Goal: Transaction & Acquisition: Purchase product/service

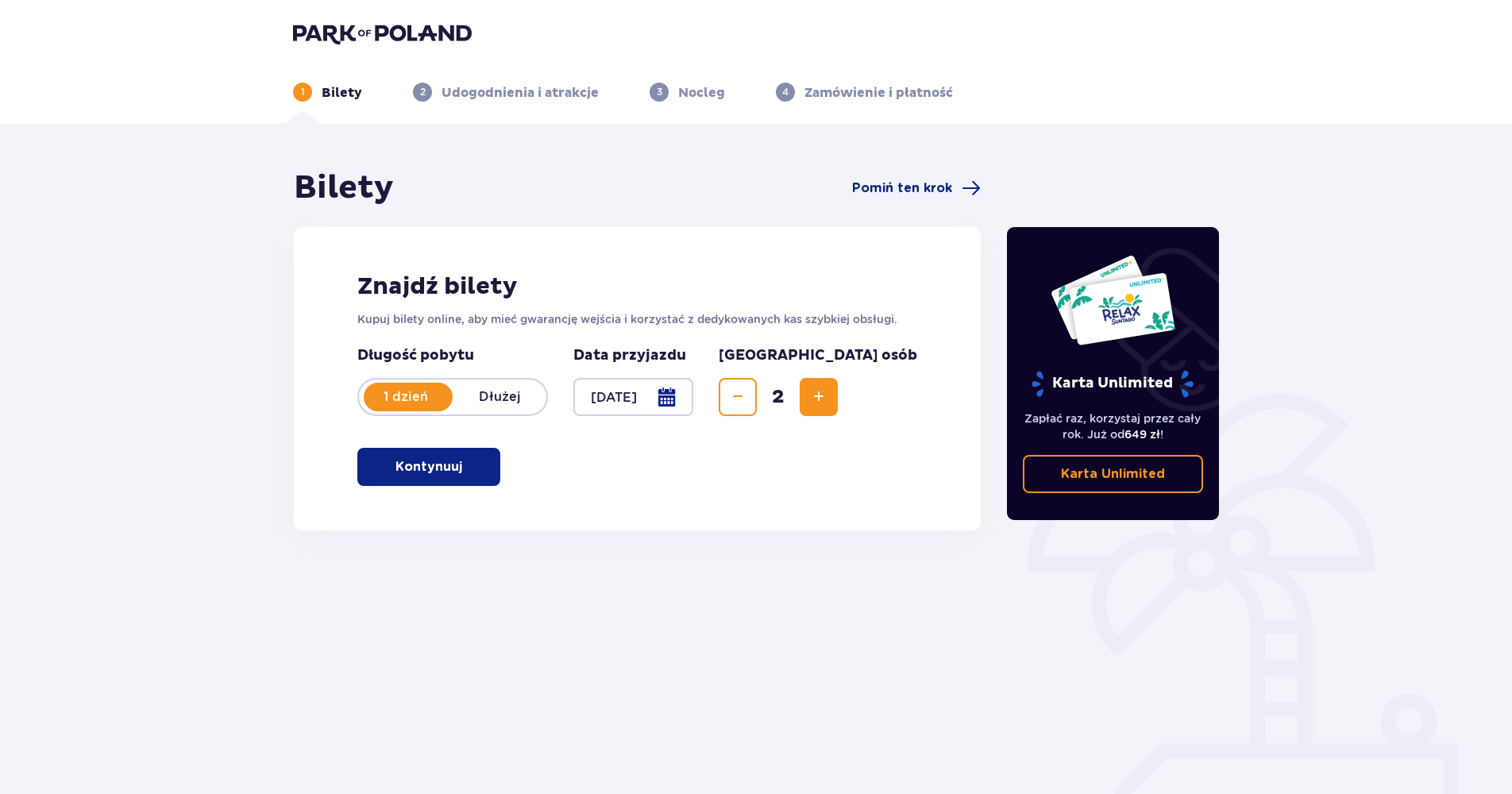
click at [467, 466] on span "button" at bounding box center [465, 467] width 19 height 19
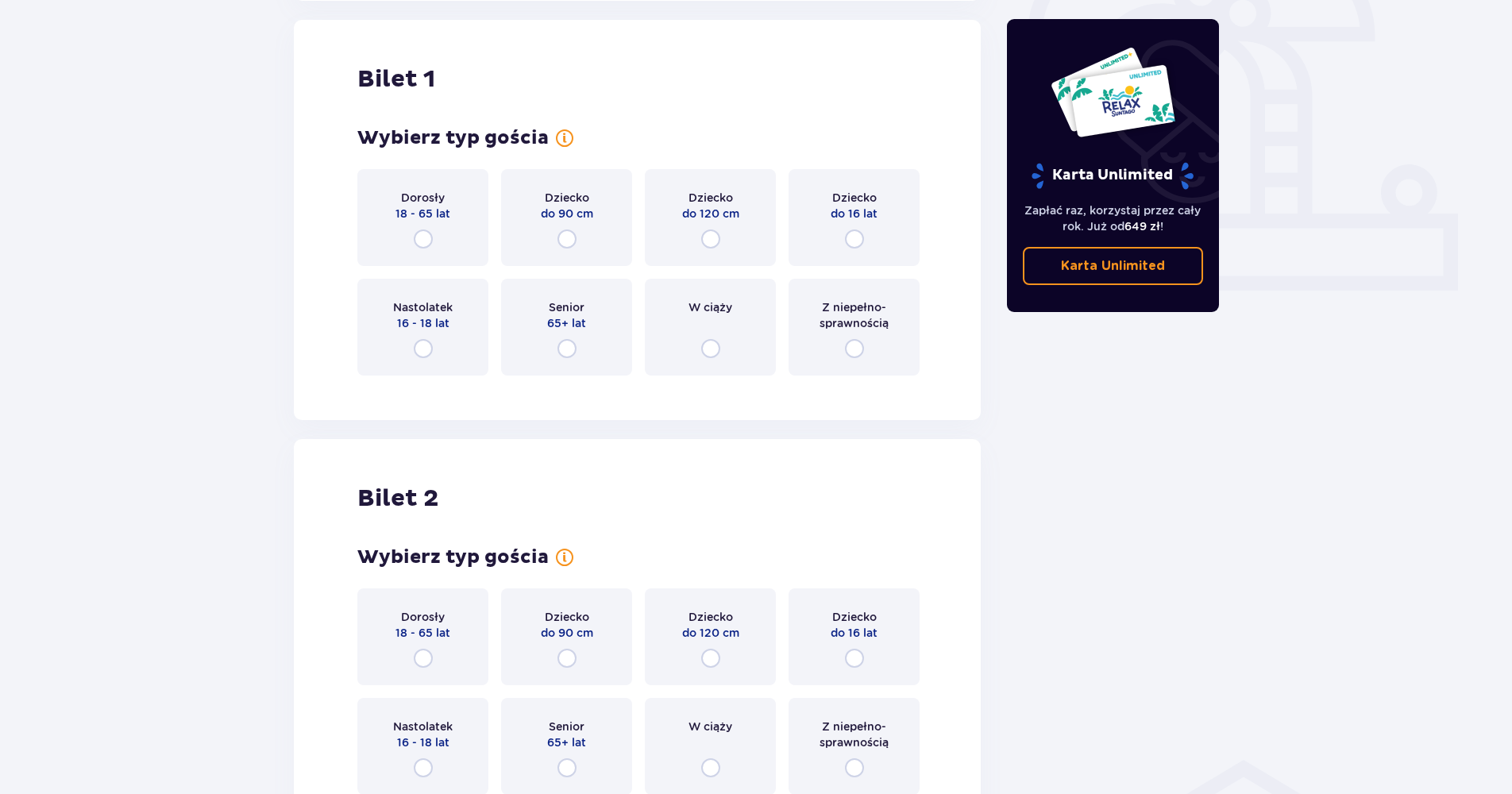
scroll to position [531, 0]
click at [430, 241] on input "radio" at bounding box center [423, 238] width 19 height 19
radio input "true"
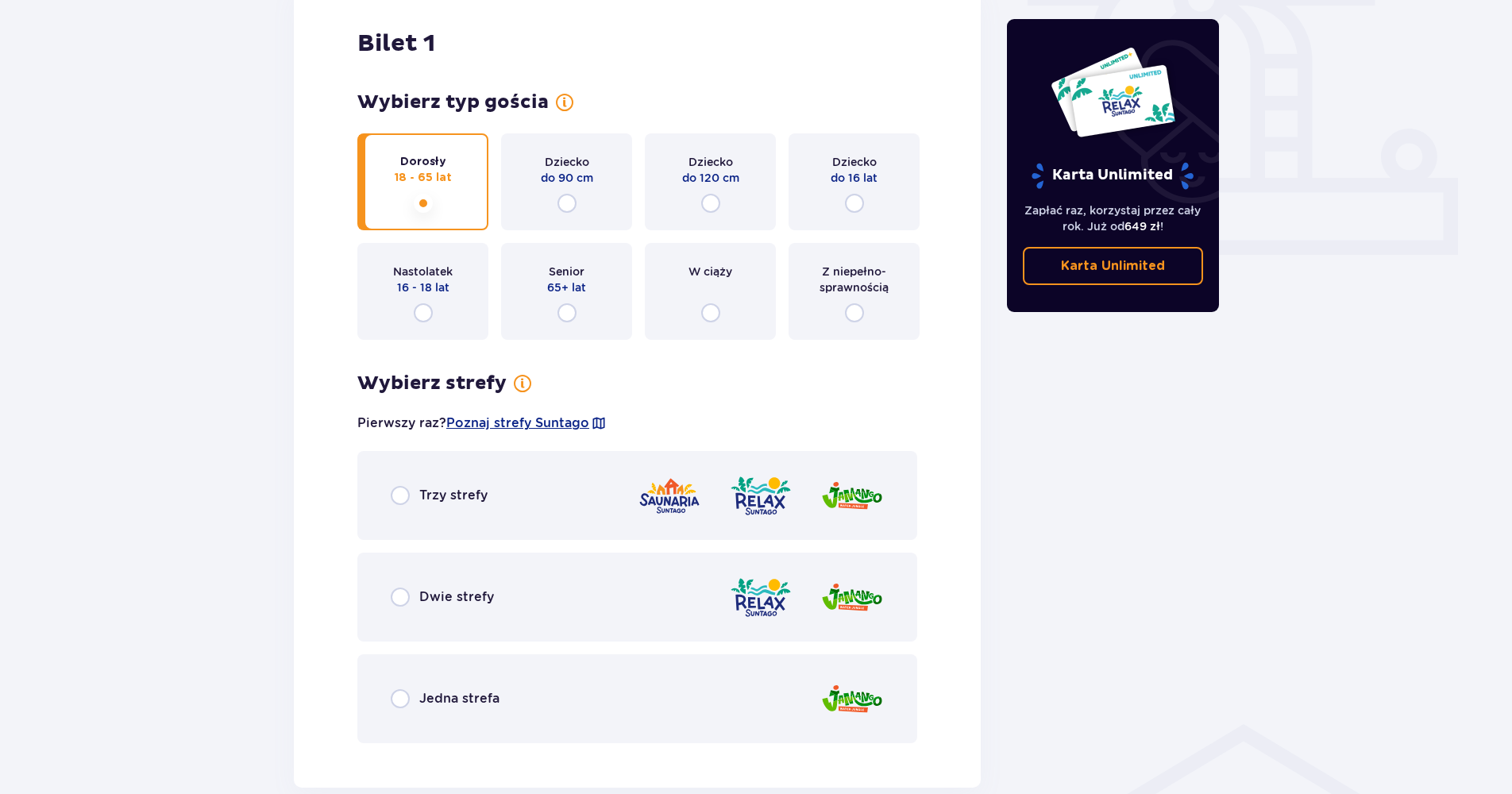
scroll to position [601, 0]
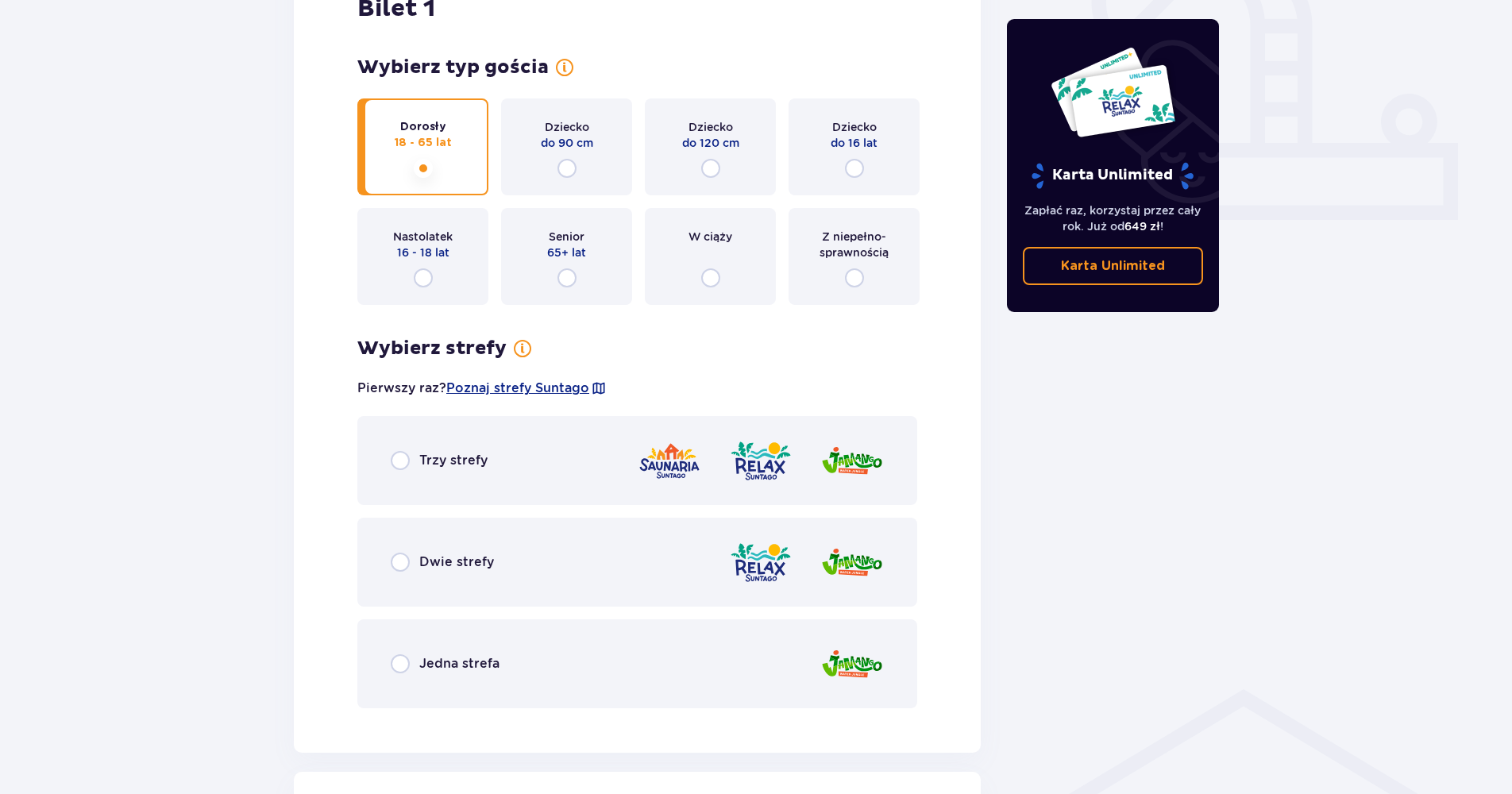
click at [400, 460] on input "radio" at bounding box center [400, 461] width 19 height 19
radio input "true"
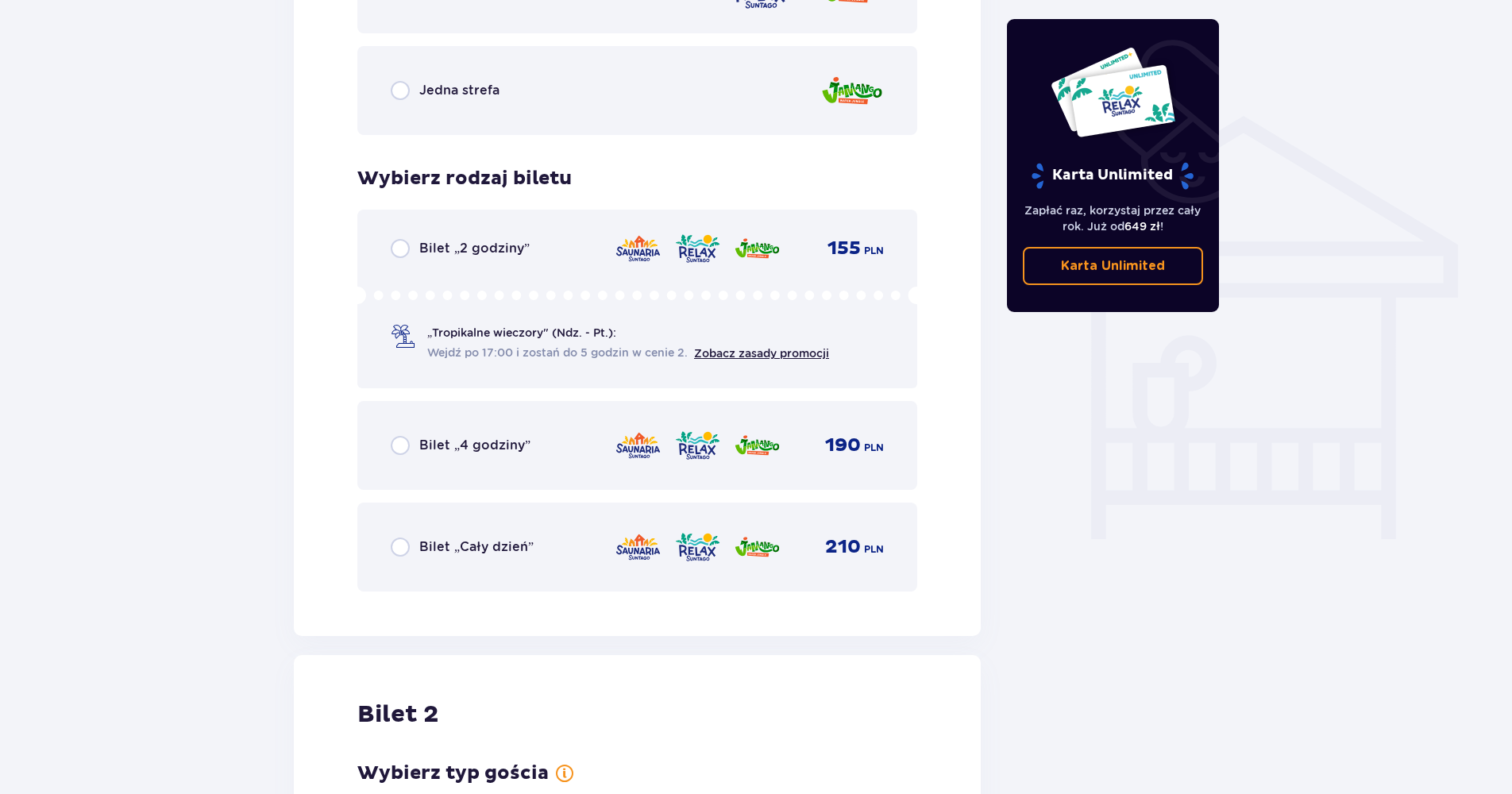
scroll to position [1162, 0]
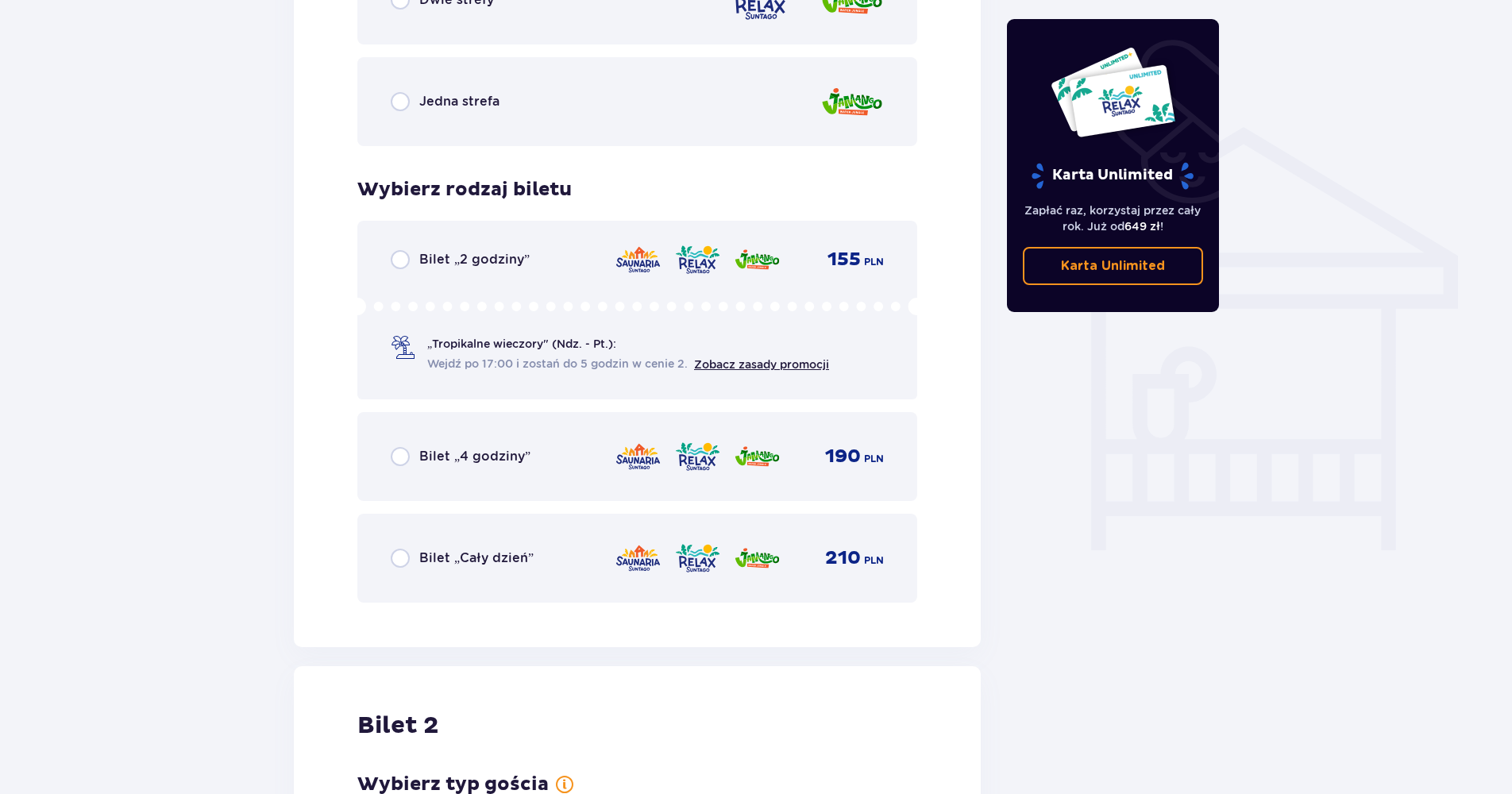
click at [410, 564] on div "Bilet „Cały dzień”" at bounding box center [462, 559] width 143 height 19
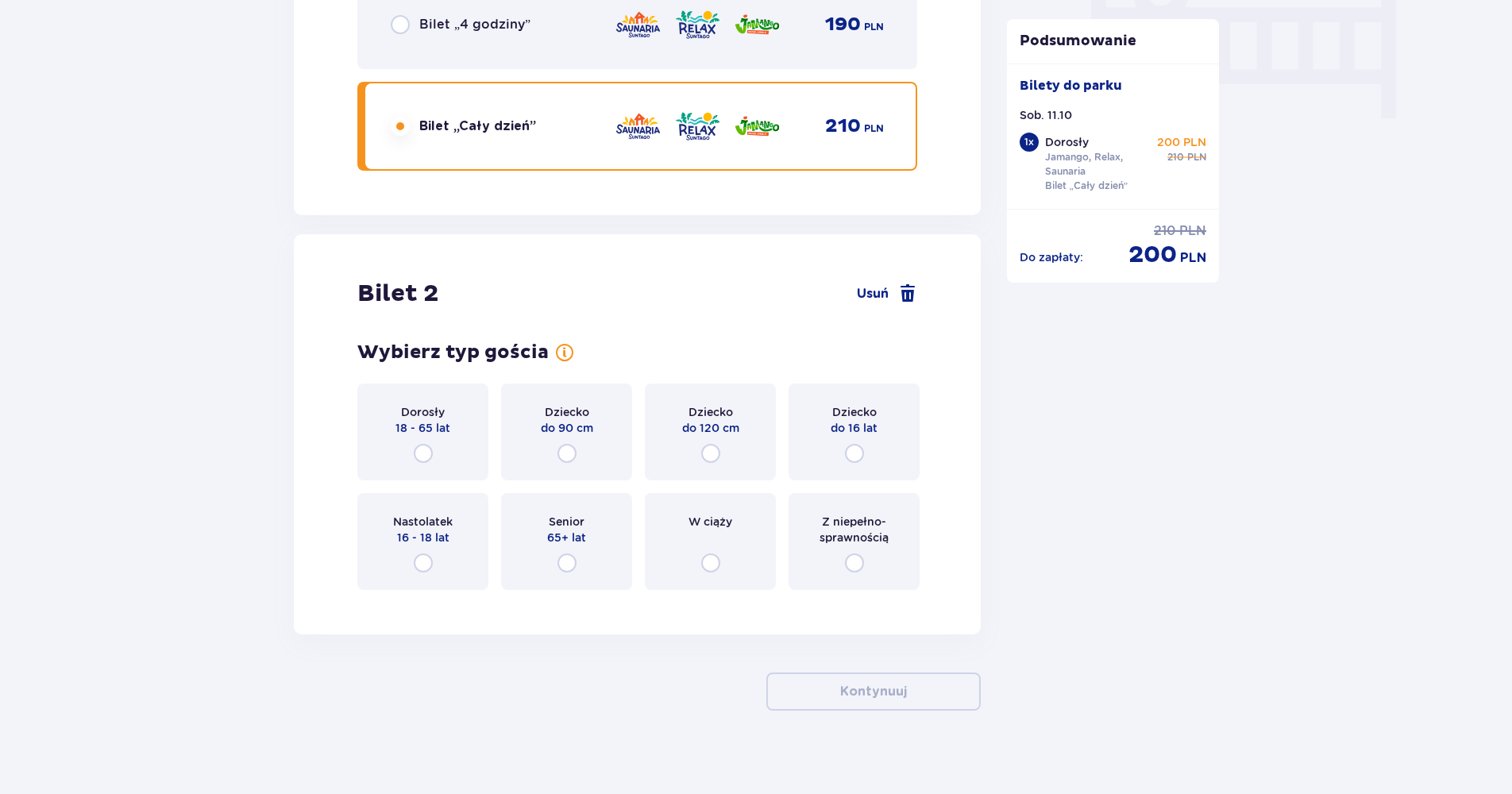
scroll to position [1606, 0]
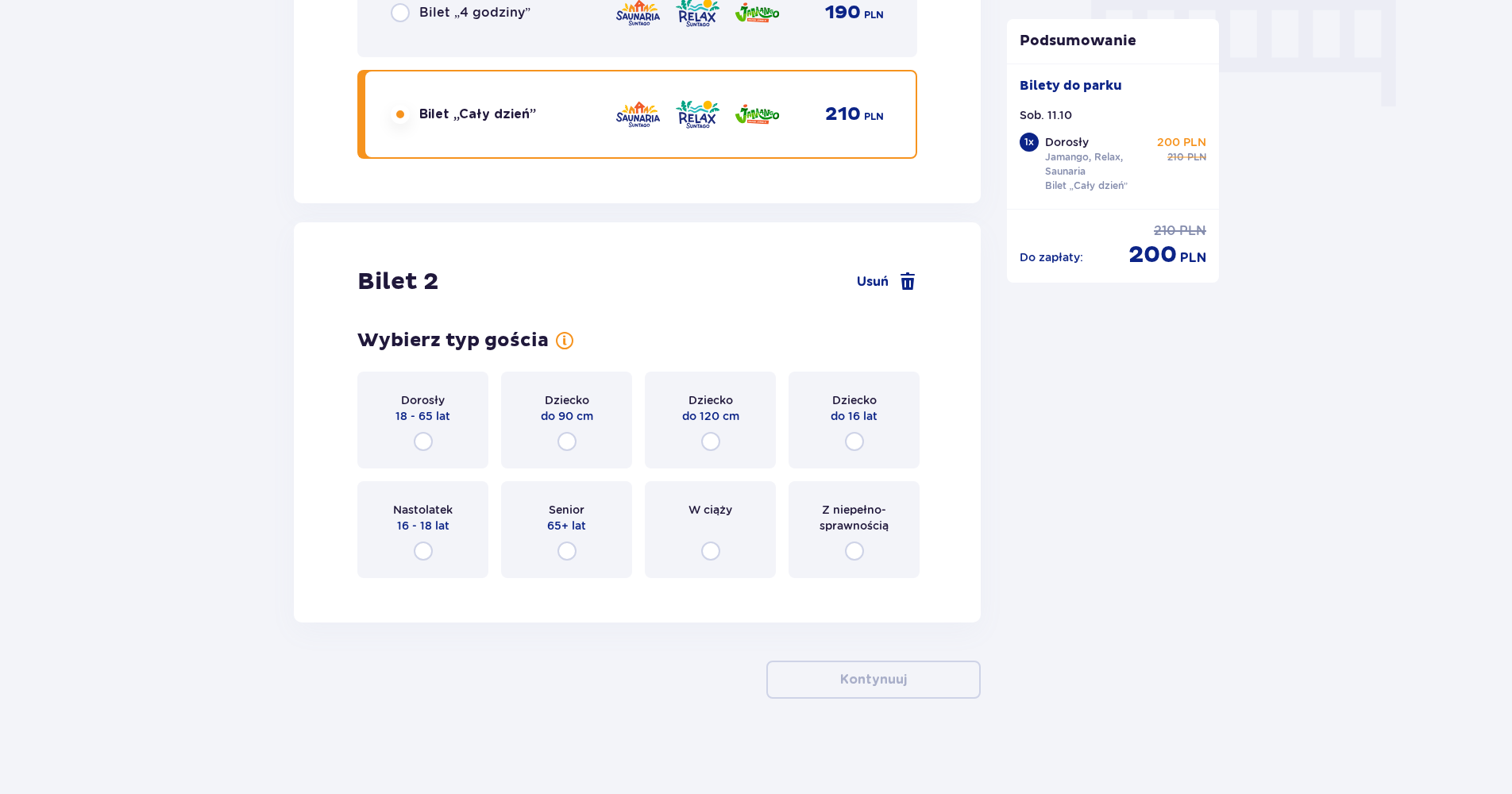
click at [420, 446] on input "radio" at bounding box center [423, 442] width 19 height 19
radio input "true"
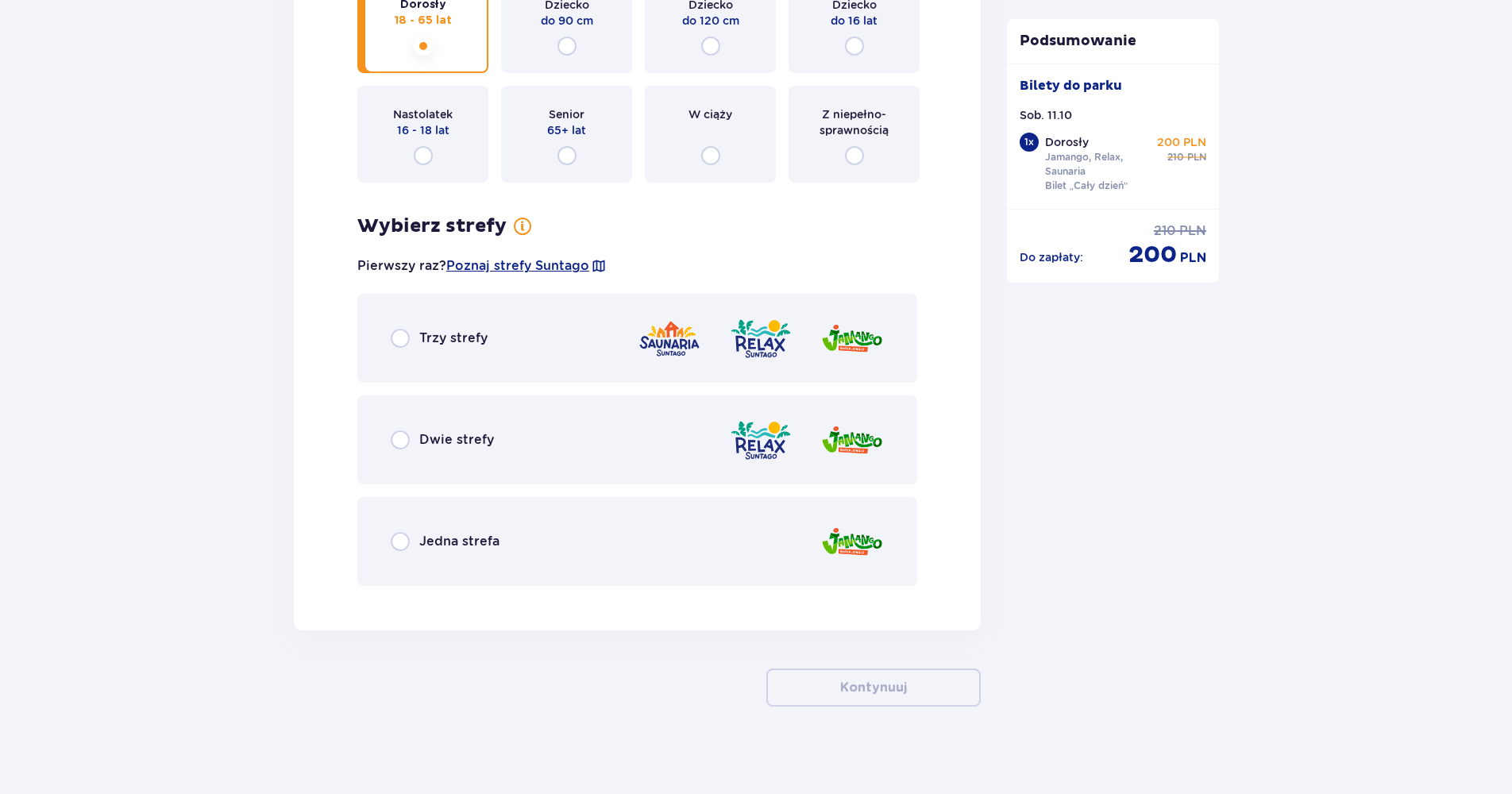
scroll to position [2010, 0]
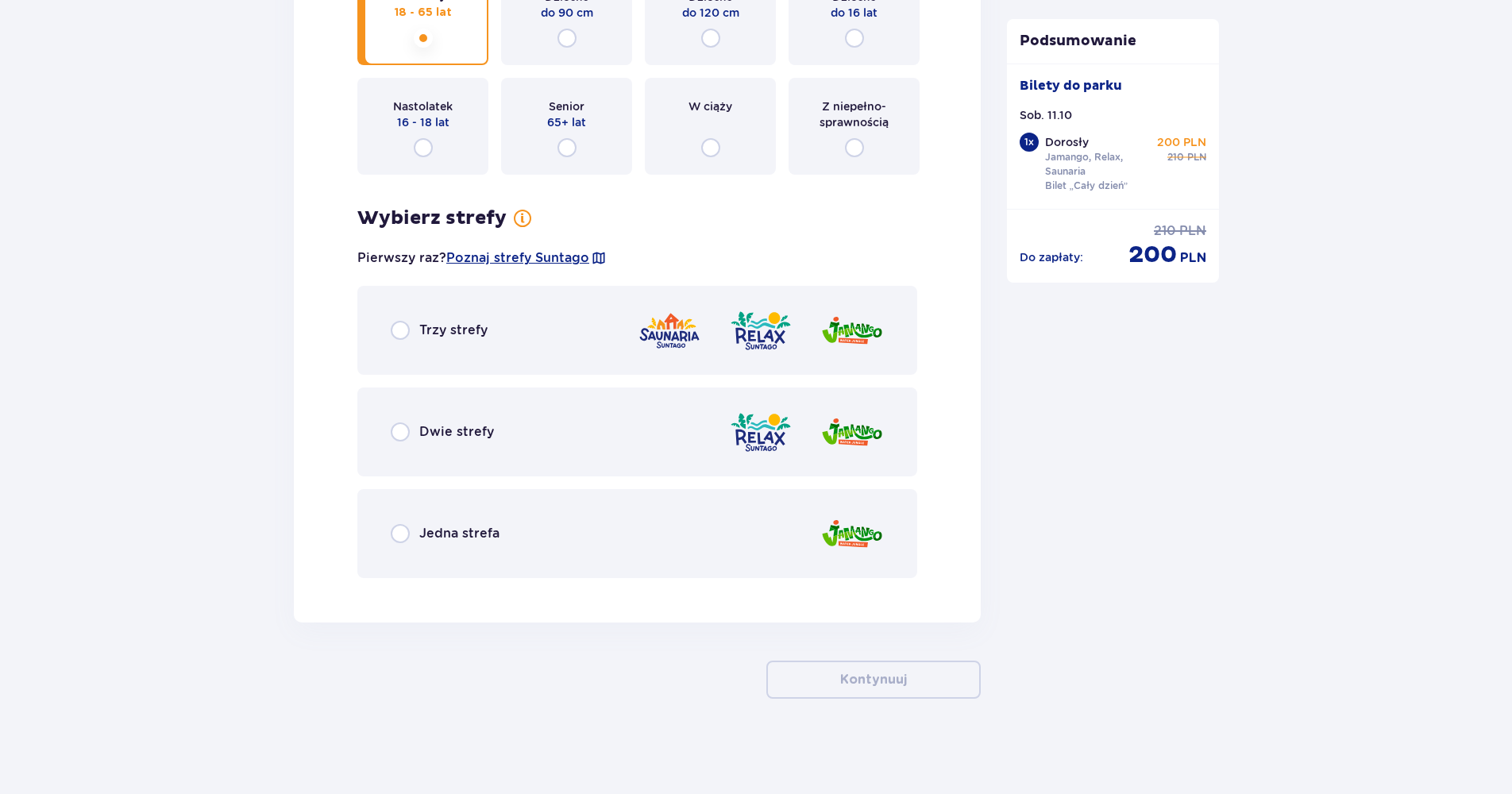
click at [399, 332] on input "radio" at bounding box center [400, 331] width 19 height 19
radio input "true"
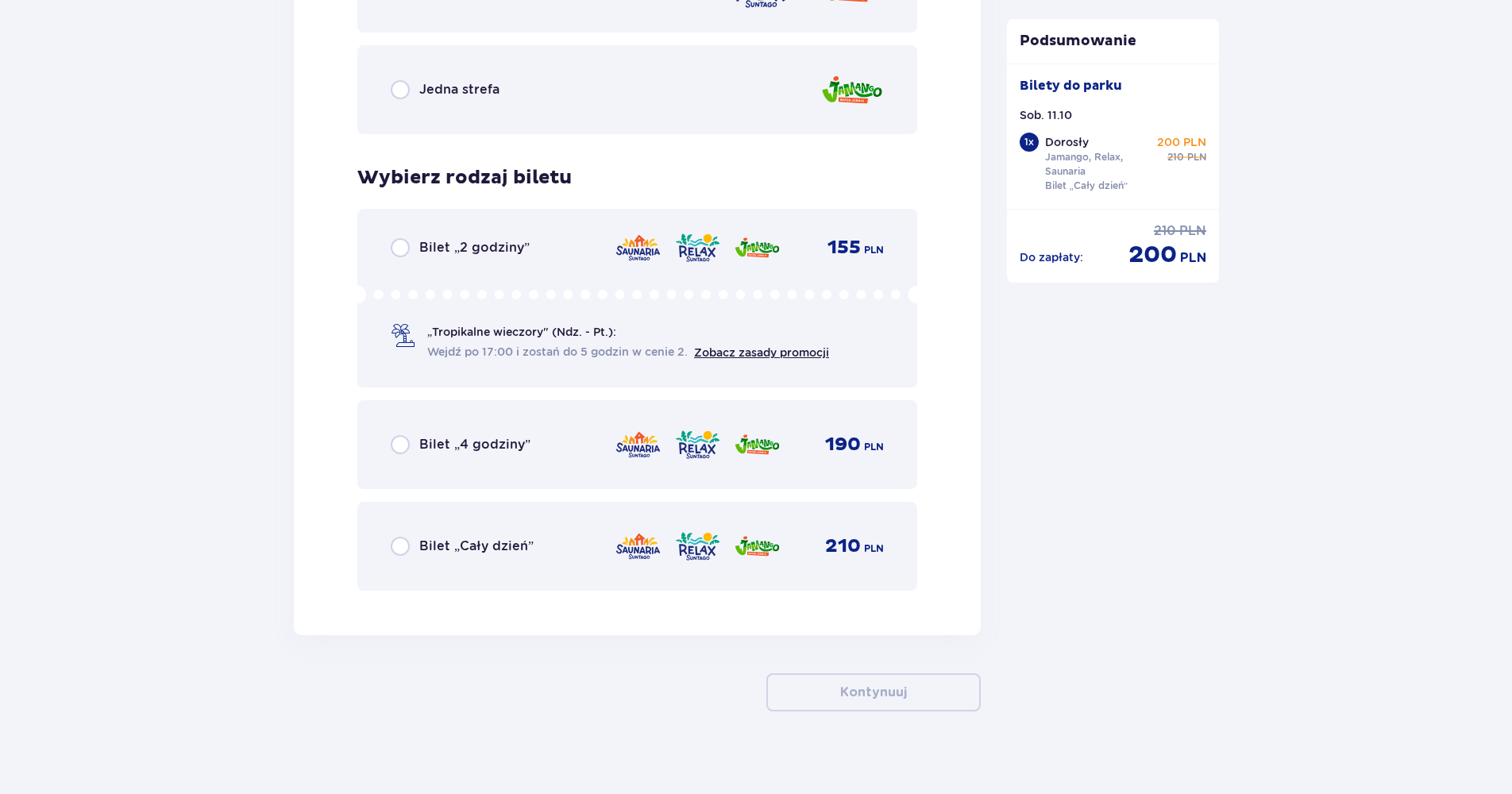
scroll to position [2467, 0]
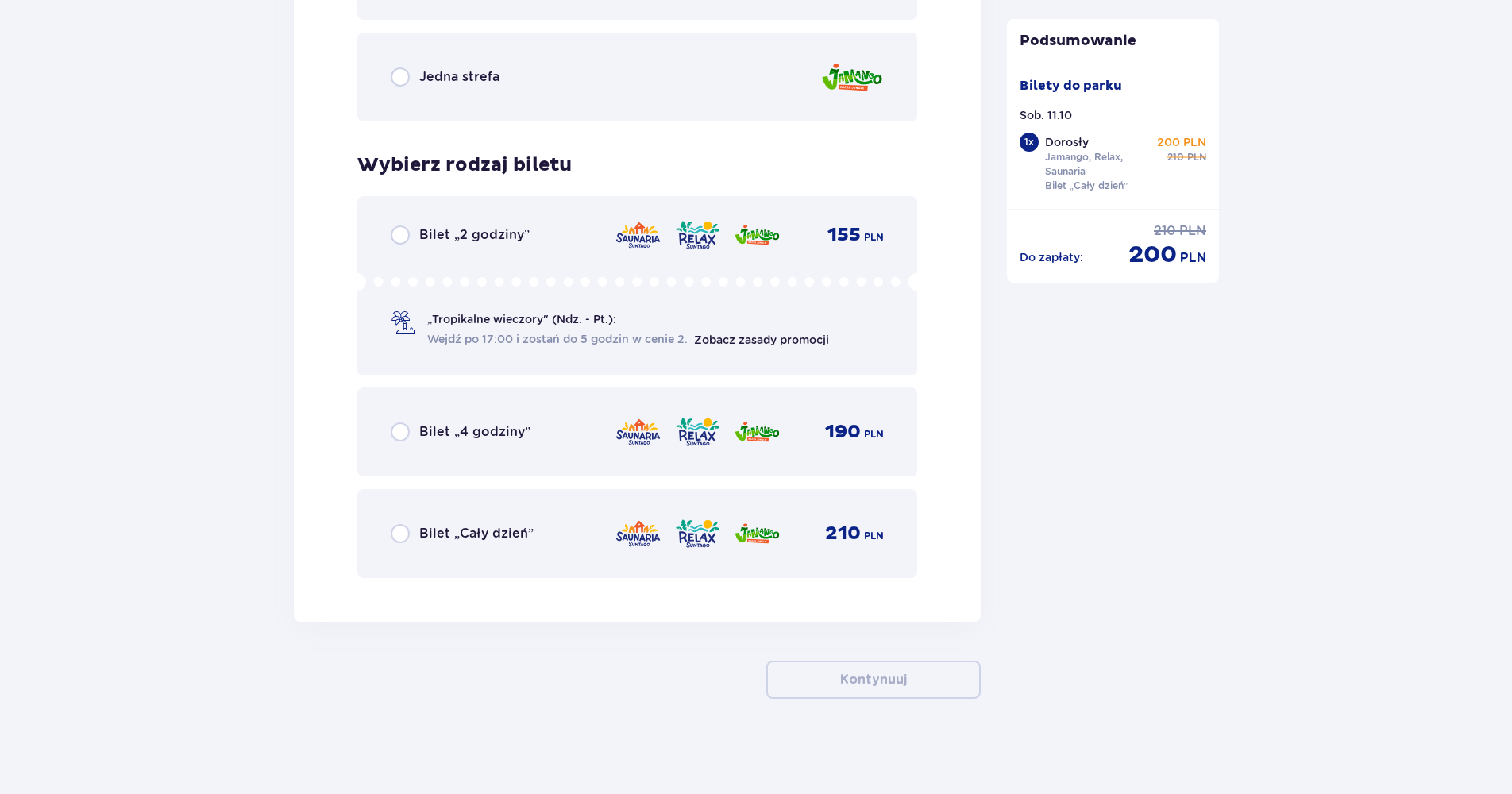
click at [426, 545] on div "Bilet „Cały dzień” 210 PLN" at bounding box center [637, 534] width 493 height 34
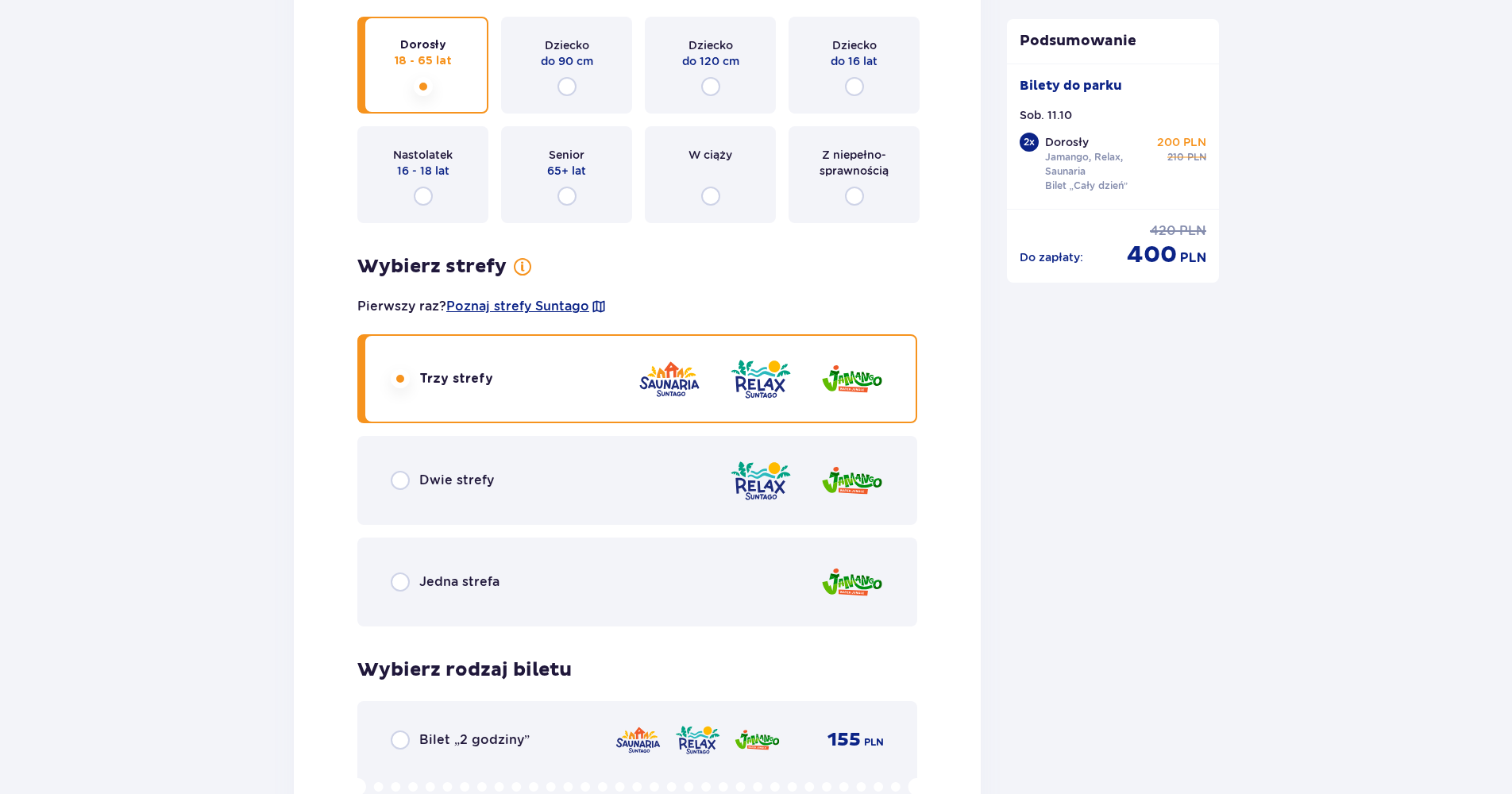
scroll to position [1985, 0]
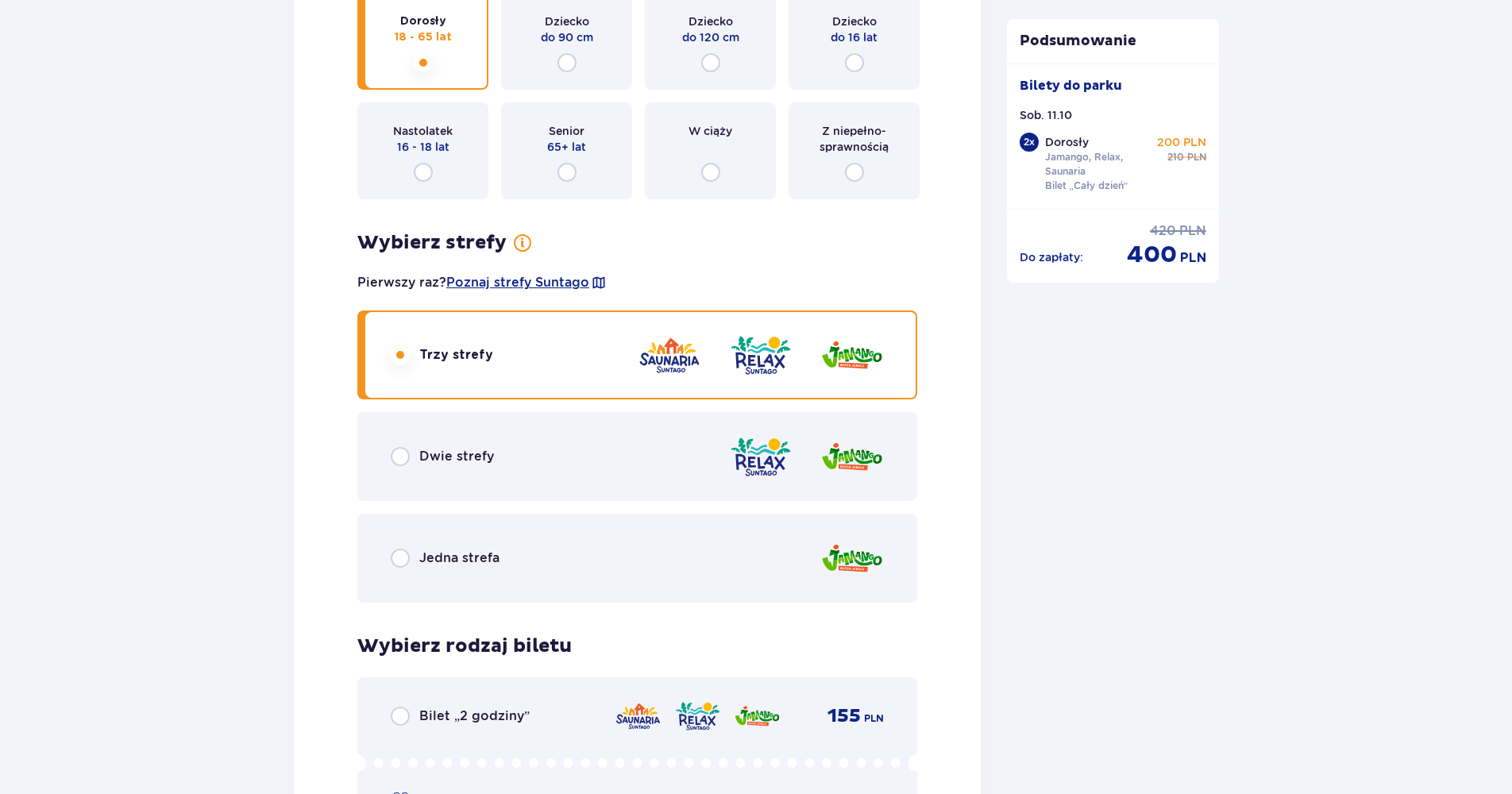
click at [831, 462] on img at bounding box center [852, 457] width 63 height 45
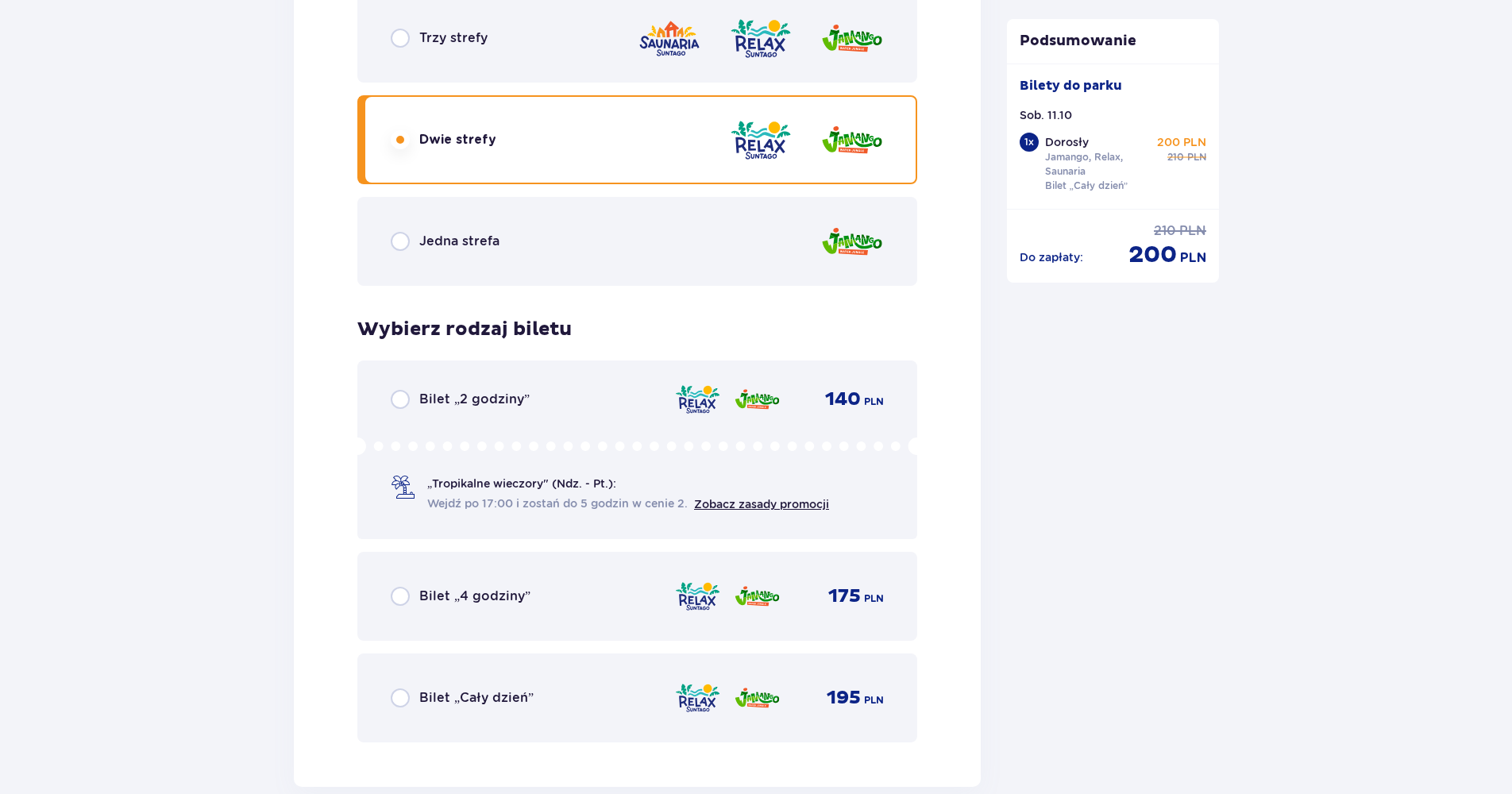
scroll to position [2070, 0]
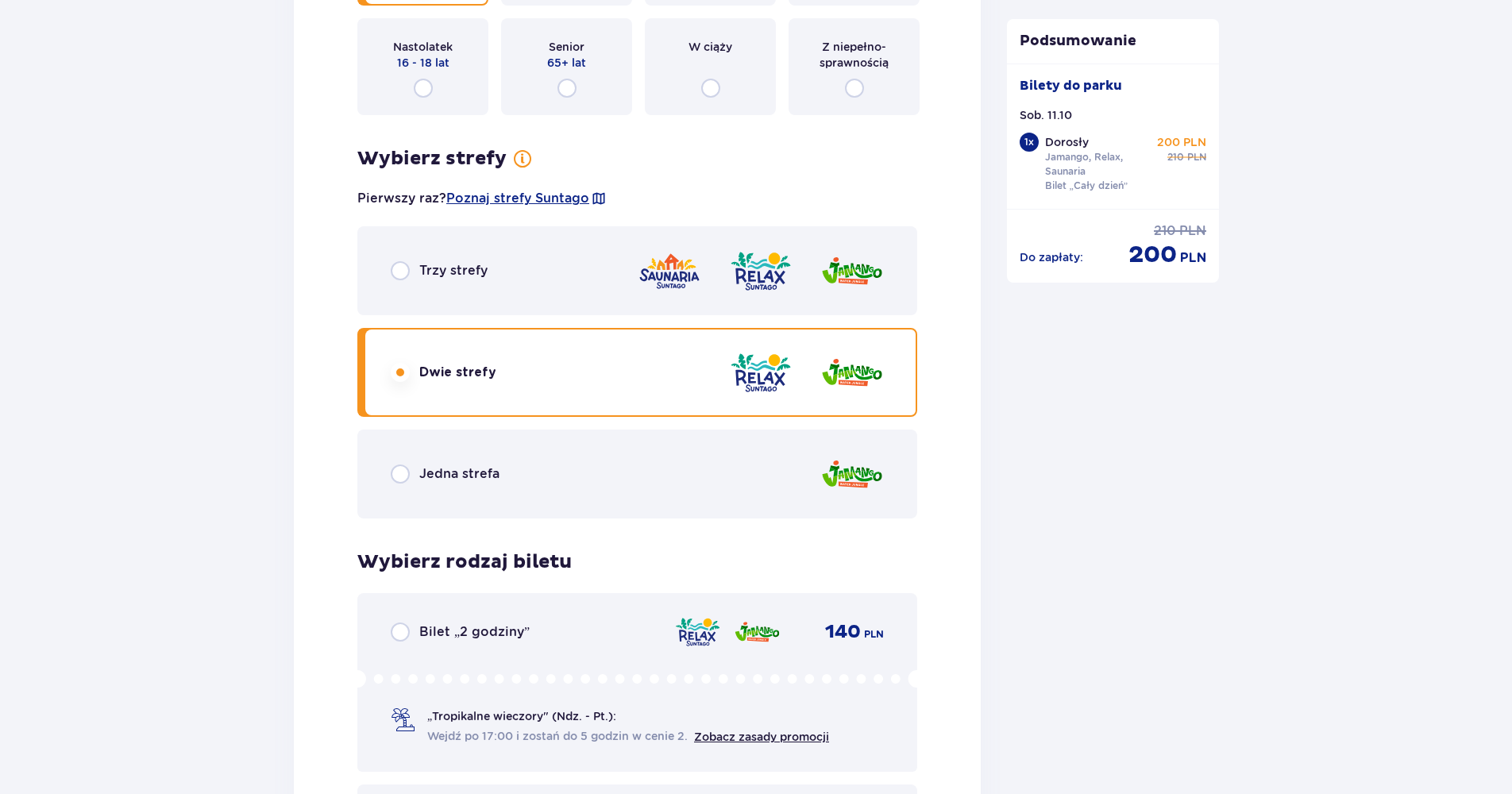
click at [816, 300] on div "Trzy strefy" at bounding box center [636, 271] width 559 height 89
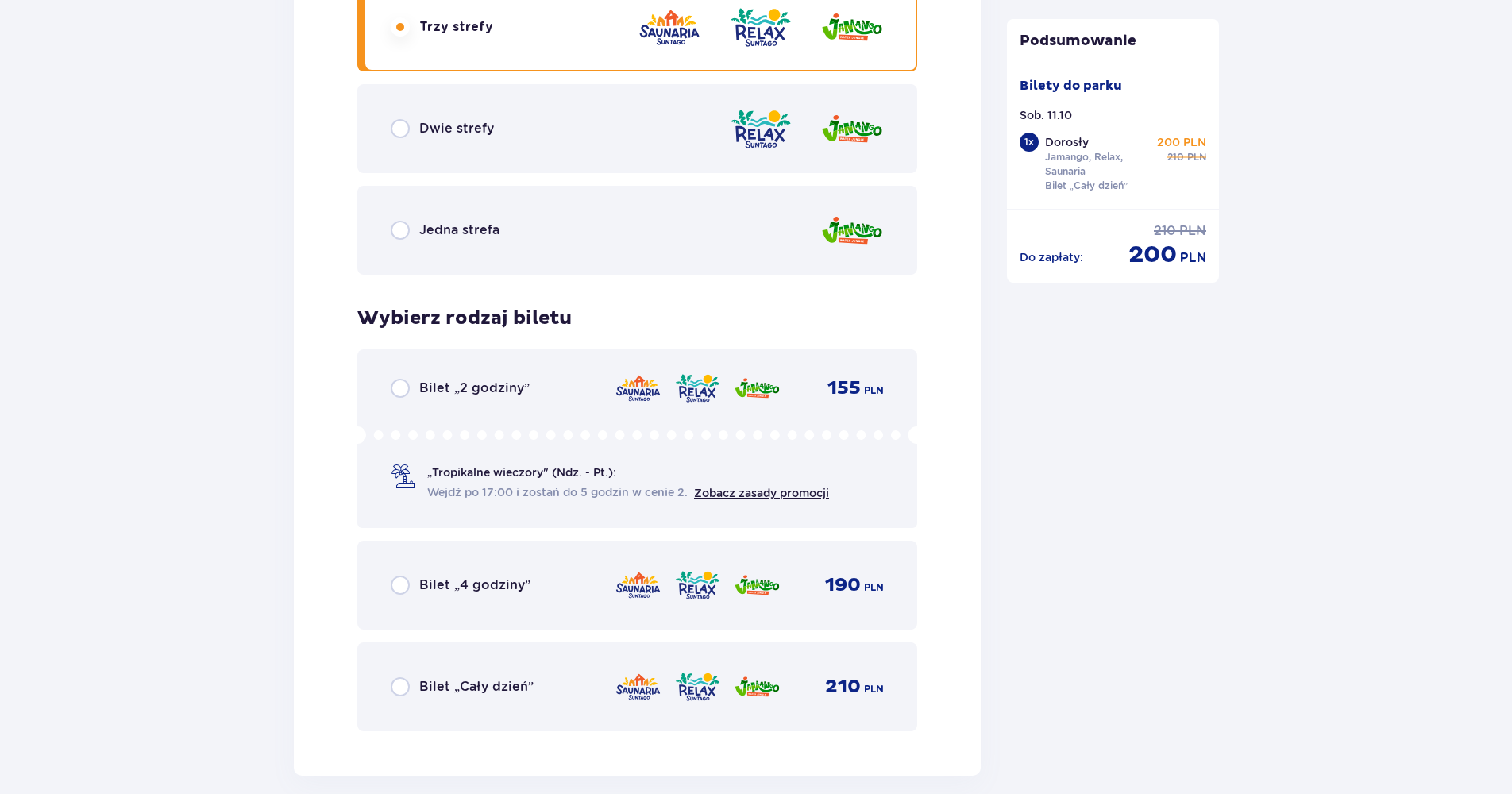
scroll to position [2229, 0]
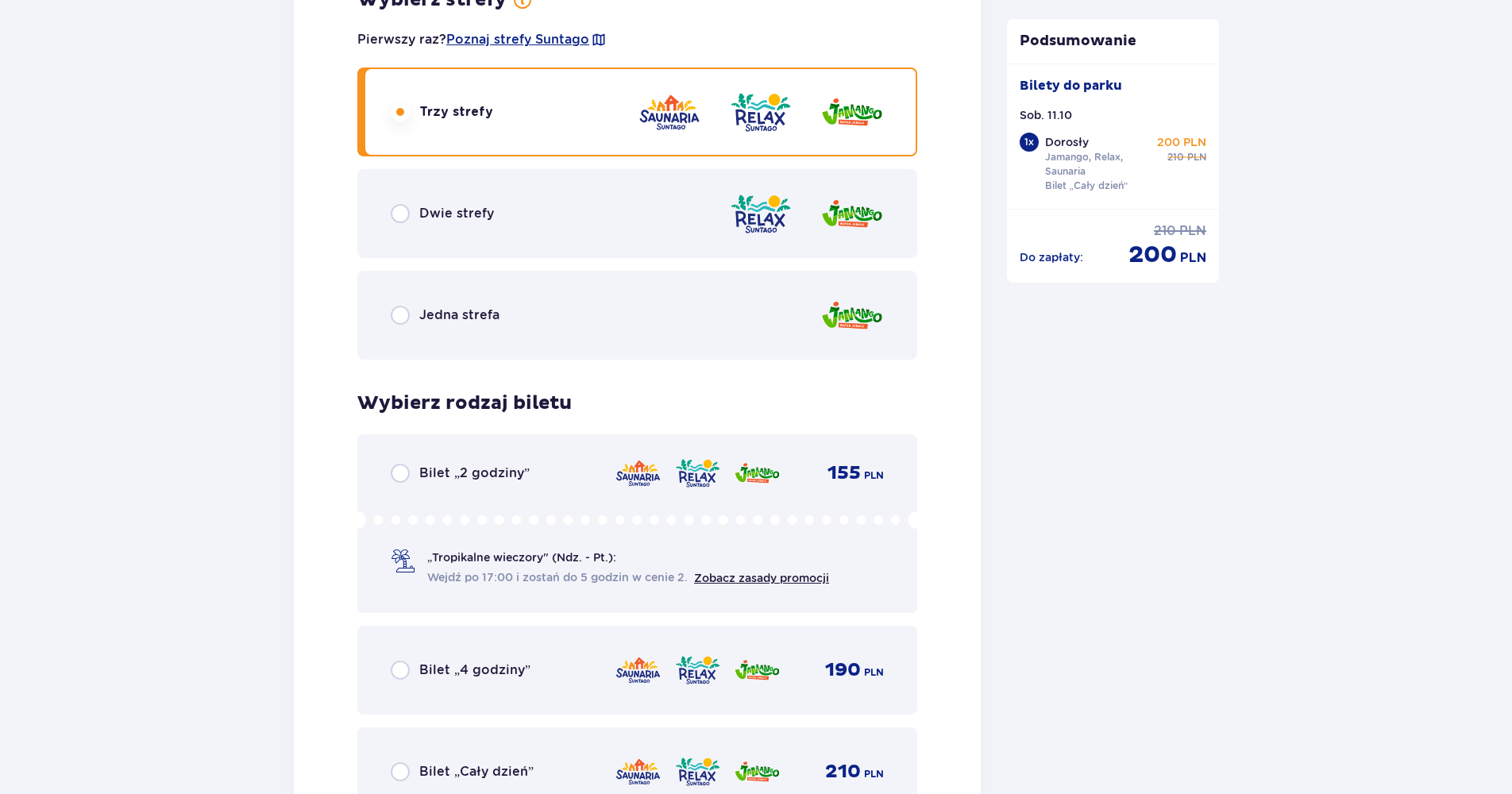
click at [815, 250] on div "Dwie strefy" at bounding box center [636, 214] width 559 height 89
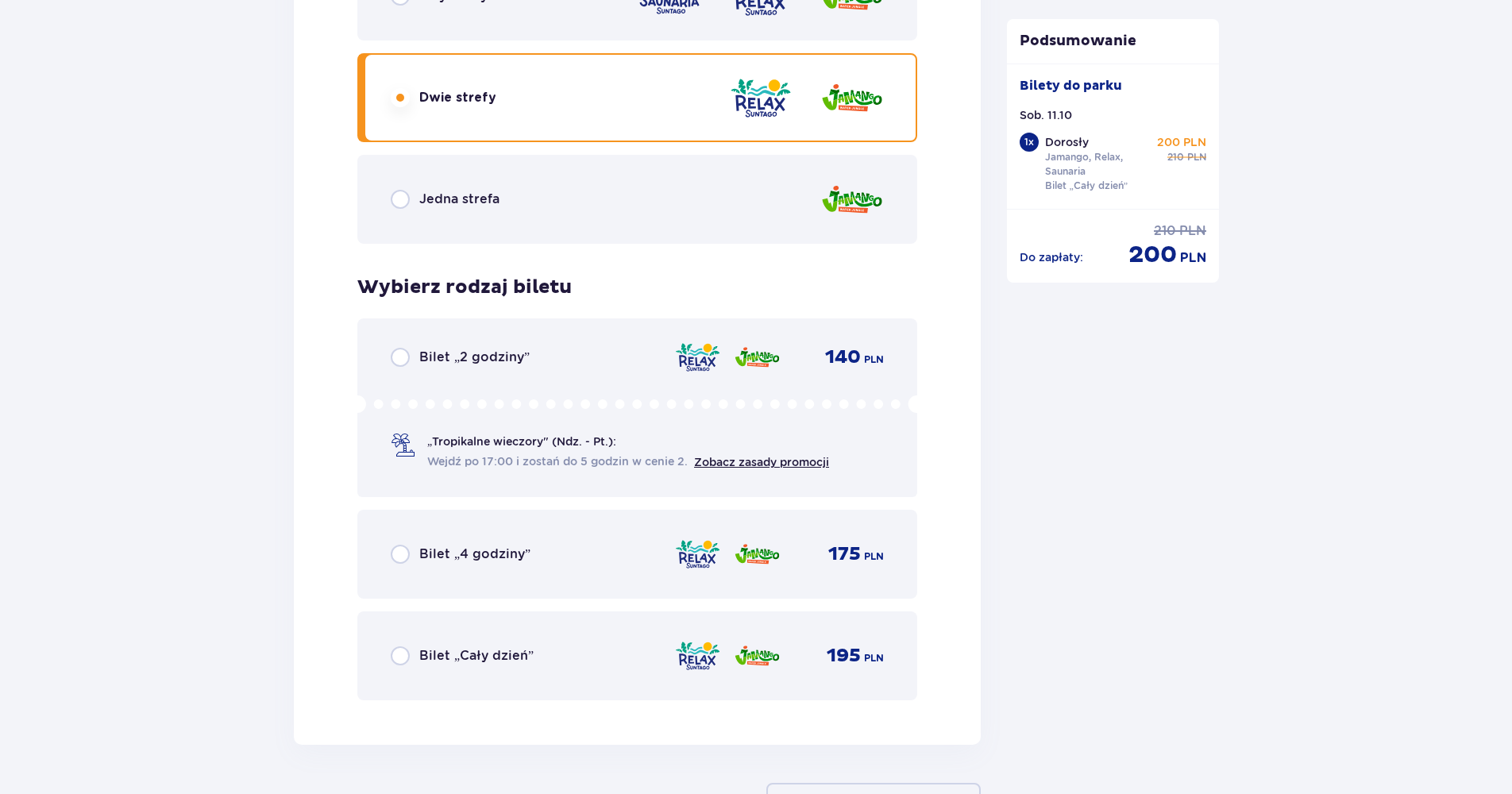
scroll to position [2383, 0]
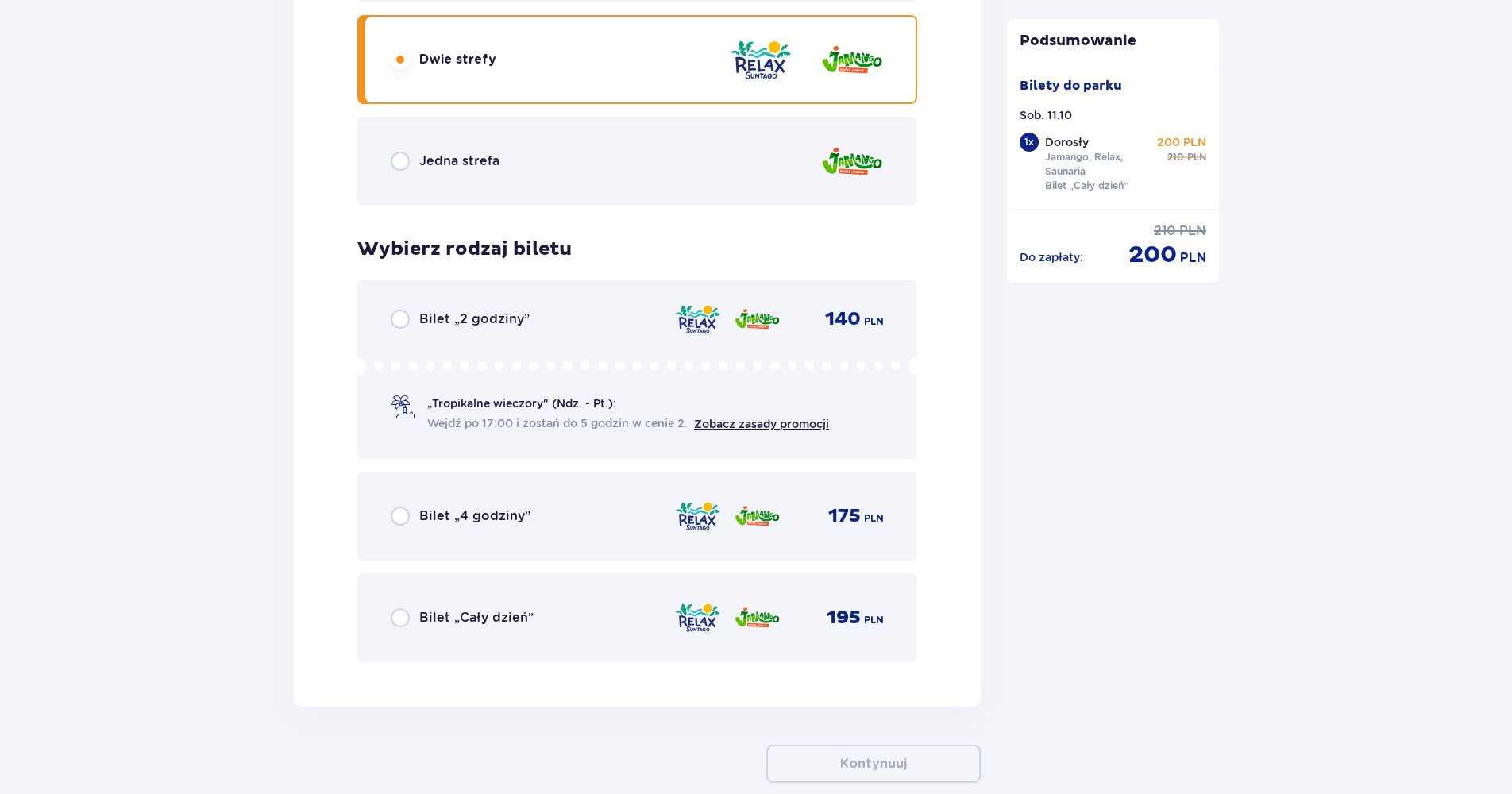
click at [681, 609] on img at bounding box center [697, 618] width 47 height 34
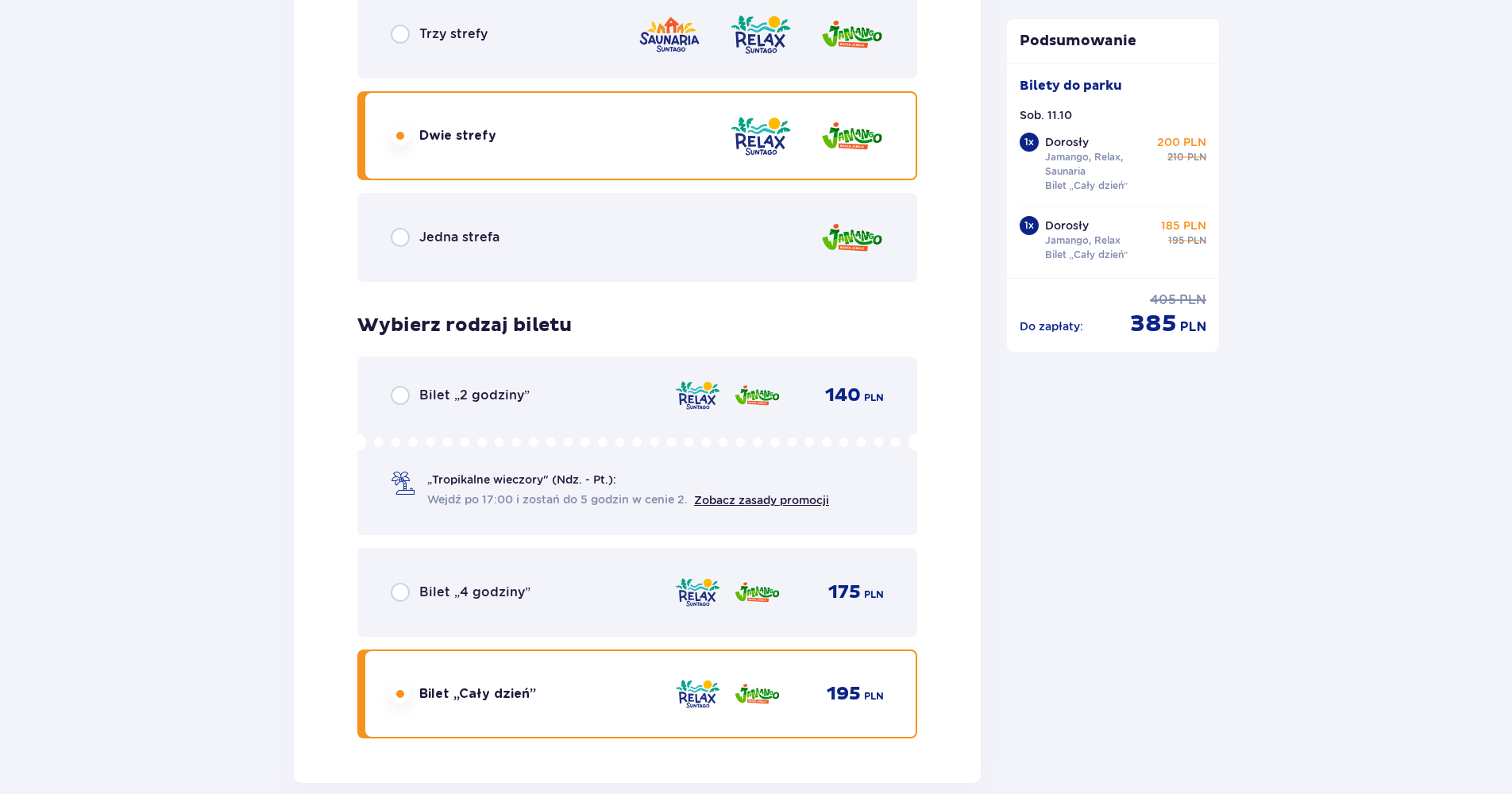
scroll to position [2073, 0]
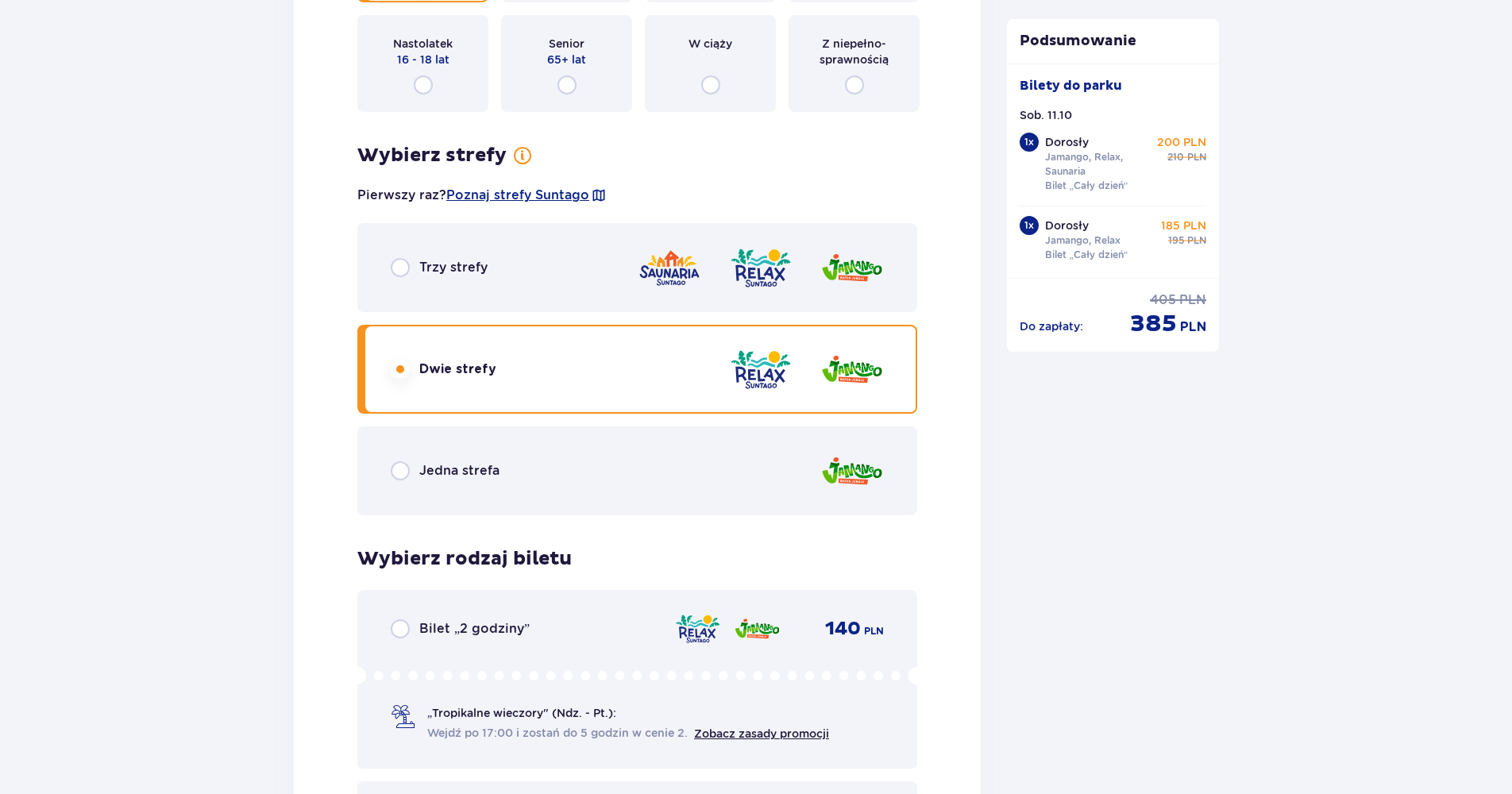
click at [564, 272] on div "Trzy strefy" at bounding box center [636, 267] width 559 height 89
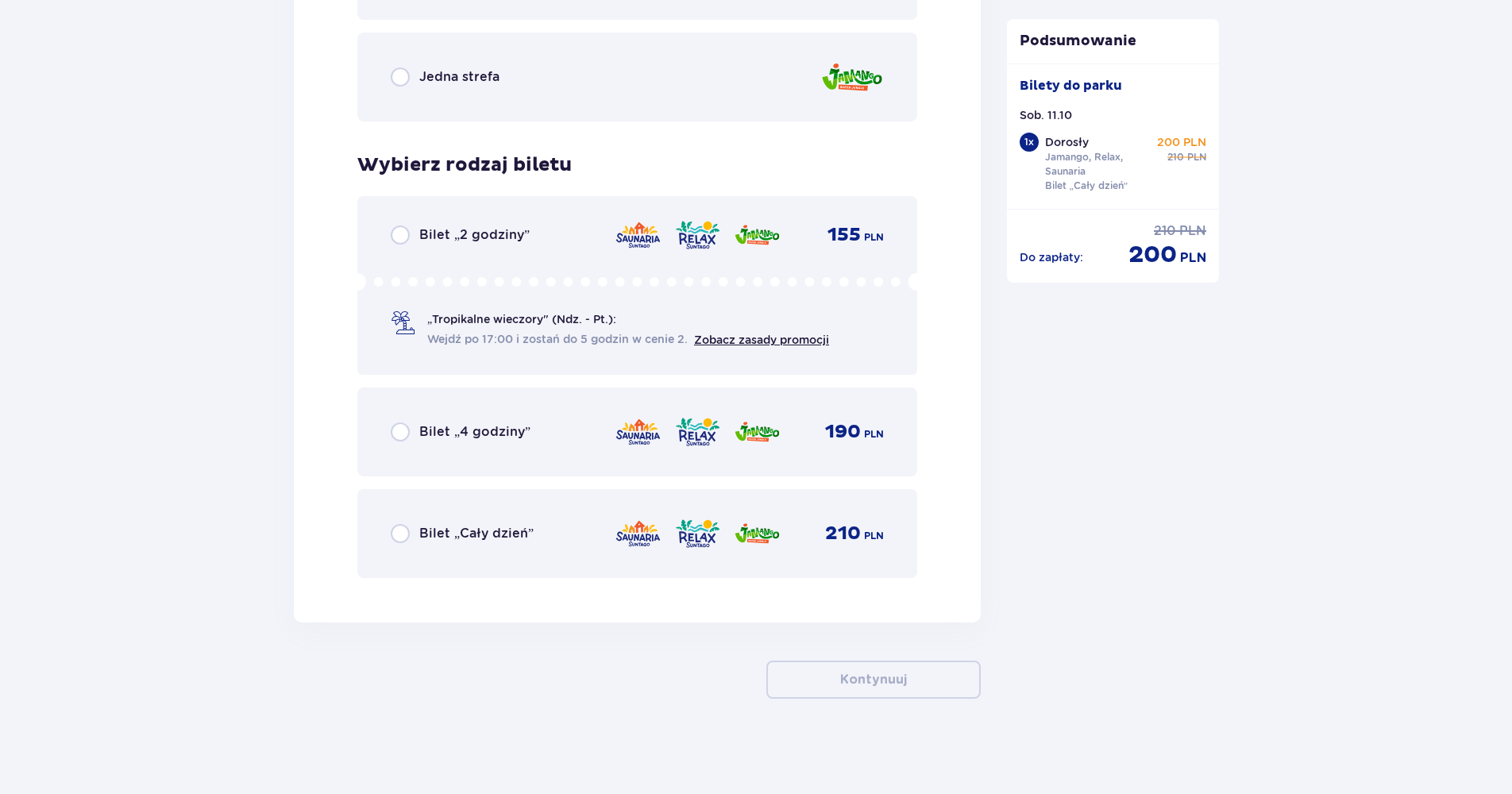
scroll to position [2388, 0]
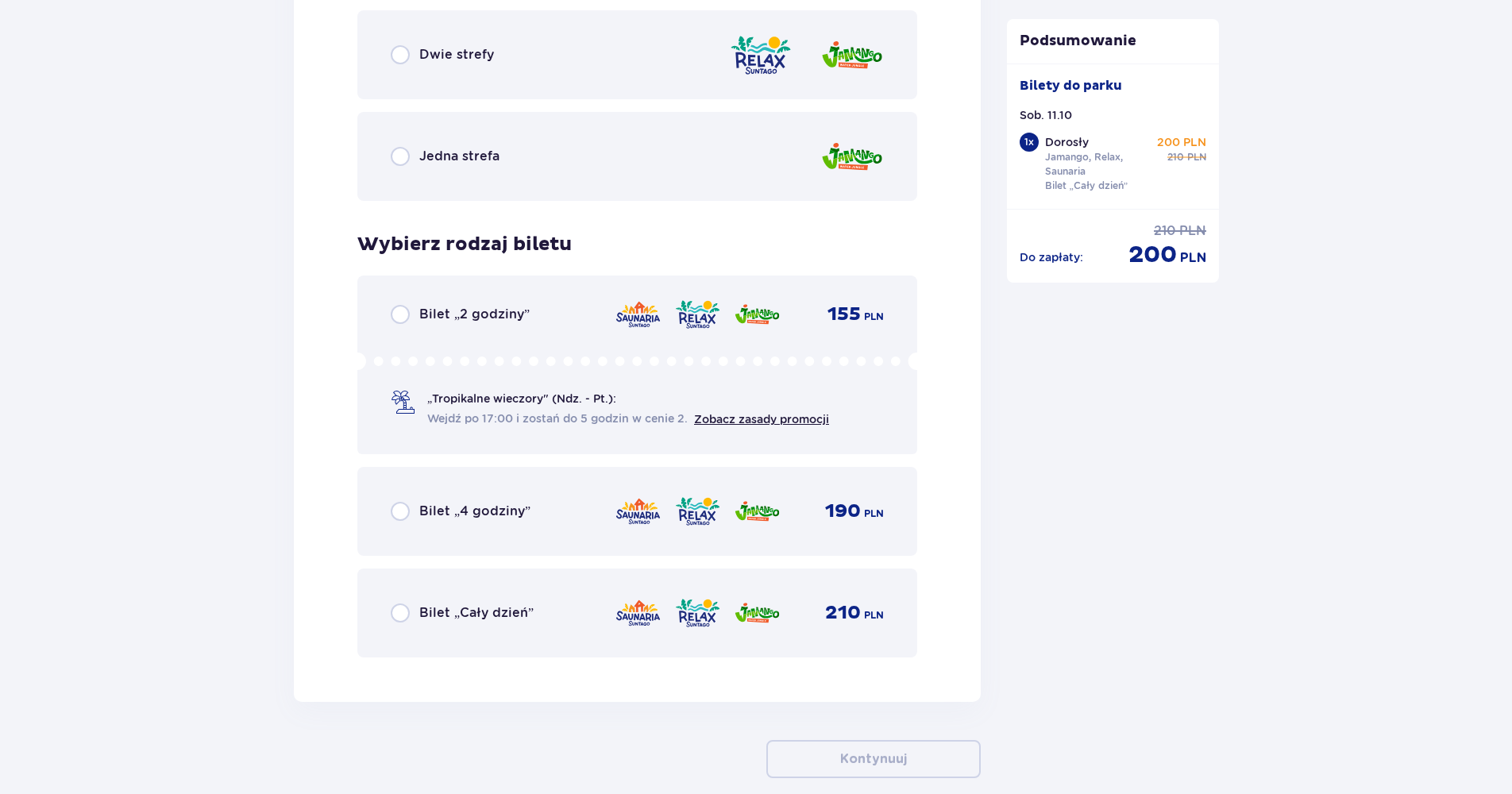
click at [770, 622] on img at bounding box center [757, 613] width 47 height 34
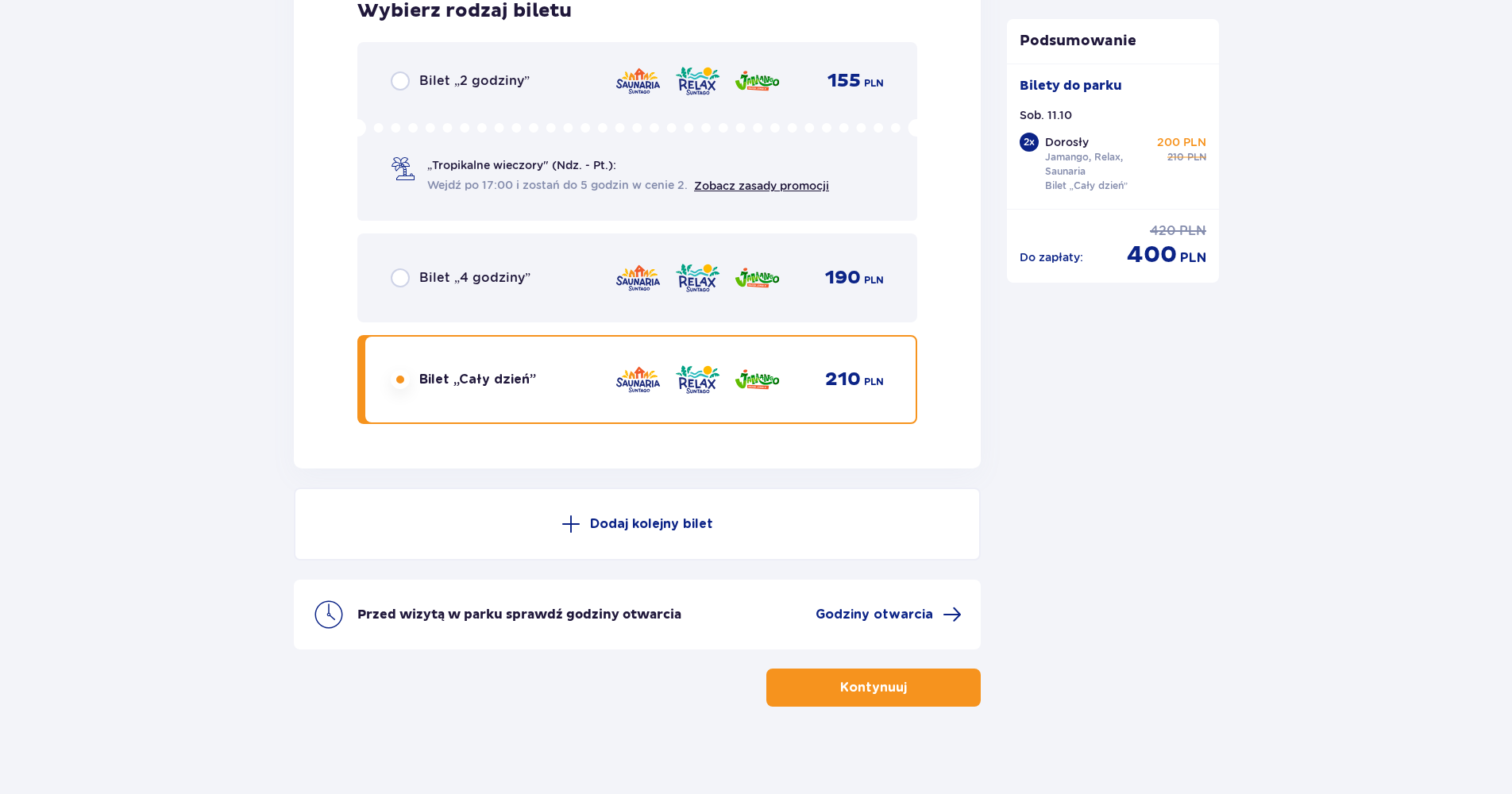
scroll to position [2629, 0]
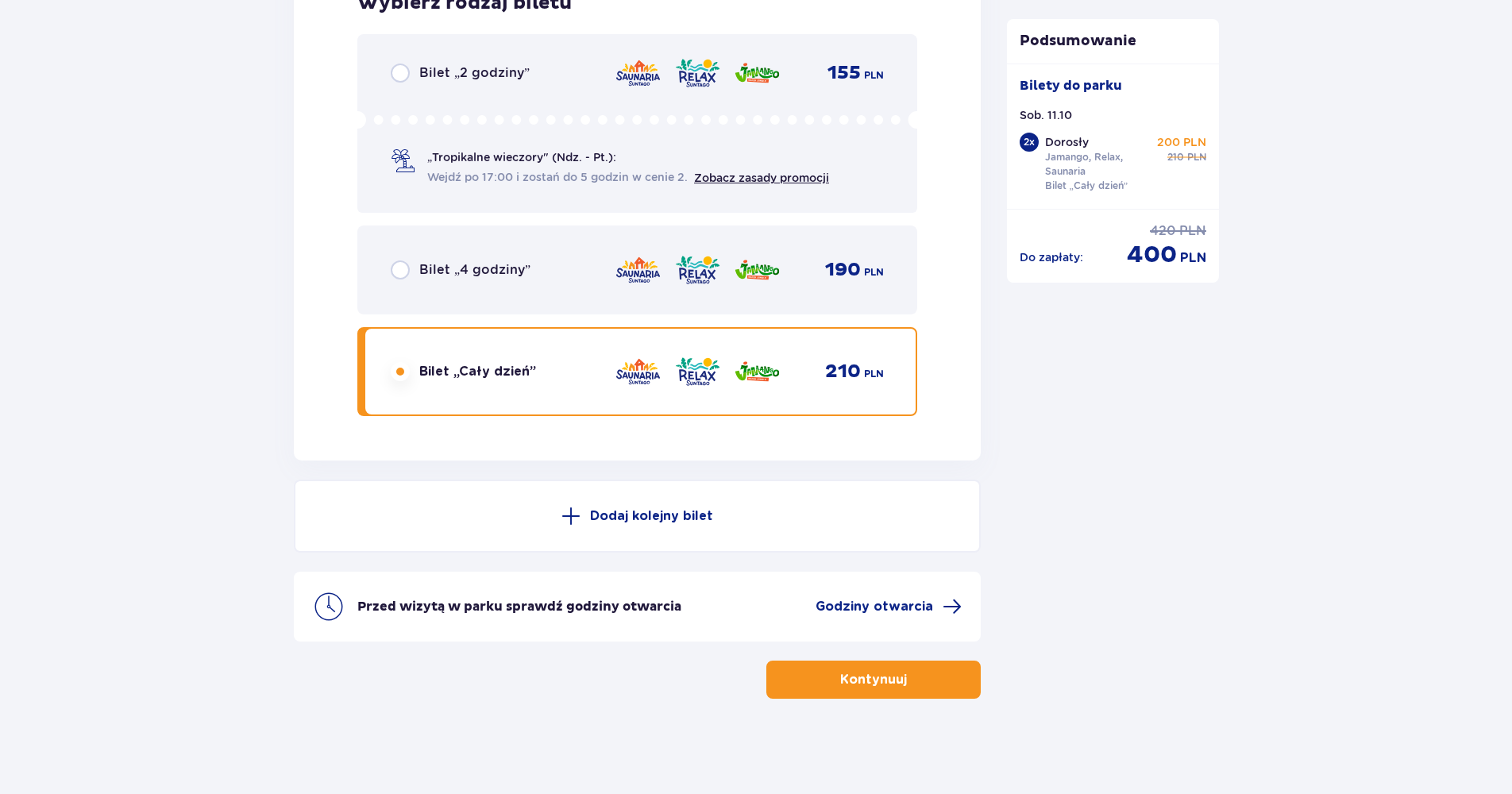
click at [921, 678] on button "Kontynuuj" at bounding box center [873, 679] width 214 height 38
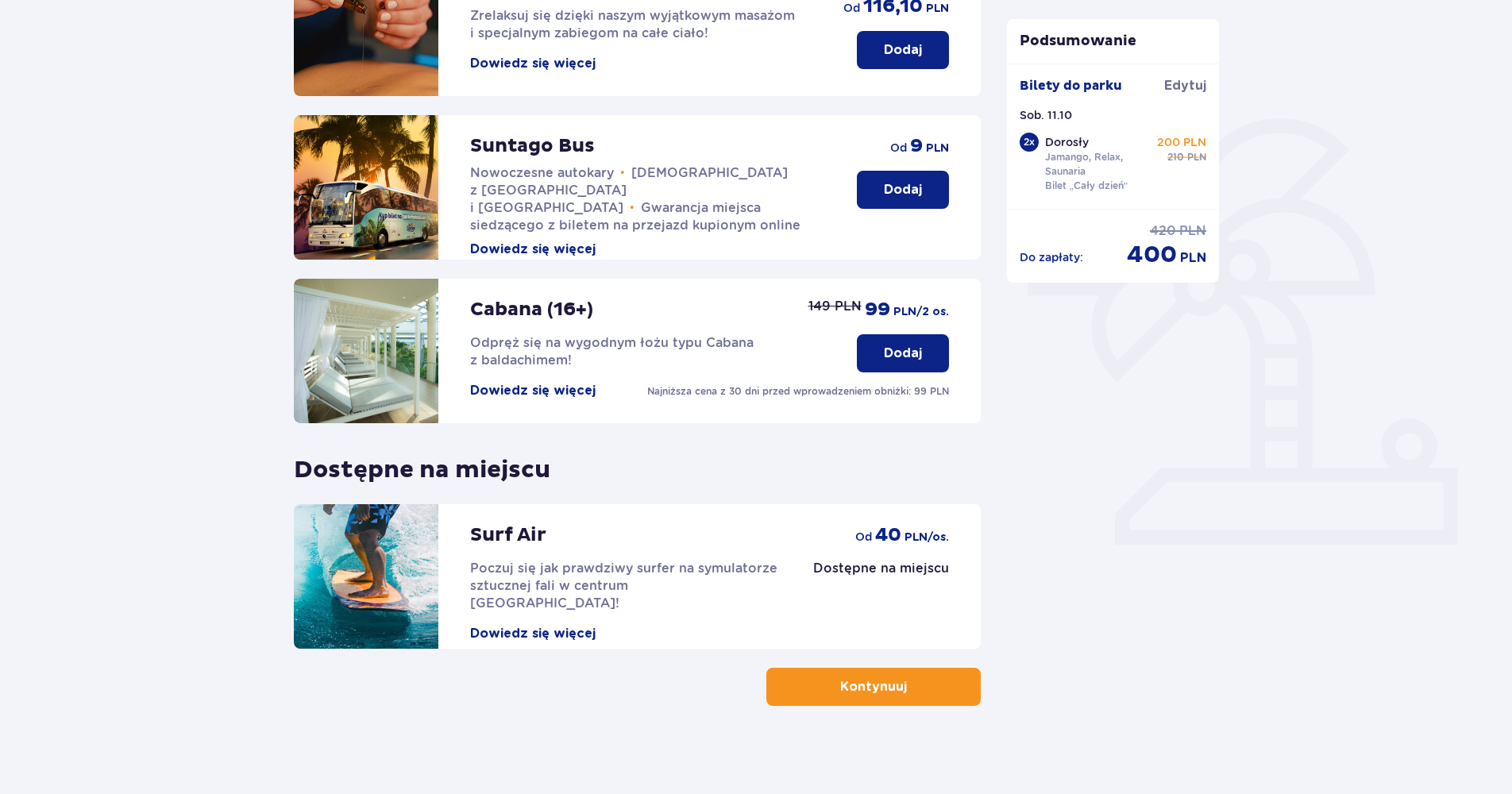
scroll to position [283, 0]
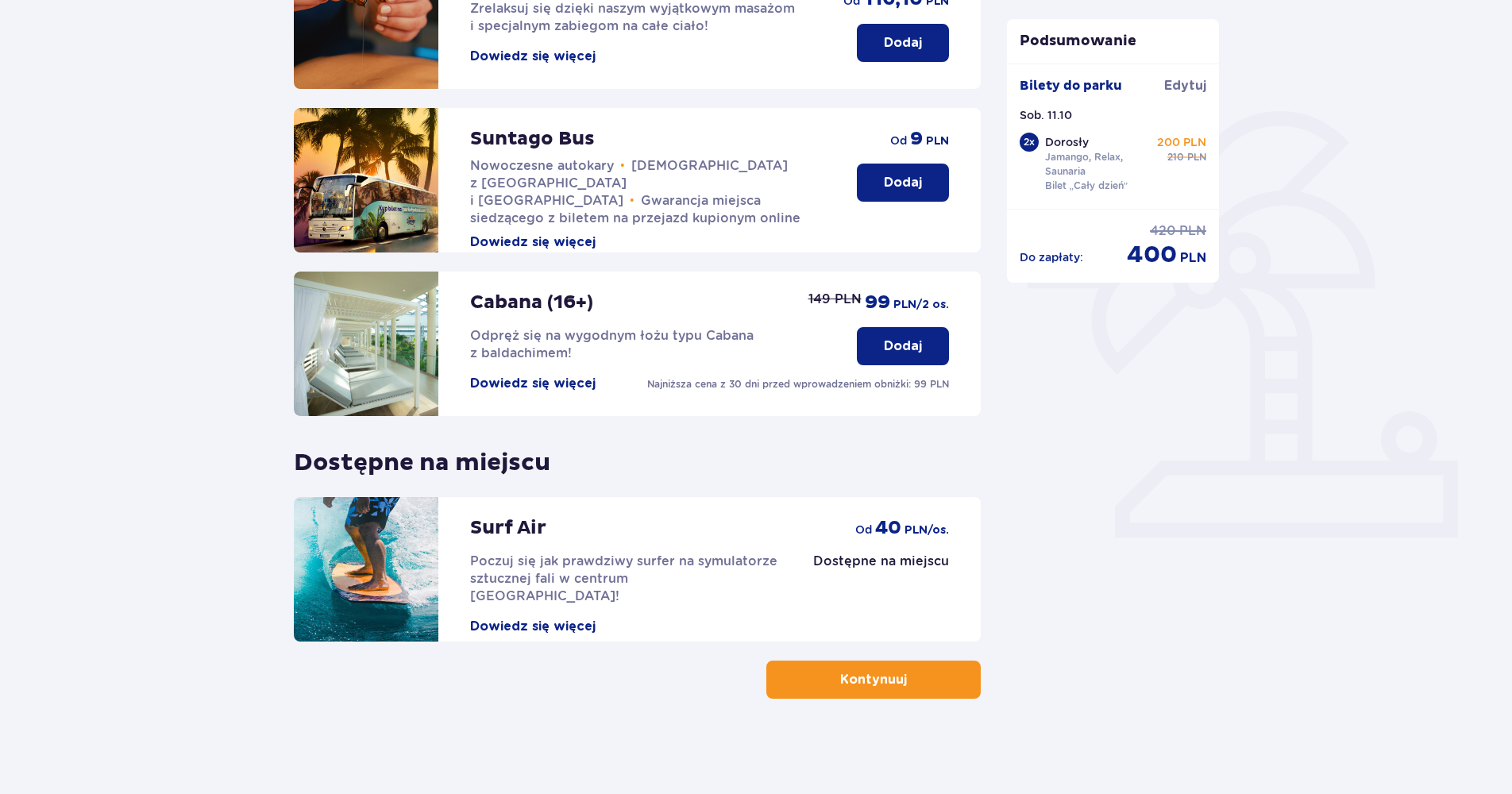
click at [864, 677] on p "Kontynuuj" at bounding box center [873, 680] width 67 height 18
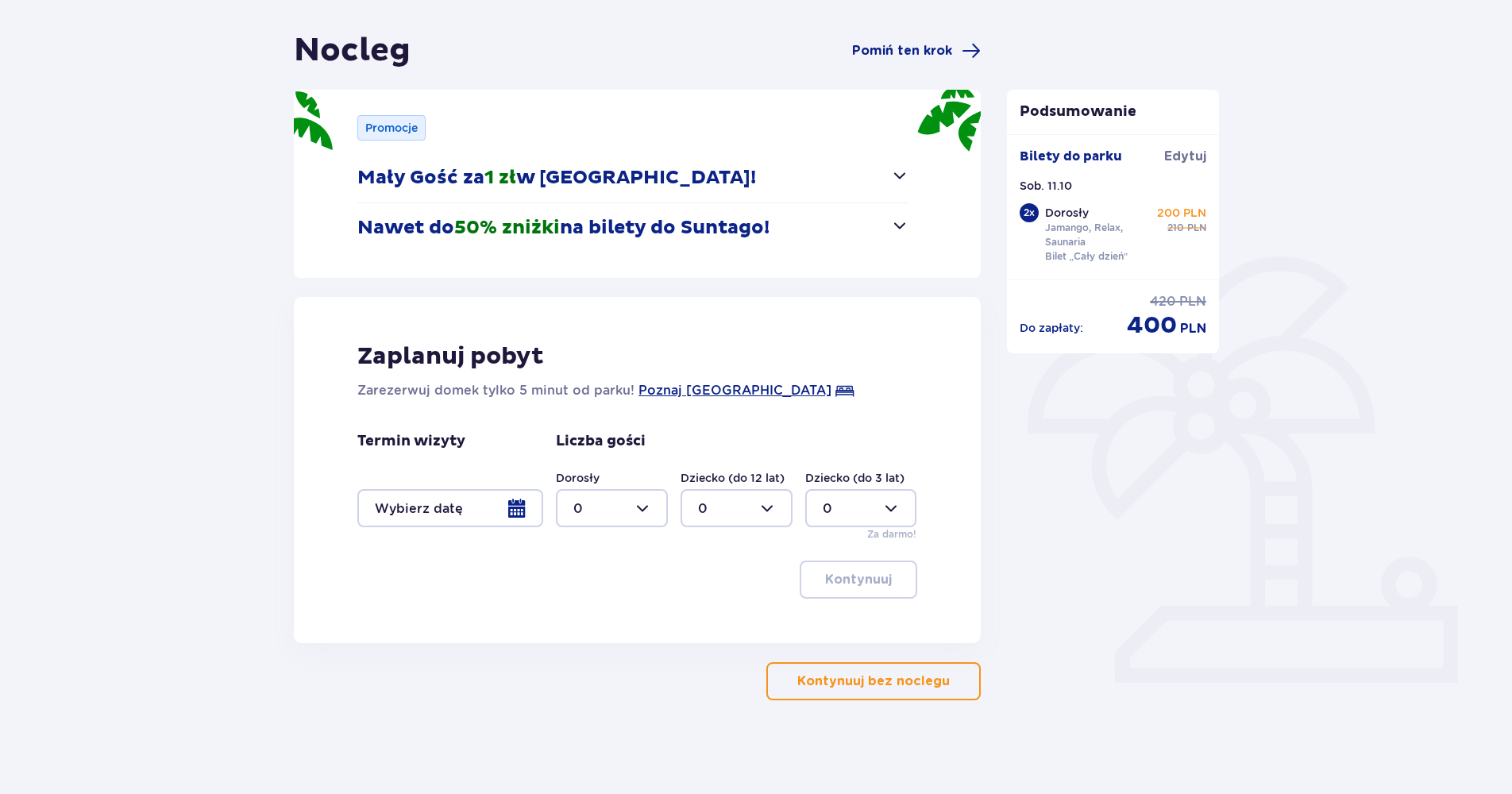
scroll to position [139, 0]
click at [857, 676] on p "Kontynuuj bez noclegu" at bounding box center [873, 680] width 152 height 18
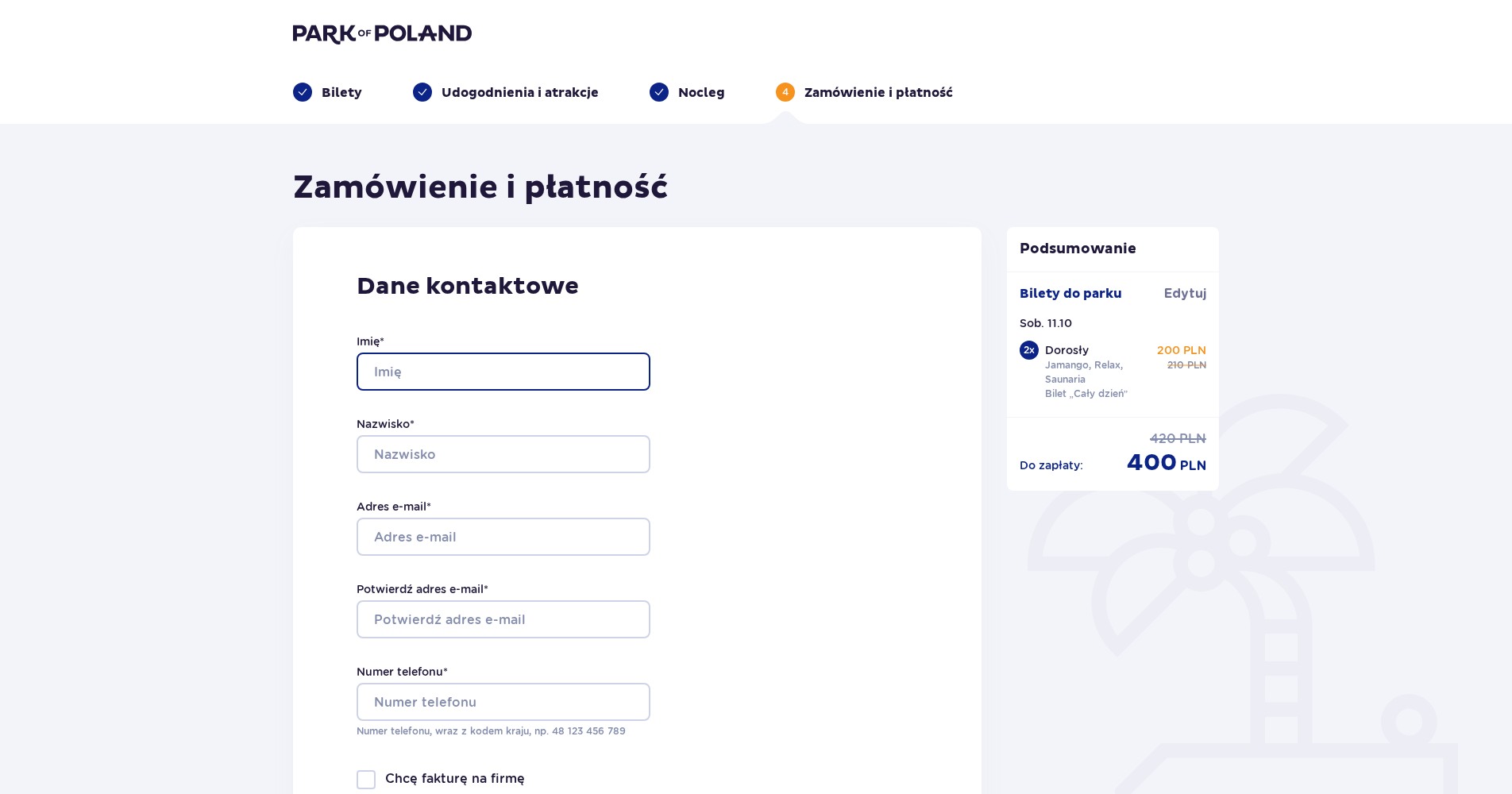
click at [387, 373] on input "Imię *" at bounding box center [503, 371] width 294 height 38
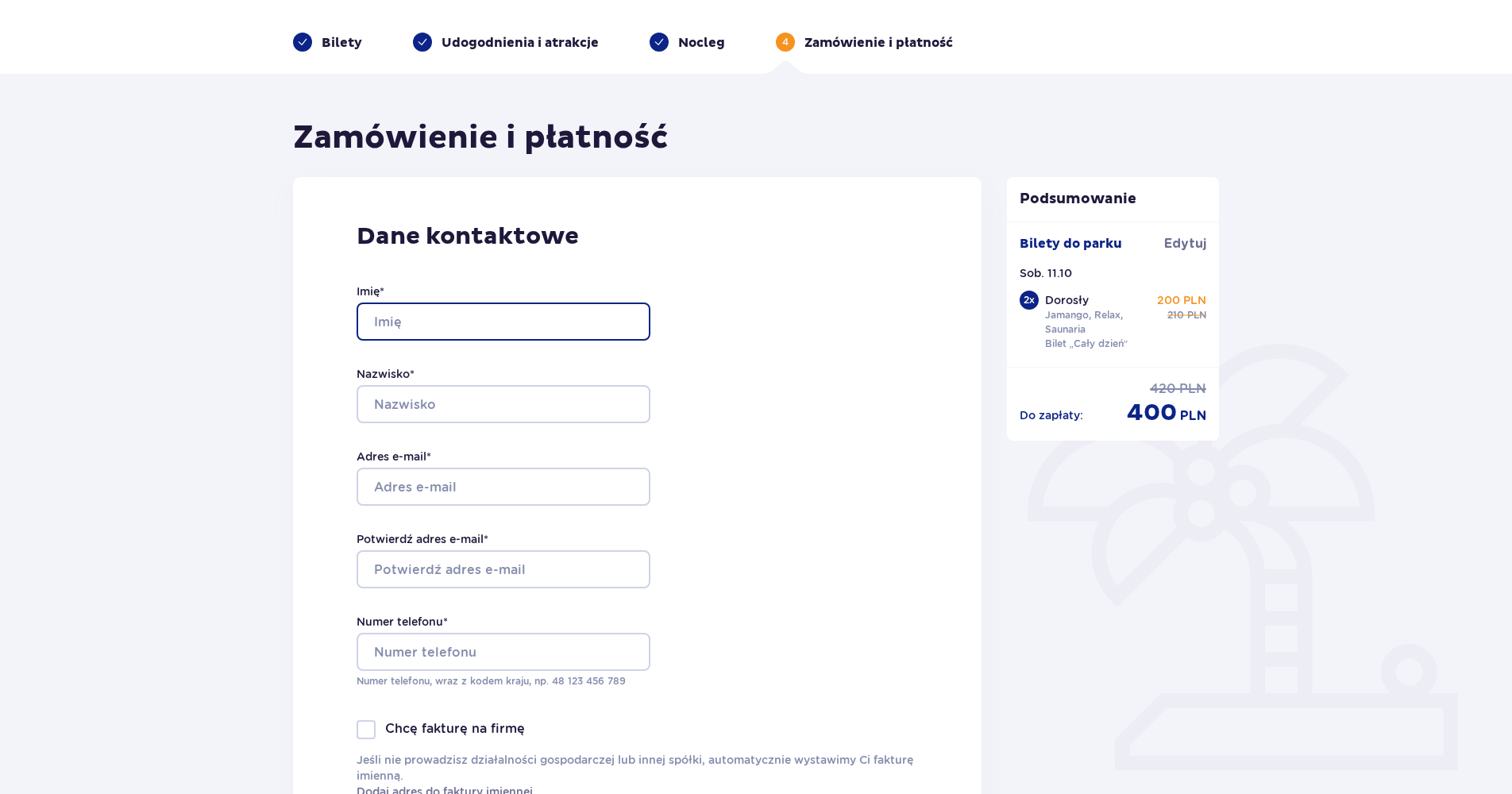
scroll to position [159, 0]
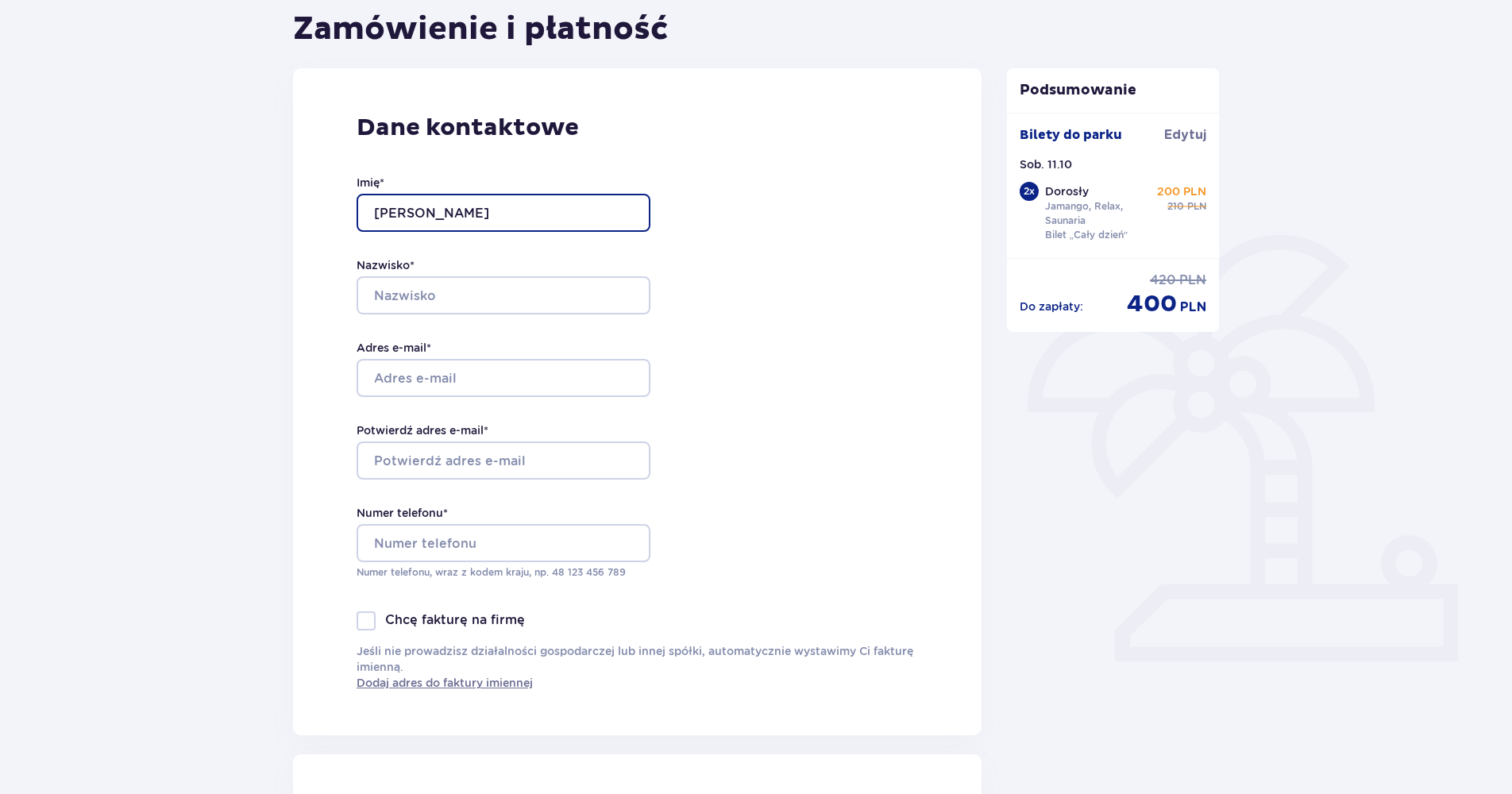
type input "[PERSON_NAME]"
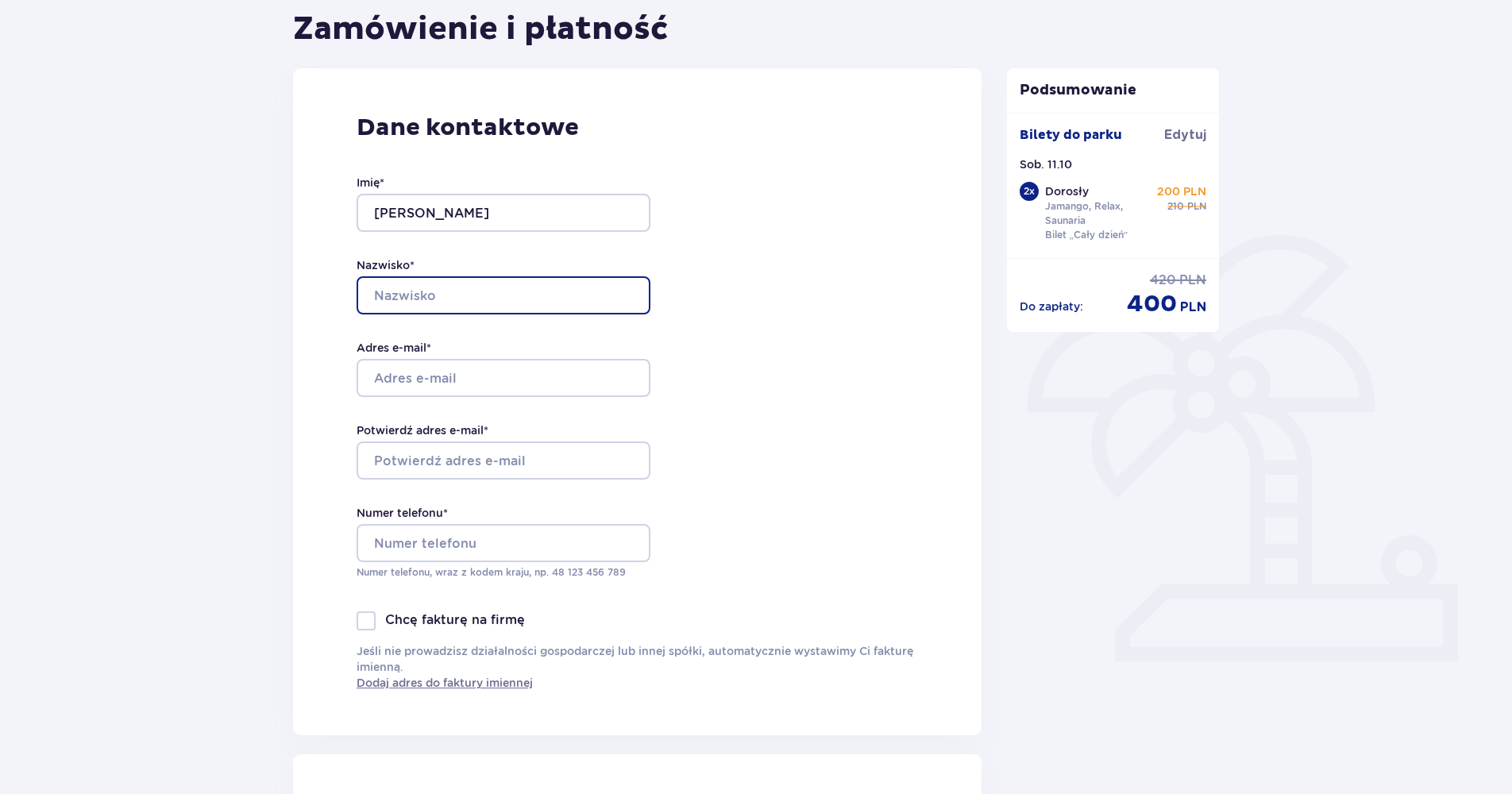
click at [441, 313] on input "Nazwisko *" at bounding box center [503, 295] width 294 height 38
type input "[PERSON_NAME]"
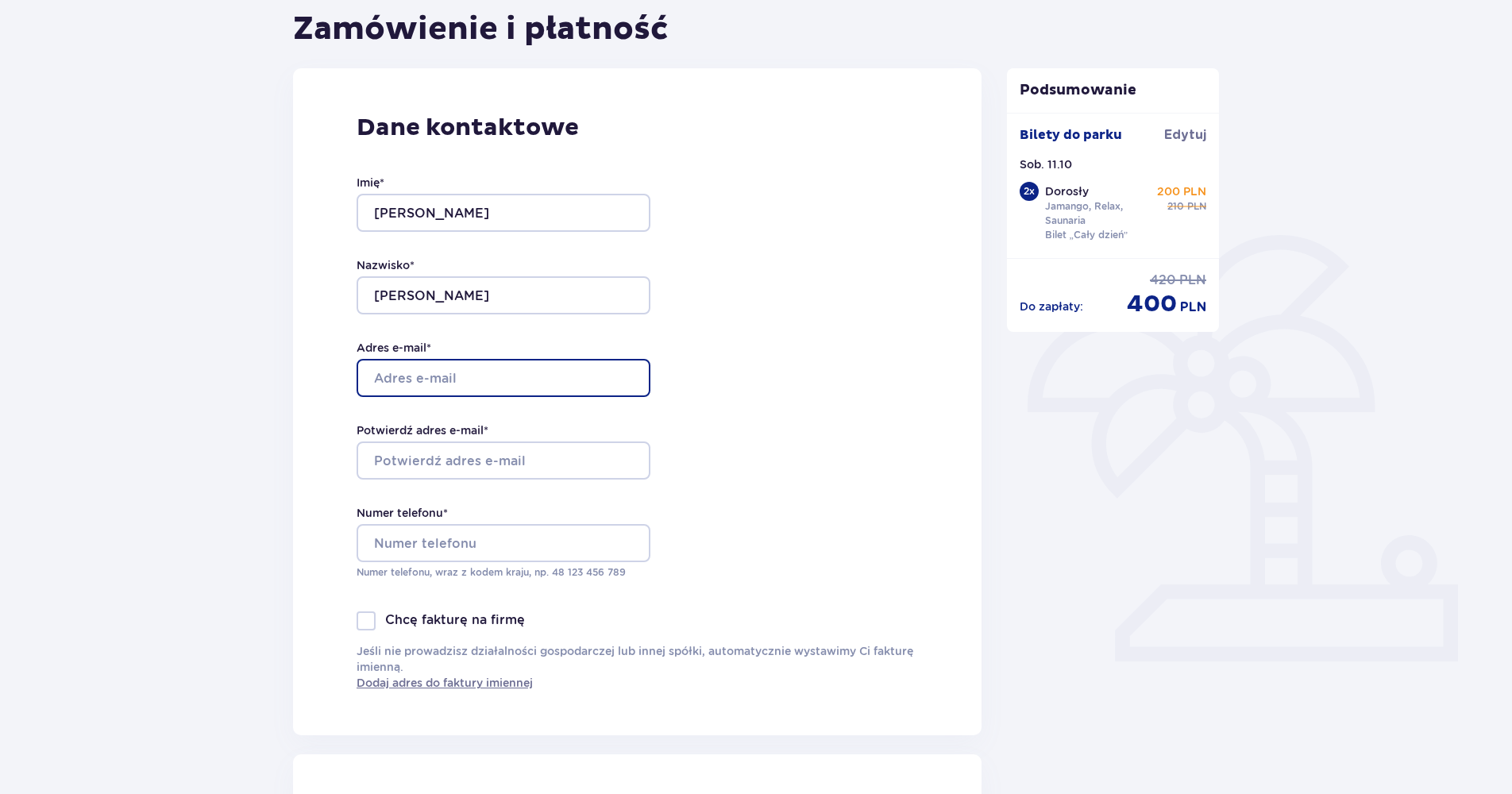
click at [389, 378] on input "Adres e-mail *" at bounding box center [503, 377] width 294 height 38
type input "[PERSON_NAME][EMAIL_ADDRESS][DOMAIN_NAME]"
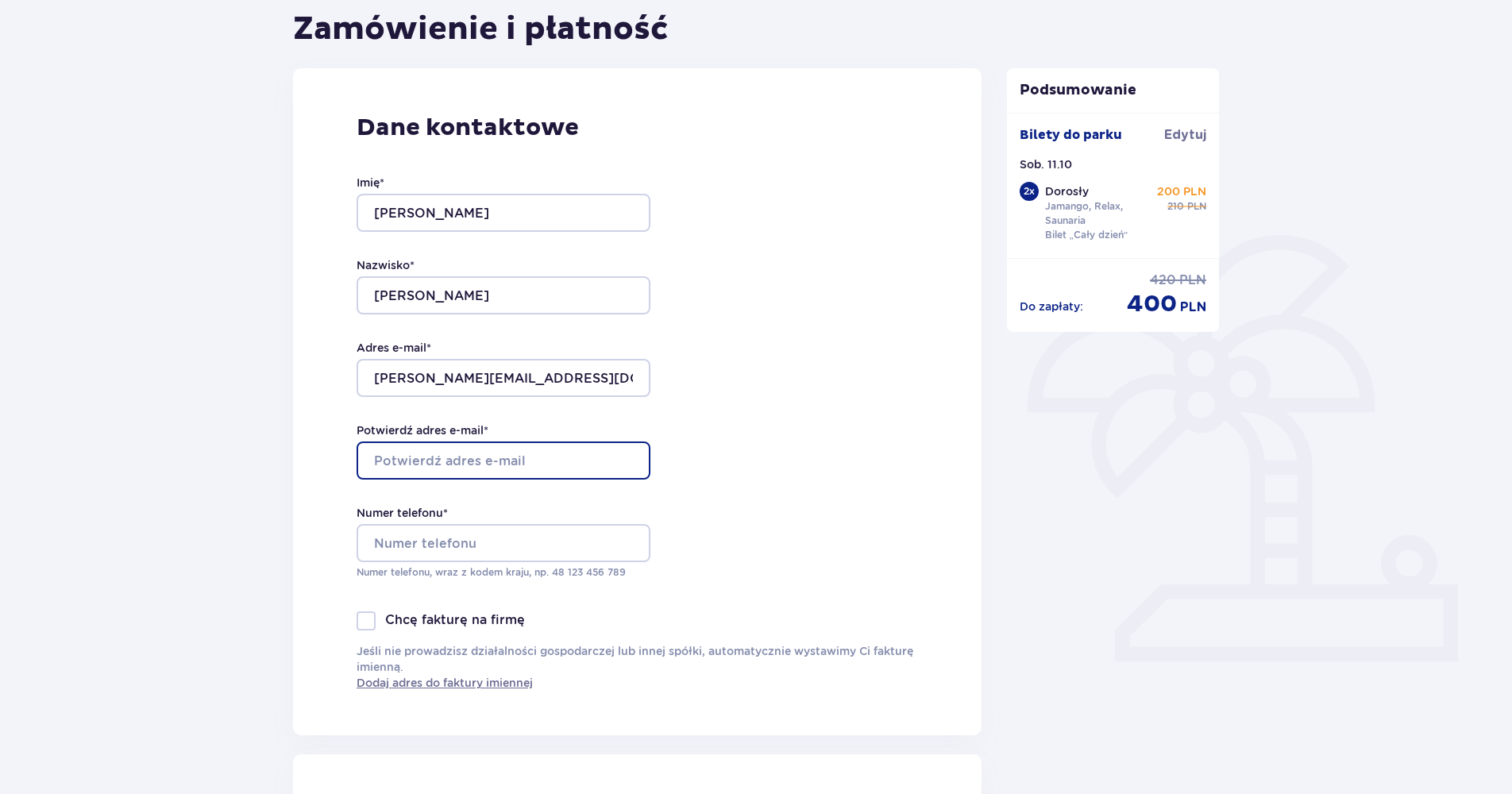
click at [417, 468] on input "Potwierdź adres e-mail *" at bounding box center [503, 460] width 294 height 38
type input "[PERSON_NAME][EMAIL_ADDRESS][DOMAIN_NAME]"
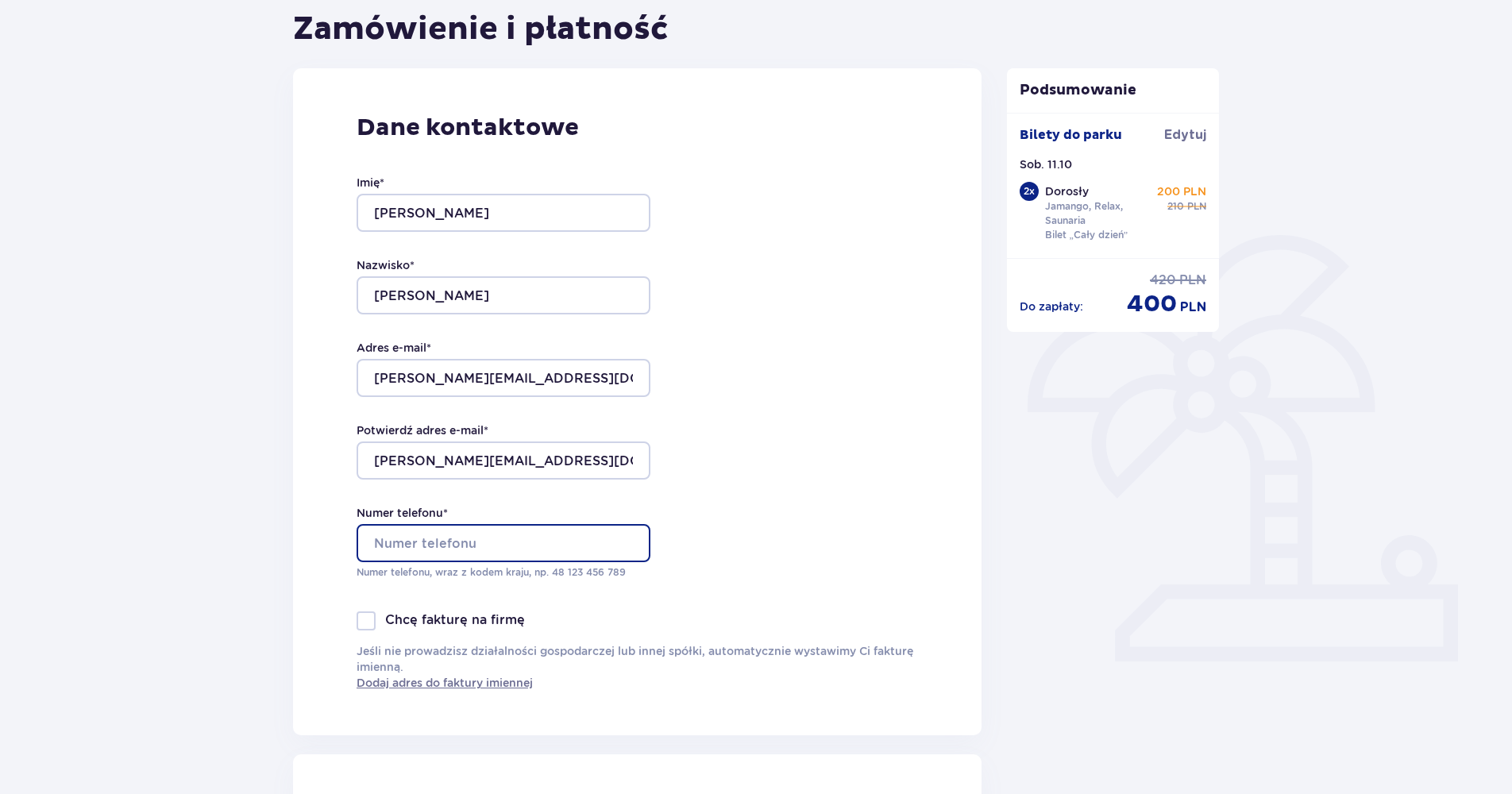
click at [433, 541] on input "Numer telefonu *" at bounding box center [503, 543] width 294 height 38
click at [636, 600] on div "Imię * [PERSON_NAME] * [PERSON_NAME] Adres e-mail * [PERSON_NAME][EMAIL_ADDRESS…" at bounding box center [503, 377] width 294 height 469
click at [371, 544] on input "530632615" at bounding box center [503, 543] width 294 height 38
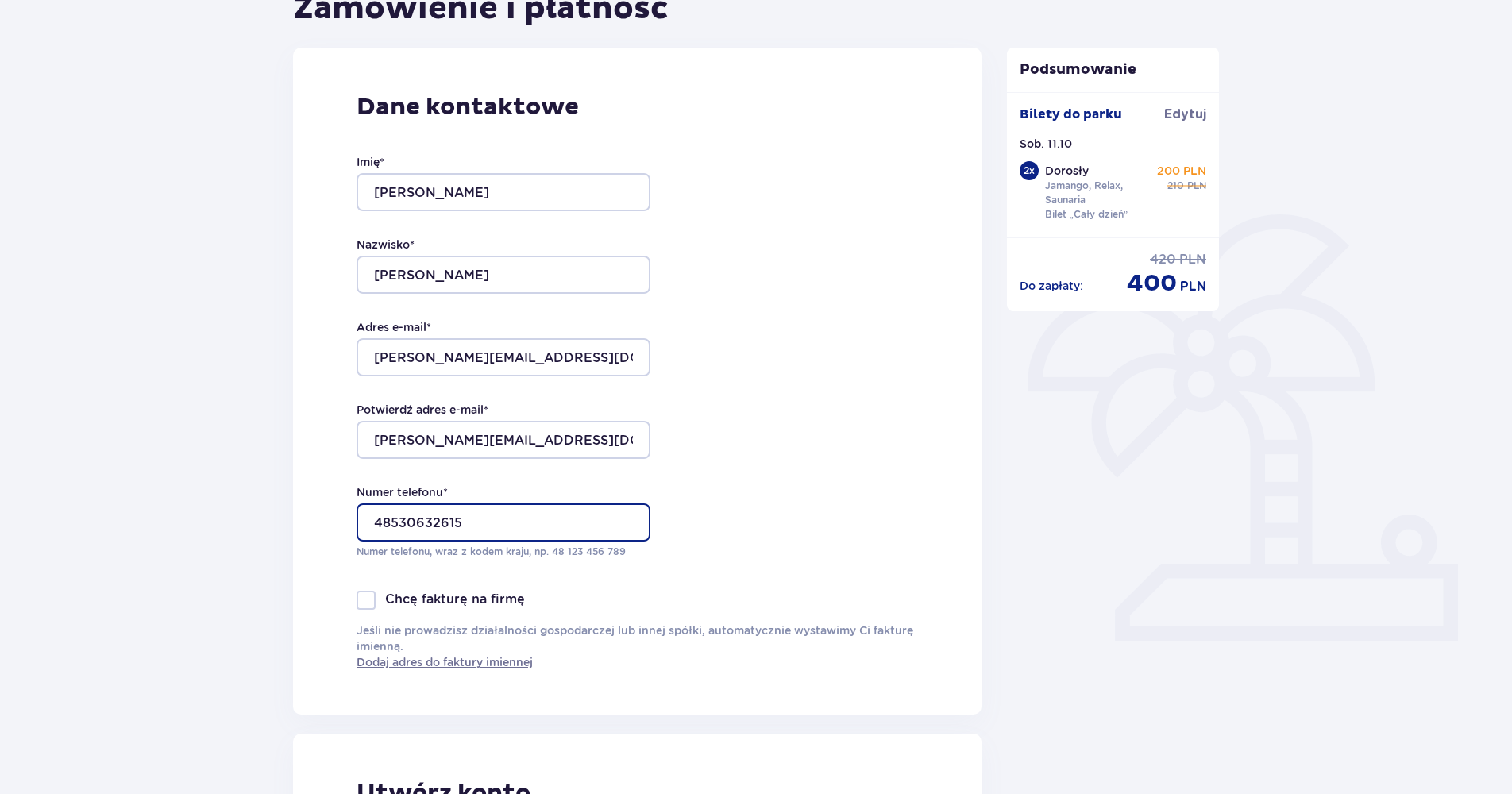
scroll to position [238, 0]
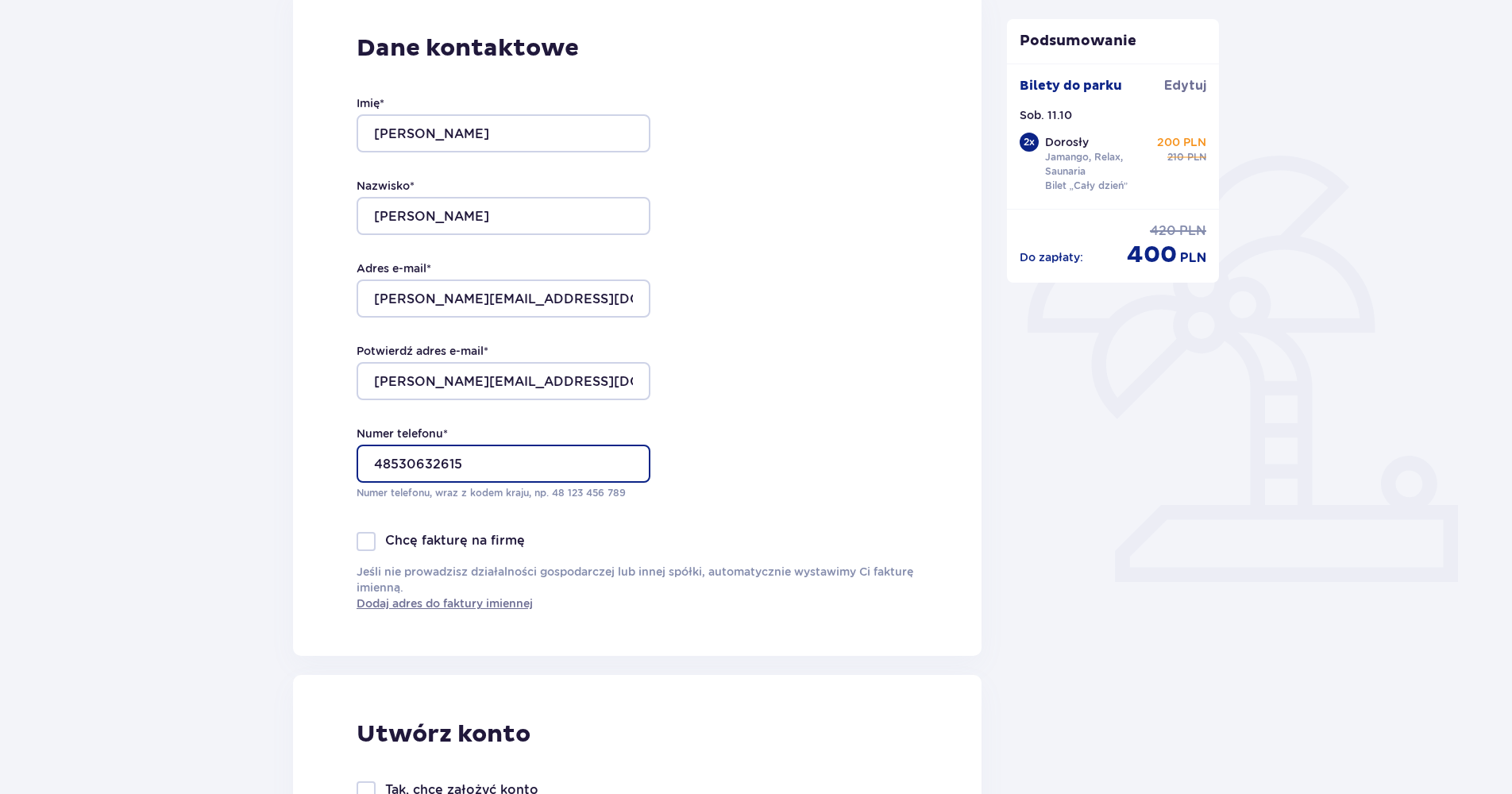
type input "48530632615"
click at [790, 458] on div "Dane kontaktowe Imię * [PERSON_NAME] * [PERSON_NAME] Adres e-mail * [PERSON_NAM…" at bounding box center [637, 322] width 689 height 667
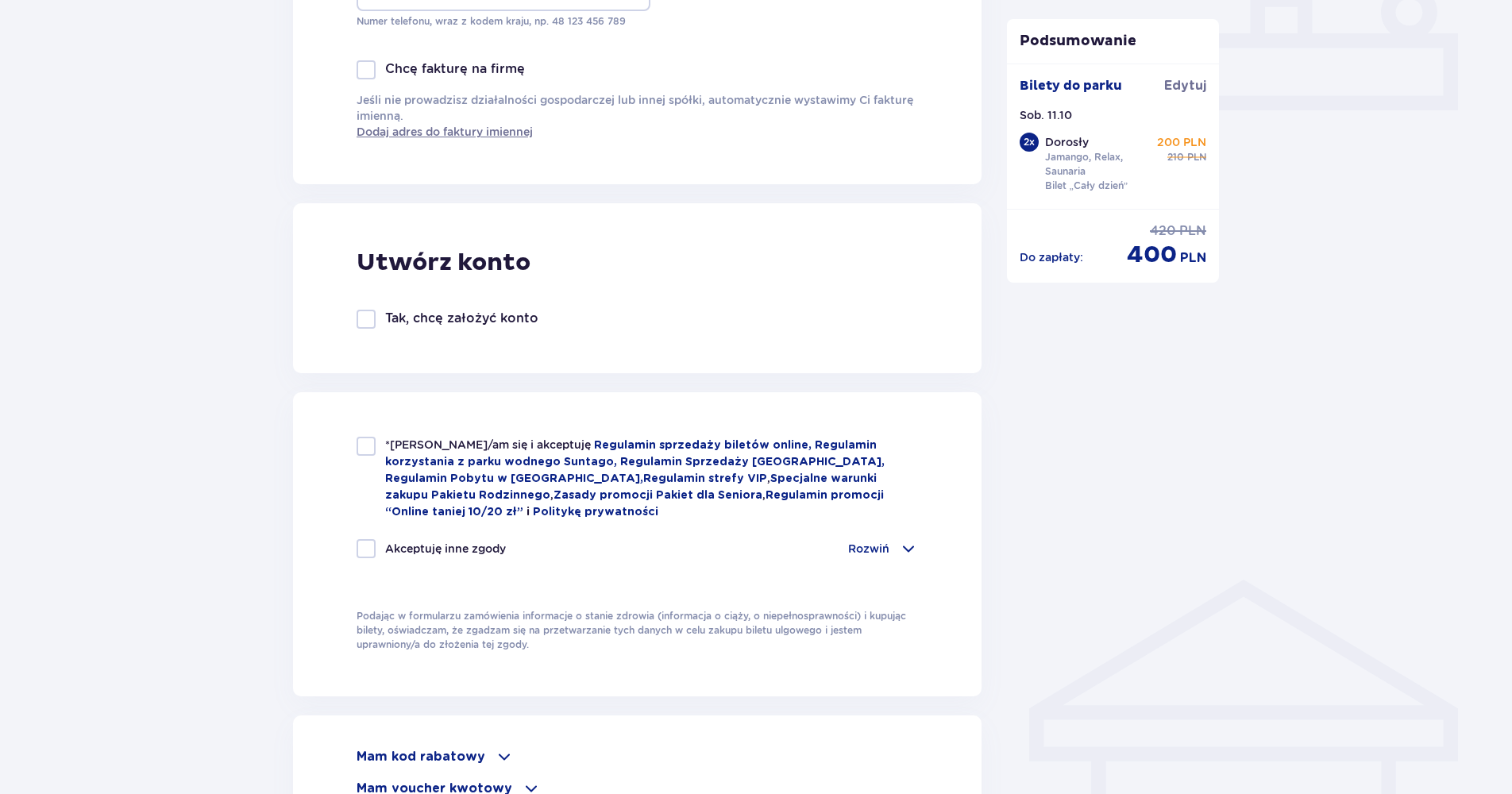
scroll to position [715, 0]
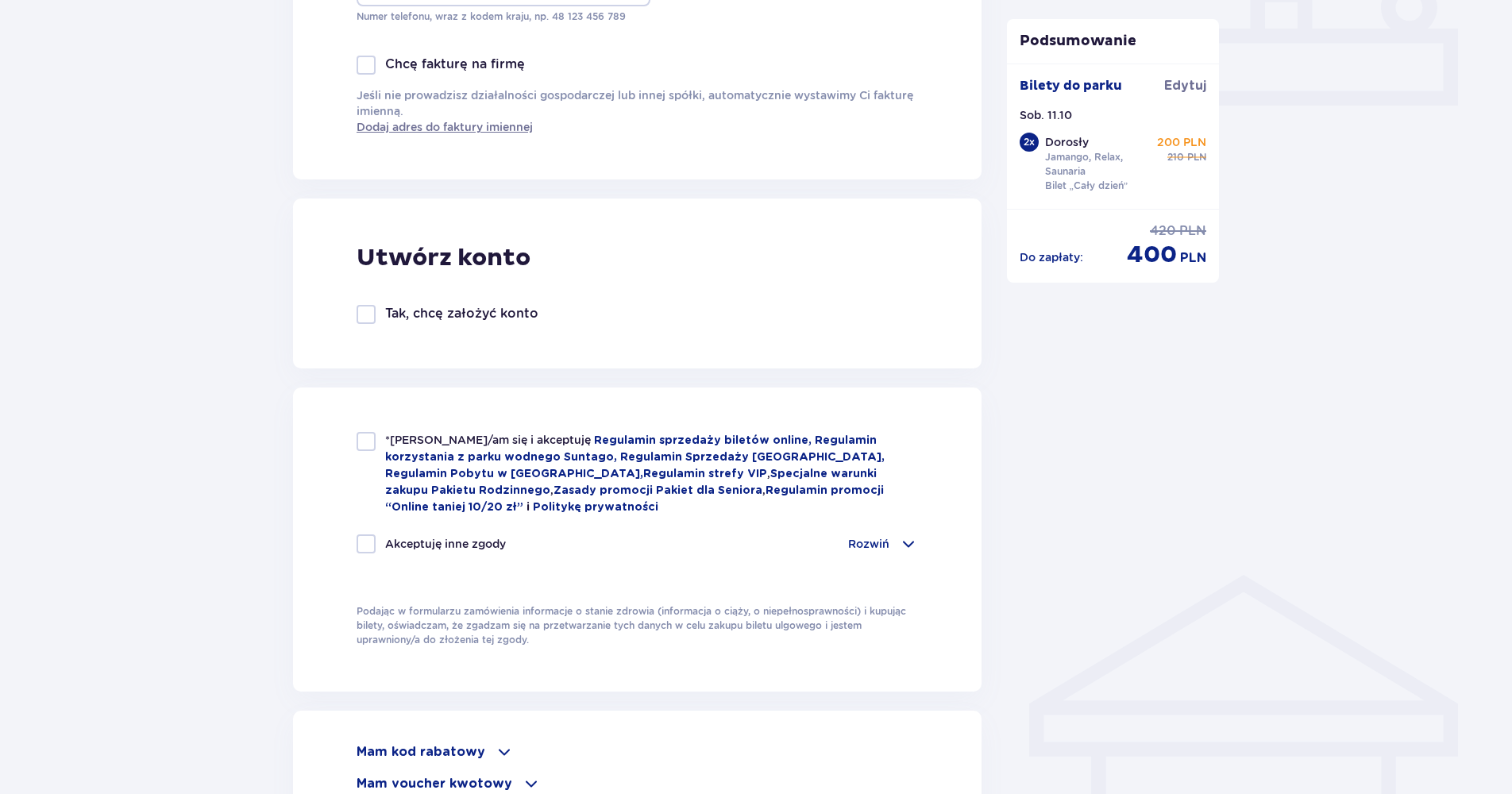
click at [363, 438] on div at bounding box center [366, 442] width 19 height 19
checkbox input "true"
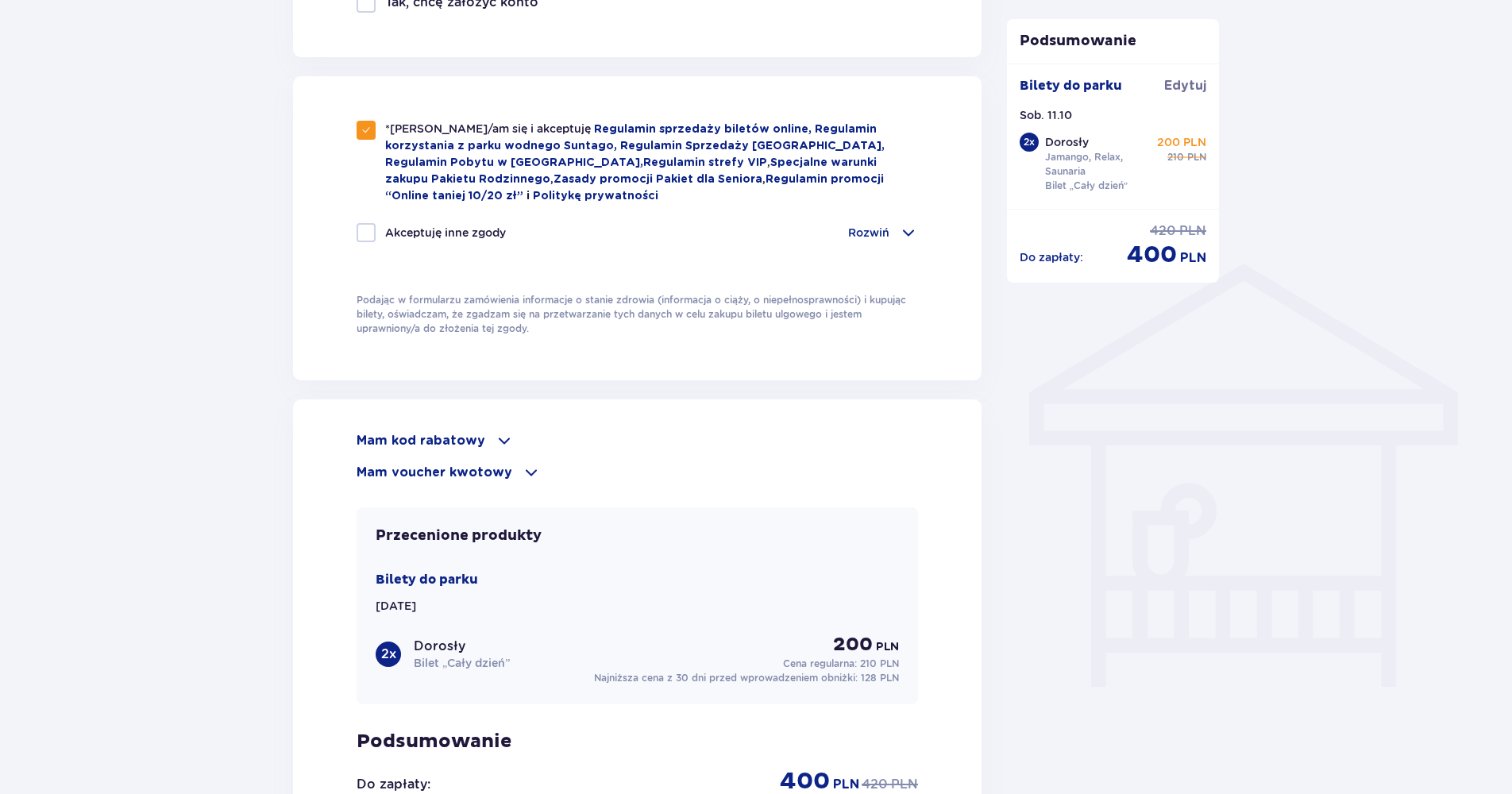
scroll to position [1032, 0]
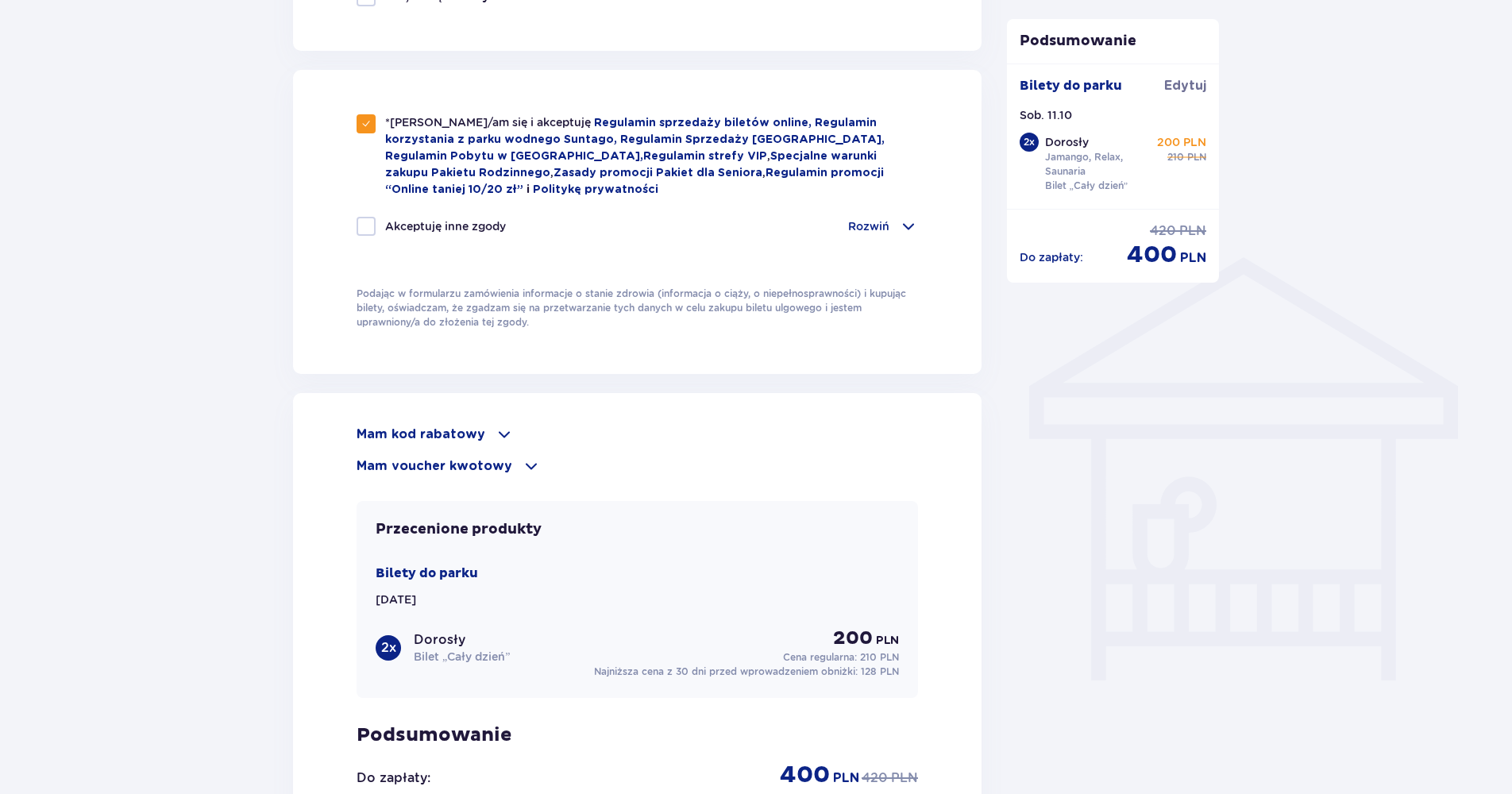
click at [457, 427] on p "Mam kod rabatowy" at bounding box center [421, 434] width 128 height 18
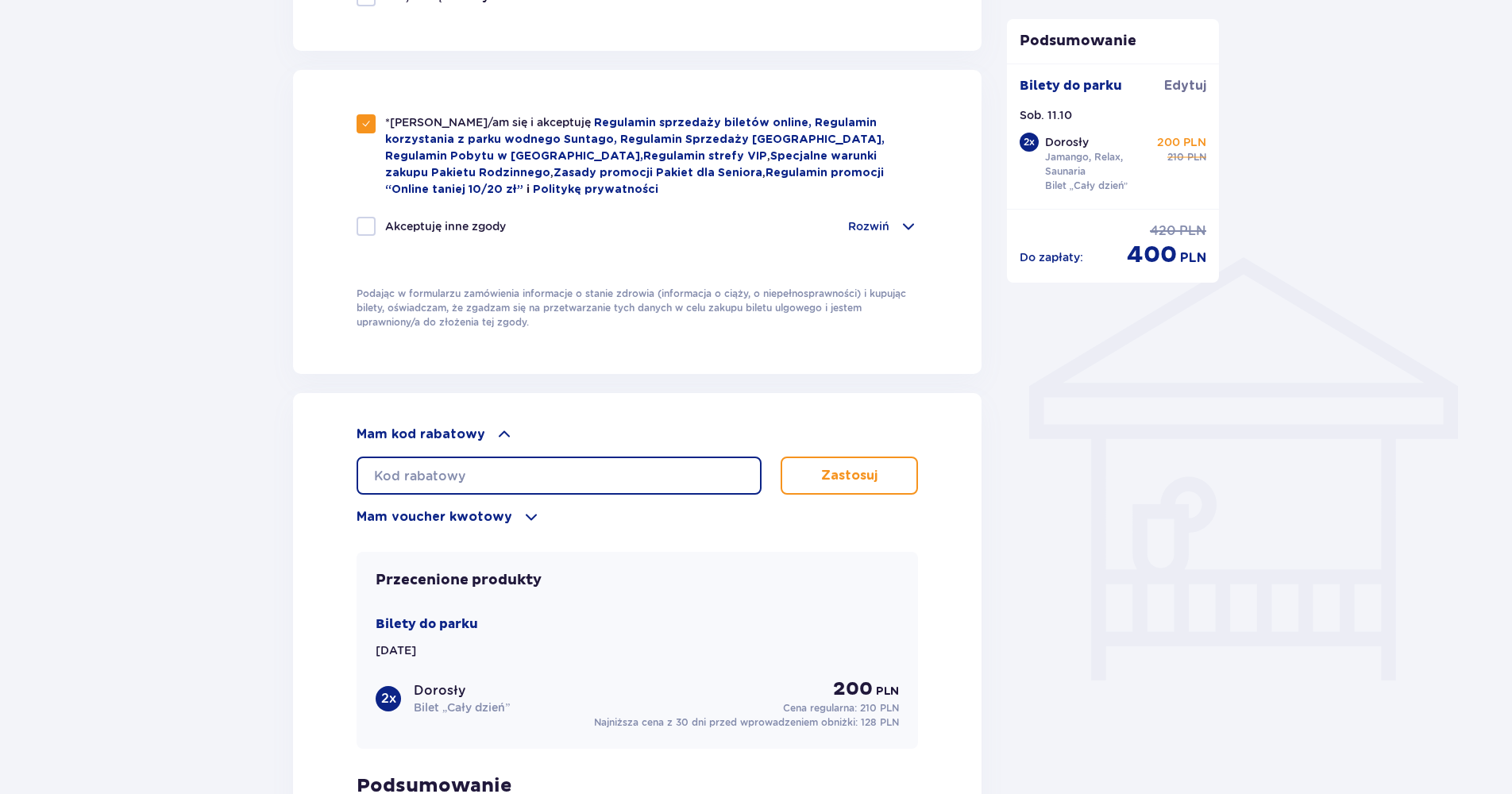
click at [496, 471] on input "text" at bounding box center [559, 475] width 405 height 38
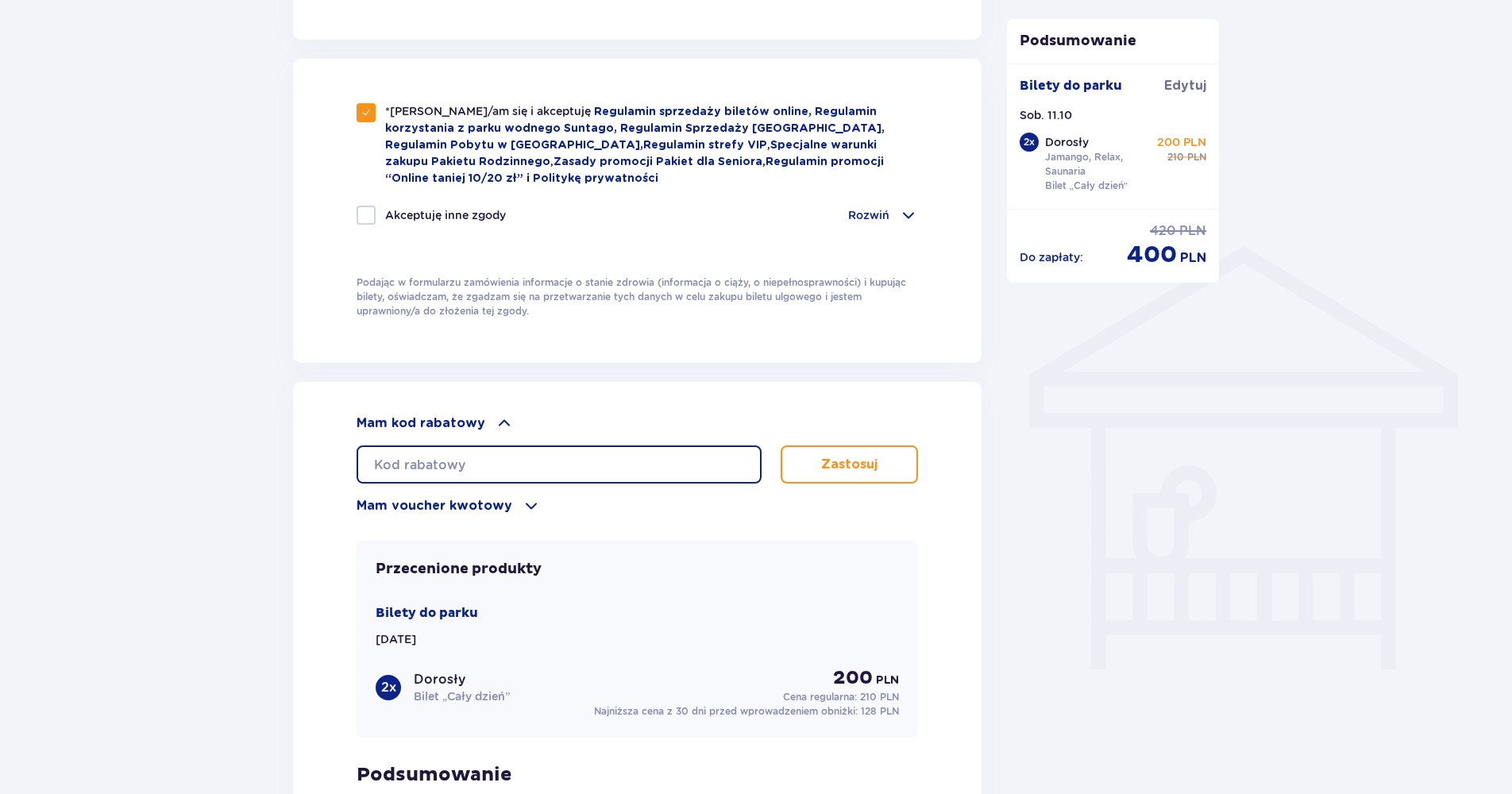
scroll to position [1271, 0]
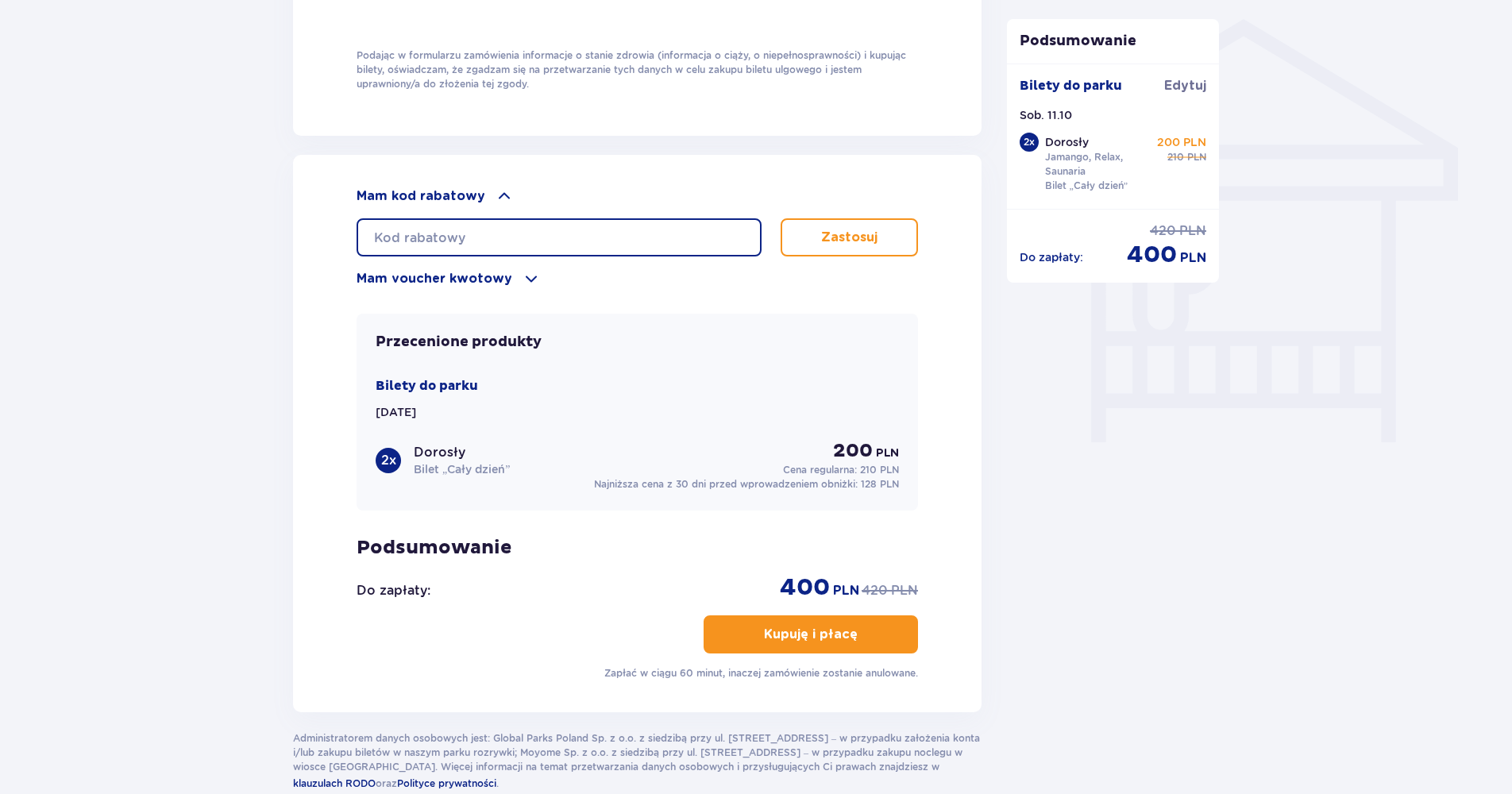
click at [413, 226] on input "text" at bounding box center [559, 237] width 405 height 38
type input "student30"
click at [837, 229] on p "Zastosuj" at bounding box center [849, 238] width 56 height 18
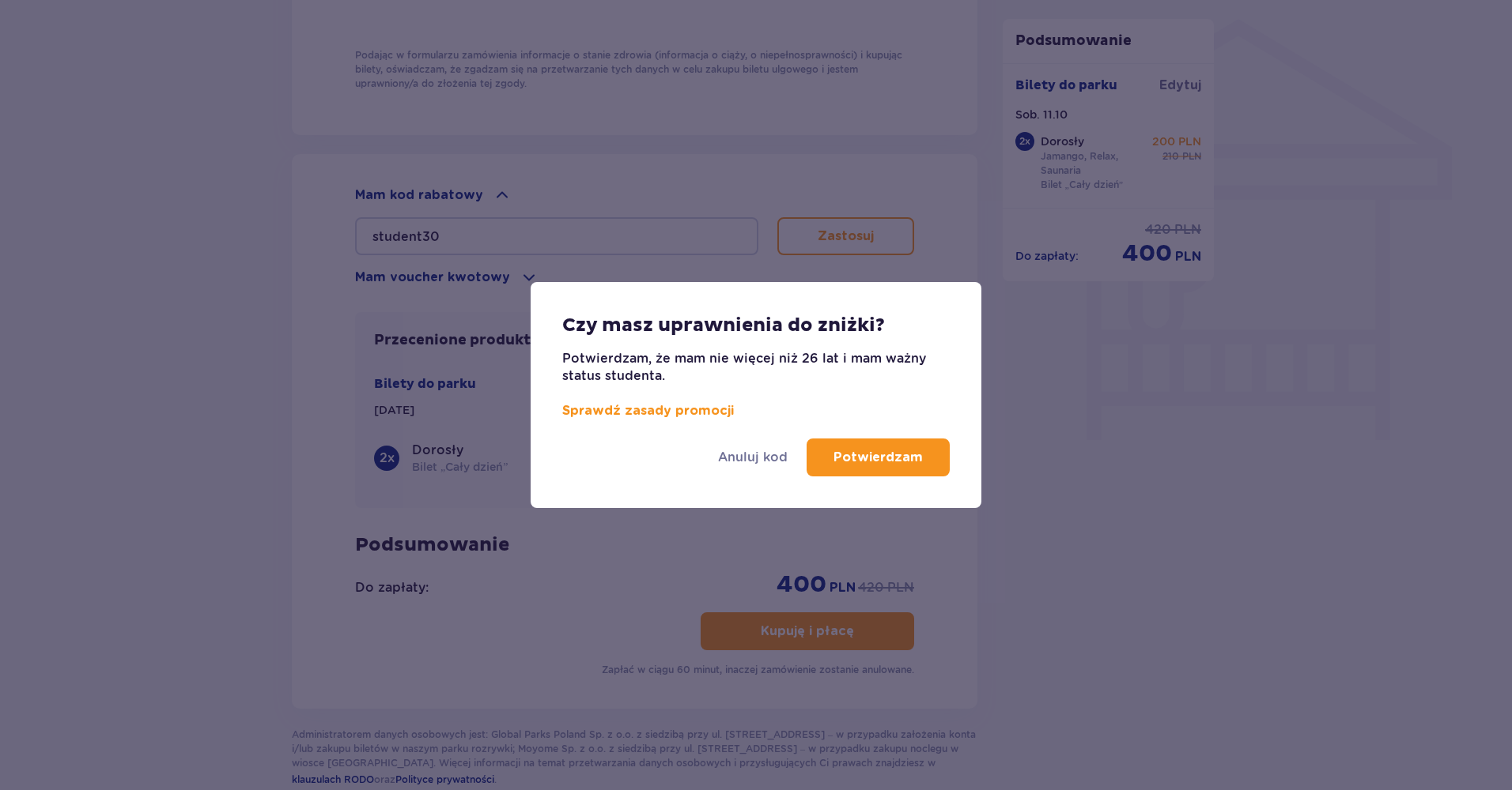
click at [867, 455] on p "Potwierdzam" at bounding box center [878, 458] width 90 height 18
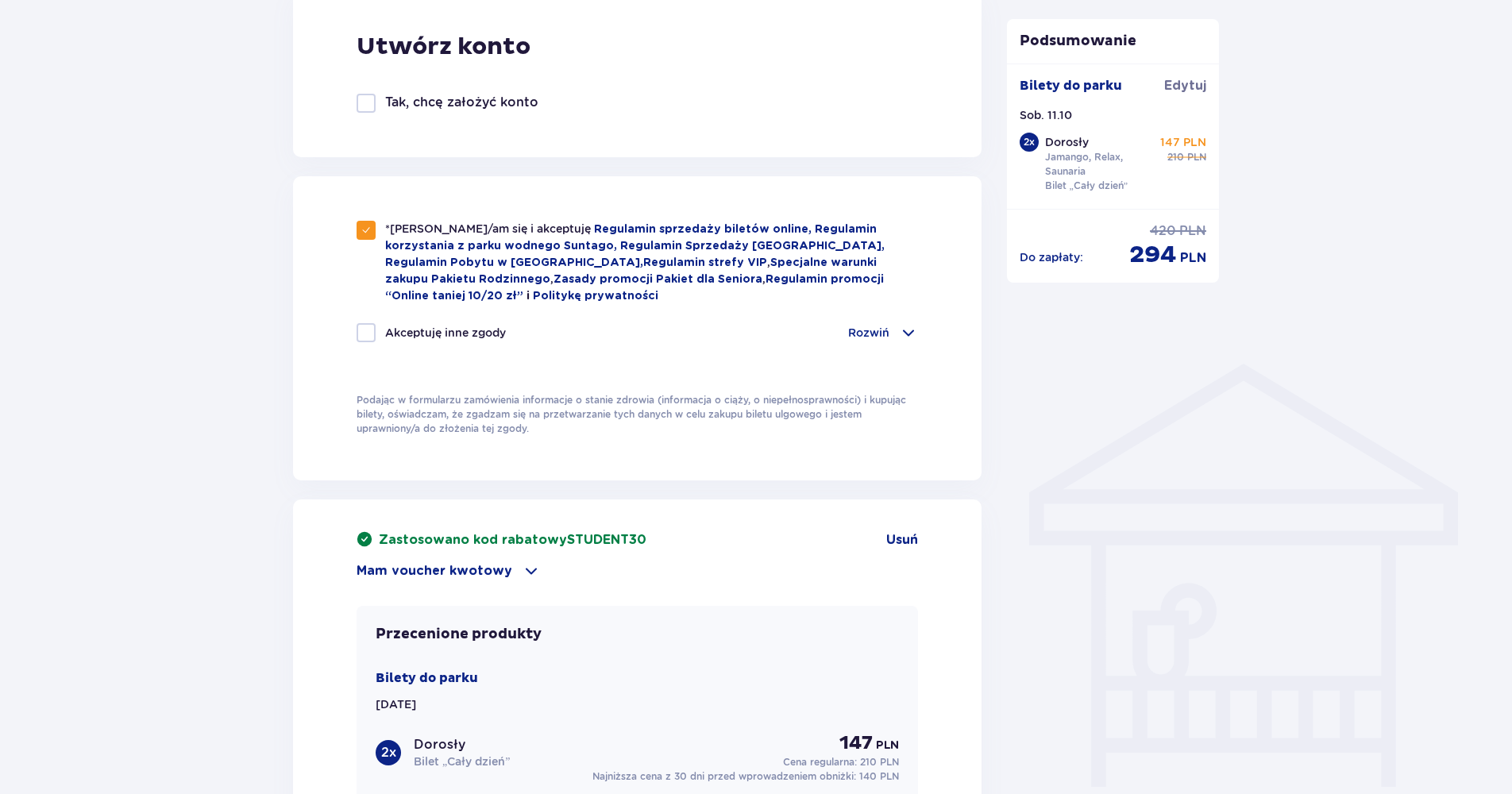
scroll to position [1271, 0]
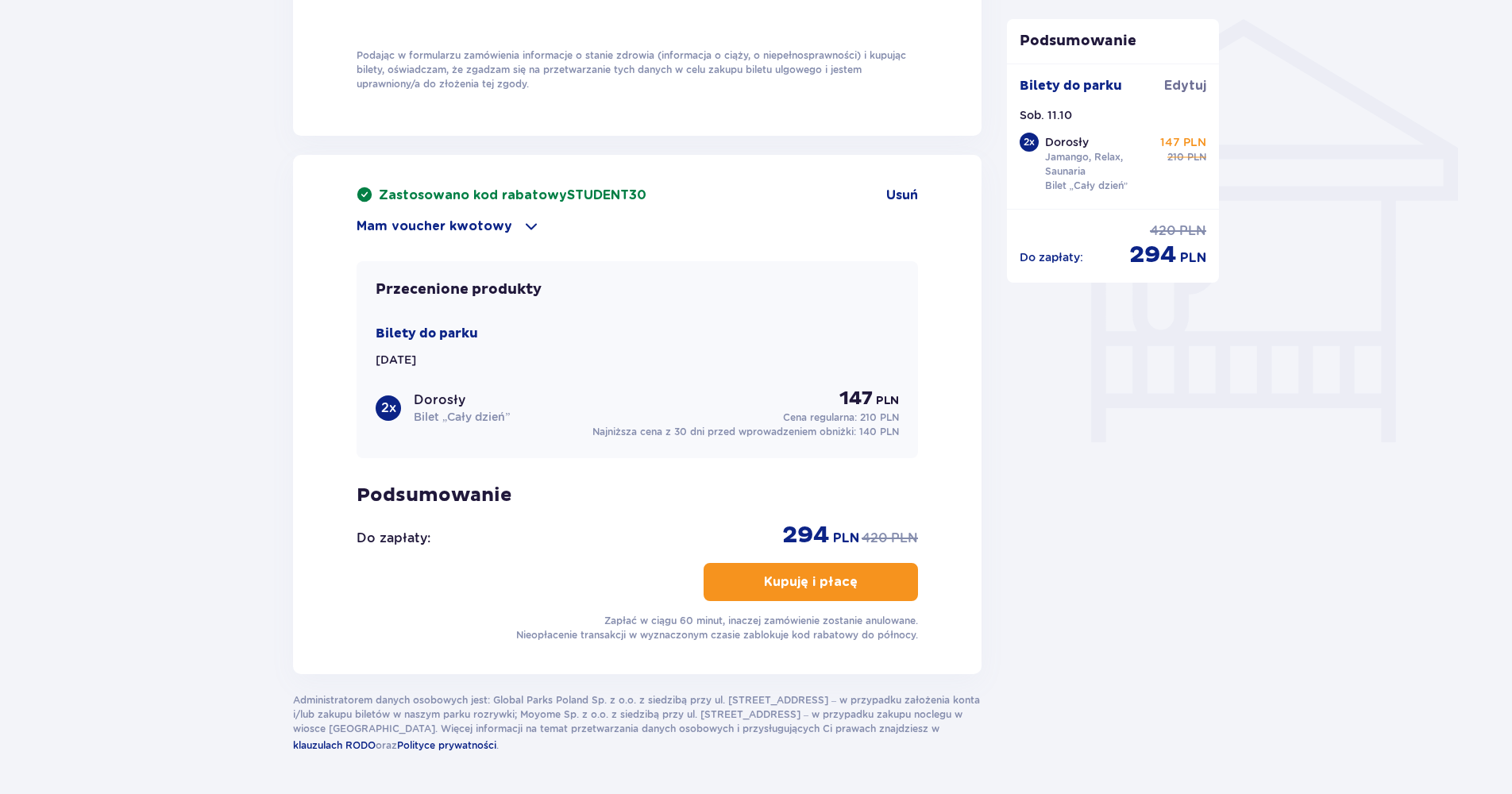
click at [818, 588] on button "Kupuję i płacę" at bounding box center [811, 581] width 214 height 38
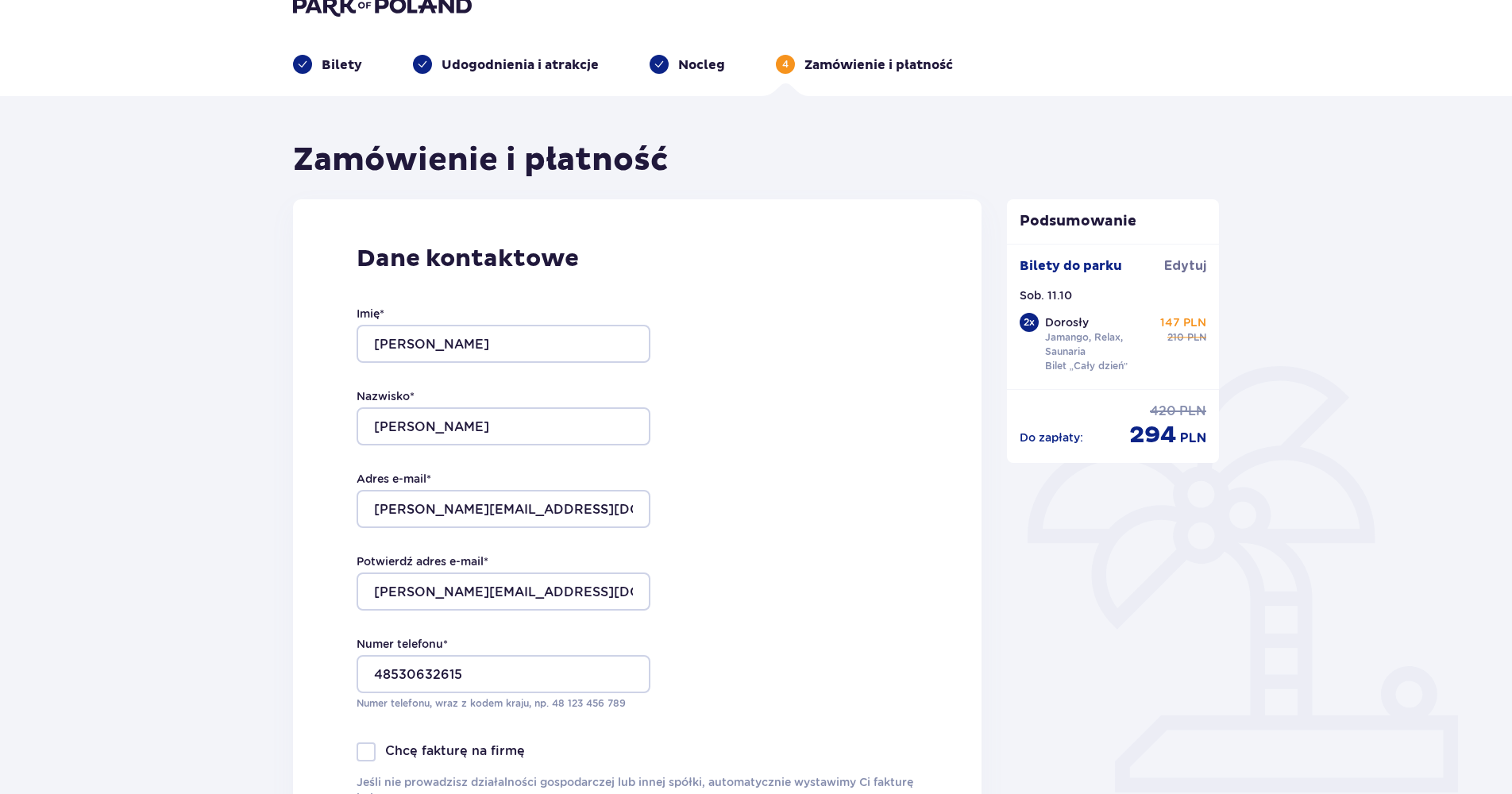
scroll to position [0, 0]
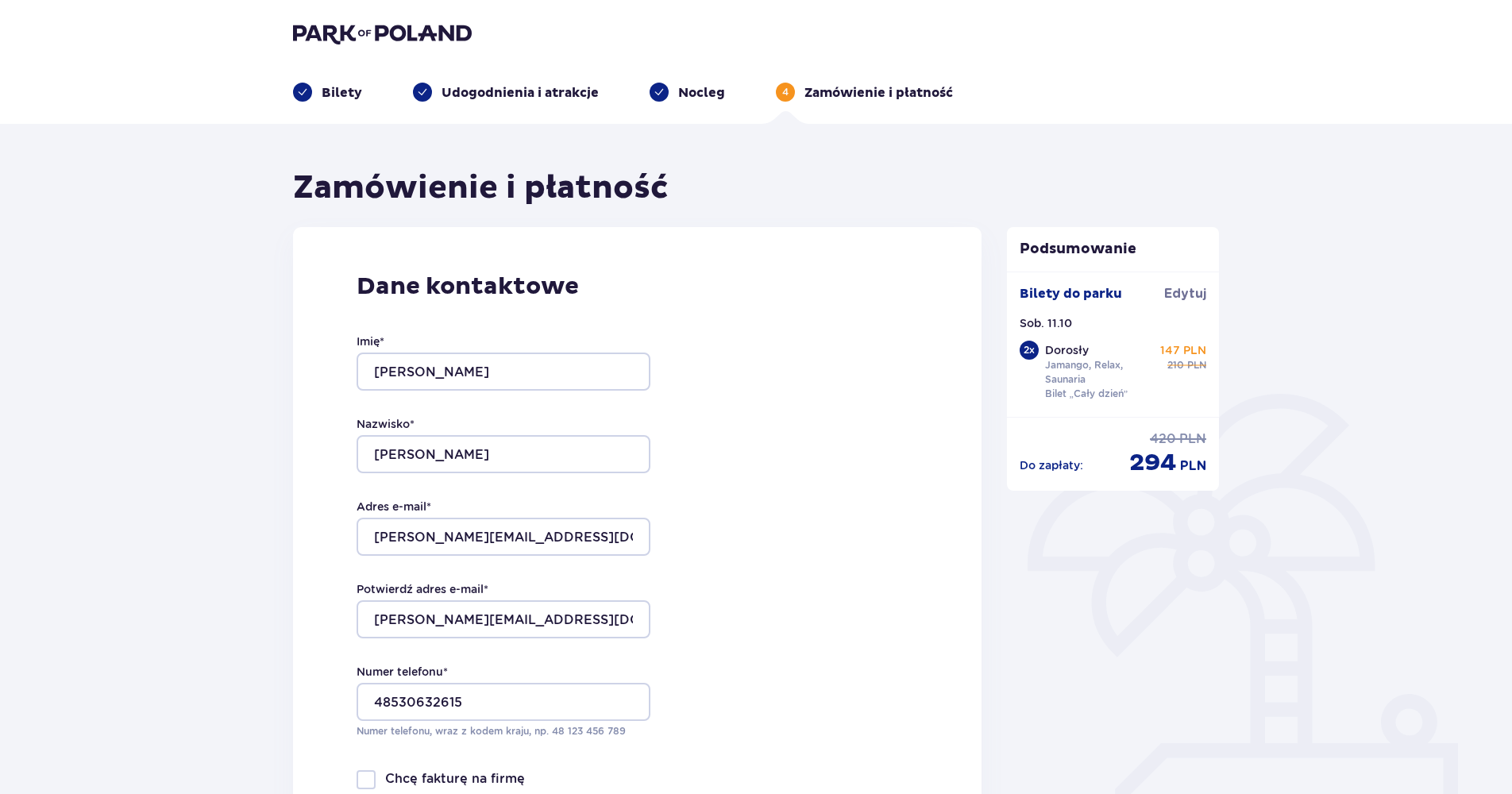
click at [320, 79] on div "Bilety Udogodnienia i atrakcje [PERSON_NAME] 4 Zamówienie i płatność" at bounding box center [755, 72] width 951 height 57
click at [315, 92] on div "Bilety" at bounding box center [327, 92] width 69 height 19
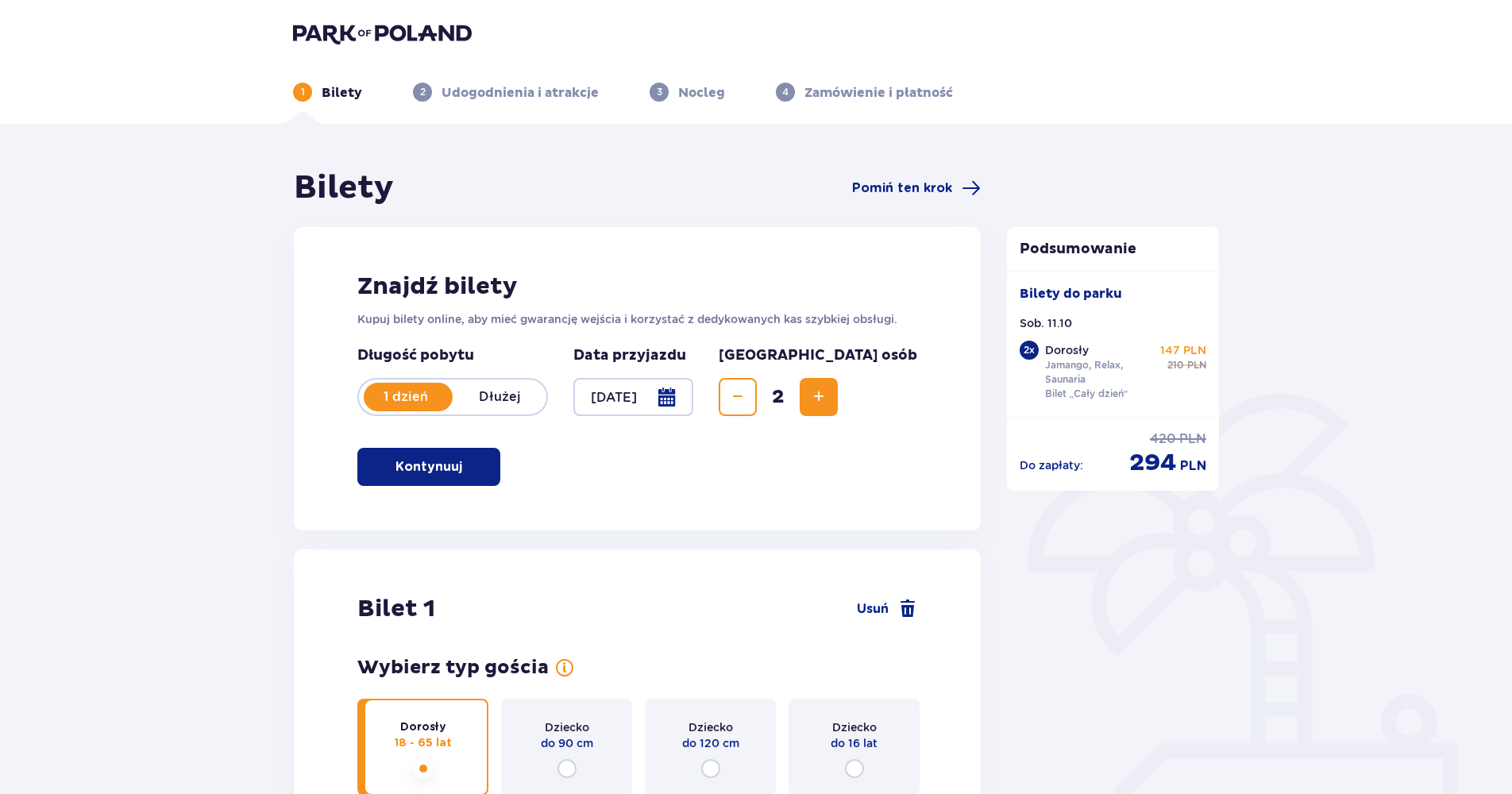
click at [693, 396] on div at bounding box center [632, 397] width 120 height 38
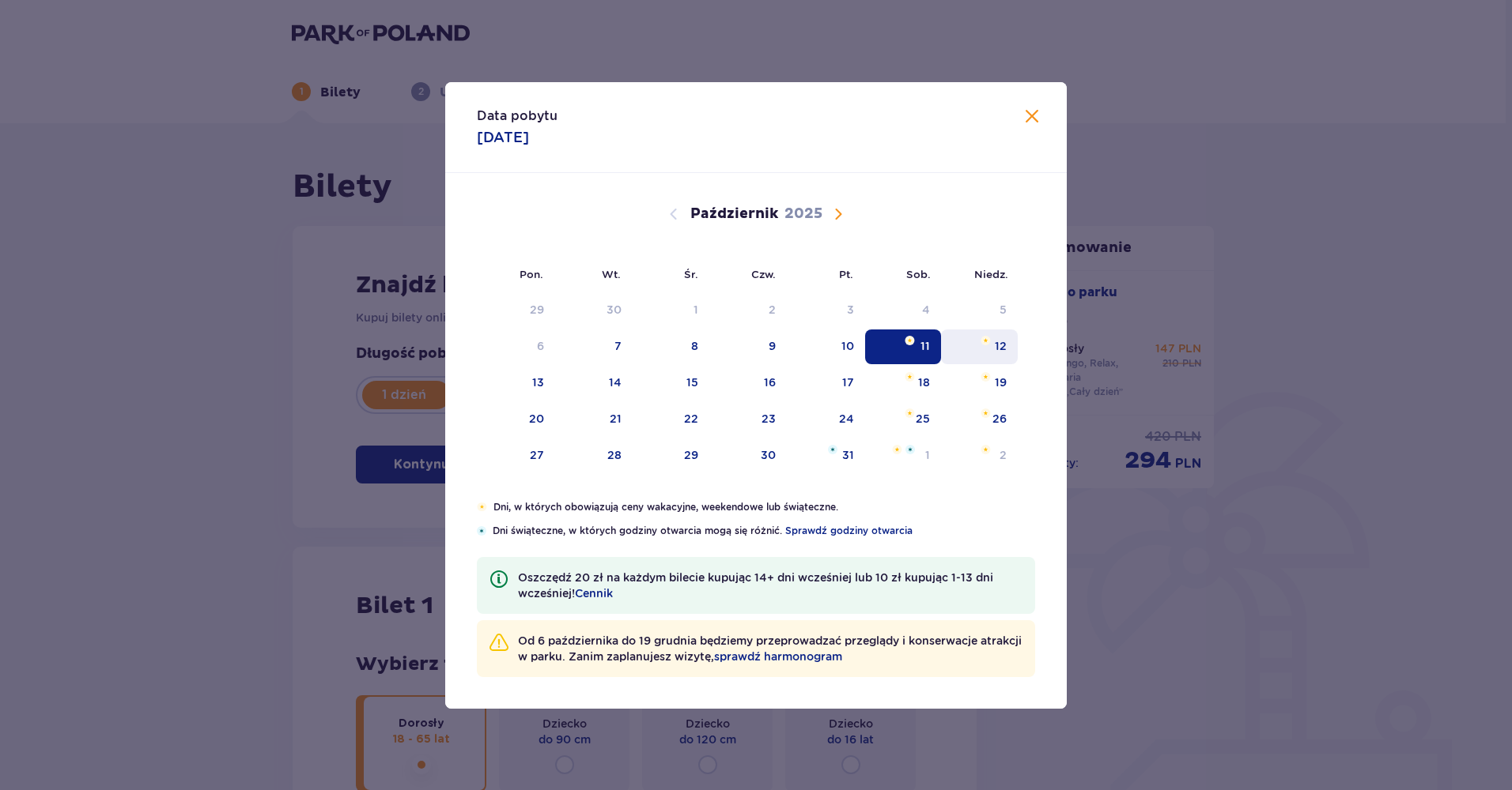
click at [986, 347] on div "12" at bounding box center [979, 347] width 77 height 35
type input "[DATE]"
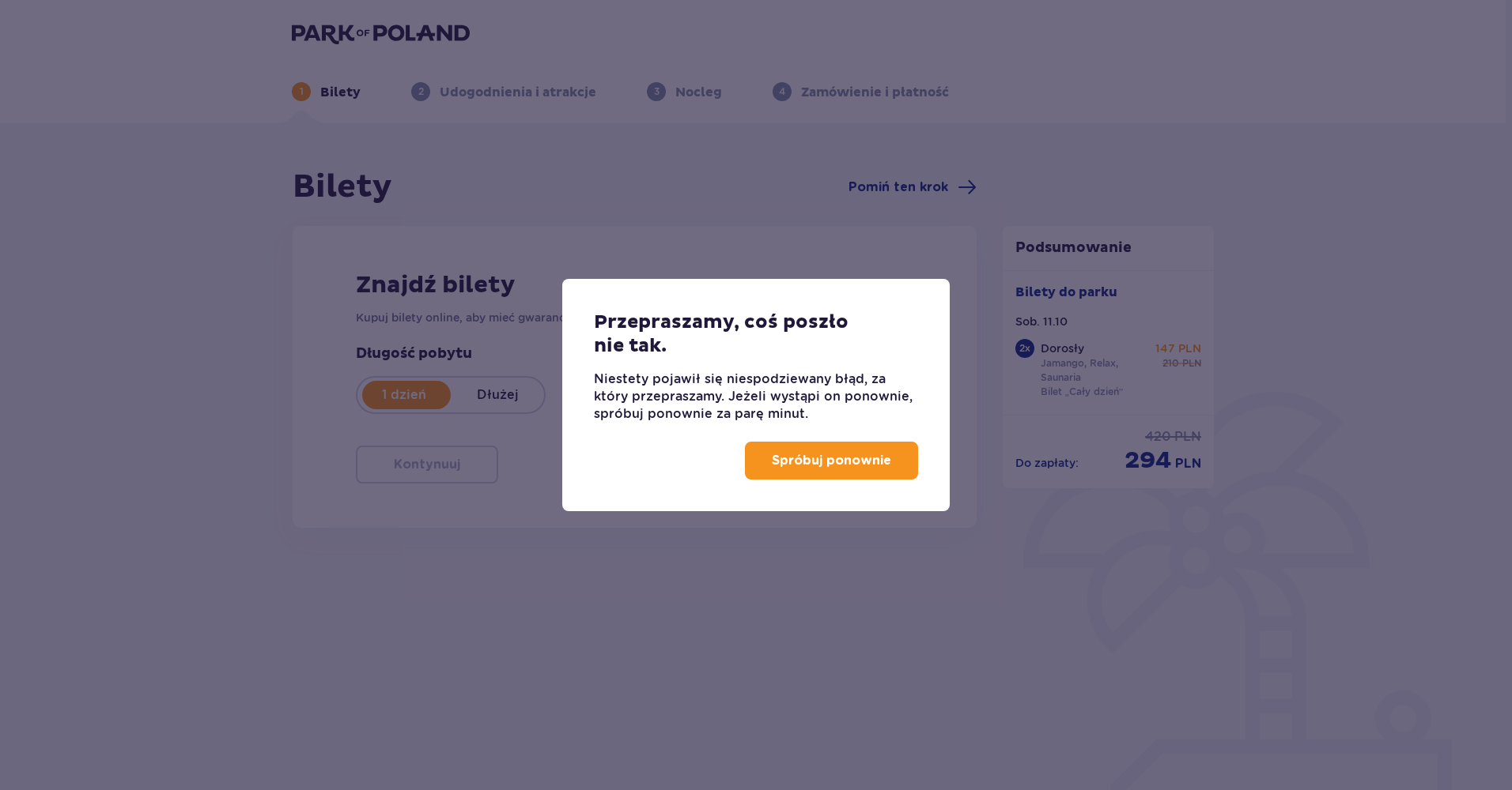
click at [869, 456] on p "Spróbuj ponownie" at bounding box center [831, 461] width 119 height 18
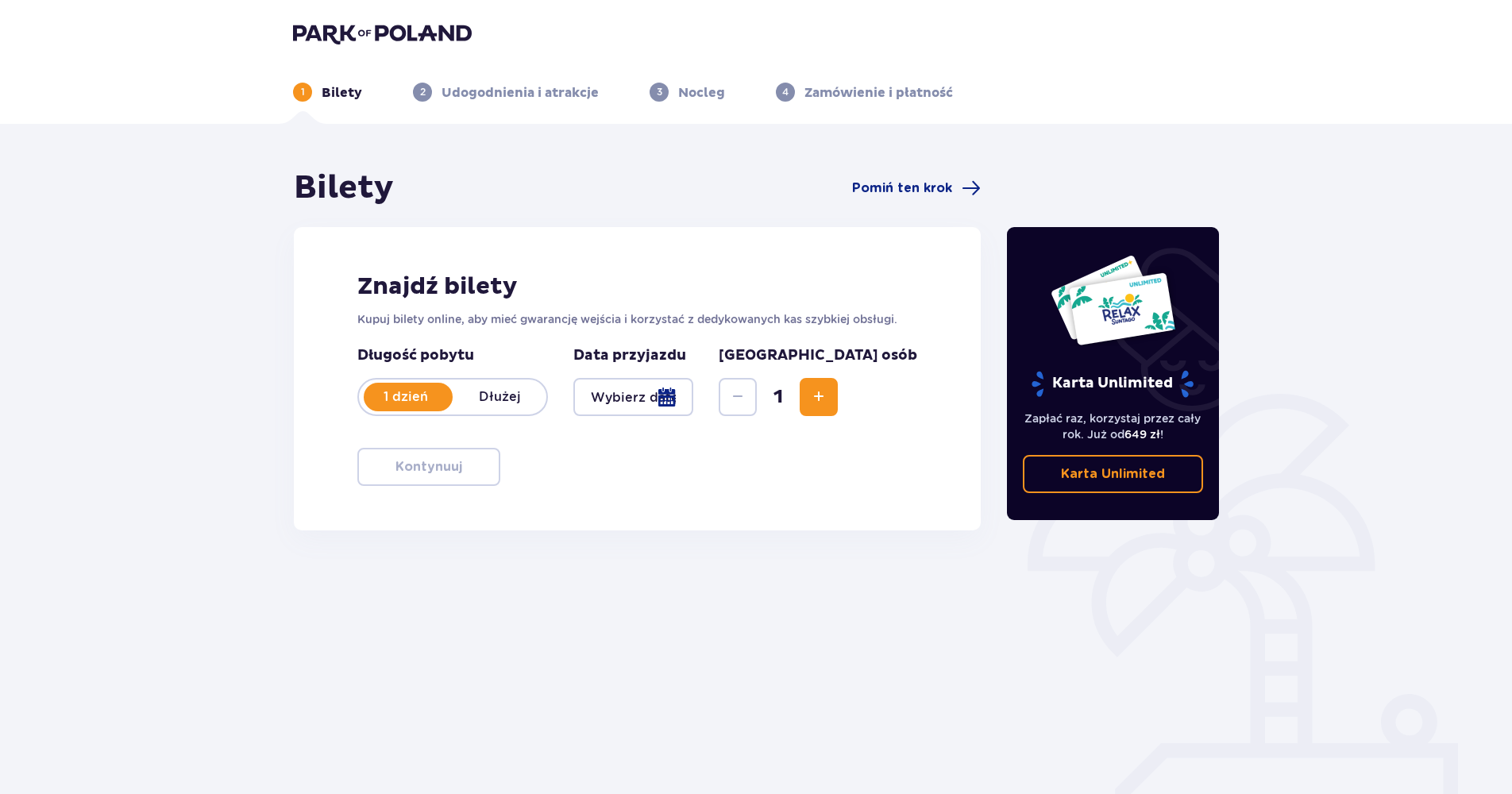
click at [679, 403] on div at bounding box center [632, 397] width 120 height 38
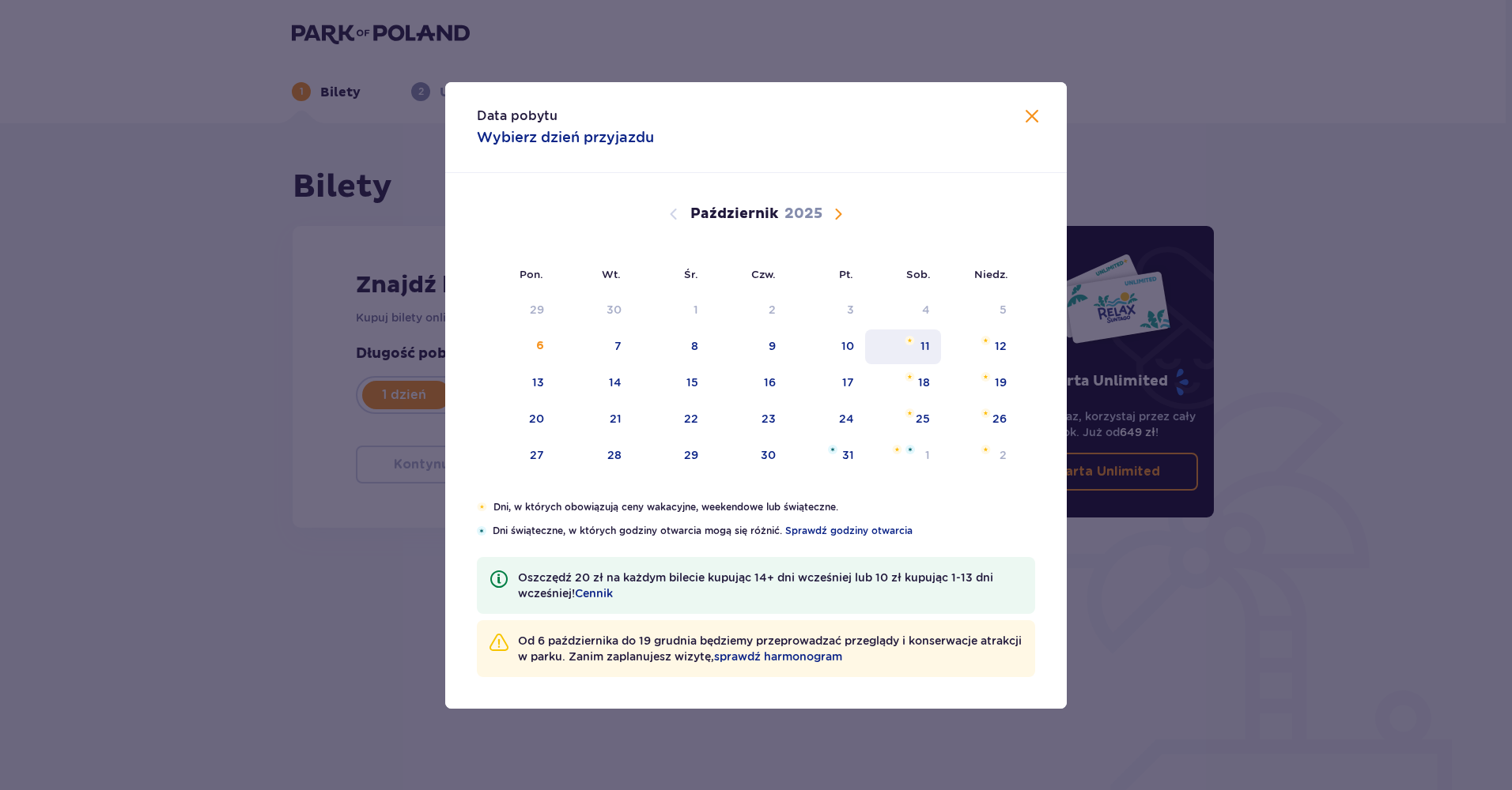
click at [915, 346] on div "11" at bounding box center [903, 347] width 77 height 35
type input "[DATE]"
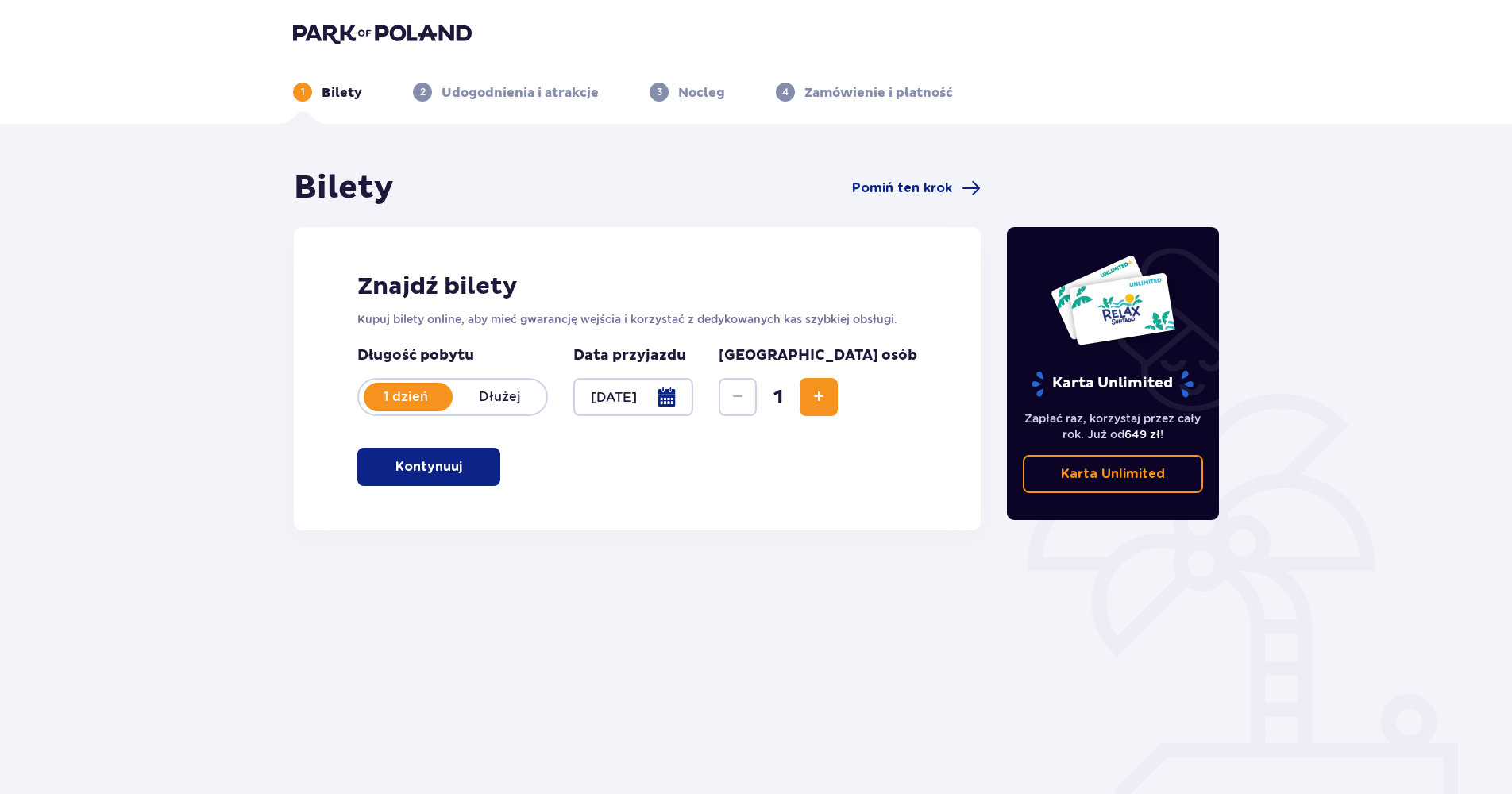
click at [828, 398] on span "Zwiększ" at bounding box center [819, 397] width 19 height 19
click at [458, 460] on span "button" at bounding box center [465, 467] width 19 height 19
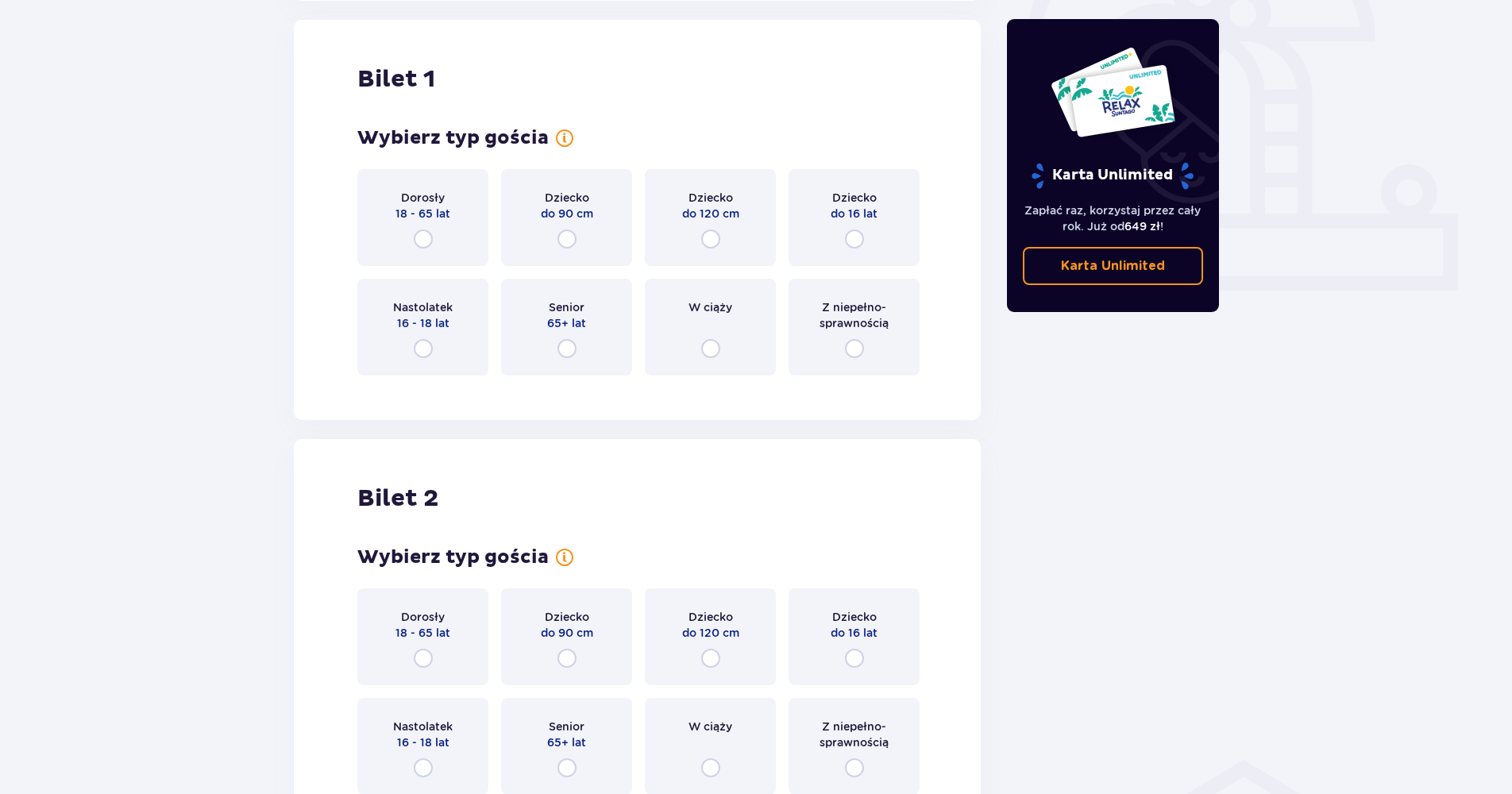
scroll to position [531, 0]
click at [423, 246] on input "radio" at bounding box center [423, 238] width 19 height 19
radio input "true"
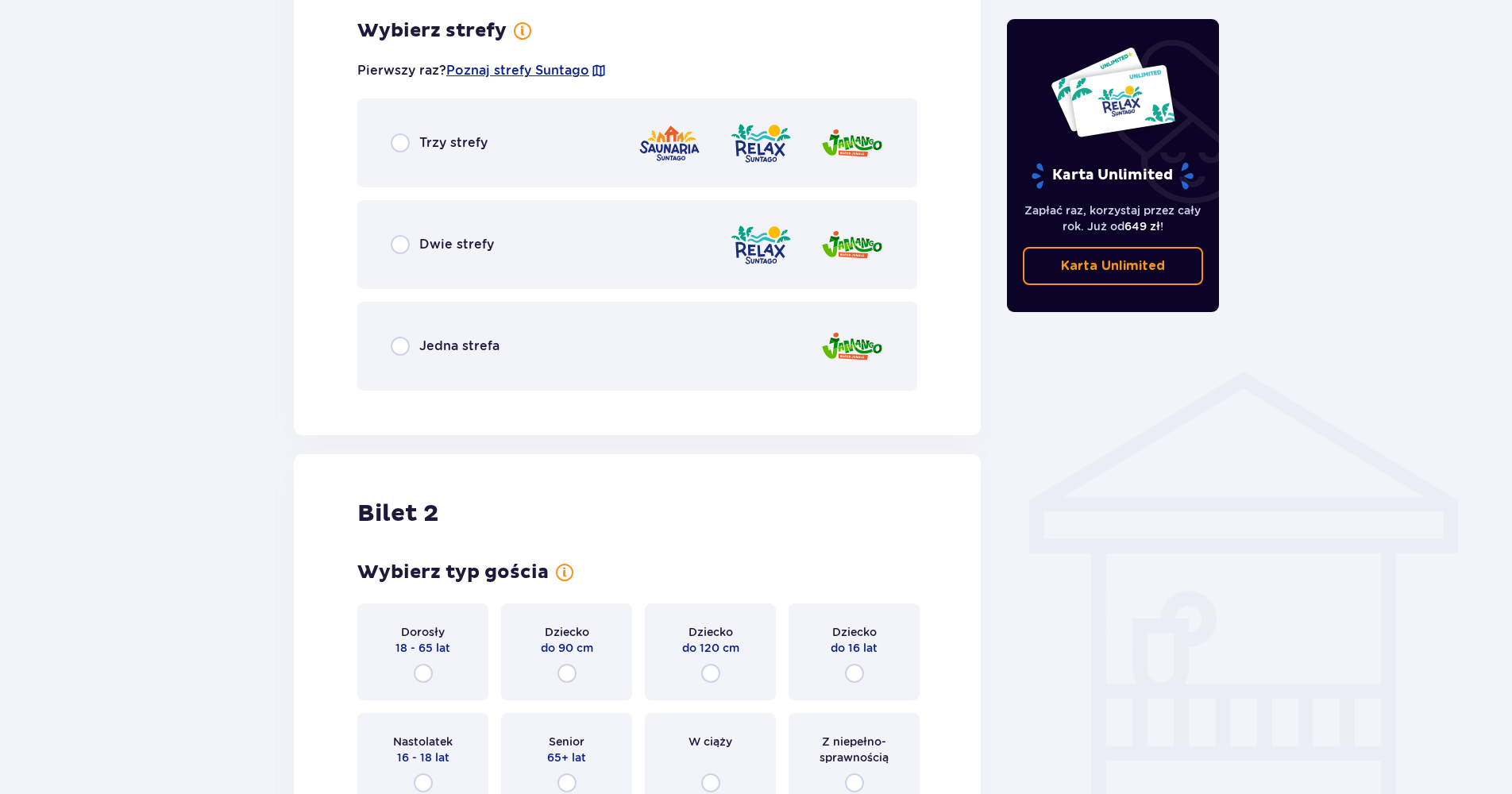
click at [426, 147] on span "Trzy strefy" at bounding box center [453, 143] width 68 height 18
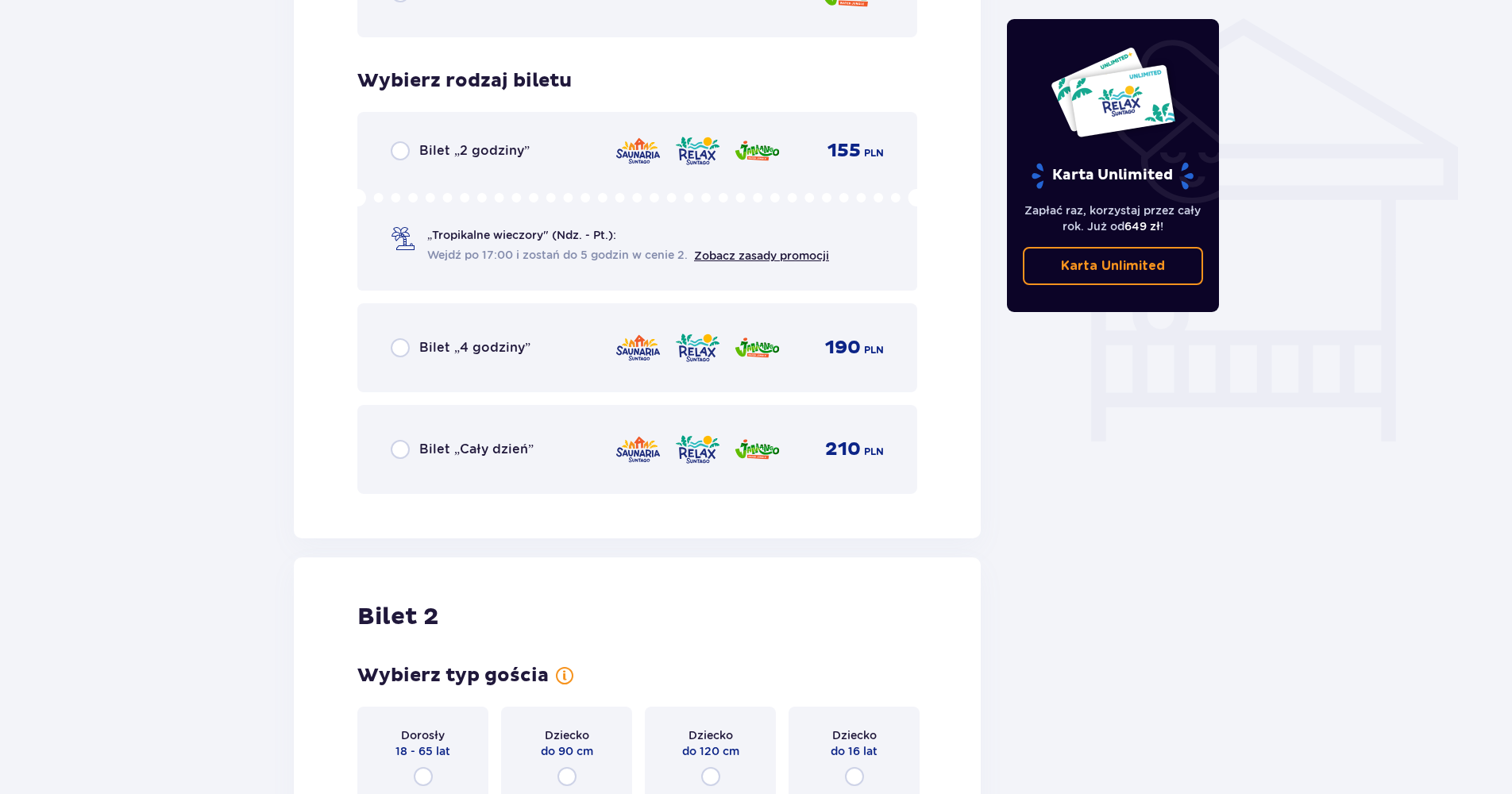
scroll to position [1321, 0]
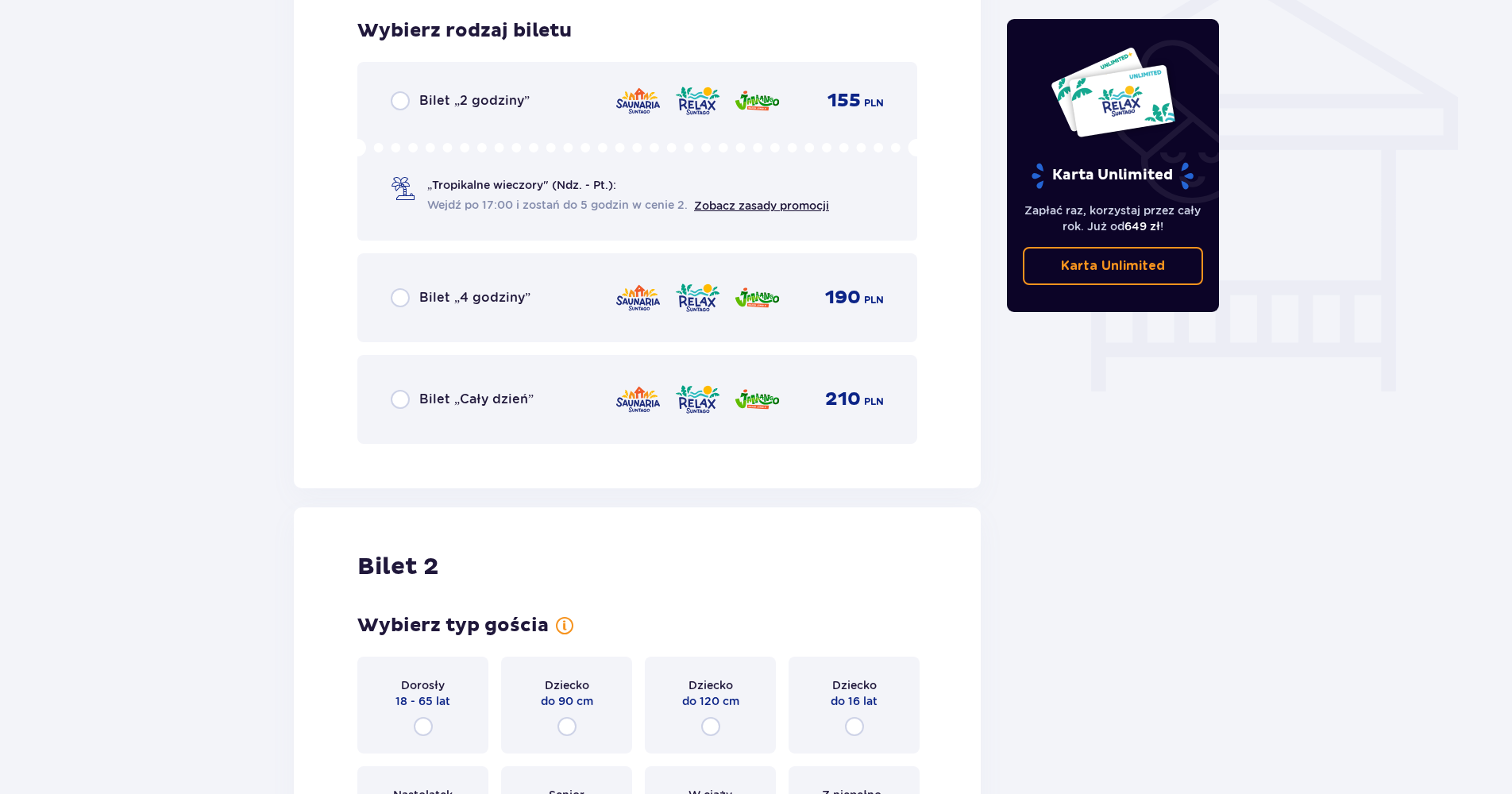
click at [457, 409] on div "Bilet „Cały dzień”" at bounding box center [462, 400] width 143 height 19
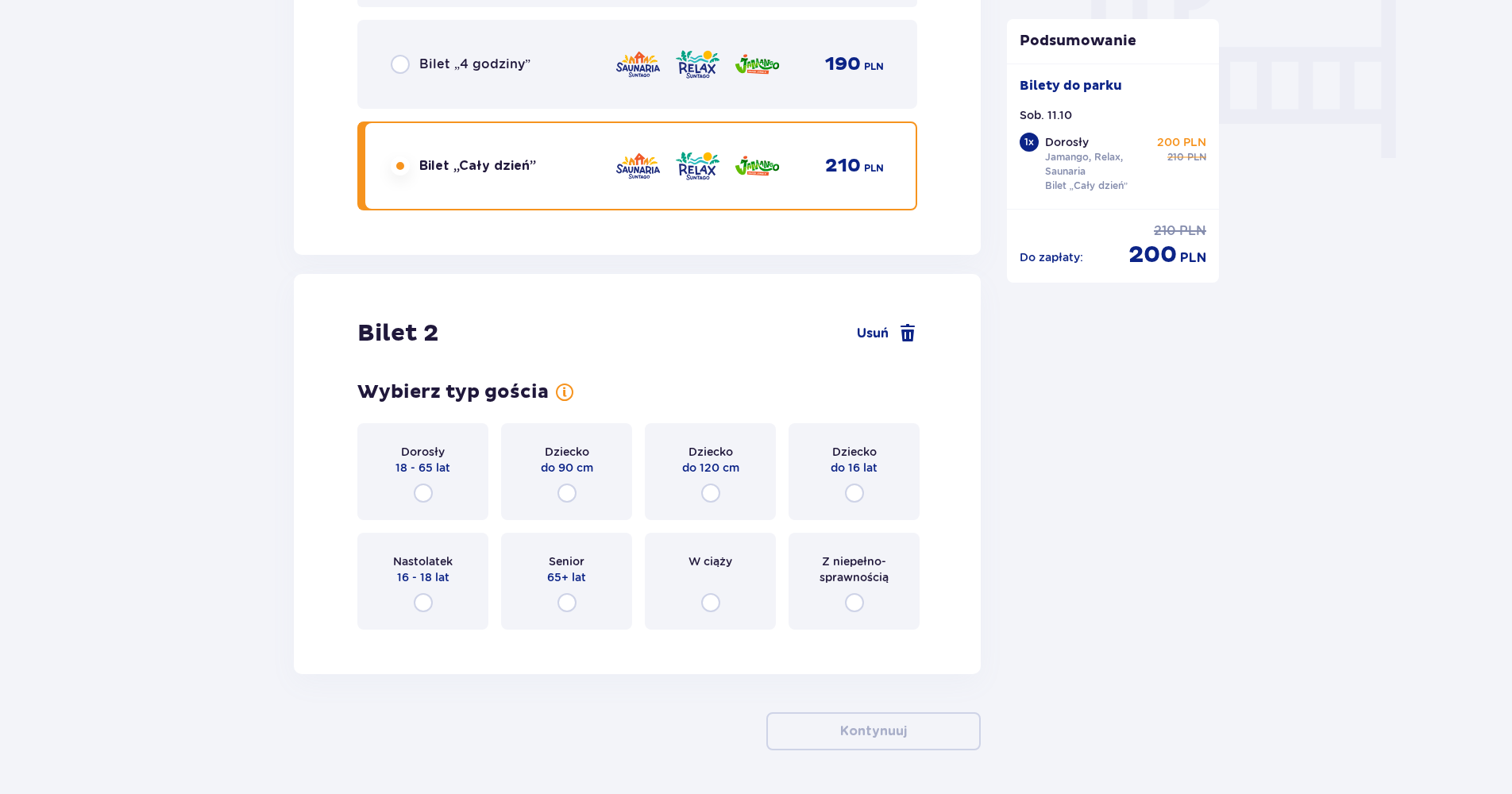
scroll to position [1606, 0]
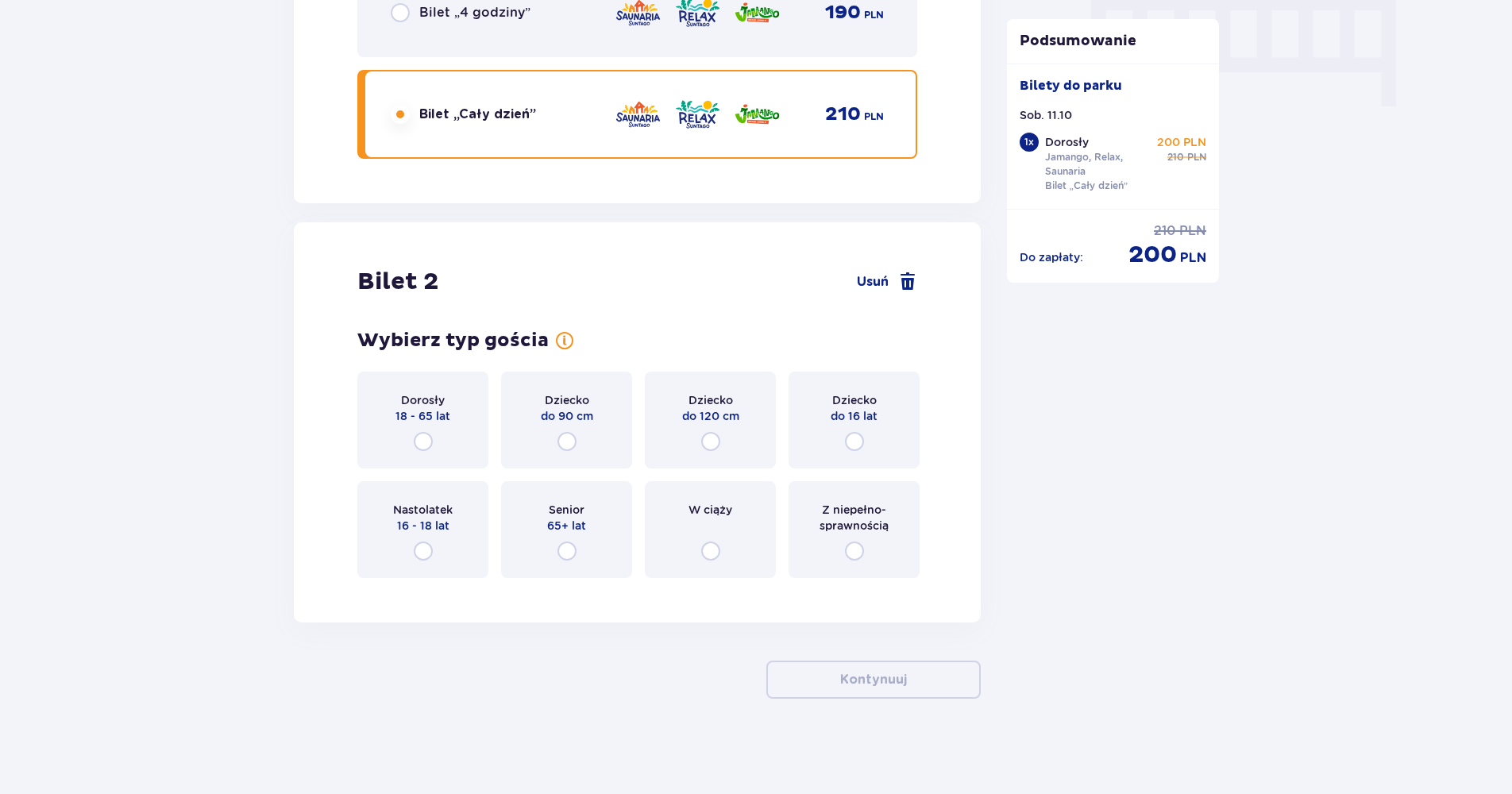
click at [404, 405] on span "Dorosły" at bounding box center [423, 401] width 43 height 16
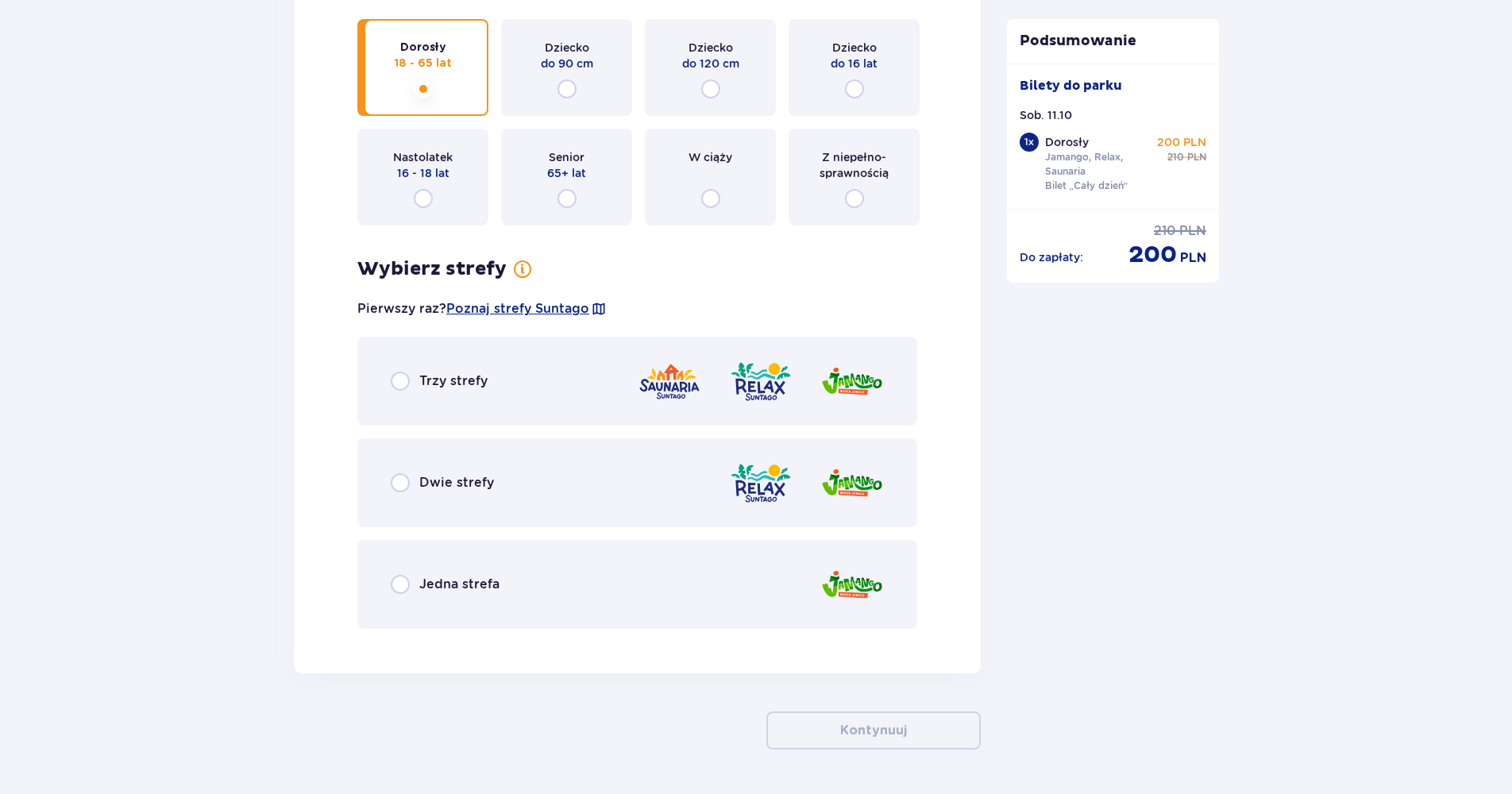
scroll to position [2010, 0]
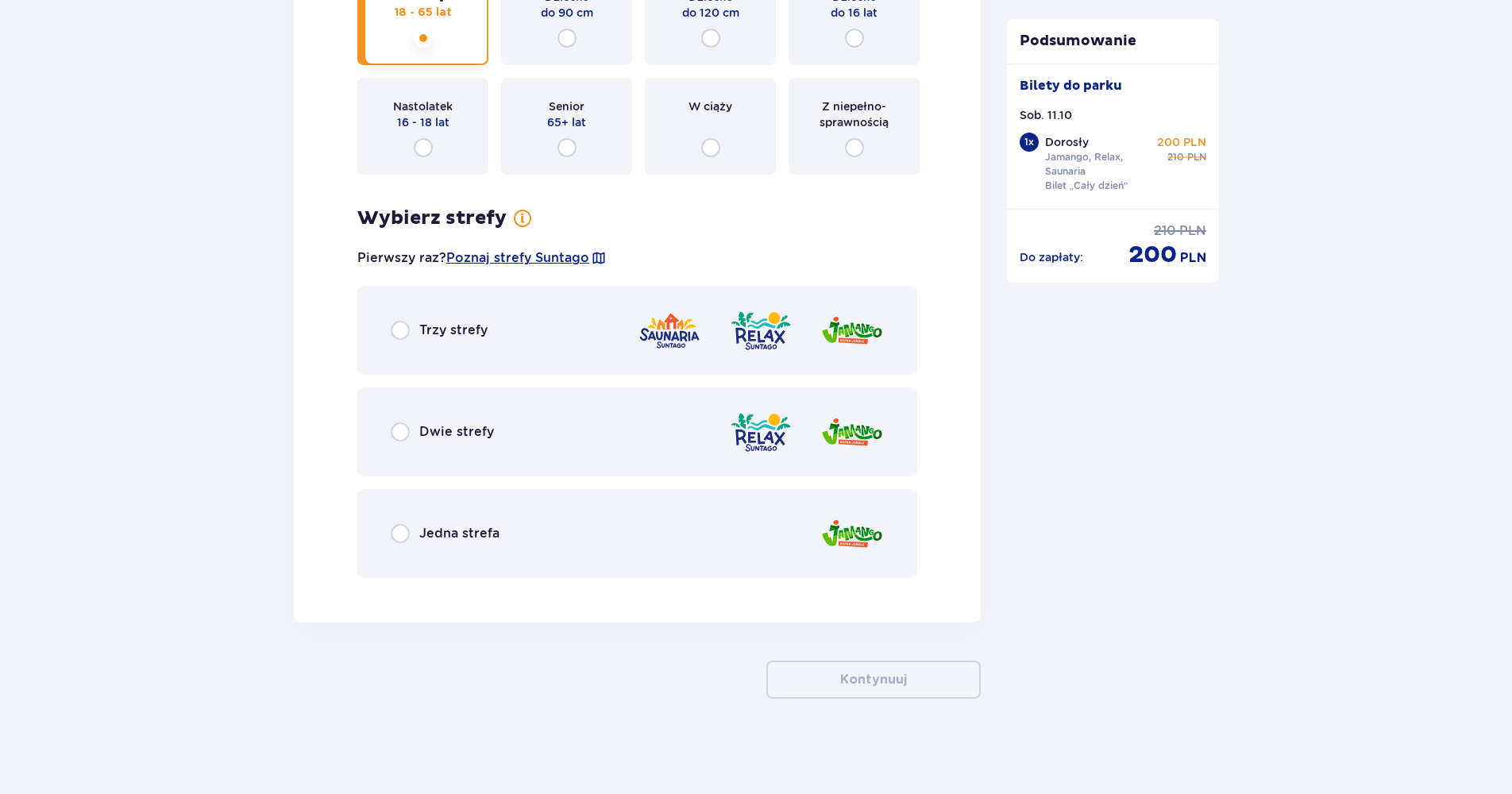
click at [404, 338] on input "radio" at bounding box center [400, 331] width 19 height 19
radio input "true"
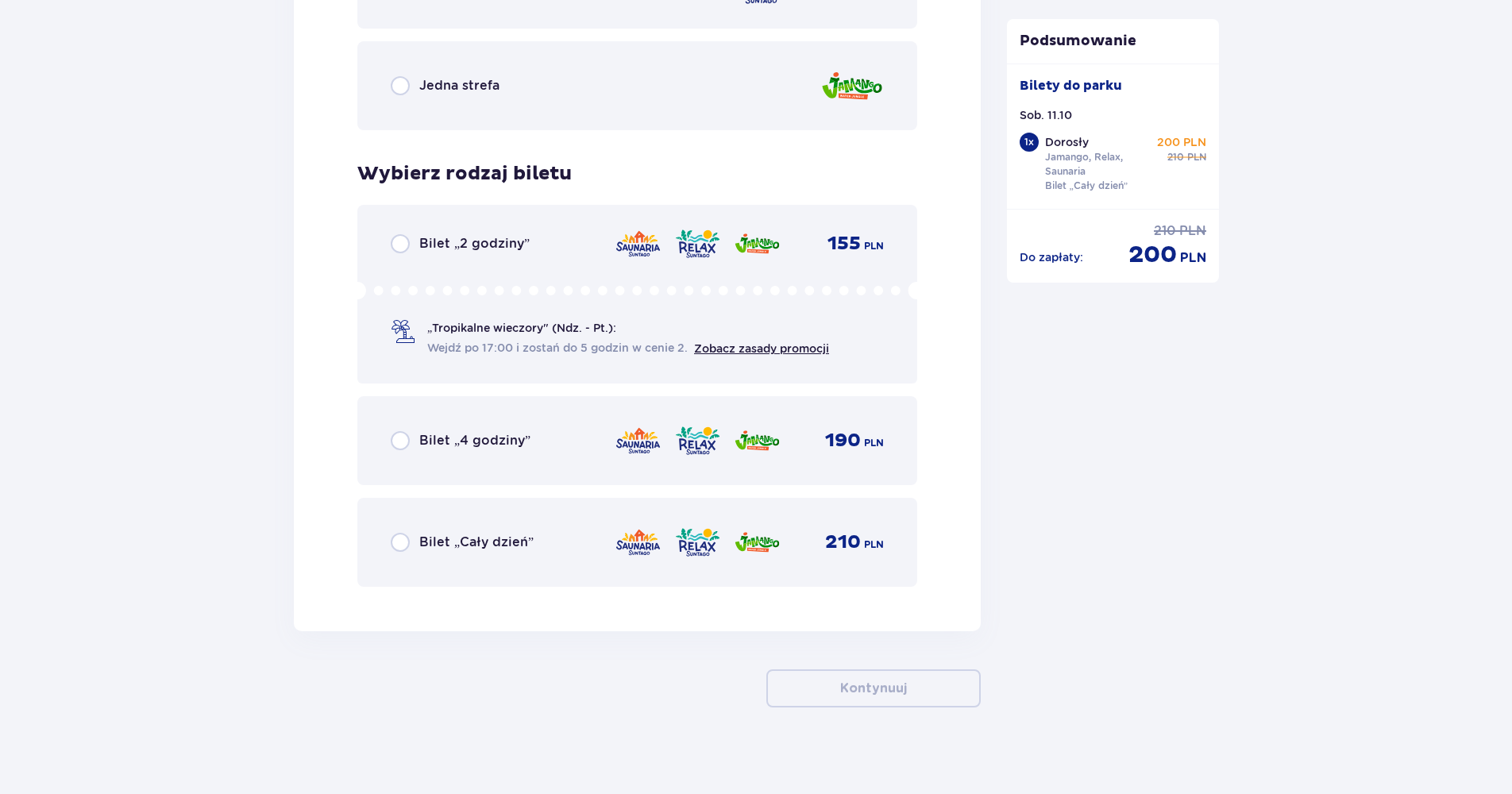
scroll to position [2467, 0]
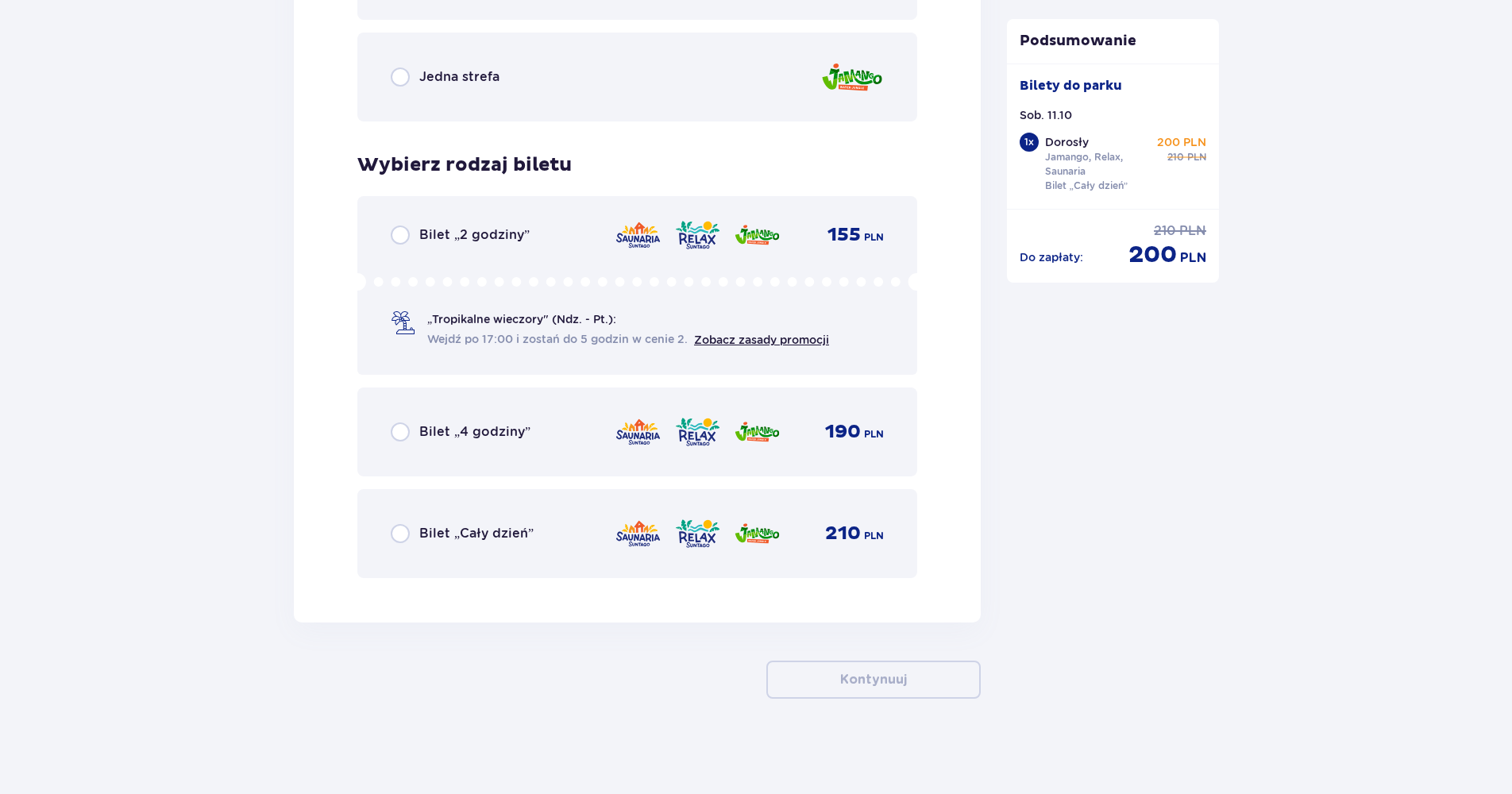
click at [455, 540] on span "Bilet „Cały dzień”" at bounding box center [476, 534] width 114 height 18
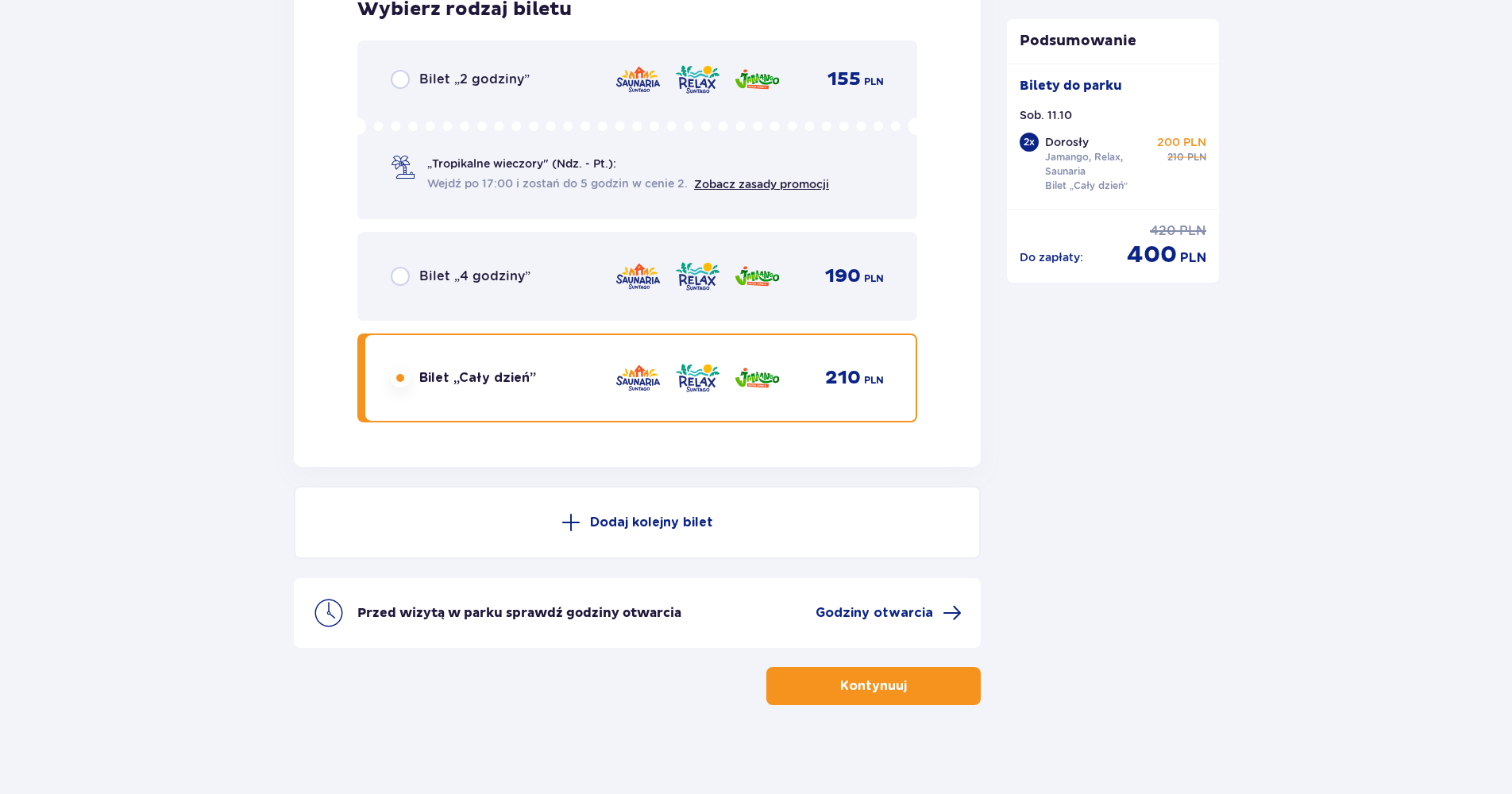
scroll to position [2629, 0]
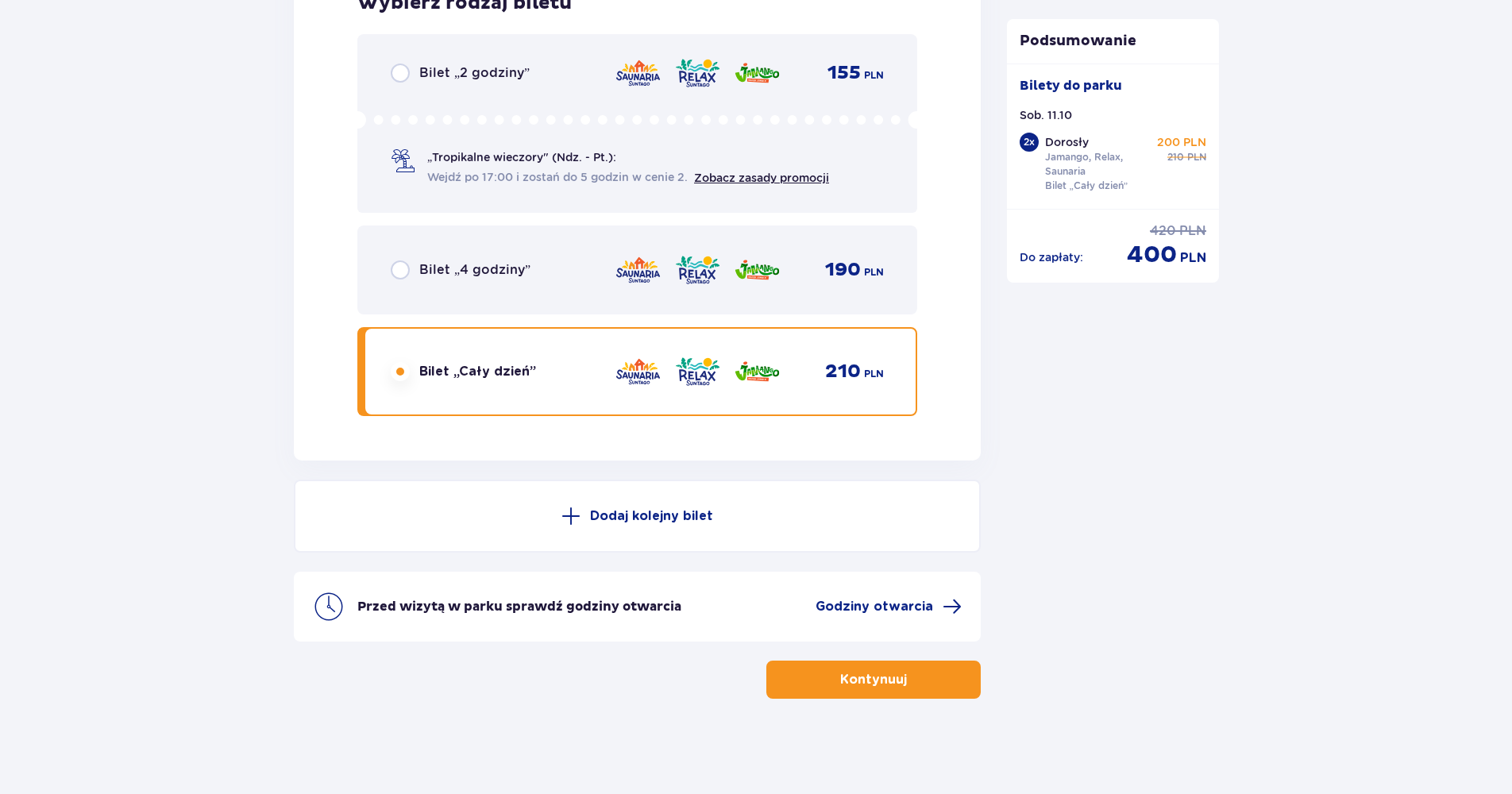
click at [811, 677] on button "Kontynuuj" at bounding box center [873, 679] width 214 height 38
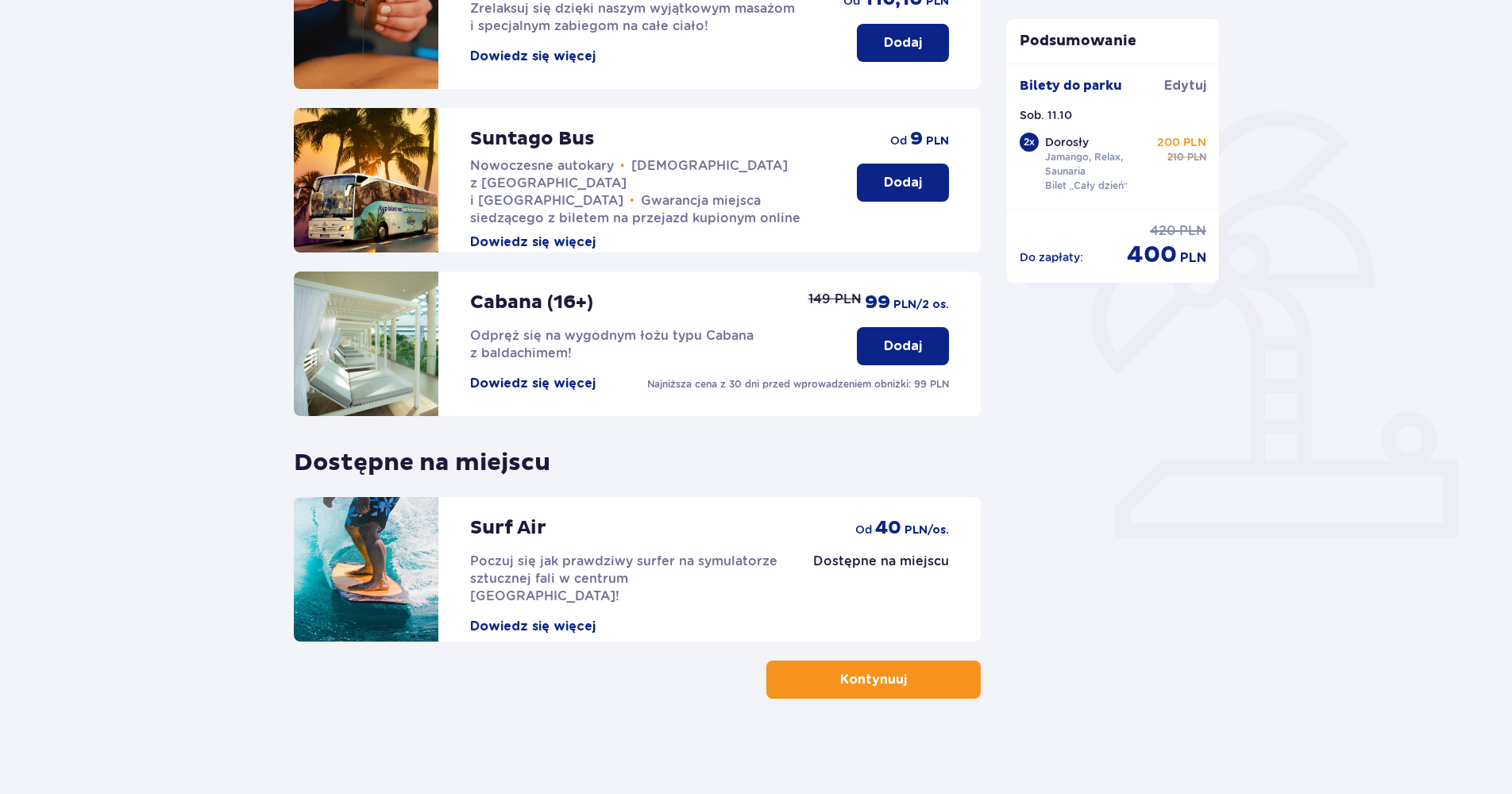
click at [825, 663] on button "Kontynuuj" at bounding box center [873, 679] width 214 height 38
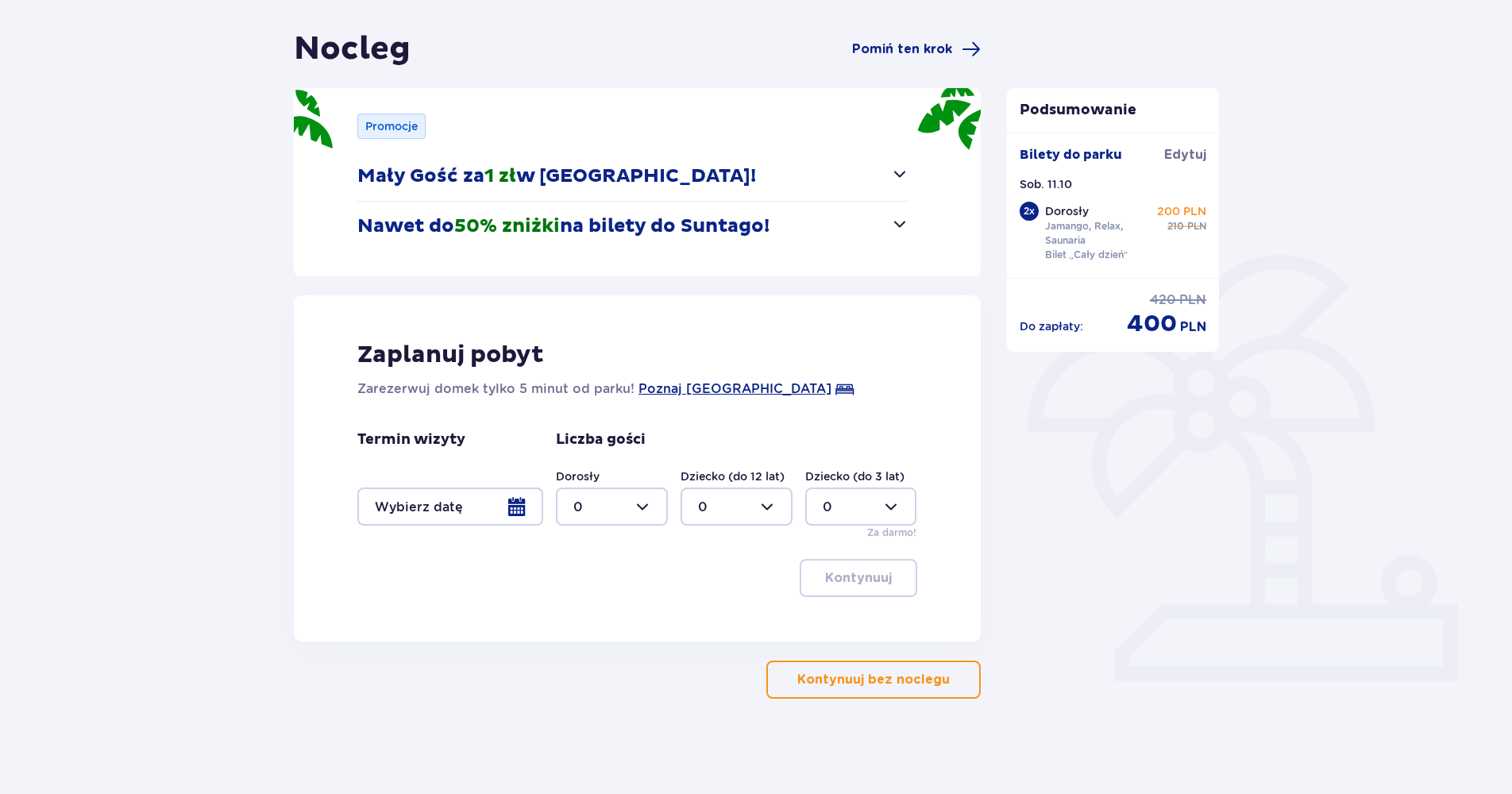
click at [803, 676] on p "Kontynuuj bez noclegu" at bounding box center [873, 680] width 152 height 18
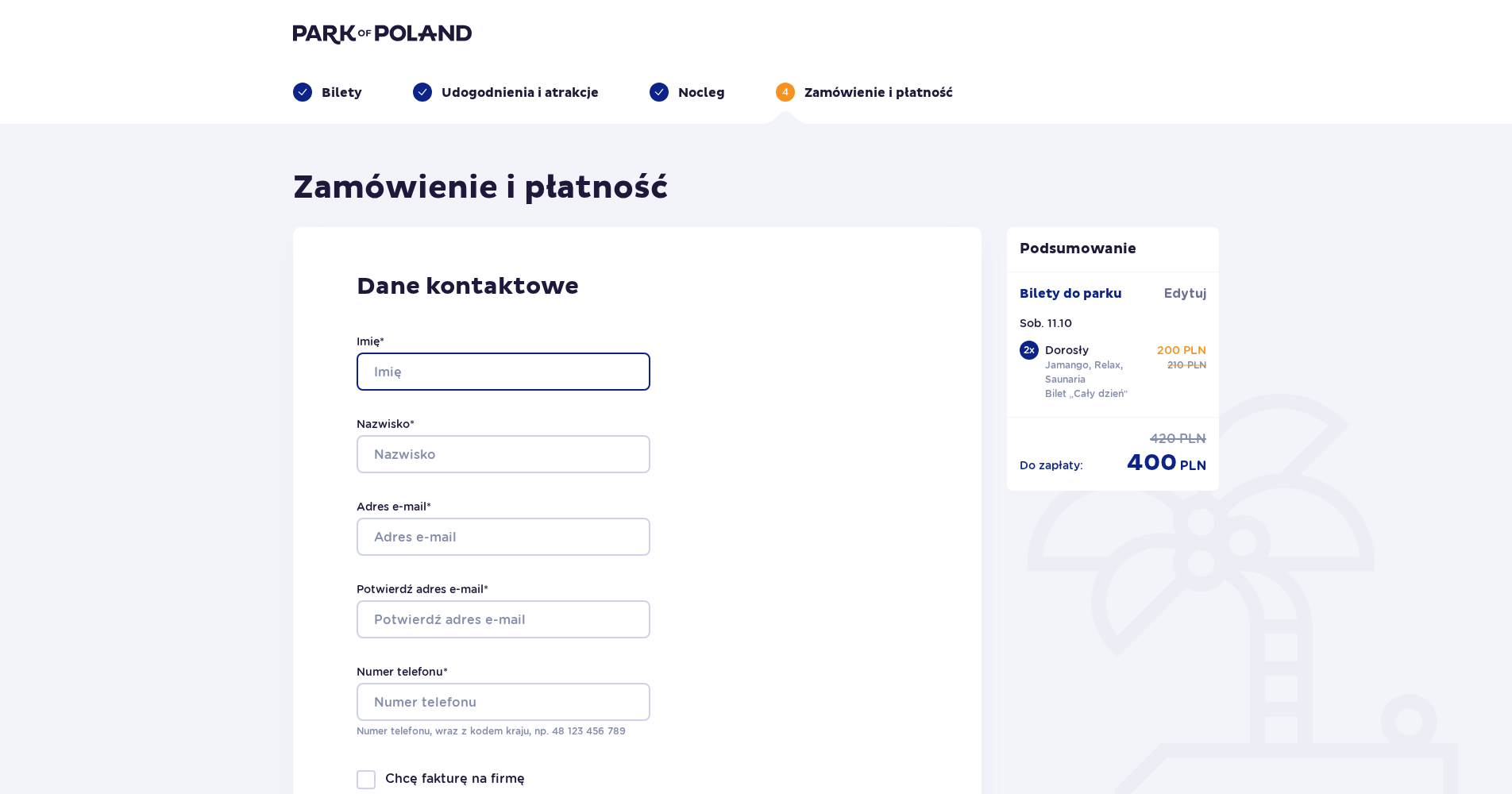
click at [463, 375] on input "Imię *" at bounding box center [503, 371] width 294 height 38
type input "[PERSON_NAME]"
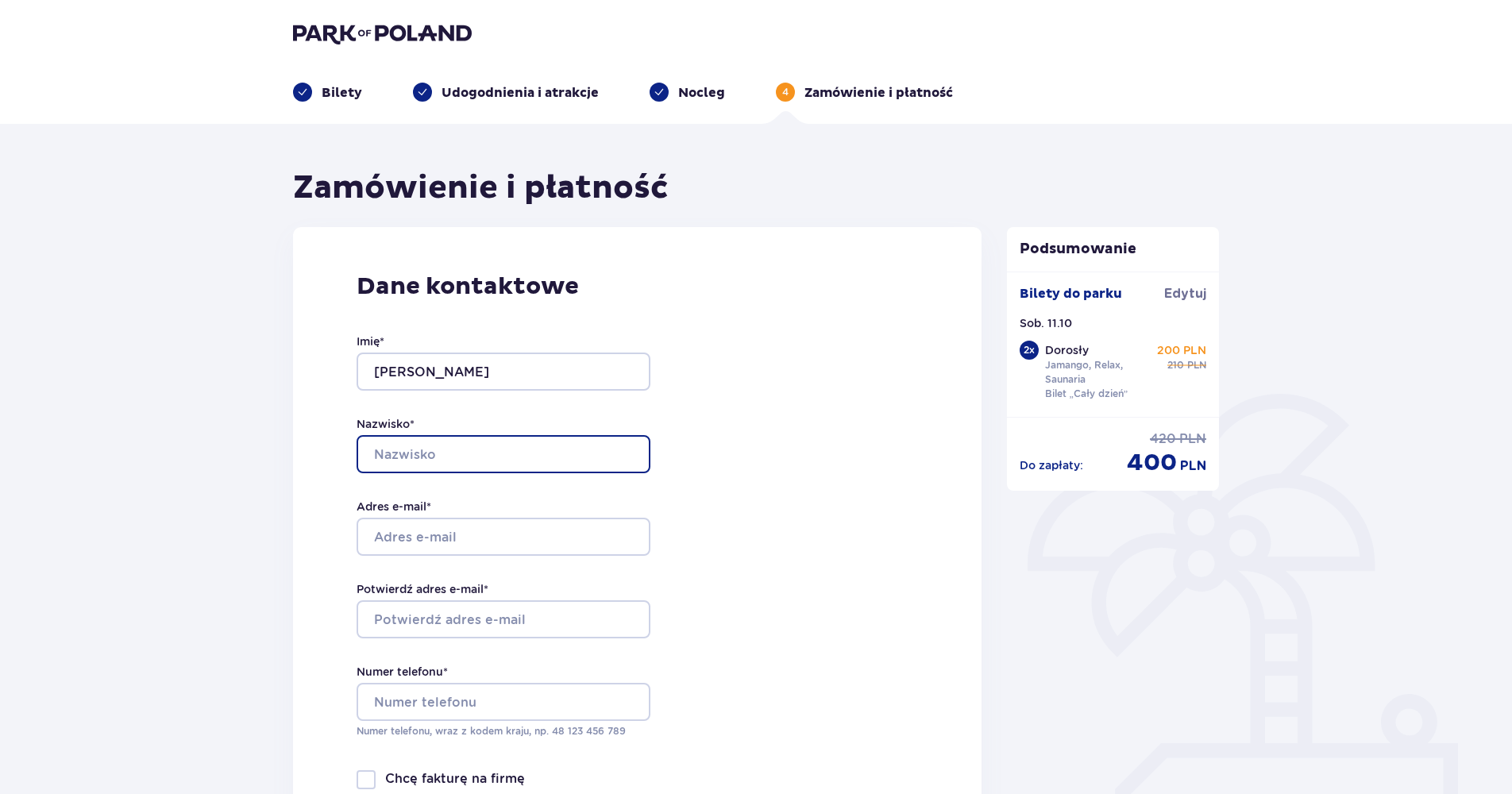
click at [388, 455] on input "Nazwisko *" at bounding box center [503, 454] width 294 height 38
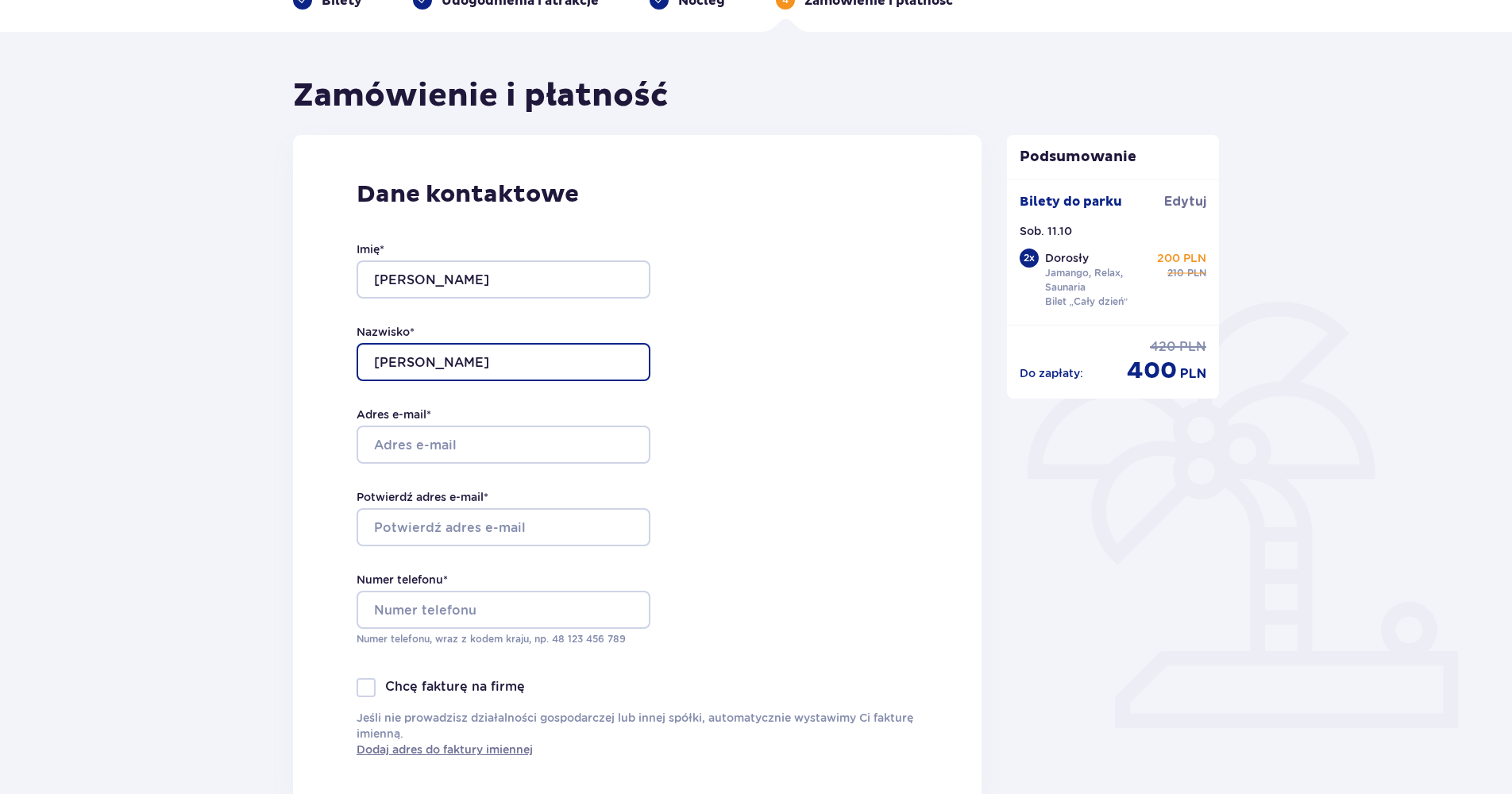
scroll to position [238, 0]
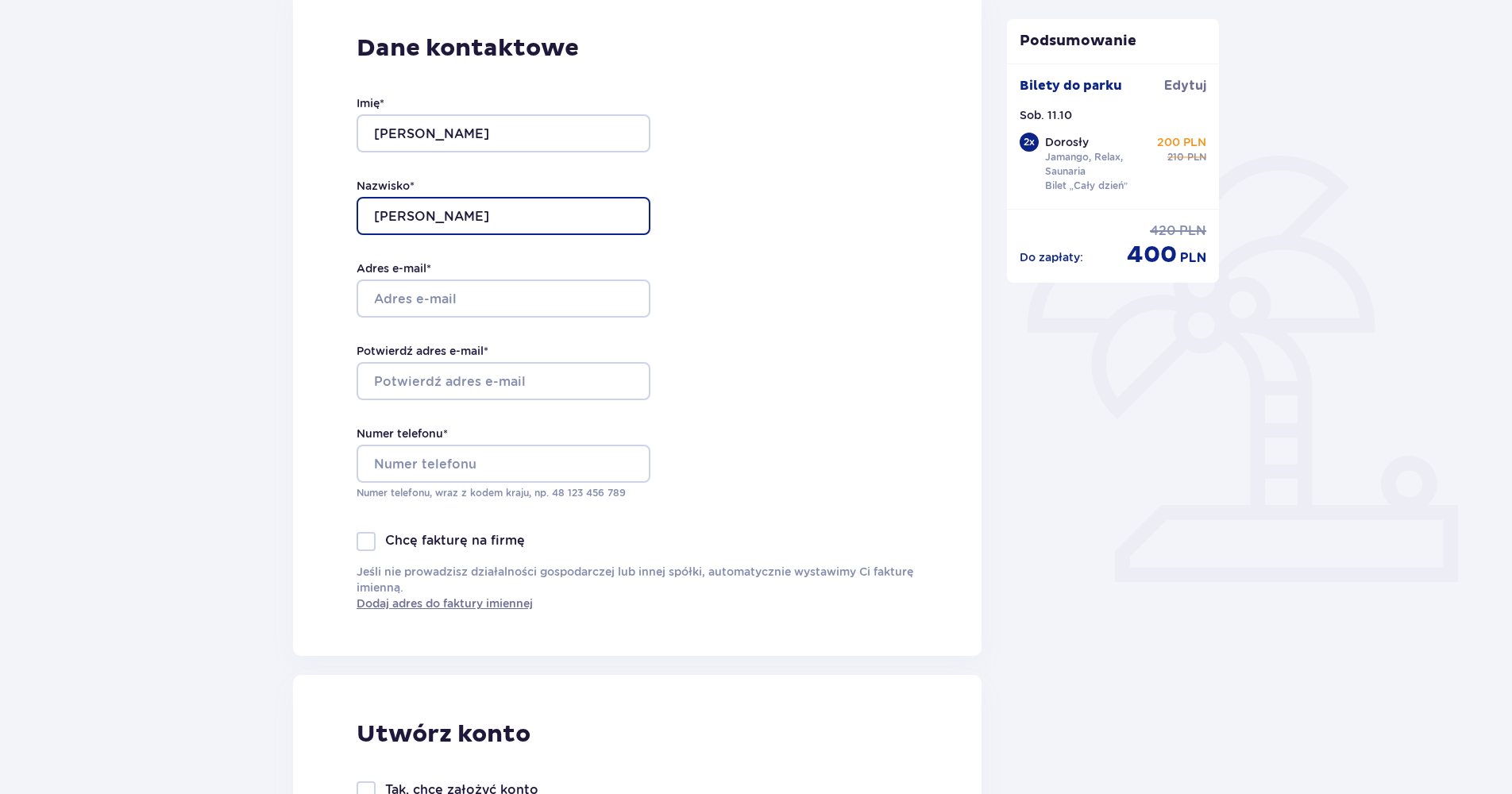
type input "[PERSON_NAME]"
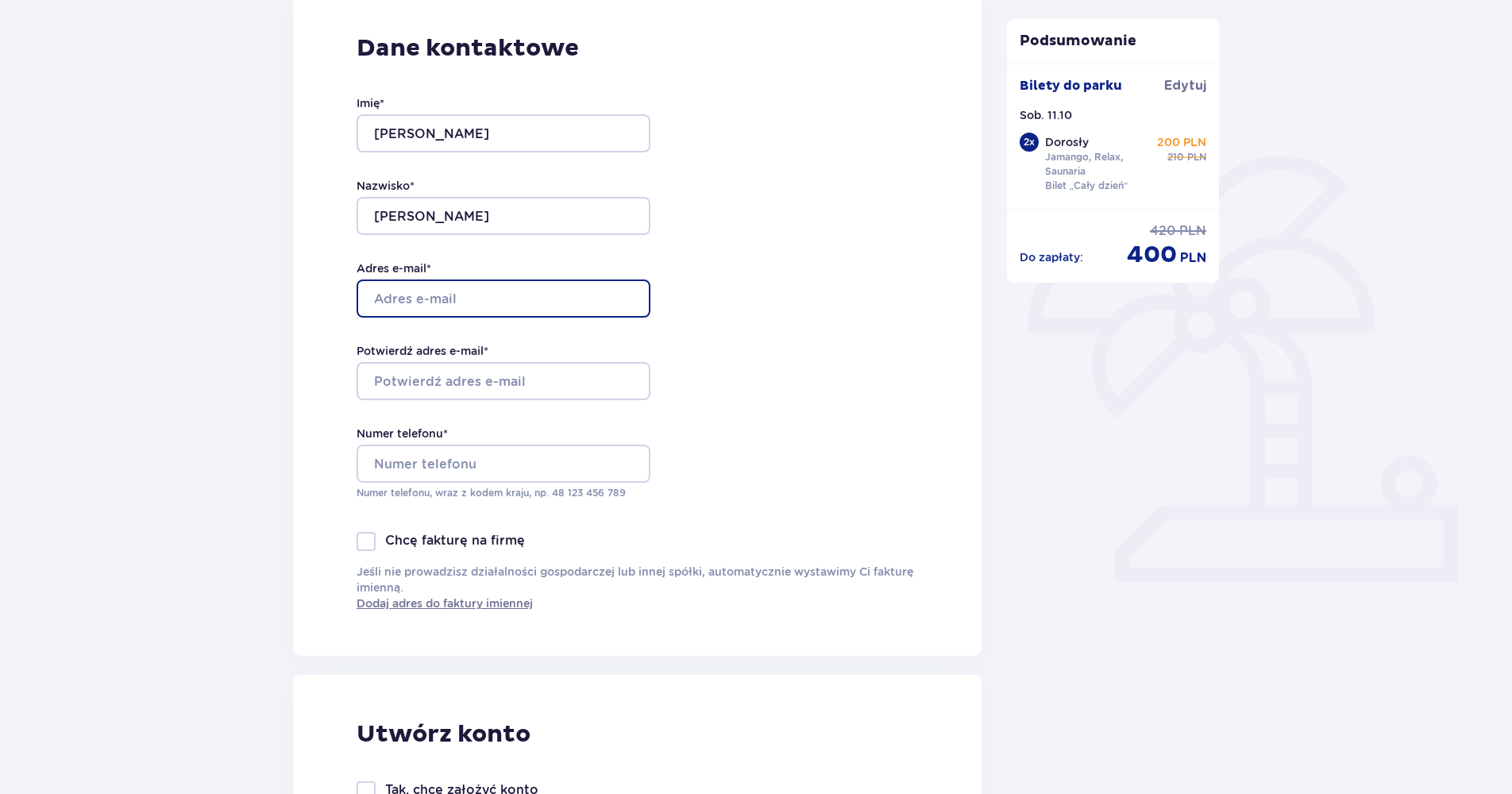
click at [449, 301] on input "Adres e-mail *" at bounding box center [503, 298] width 294 height 38
type input "[PERSON_NAME][EMAIL_ADDRESS][DOMAIN_NAME]"
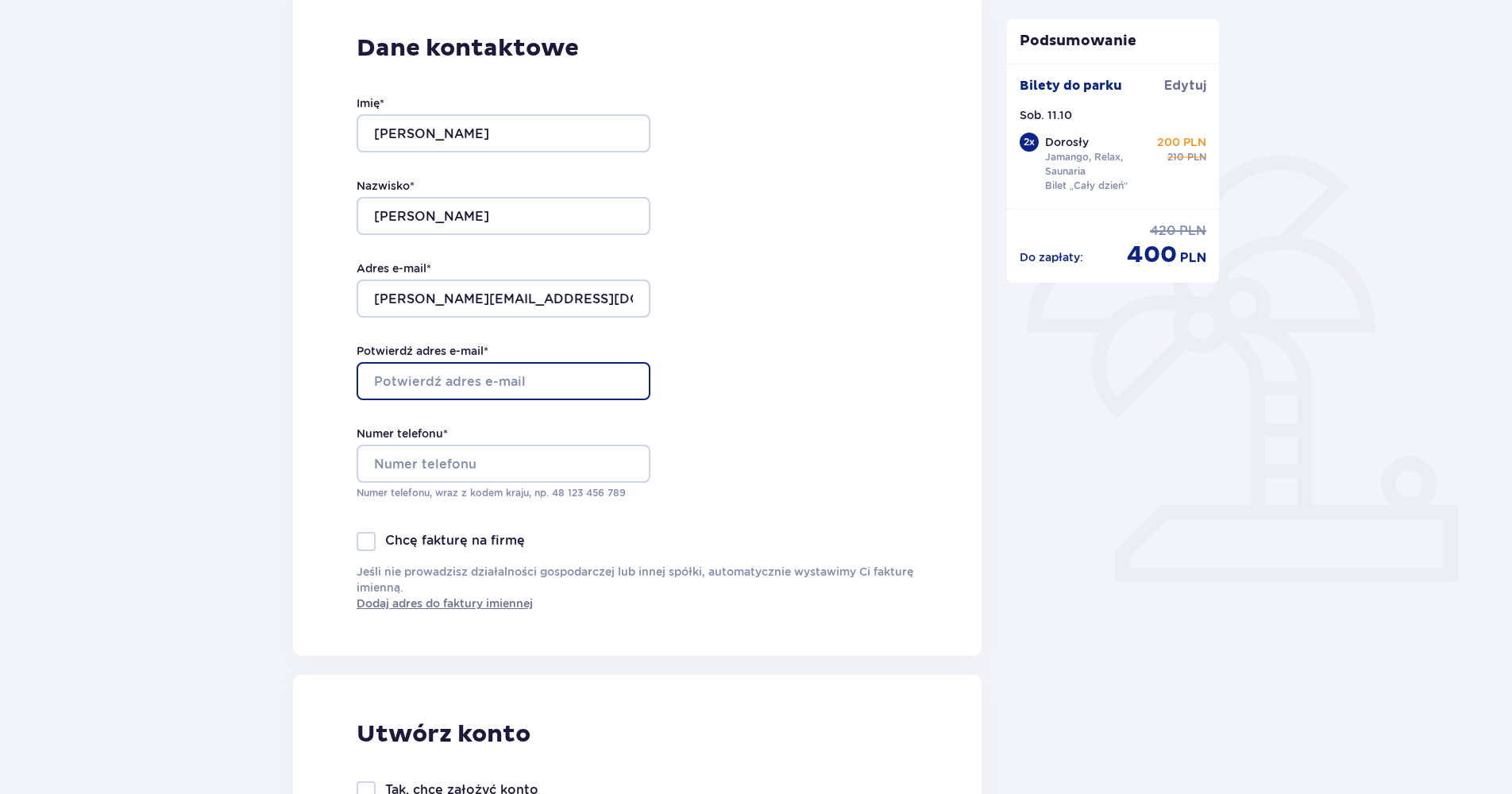
click at [514, 378] on input "Potwierdź adres e-mail *" at bounding box center [503, 381] width 294 height 38
type input "[PERSON_NAME][EMAIL_ADDRESS][DOMAIN_NAME]"
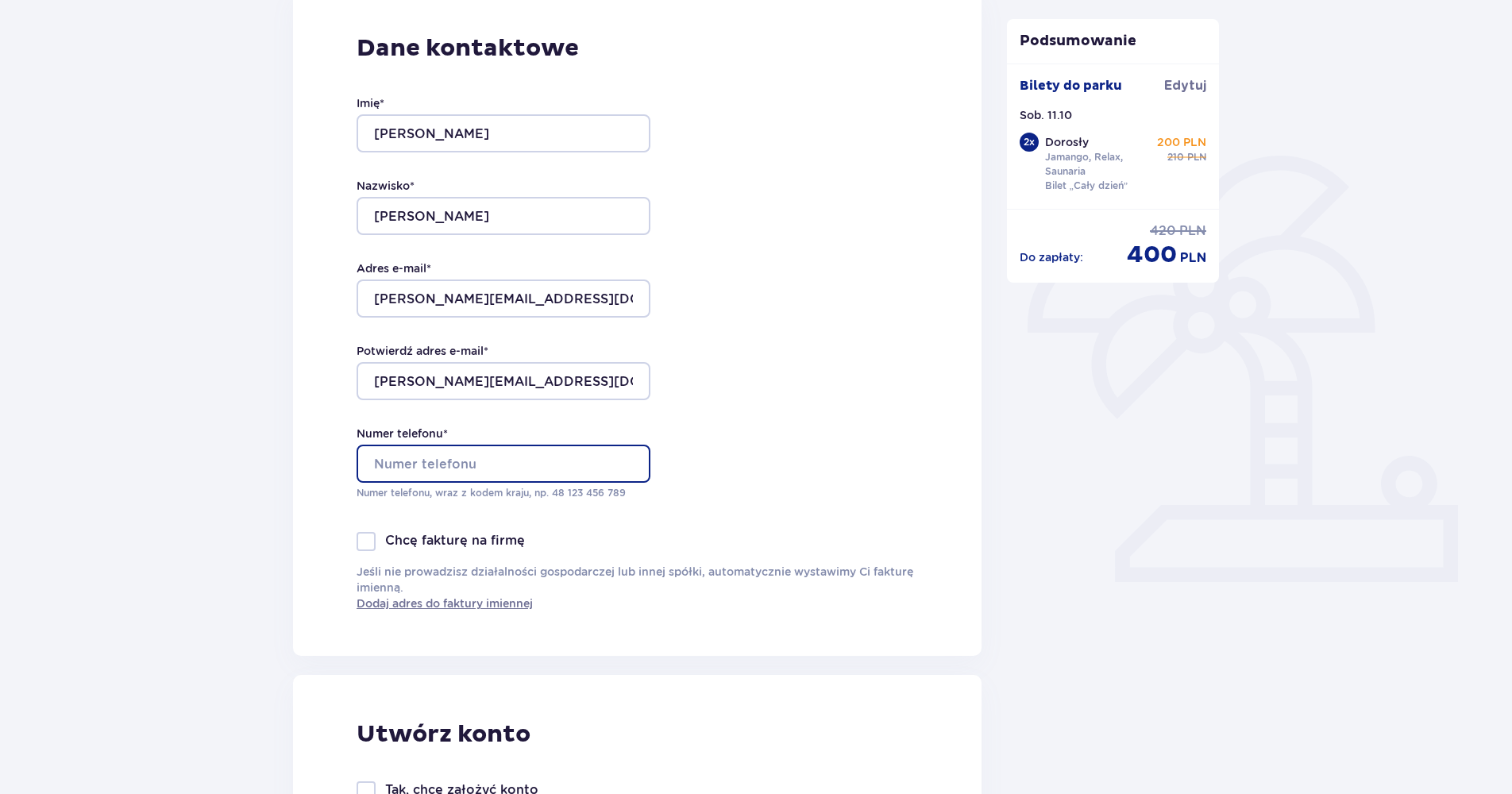
click at [436, 465] on input "Numer telefonu *" at bounding box center [503, 463] width 294 height 38
type input "530632615"
click at [917, 434] on div "Dane kontaktowe Imię * Mateusz Nazwisko * Wielgosz Adres e-mail * wielgosz.m631…" at bounding box center [637, 322] width 689 height 667
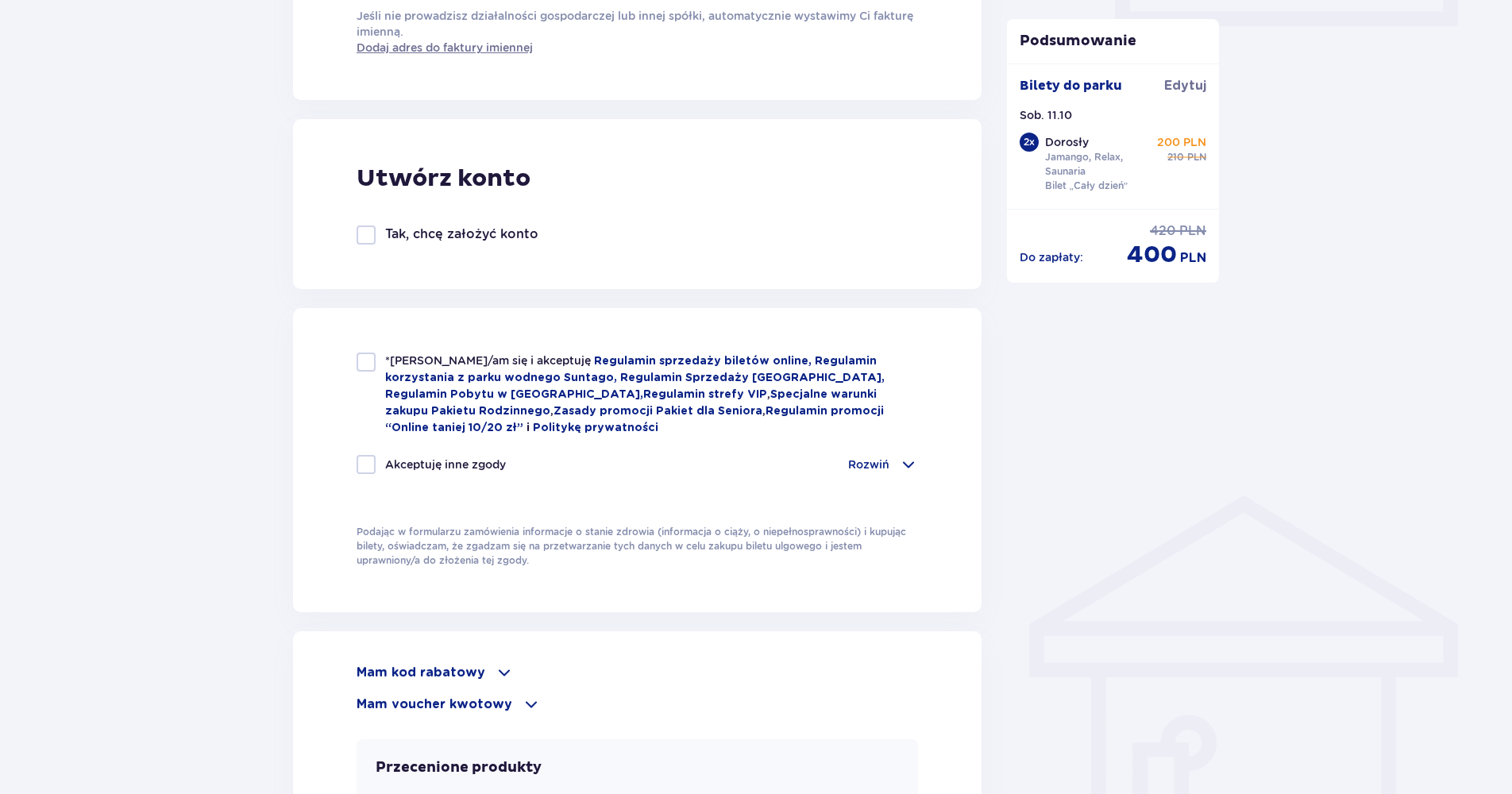
scroll to position [873, 0]
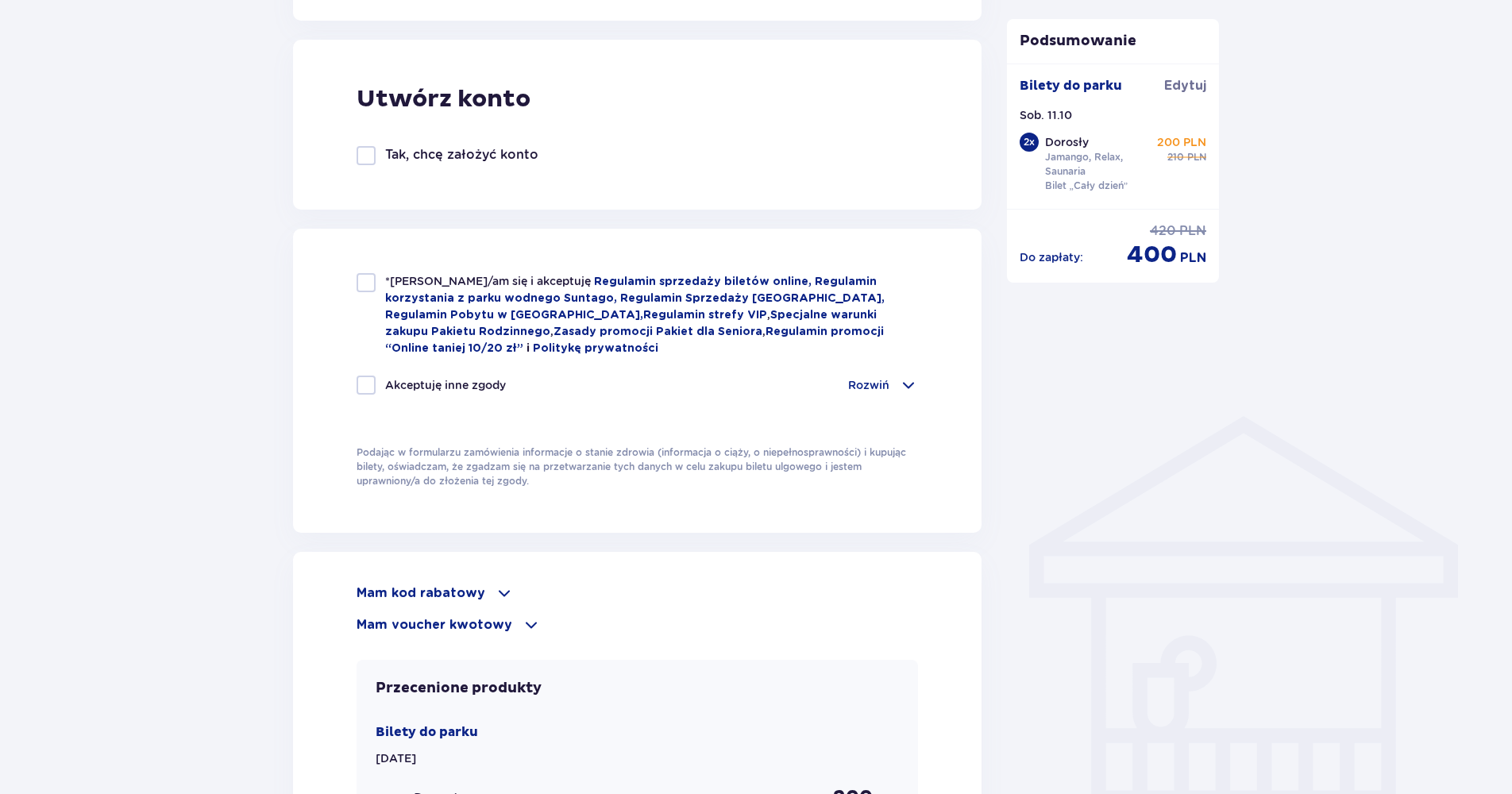
click at [478, 585] on p "Mam kod rabatowy" at bounding box center [421, 593] width 128 height 18
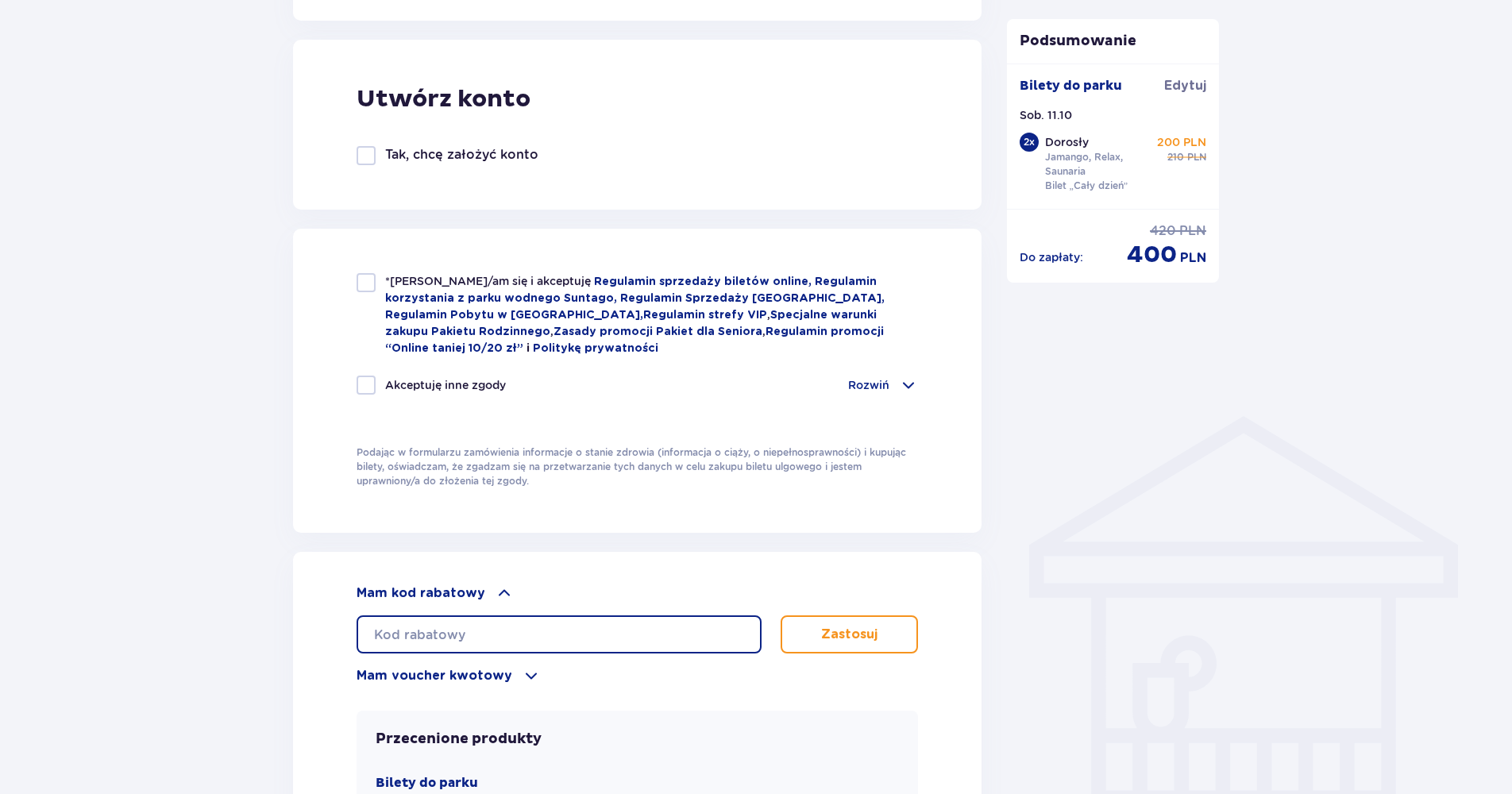
click at [470, 624] on input "text" at bounding box center [559, 634] width 405 height 38
type input "student30"
click at [839, 621] on button "Zastosuj" at bounding box center [849, 634] width 137 height 38
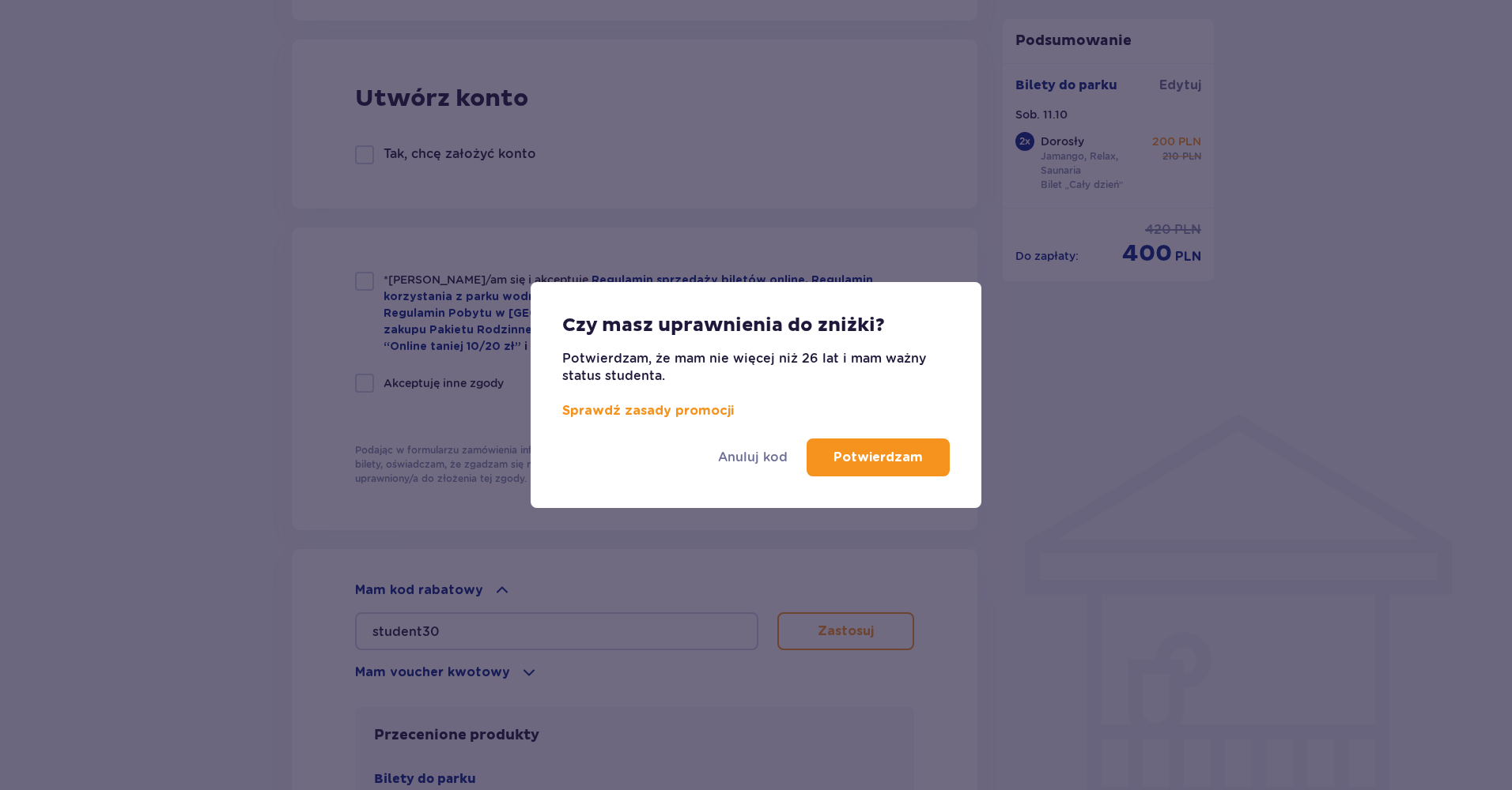
click at [861, 457] on p "Potwierdzam" at bounding box center [878, 458] width 90 height 18
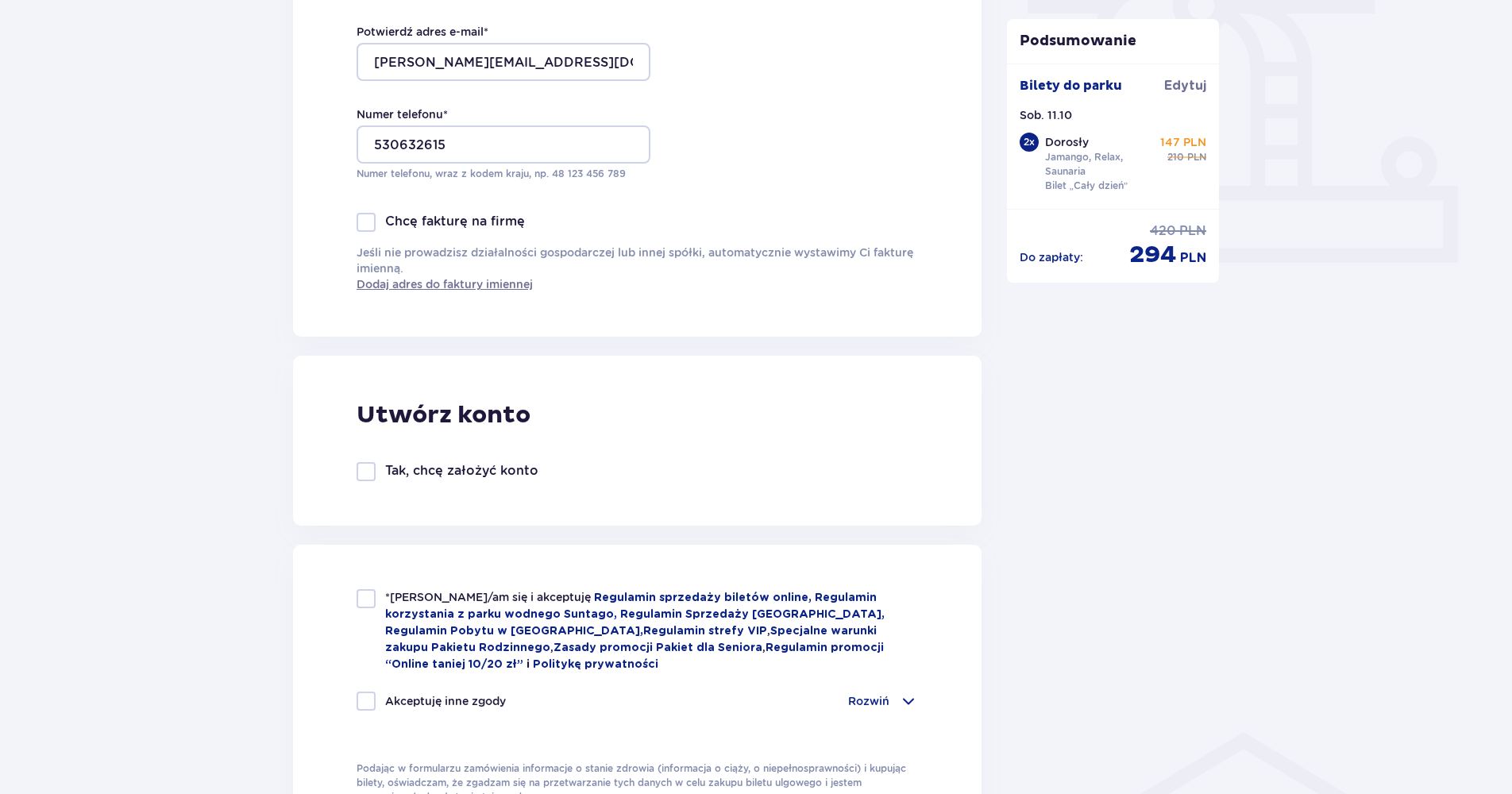
scroll to position [556, 0]
click at [364, 600] on div at bounding box center [366, 601] width 19 height 19
checkbox input "true"
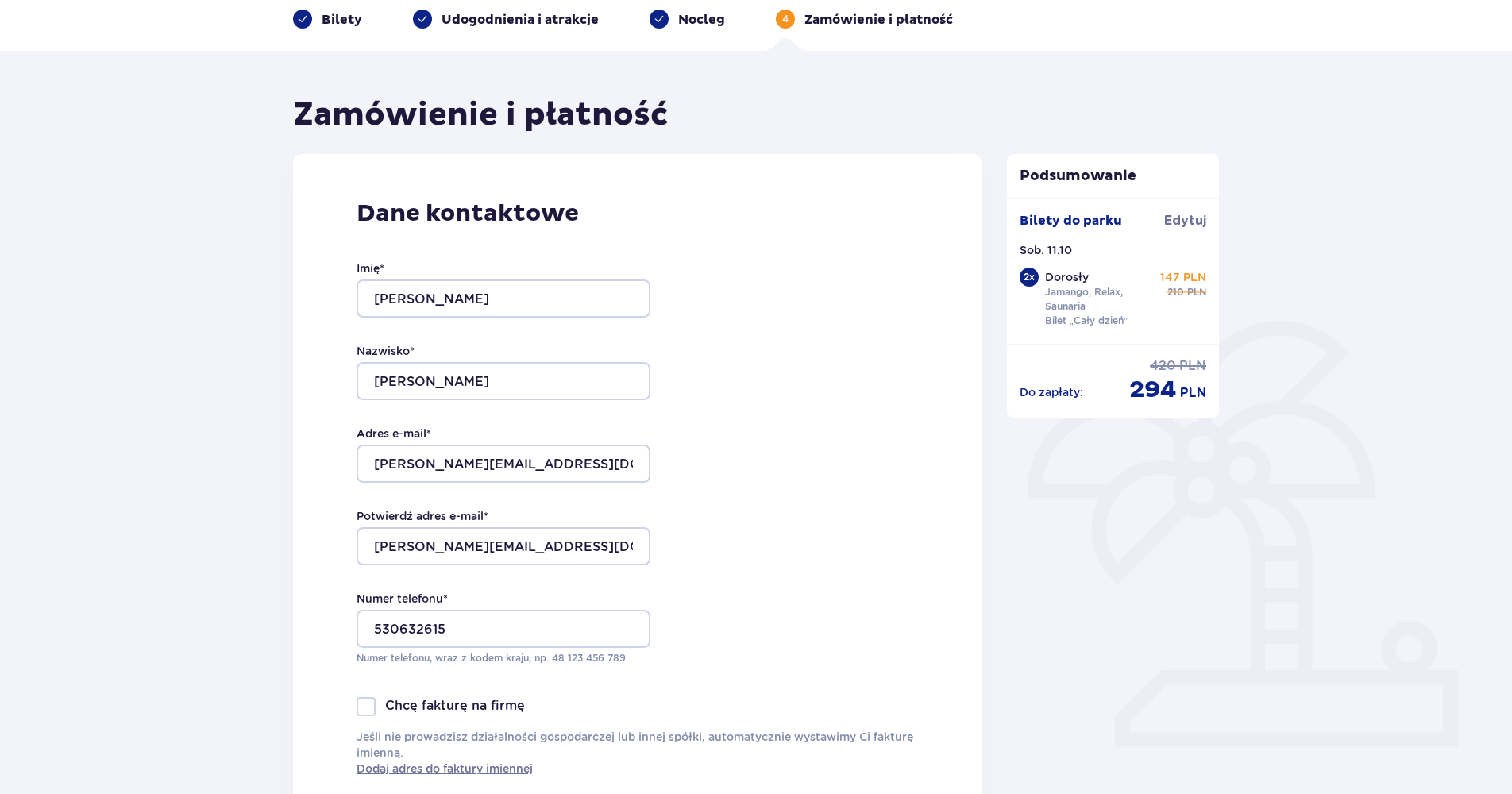
scroll to position [0, 0]
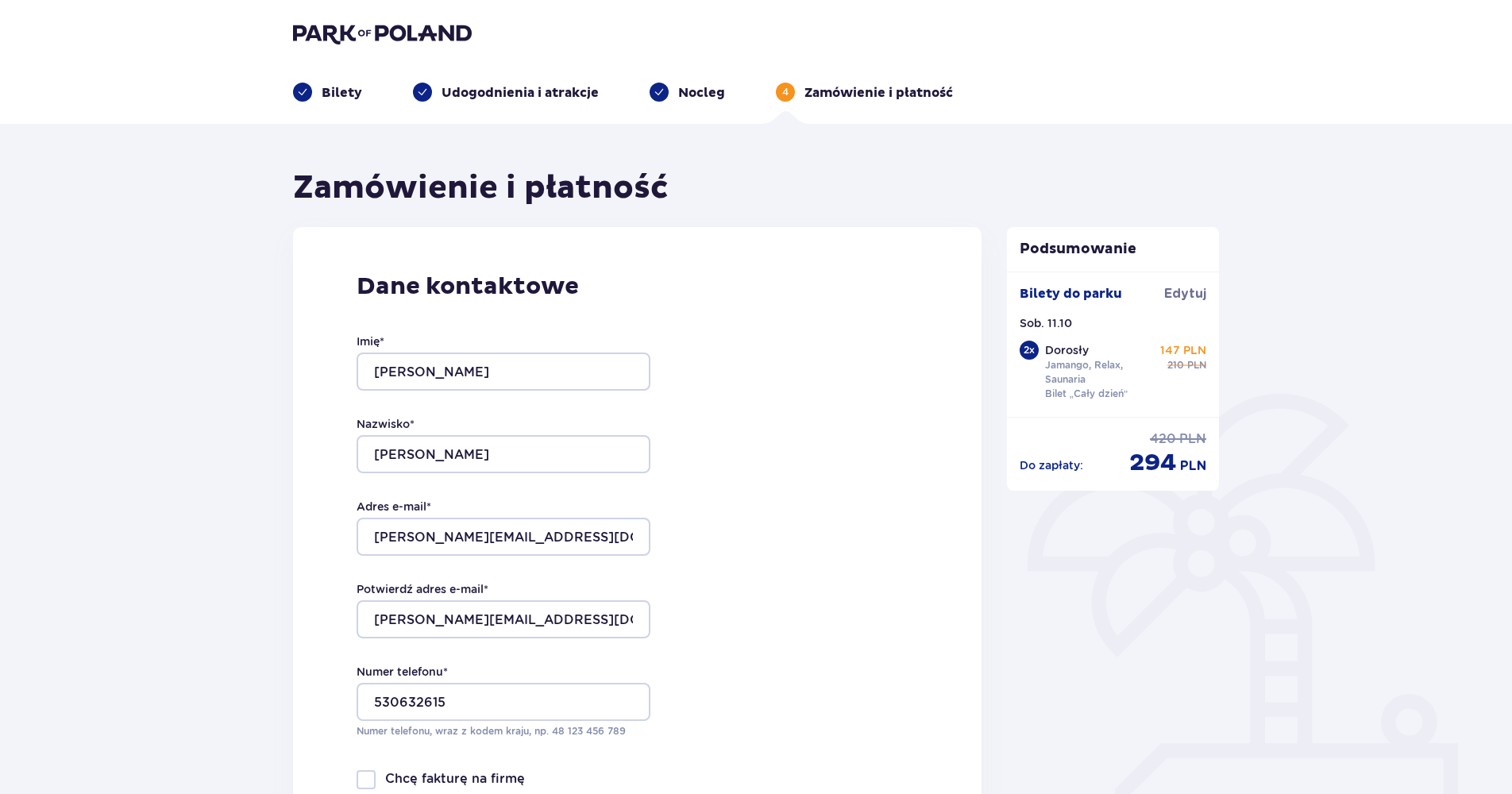
drag, startPoint x: 337, startPoint y: 94, endPoint x: 830, endPoint y: 145, distance: 495.6
click at [336, 94] on p "Bilety" at bounding box center [342, 93] width 40 height 18
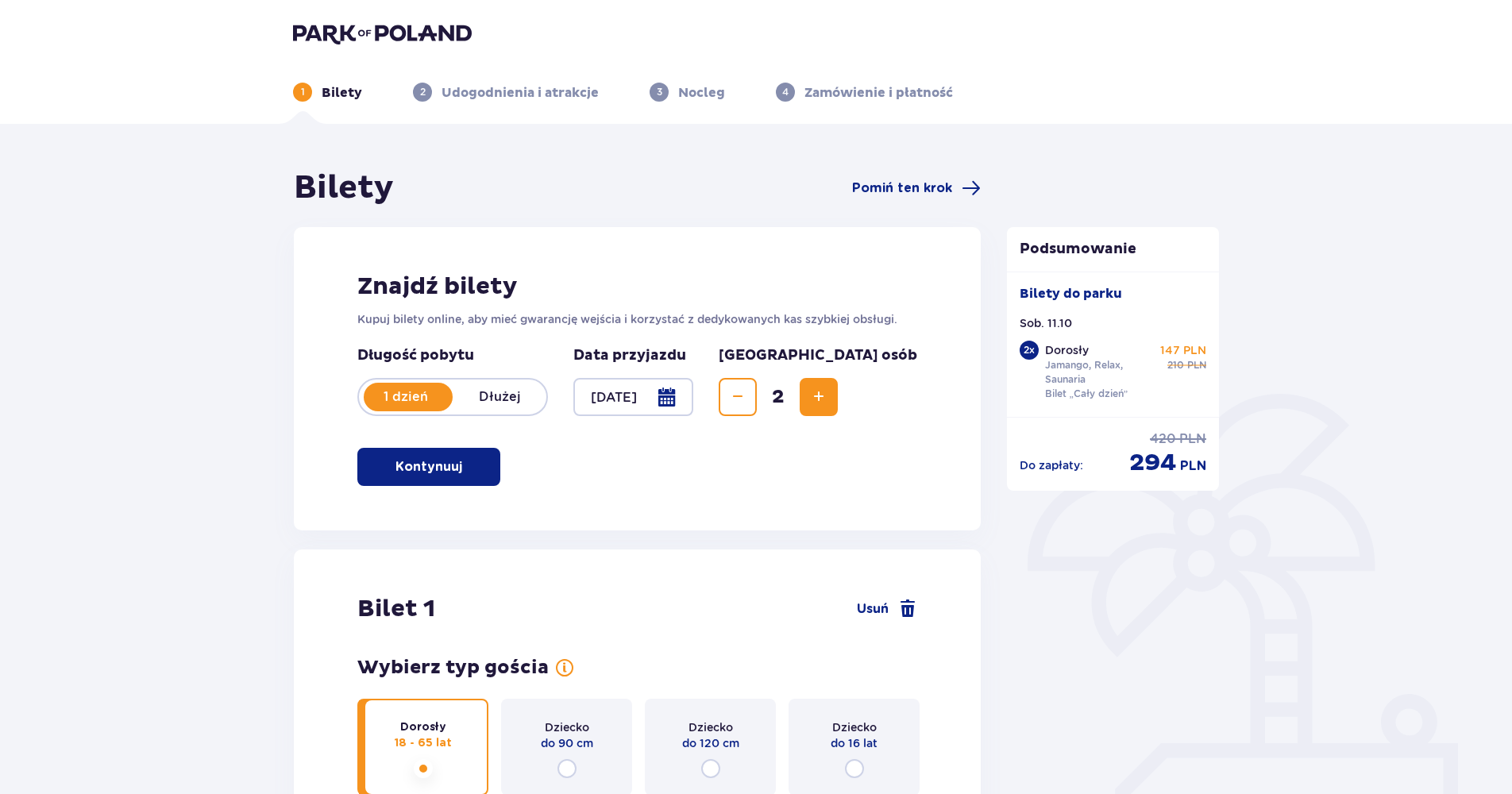
click at [629, 398] on div at bounding box center [632, 397] width 120 height 38
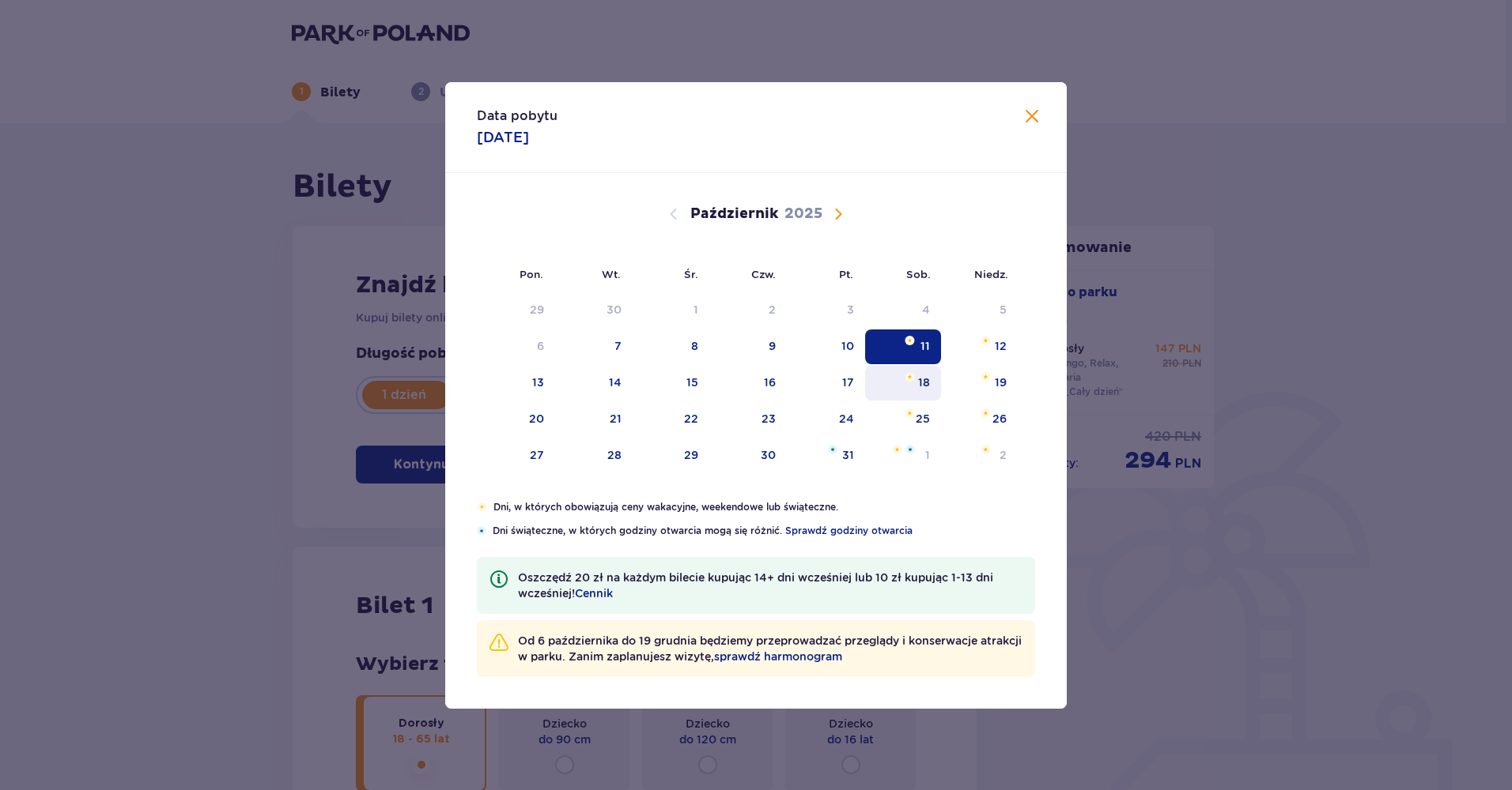
click at [918, 388] on div "18" at bounding box center [924, 383] width 12 height 16
type input "18.10.25"
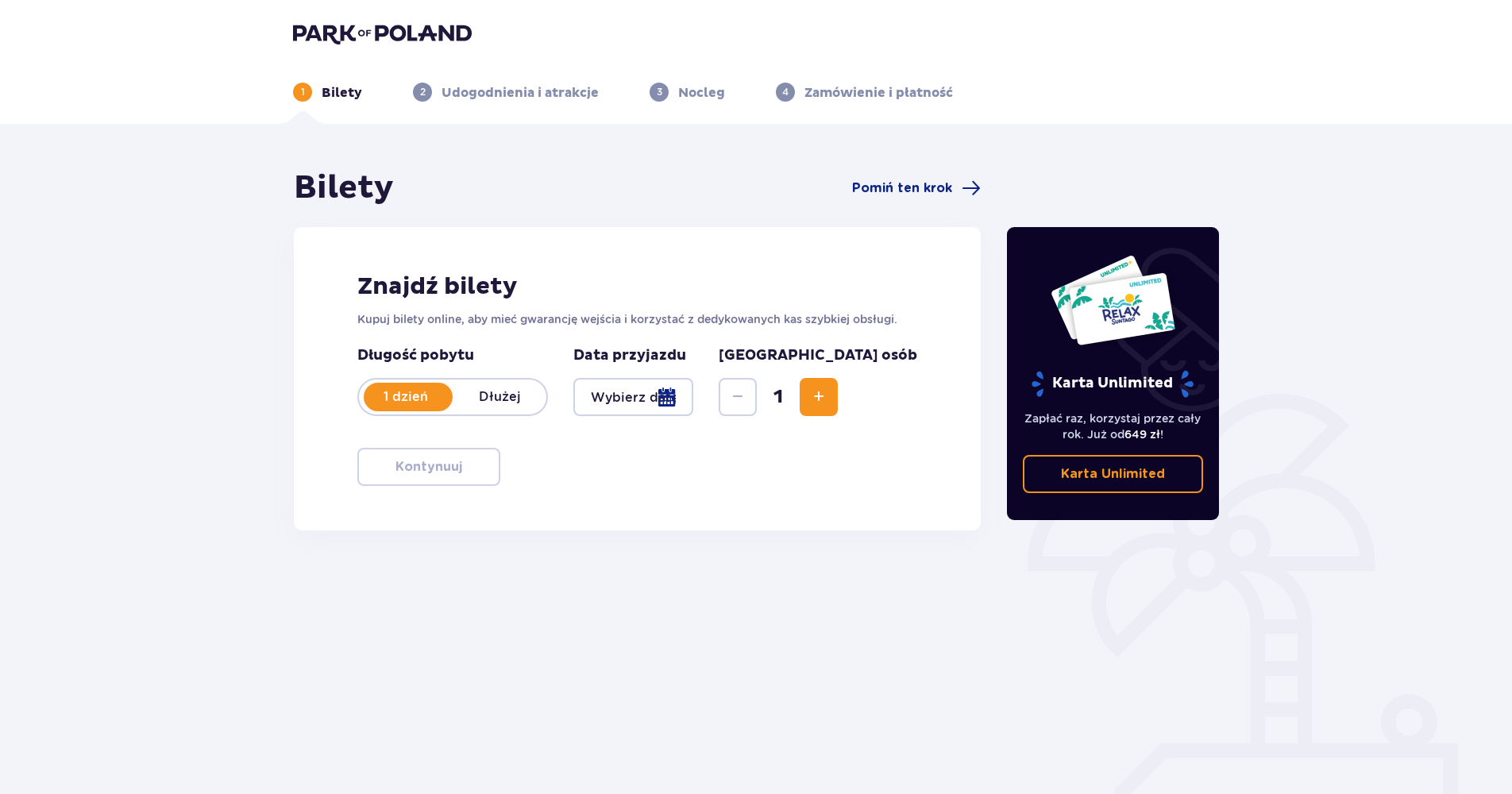
click at [838, 407] on button "Zwiększ" at bounding box center [818, 397] width 38 height 38
click at [670, 400] on div at bounding box center [632, 397] width 120 height 38
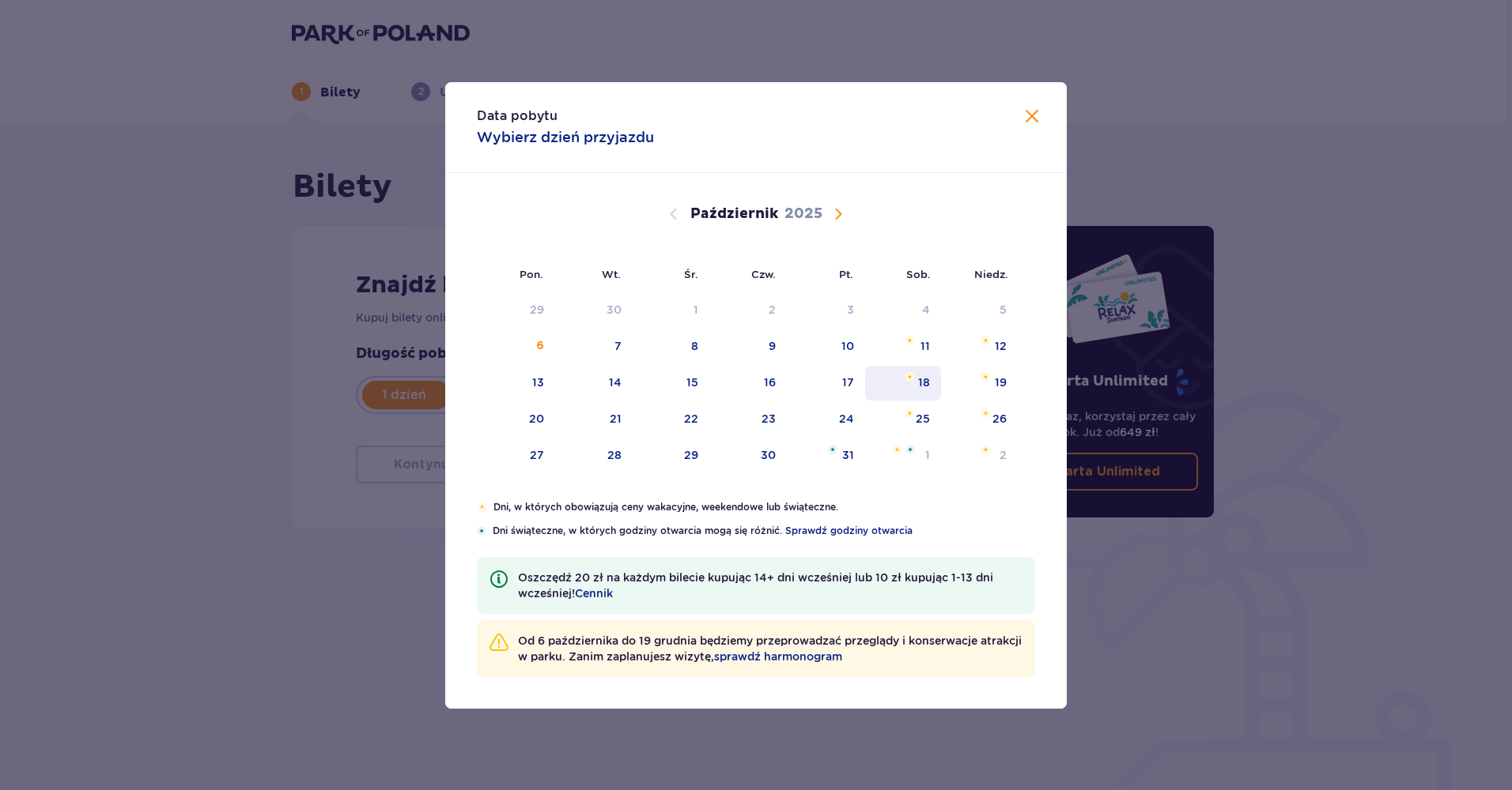
click at [926, 383] on div "18" at bounding box center [924, 383] width 12 height 16
type input "18.10.25"
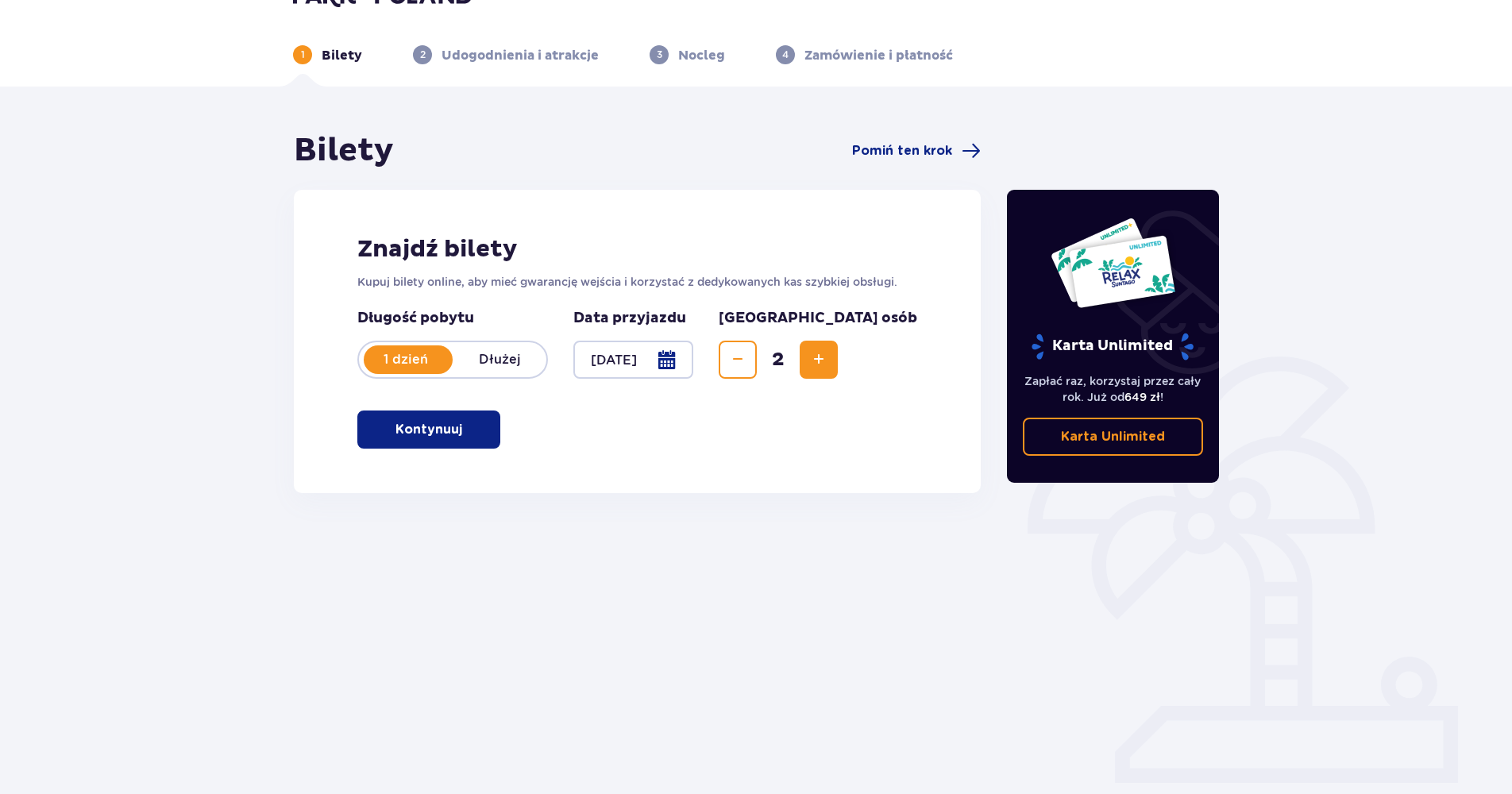
scroll to position [57, 0]
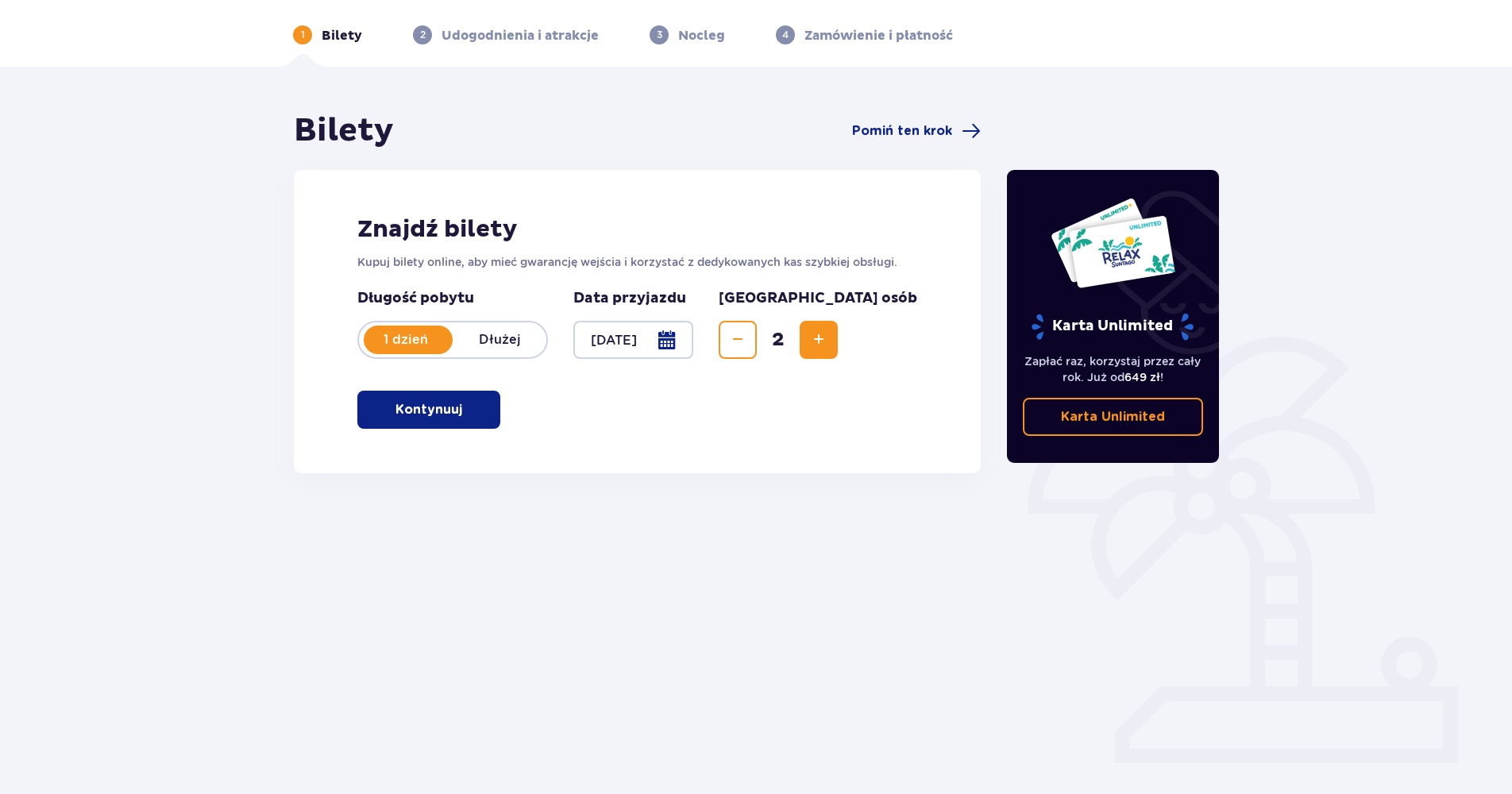
click at [457, 417] on span "button" at bounding box center [465, 410] width 19 height 19
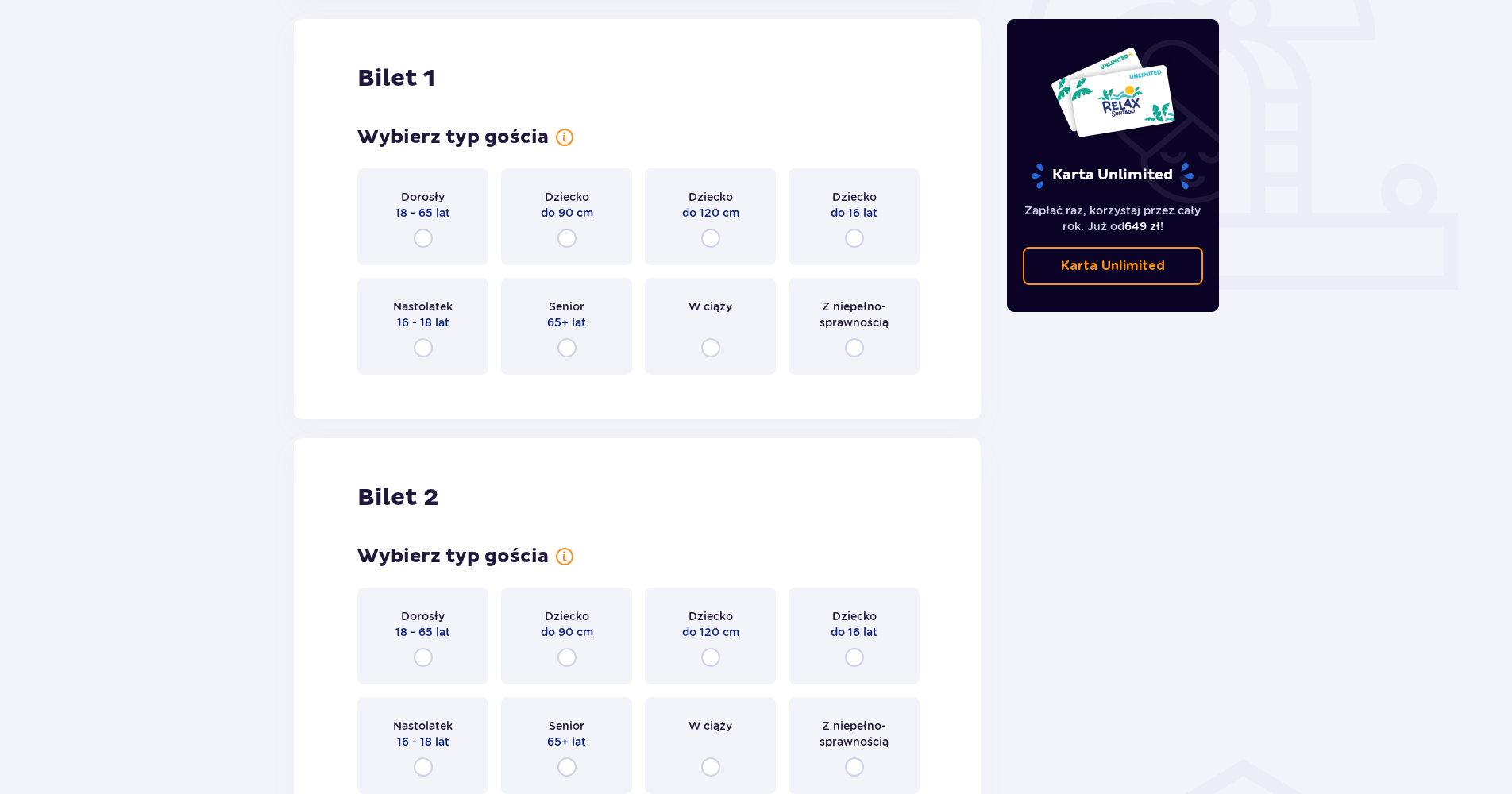
click at [418, 227] on div "Dorosły 18 - 65 lat" at bounding box center [422, 217] width 131 height 97
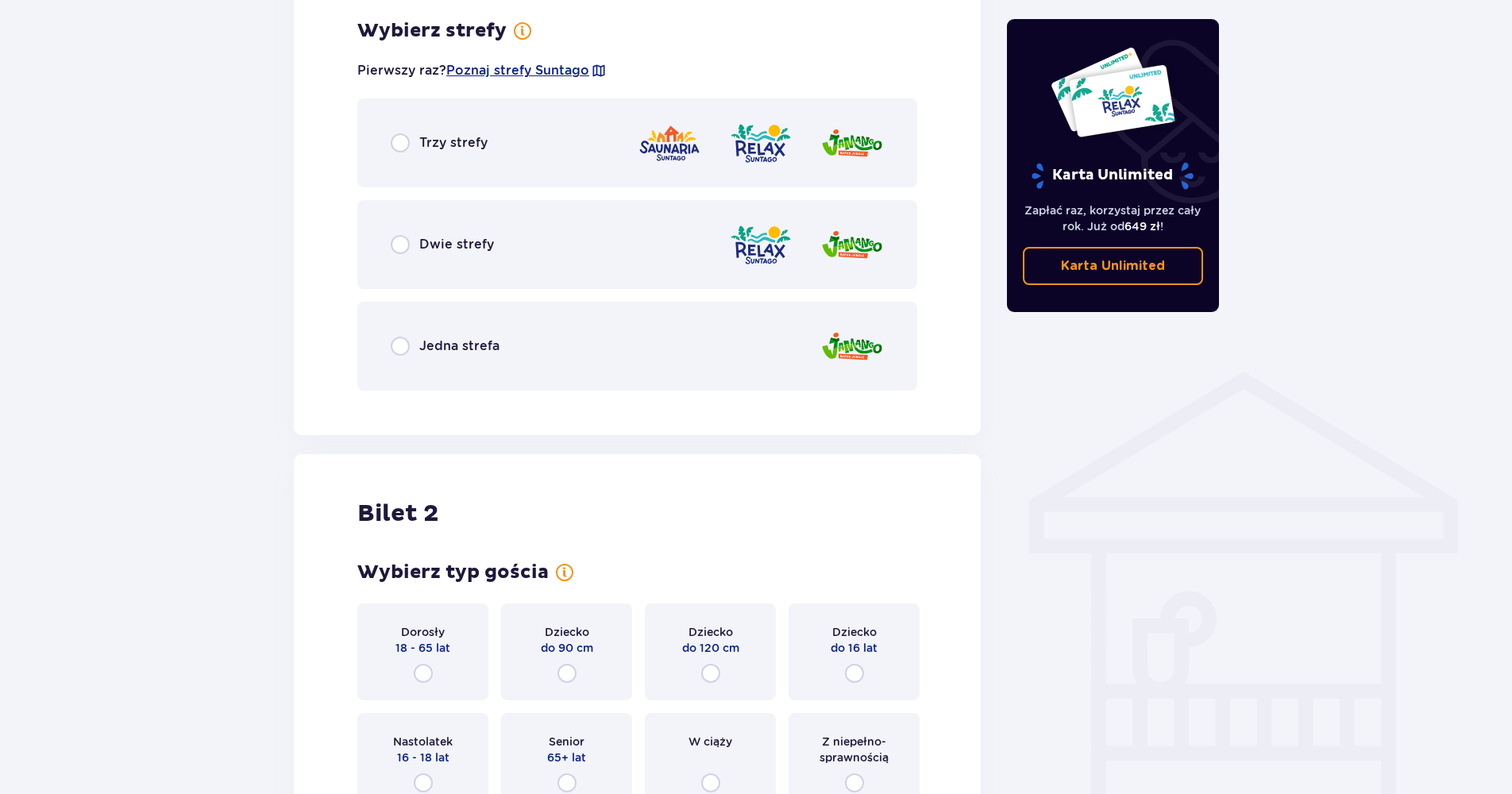
click at [449, 142] on span "Trzy strefy" at bounding box center [453, 143] width 68 height 18
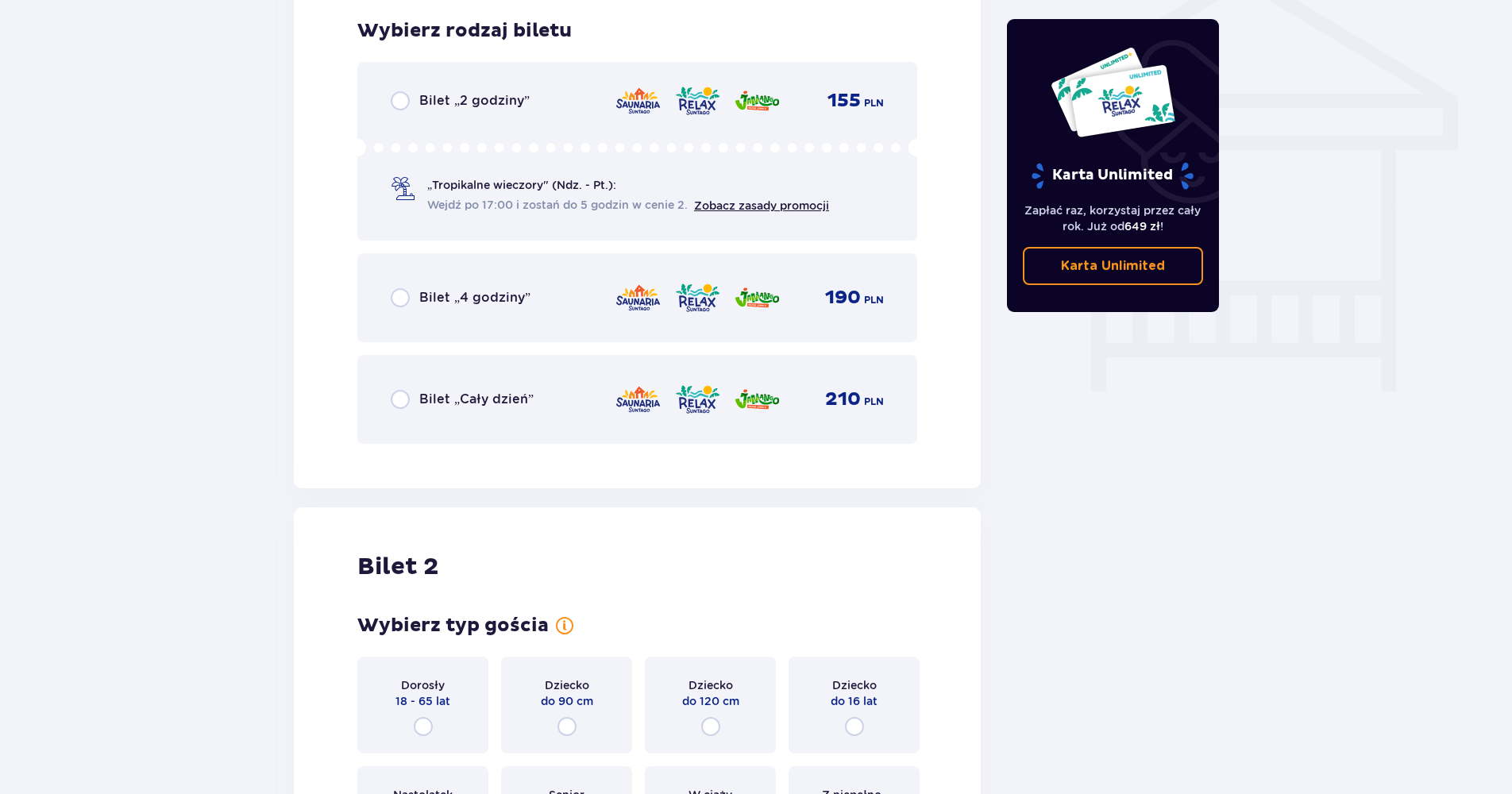
click at [475, 410] on div "Bilet „Cały dzień” 210 PLN" at bounding box center [637, 400] width 493 height 34
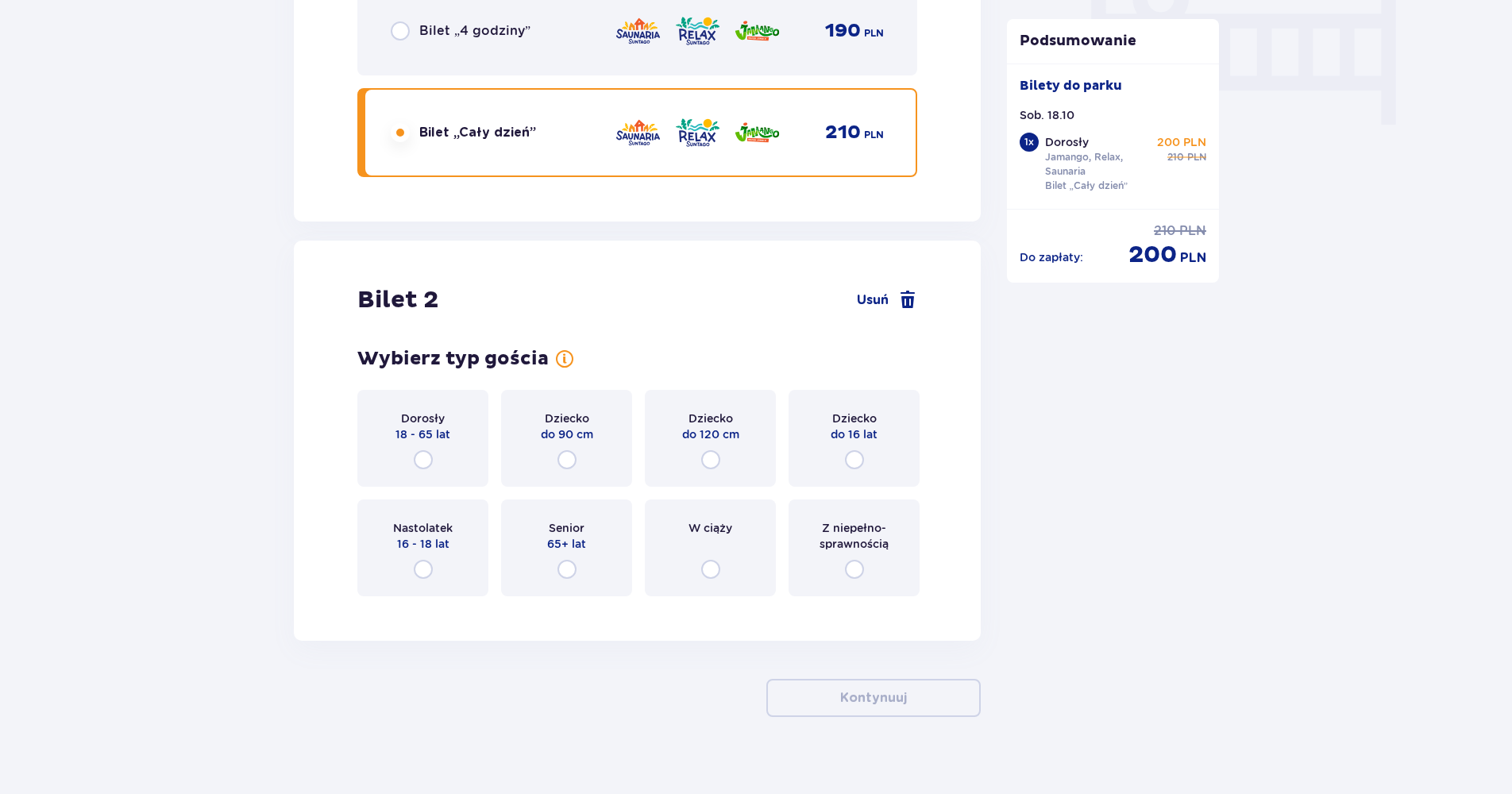
scroll to position [1606, 0]
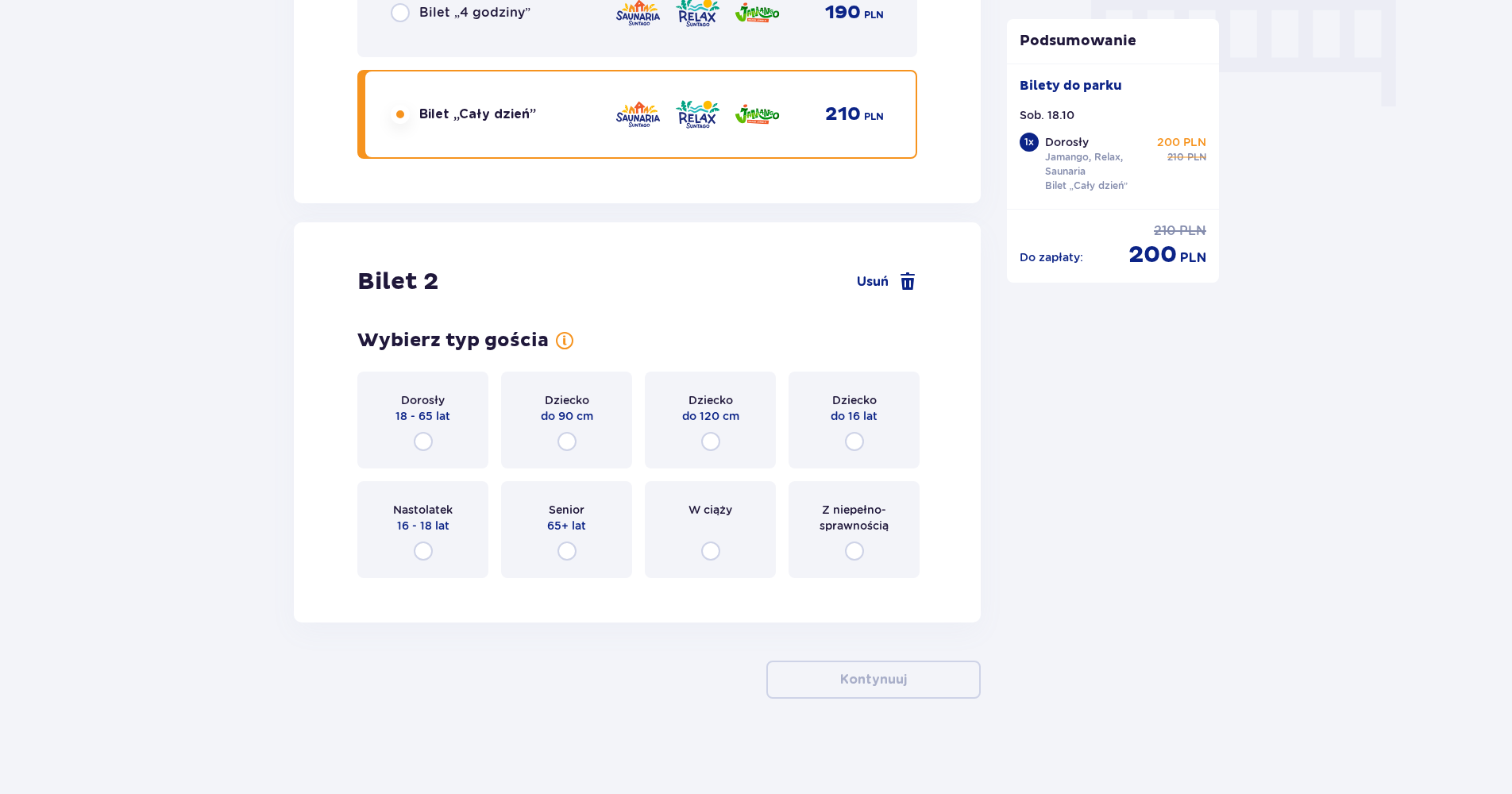
click at [450, 413] on div "Dorosły 18 - 65 lat" at bounding box center [422, 420] width 131 height 97
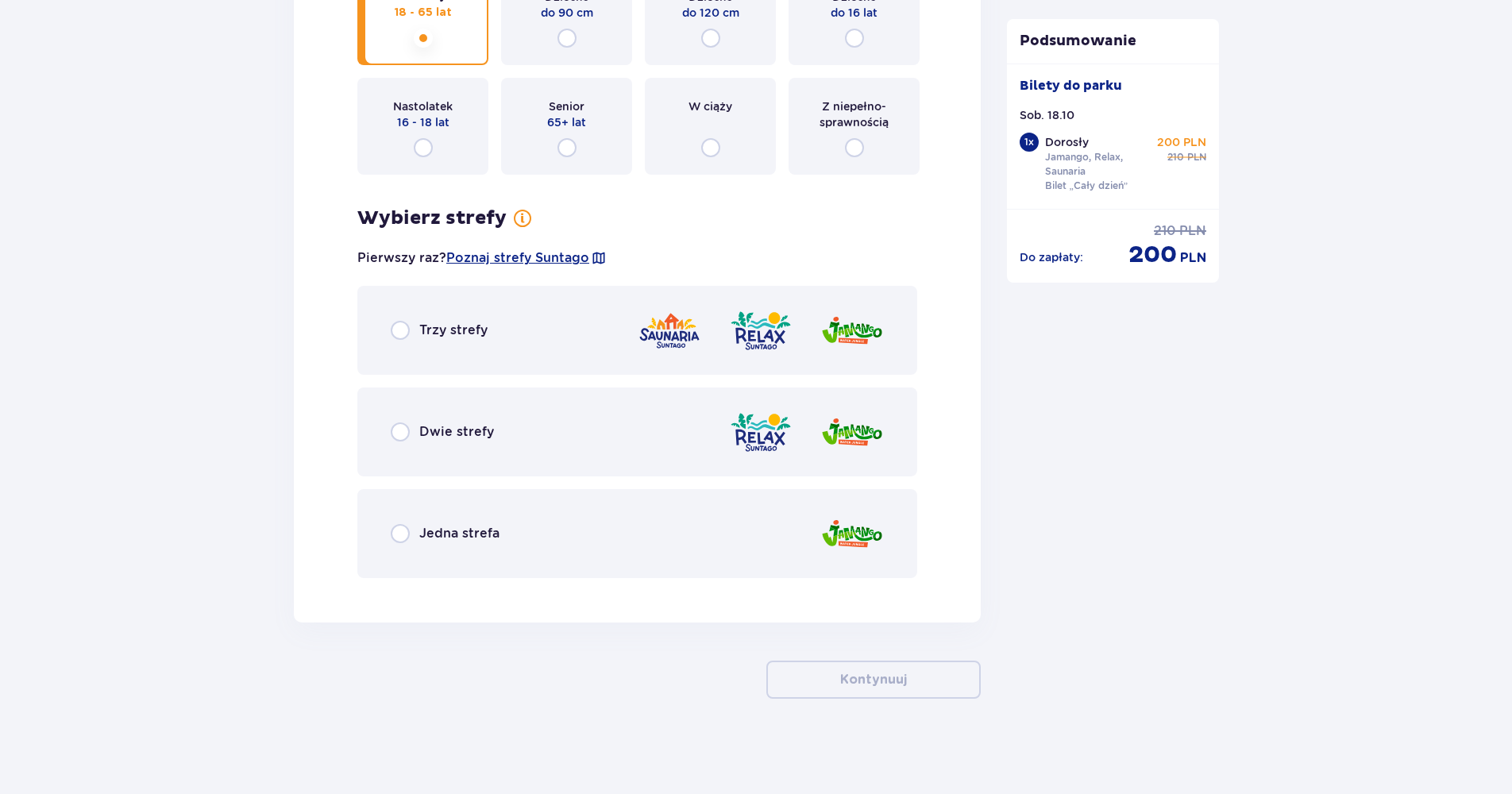
click at [462, 325] on span "Trzy strefy" at bounding box center [453, 331] width 68 height 18
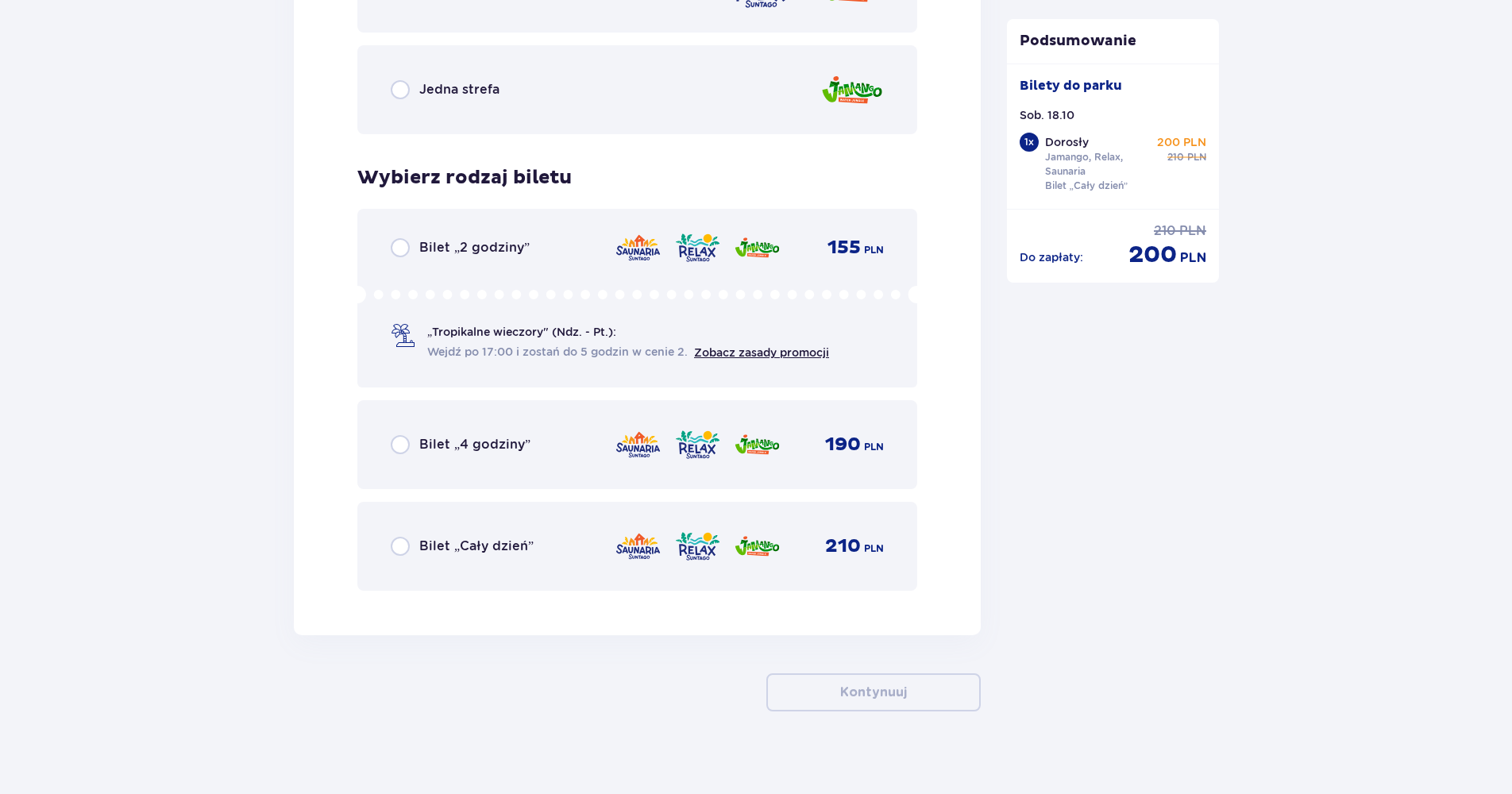
scroll to position [2467, 0]
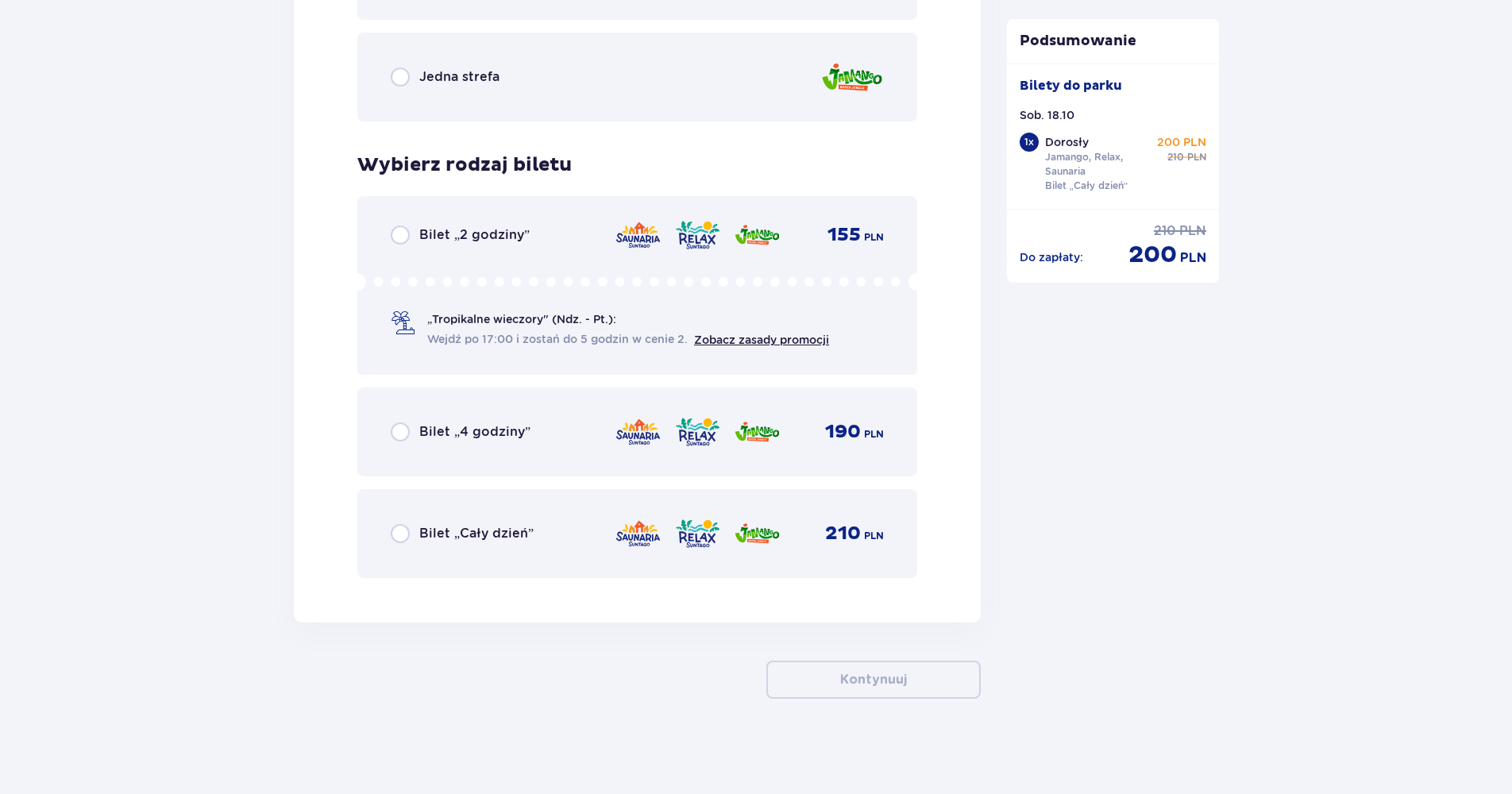
click at [494, 535] on span "Bilet „Cały dzień”" at bounding box center [476, 534] width 114 height 18
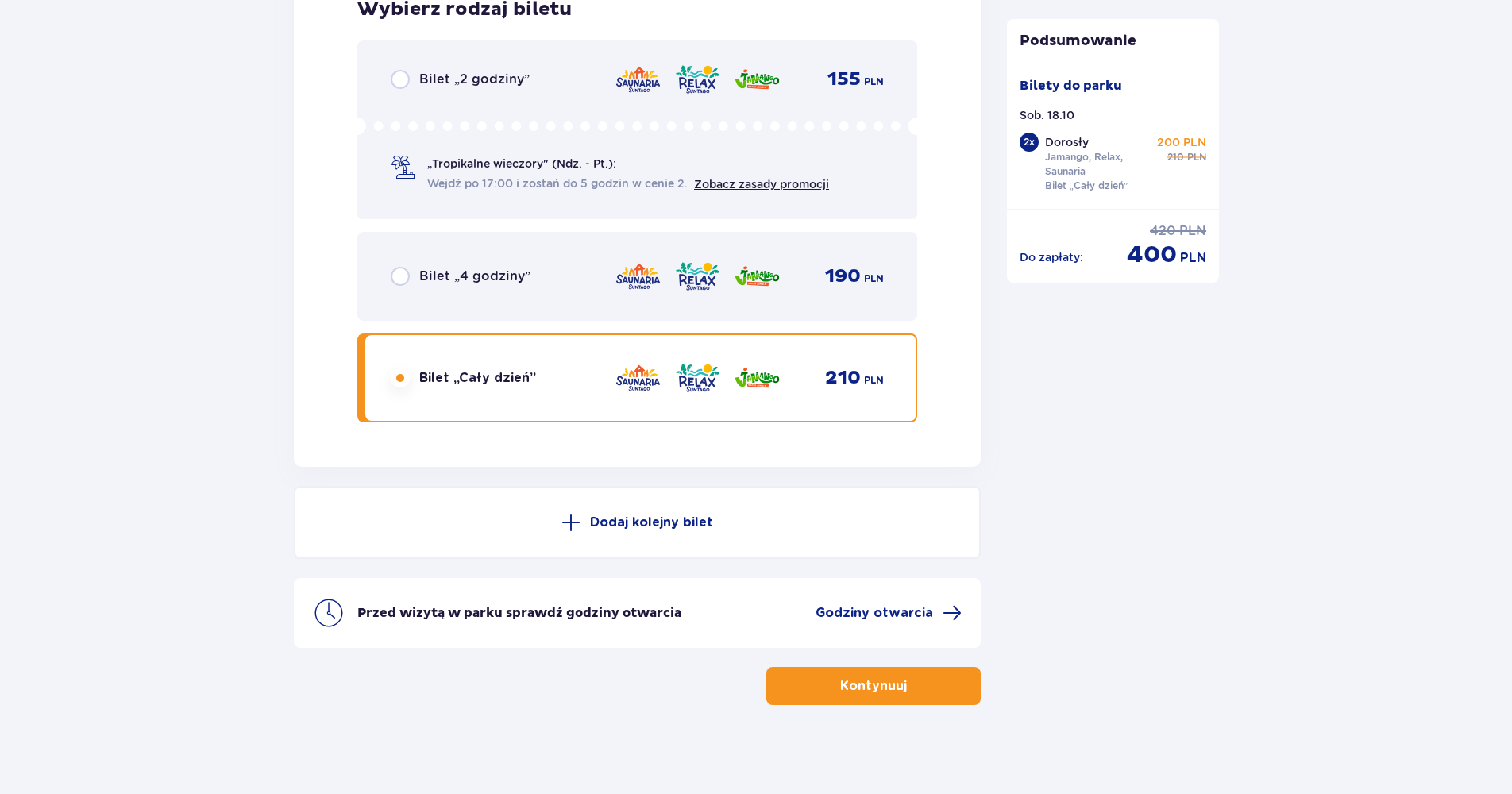
scroll to position [2629, 0]
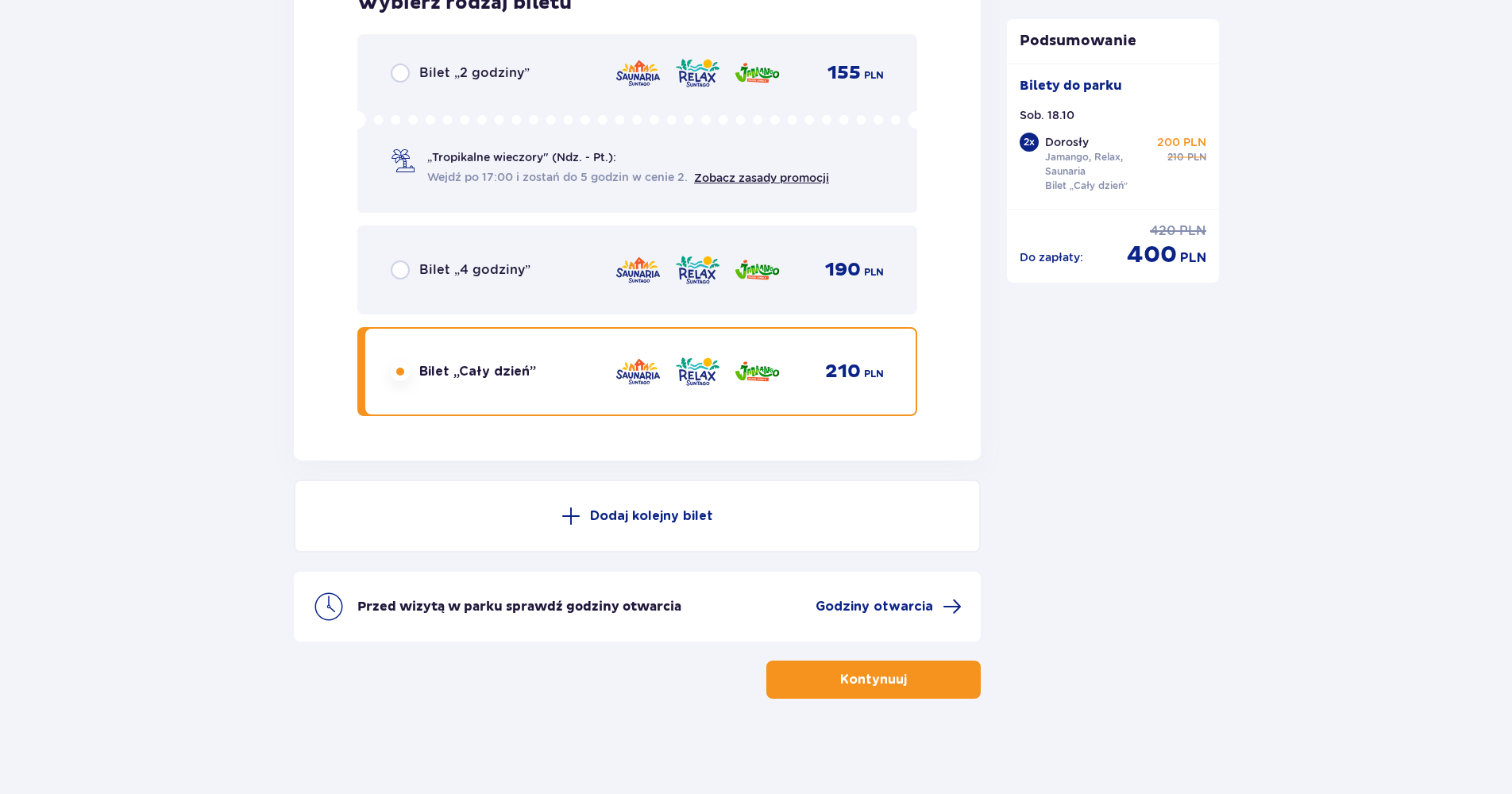
click at [827, 689] on button "Kontynuuj" at bounding box center [873, 679] width 214 height 38
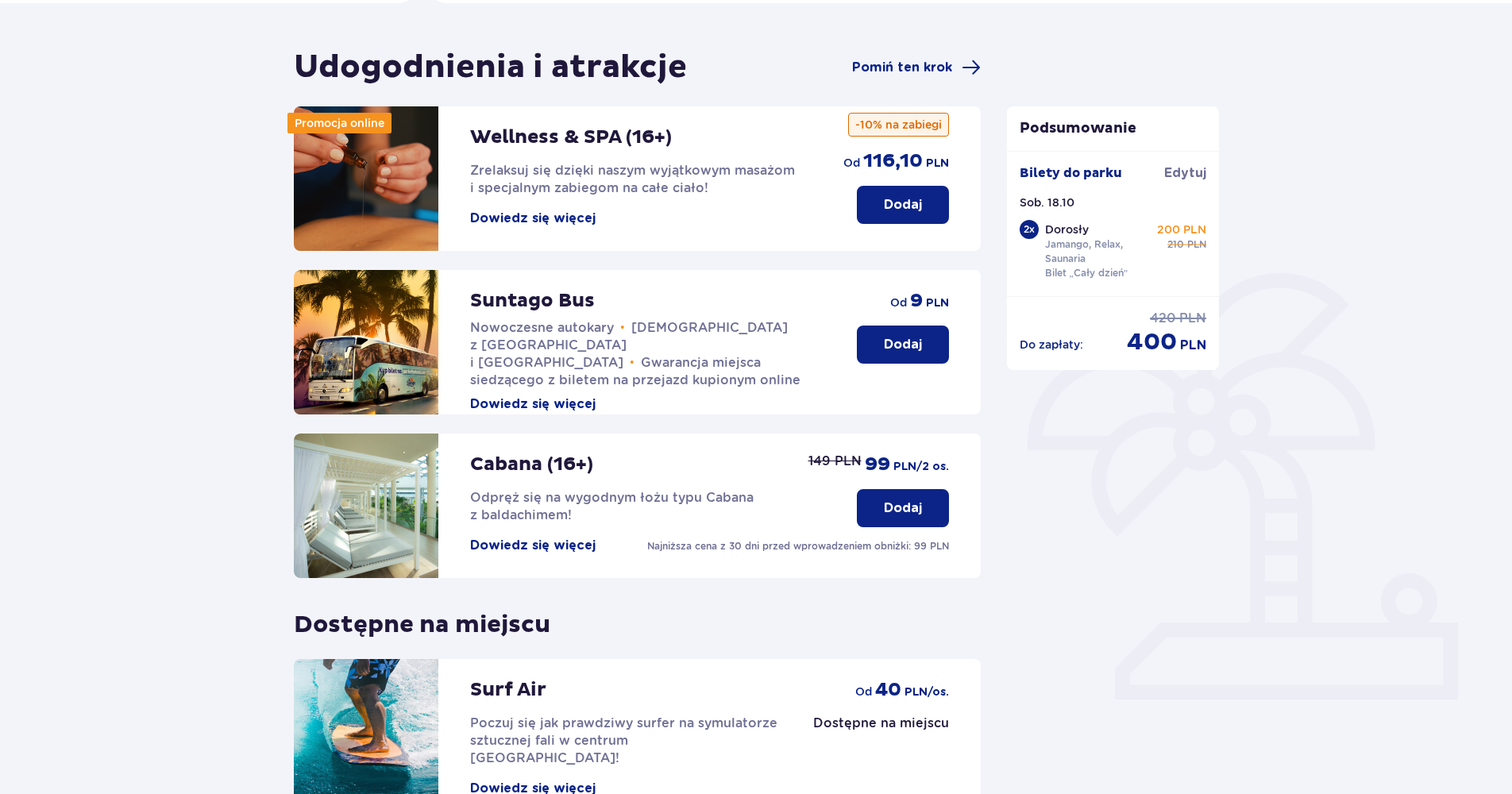
scroll to position [283, 0]
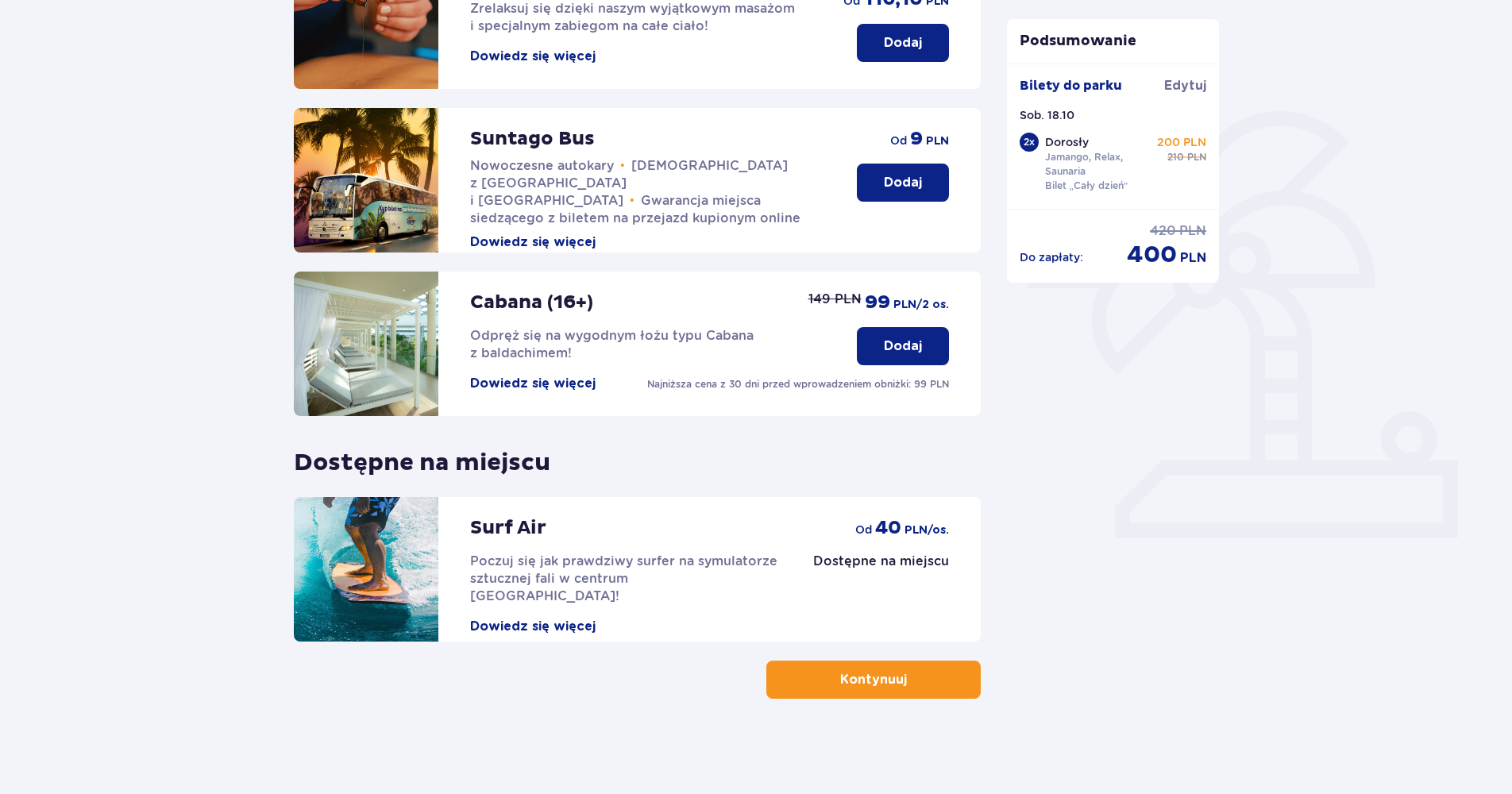
click at [869, 700] on div "Udogodnienia i atrakcje Pomiń ten krok Promocja online Wellness & SPA (16+) Zre…" at bounding box center [756, 317] width 1512 height 953
click at [903, 674] on span "button" at bounding box center [910, 680] width 19 height 19
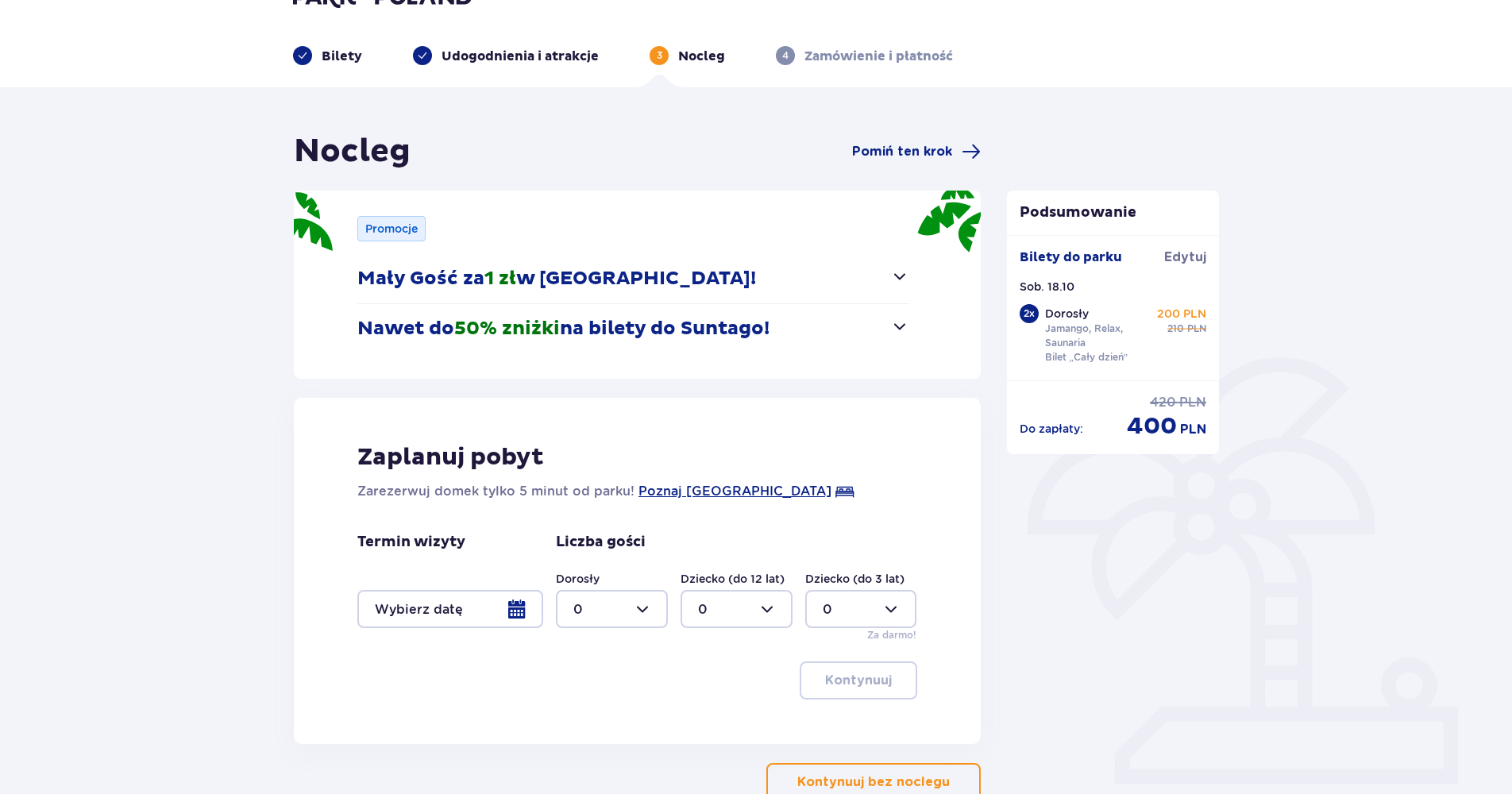
click at [837, 782] on p "Kontynuuj bez noclegu" at bounding box center [873, 783] width 152 height 18
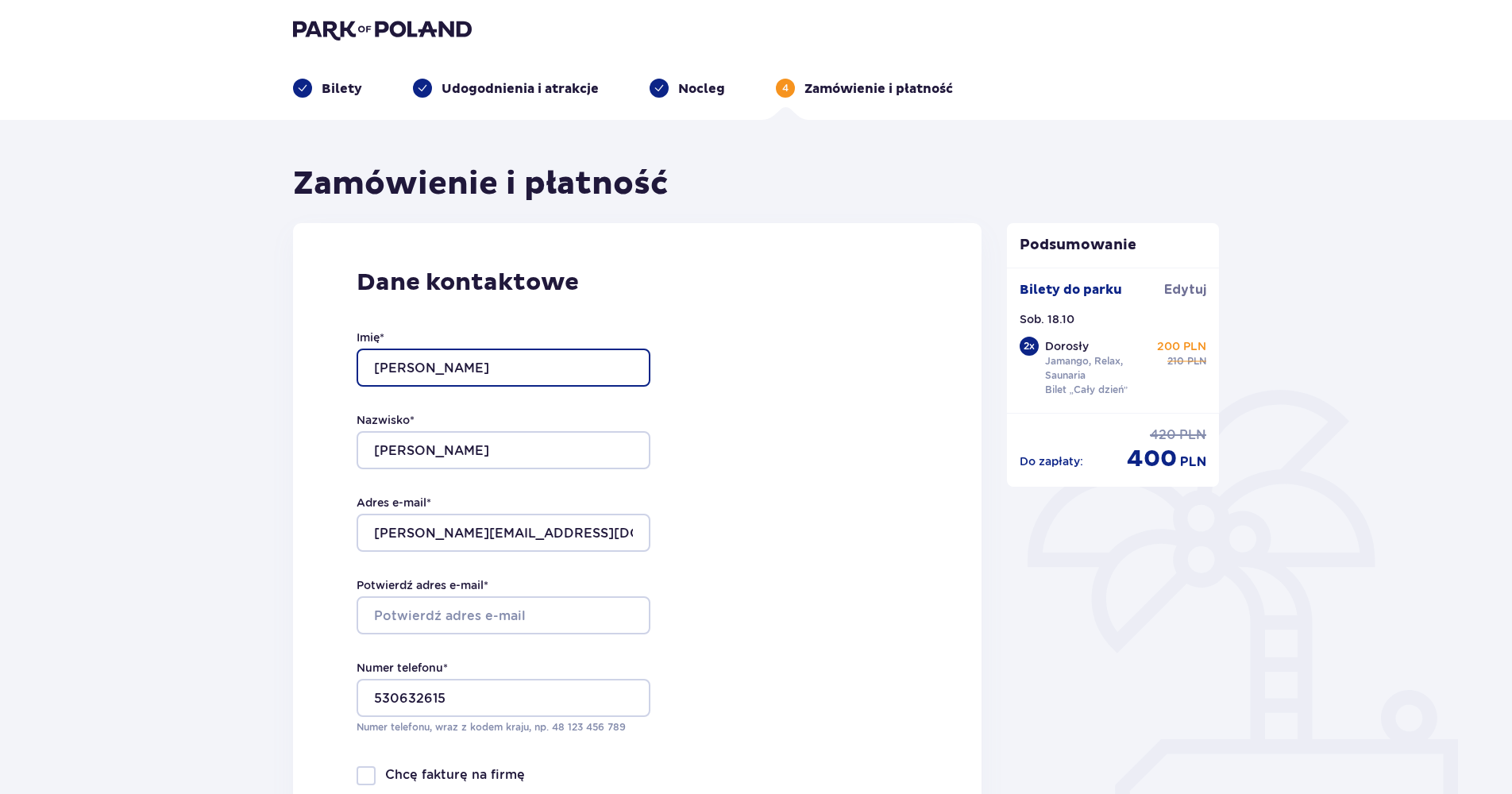
scroll to position [2, 0]
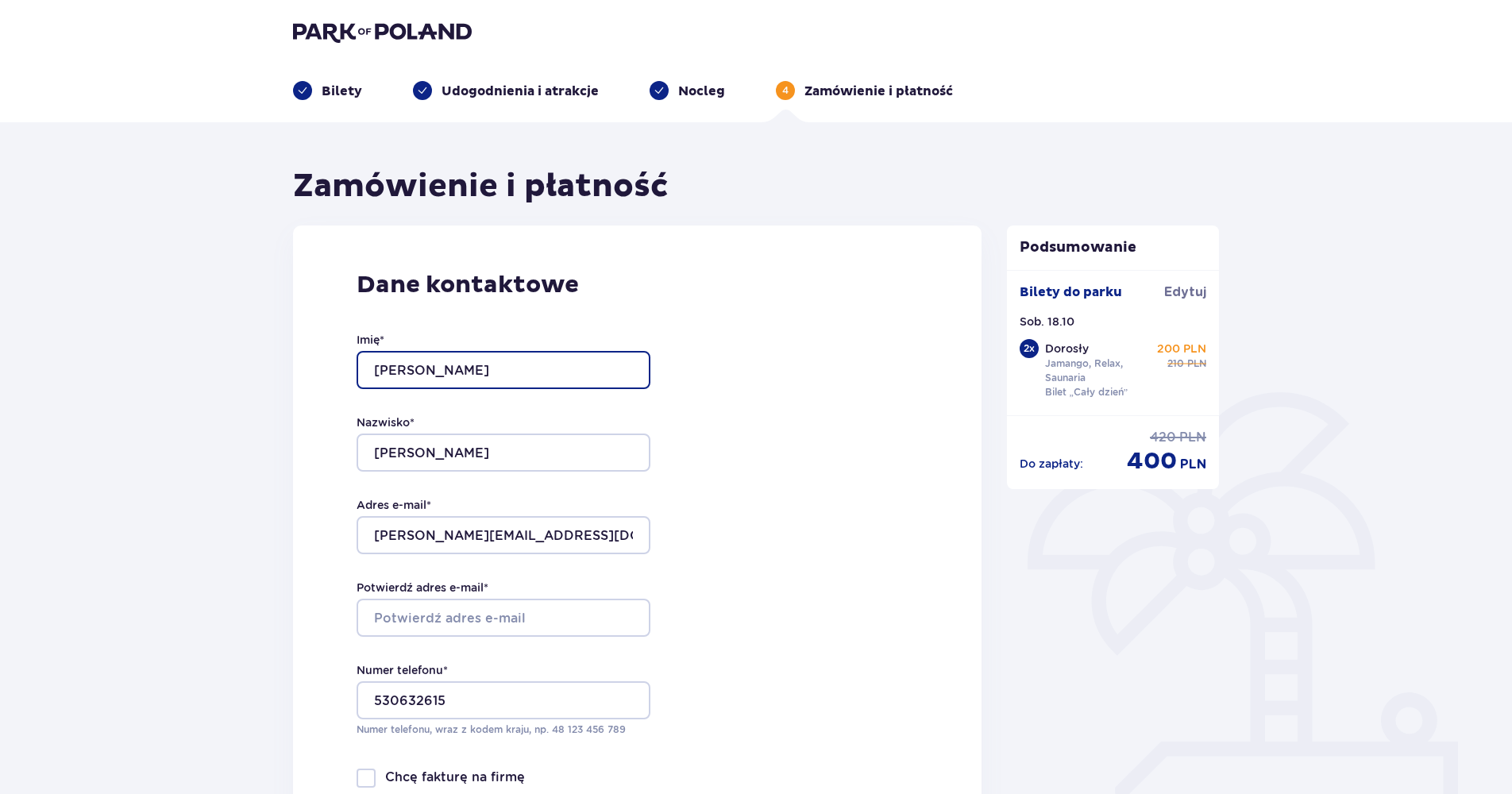
click at [469, 367] on input "[PERSON_NAME]" at bounding box center [503, 369] width 294 height 38
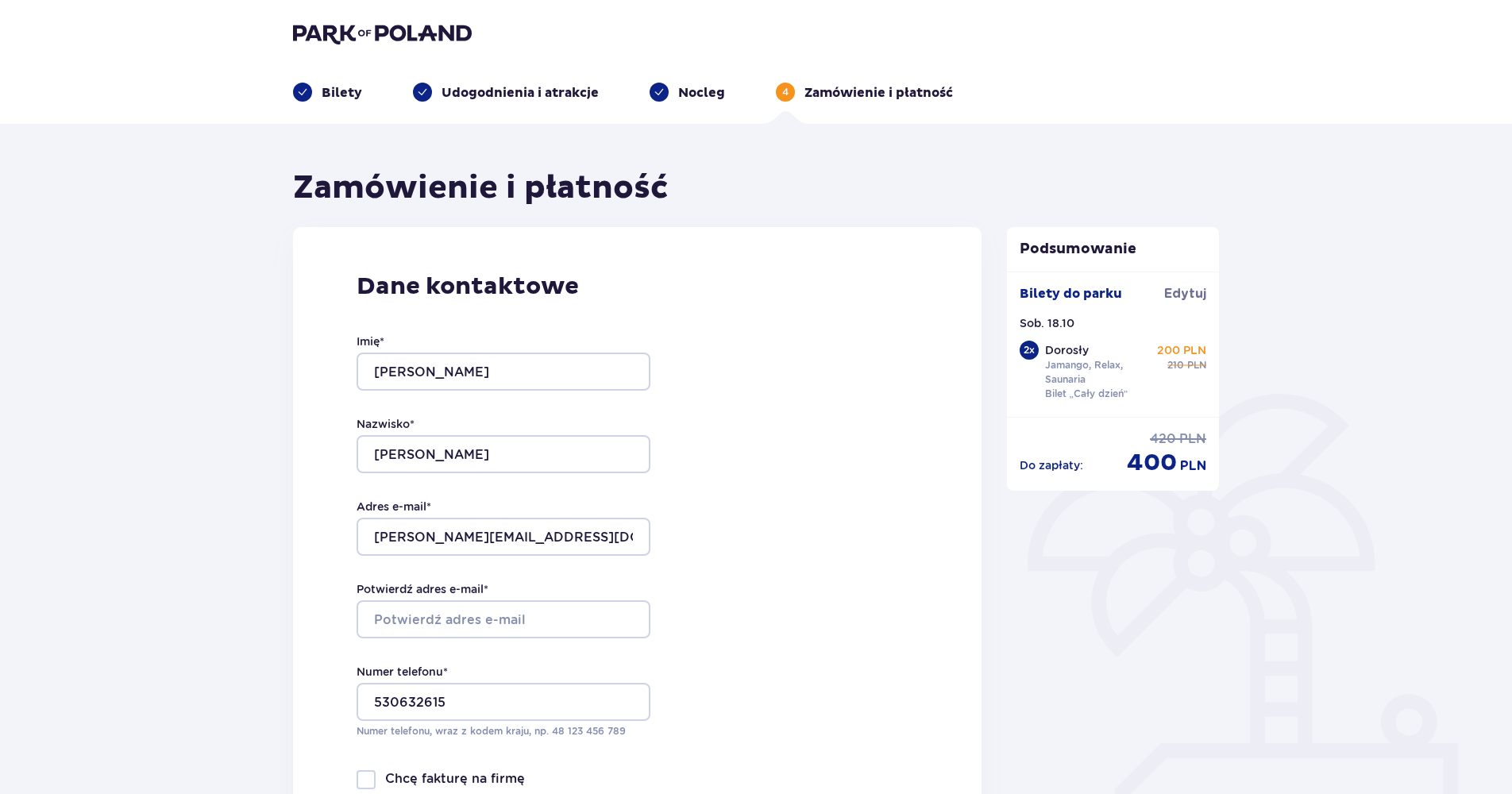
click at [791, 566] on div "Dane kontaktowe Imię * Mateusz Nazwisko * Wielgosz Adres e-mail * wielgosz.m631…" at bounding box center [637, 560] width 689 height 667
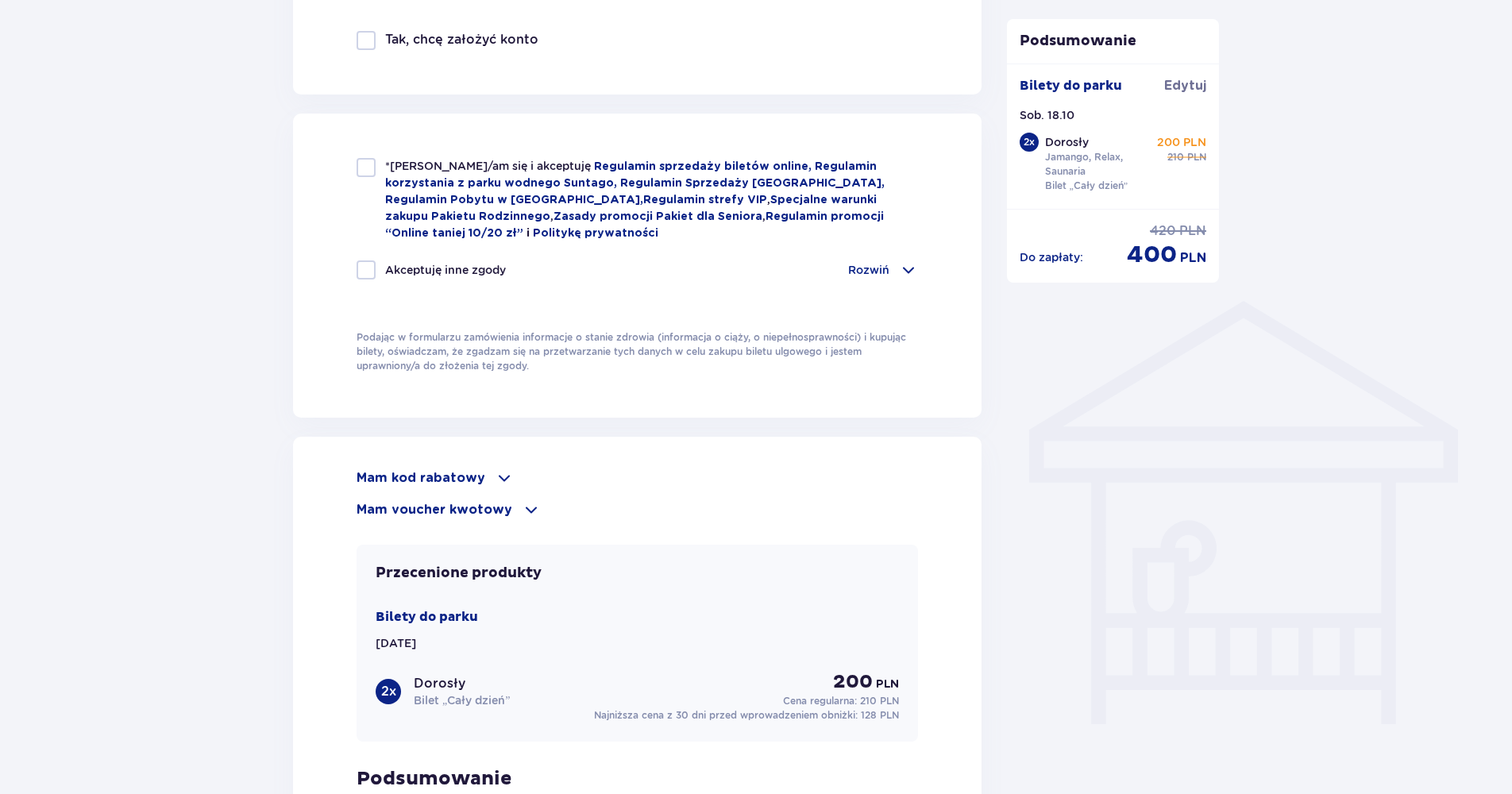
scroll to position [1032, 0]
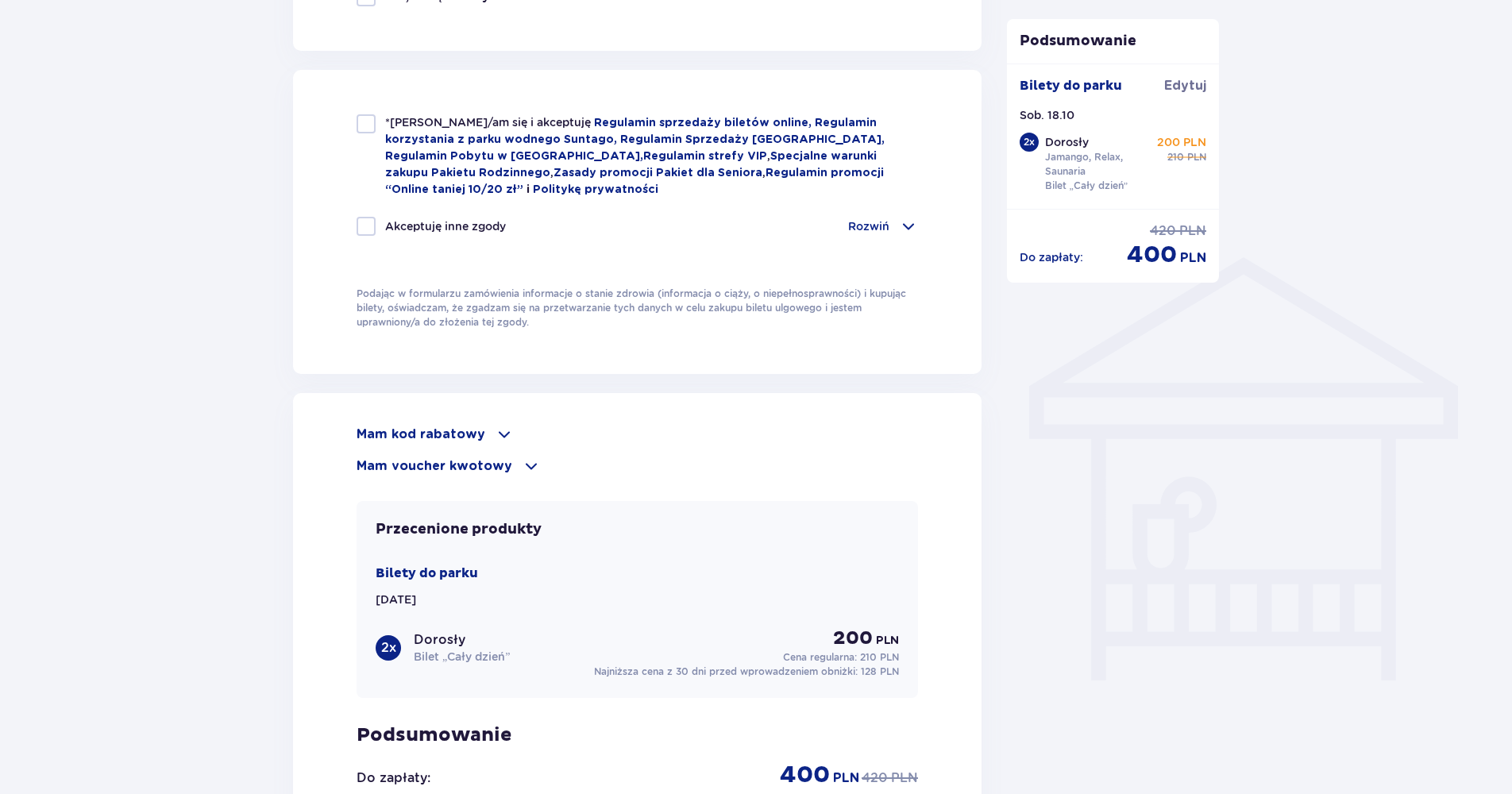
click at [483, 430] on div "Mam kod rabatowy" at bounding box center [636, 434] width 561 height 19
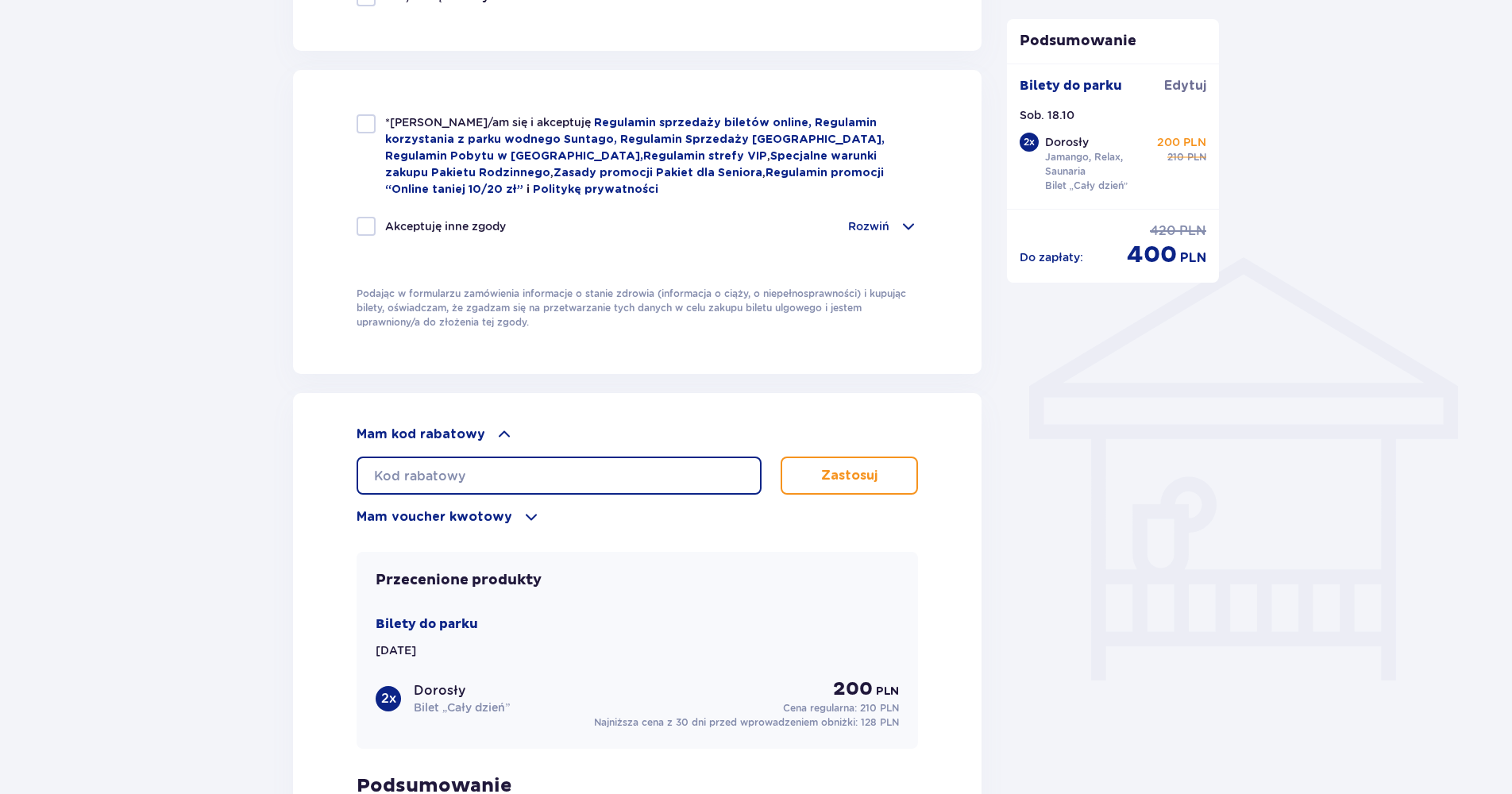
click at [473, 472] on input "text" at bounding box center [559, 475] width 405 height 38
type input "student30"
click at [825, 483] on button "Zastosuj" at bounding box center [849, 475] width 137 height 38
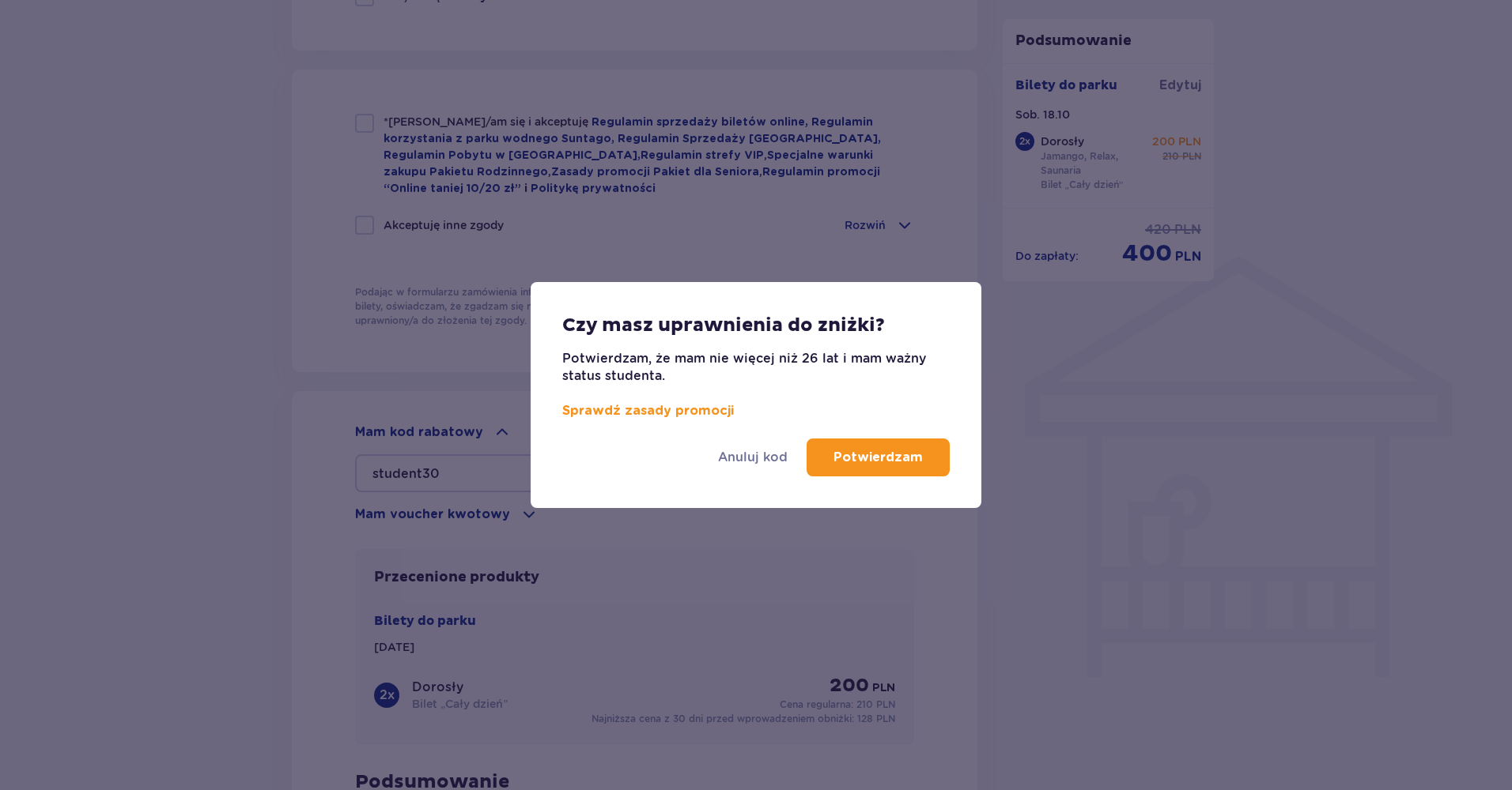
click at [863, 462] on p "Potwierdzam" at bounding box center [878, 458] width 90 height 18
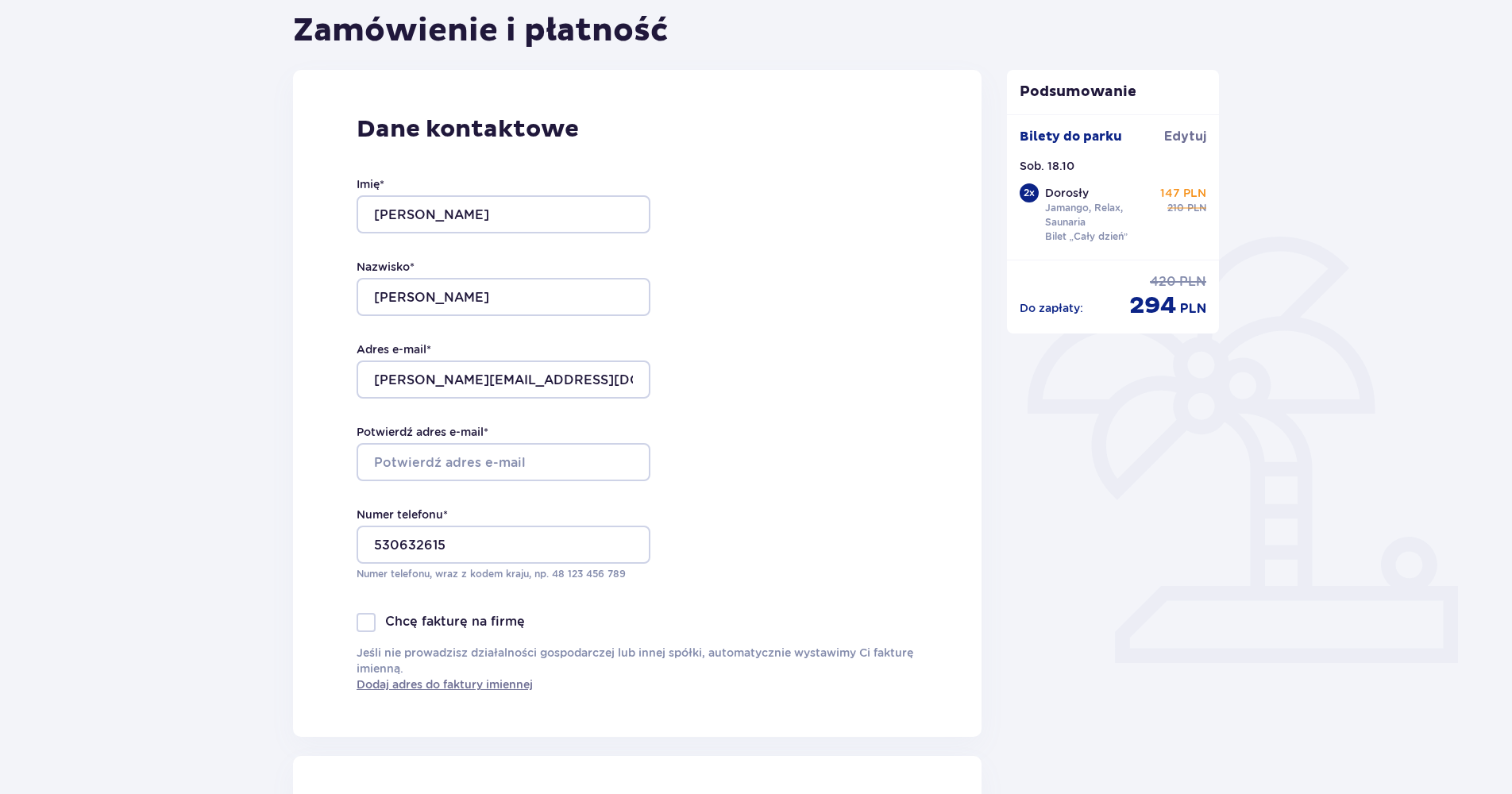
scroll to position [79, 0]
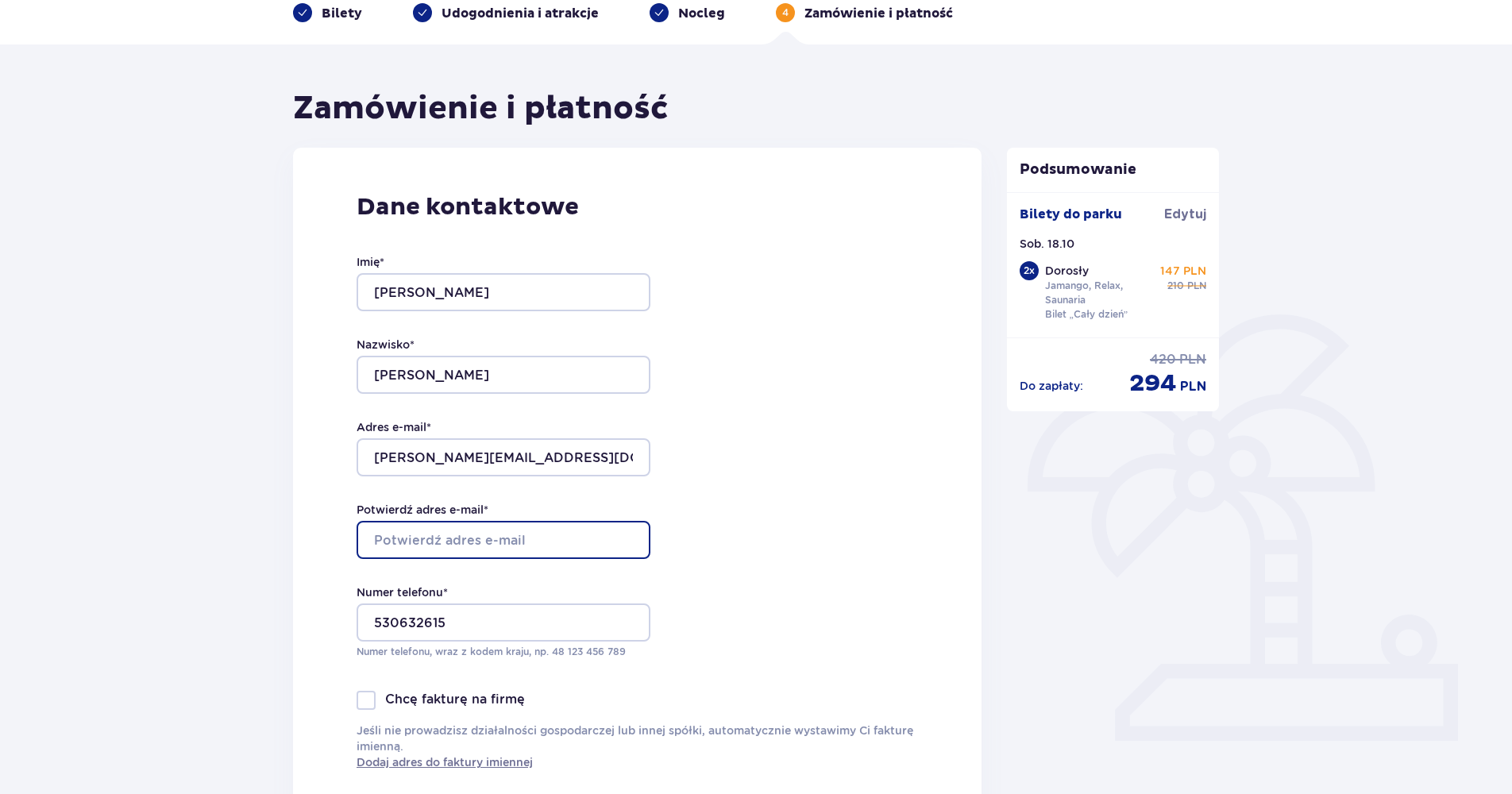
click at [488, 544] on input "Potwierdź adres e-mail *" at bounding box center [503, 540] width 294 height 38
type input "[PERSON_NAME][EMAIL_ADDRESS][DOMAIN_NAME]"
click at [889, 521] on div "Dane kontaktowe Imię * Mateusz Nazwisko * Wielgosz Adres e-mail * wielgosz.m631…" at bounding box center [637, 481] width 689 height 667
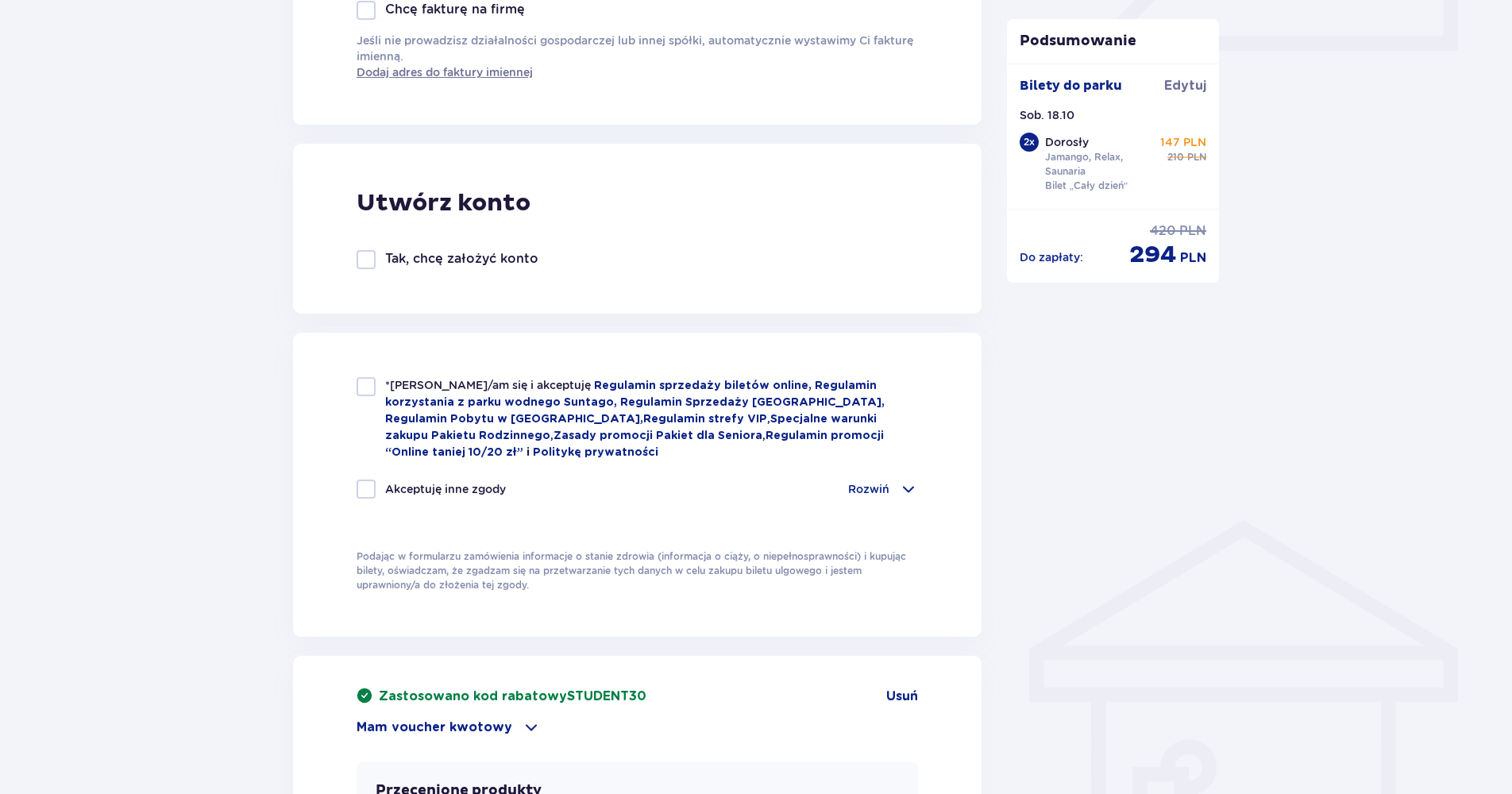
scroll to position [794, 0]
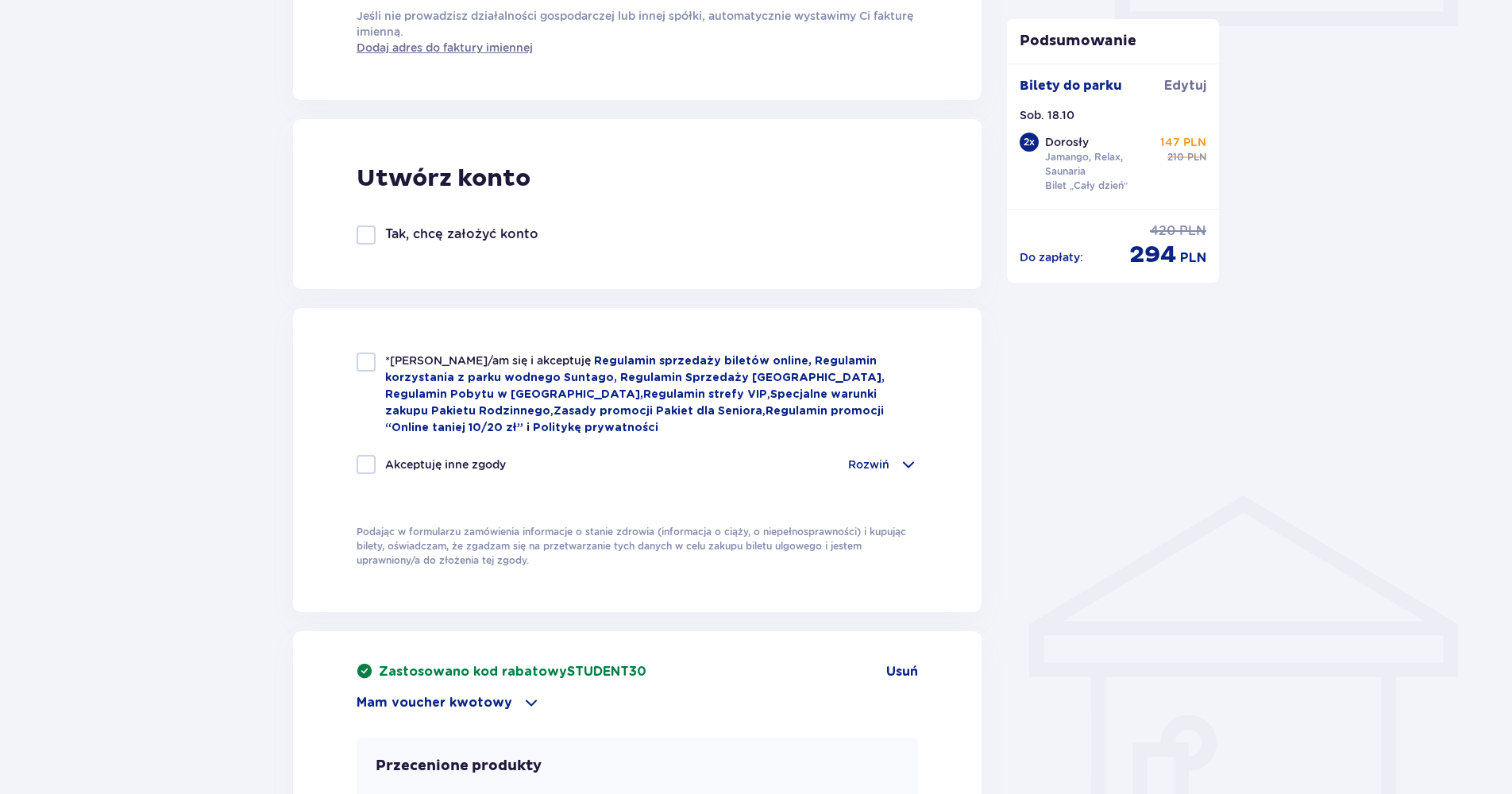
click at [357, 356] on div at bounding box center [366, 362] width 19 height 19
checkbox input "true"
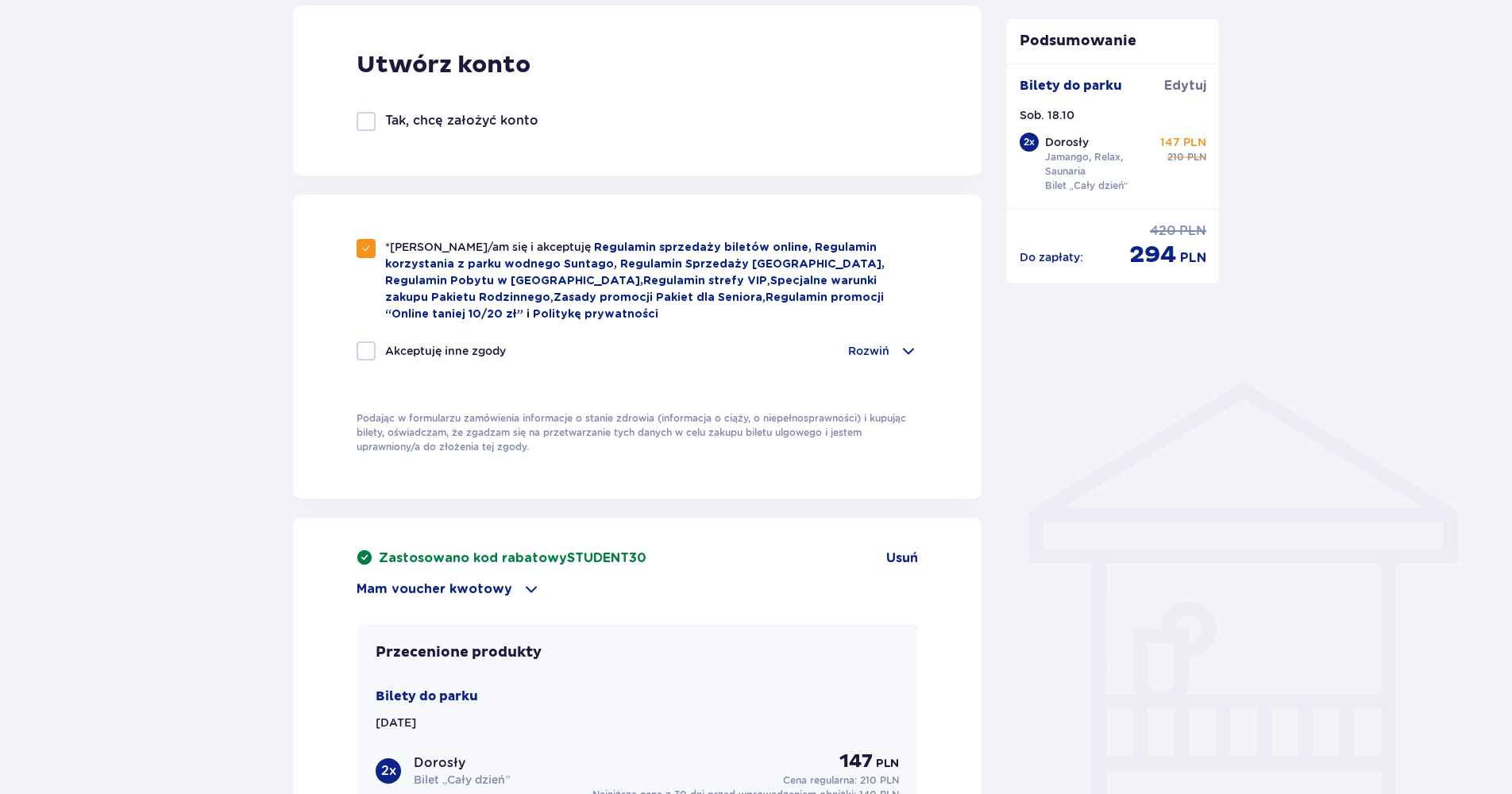
scroll to position [1112, 0]
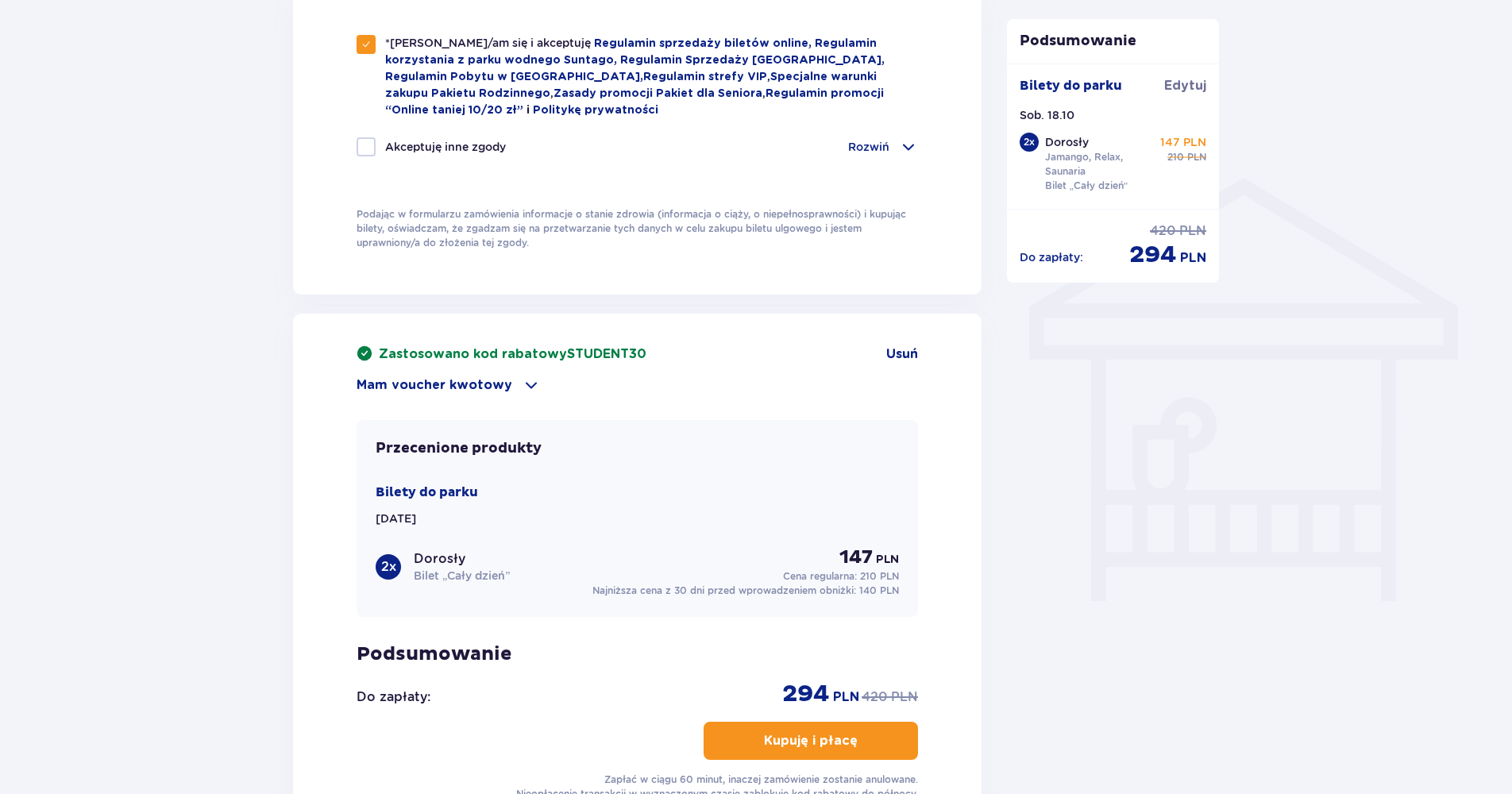
click at [782, 735] on p "Kupuję i płacę" at bounding box center [811, 741] width 94 height 18
